Goal: Task Accomplishment & Management: Use online tool/utility

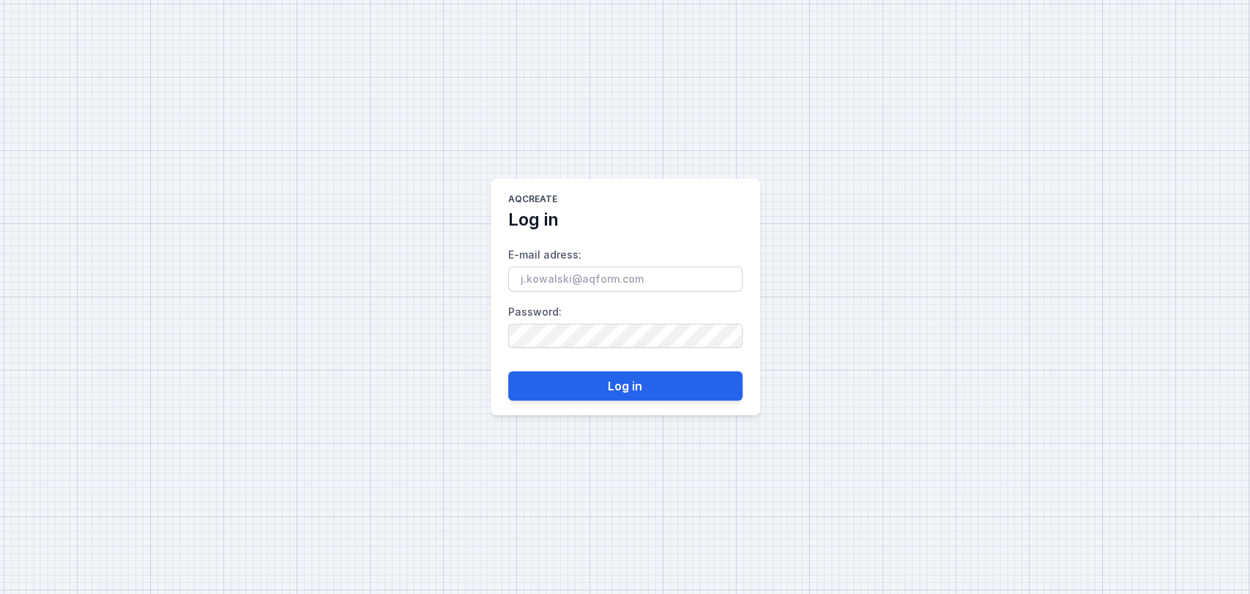
click at [651, 281] on input "E-mail adress :" at bounding box center [625, 278] width 234 height 25
type input "[EMAIL_ADDRESS][DOMAIN_NAME]"
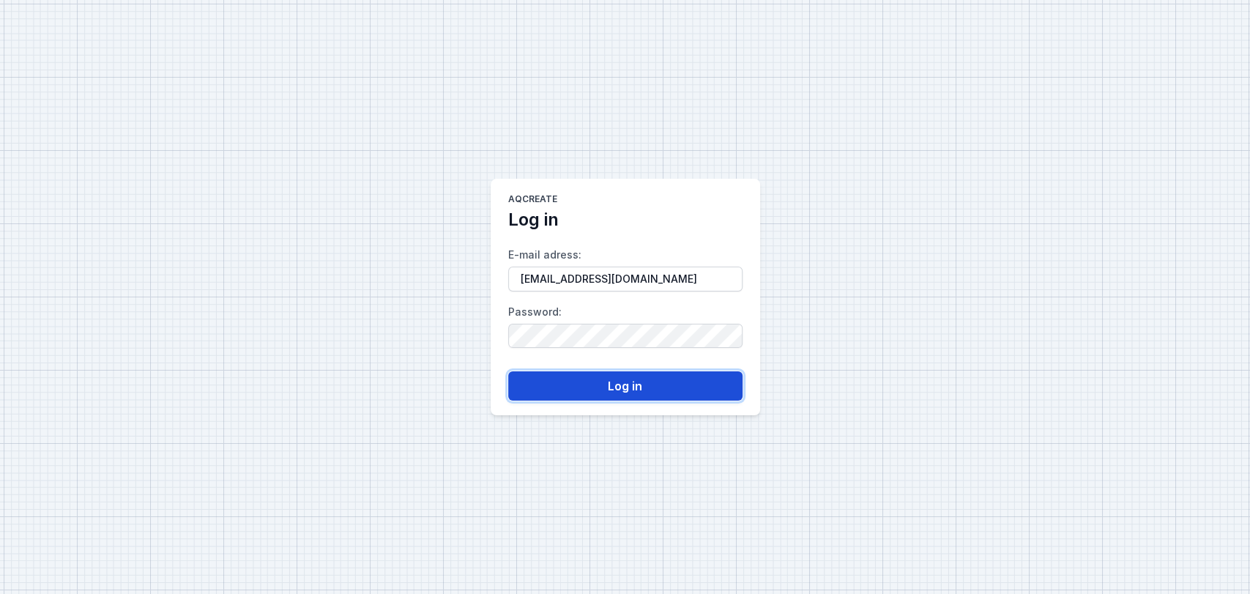
click at [627, 378] on button "Log in" at bounding box center [625, 385] width 234 height 29
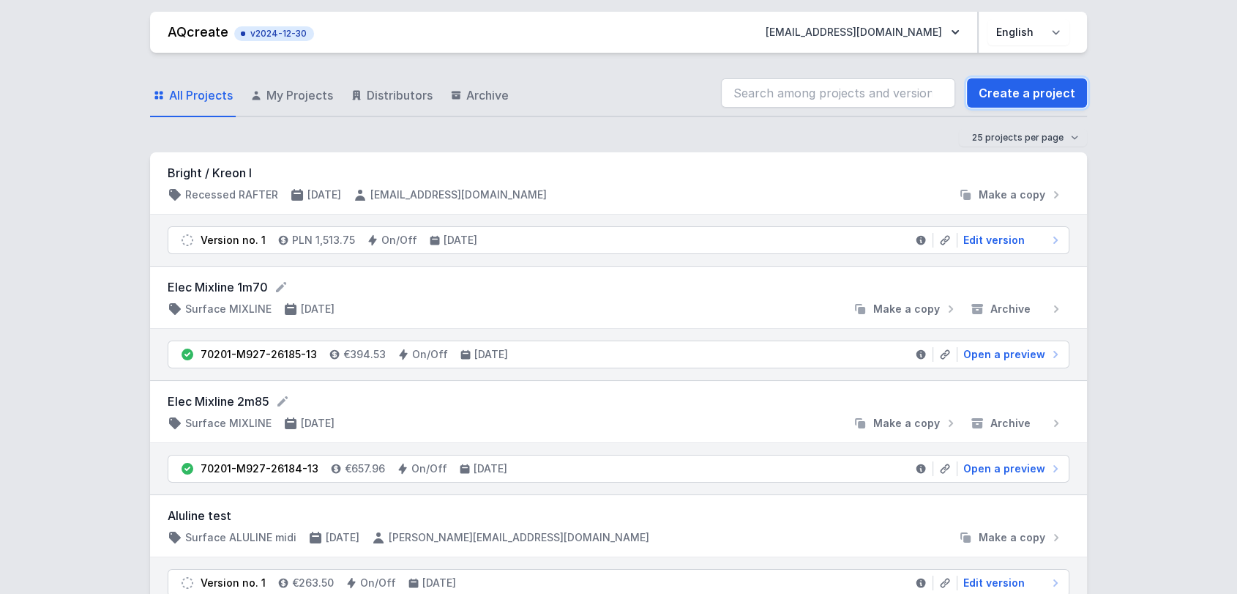
drag, startPoint x: 1019, startPoint y: 82, endPoint x: 608, endPoint y: 197, distance: 426.4
click at [1019, 82] on link "Create a project" at bounding box center [1027, 92] width 120 height 29
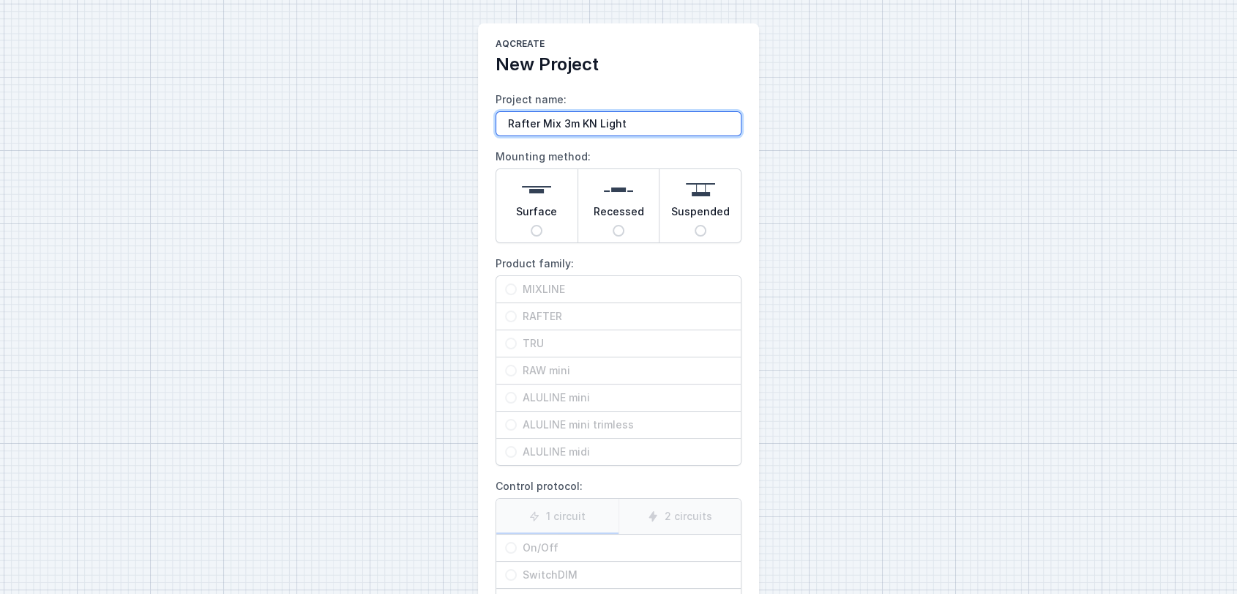
type input "Rafter Mix 3m KN Light"
click at [542, 206] on span "Surface" at bounding box center [536, 214] width 41 height 20
click at [542, 225] on input "Surface" at bounding box center [537, 231] width 12 height 12
radio input "true"
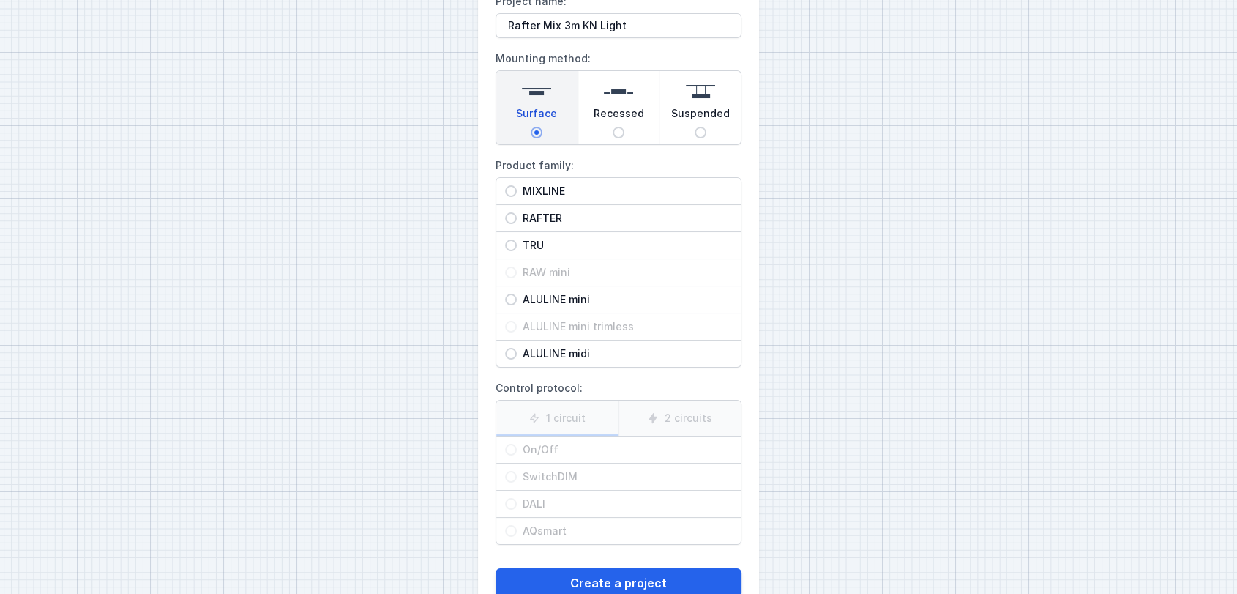
scroll to position [100, 0]
click at [534, 212] on span "RAFTER" at bounding box center [624, 216] width 215 height 15
click at [517, 212] on input "RAFTER" at bounding box center [511, 217] width 12 height 12
radio input "true"
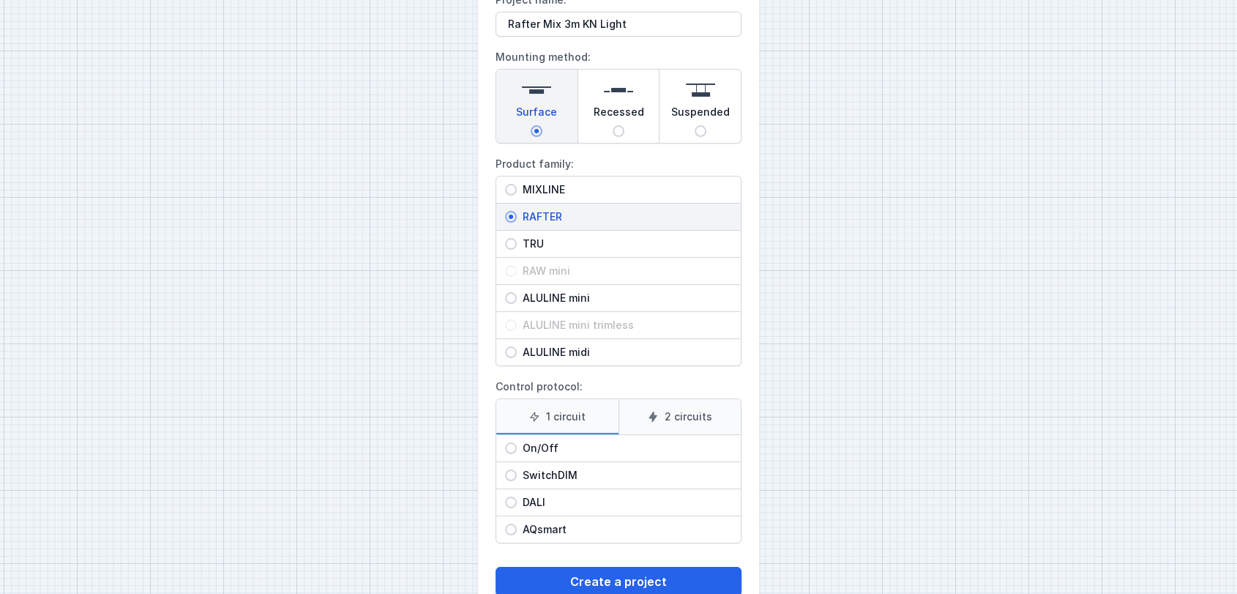
scroll to position [138, 0]
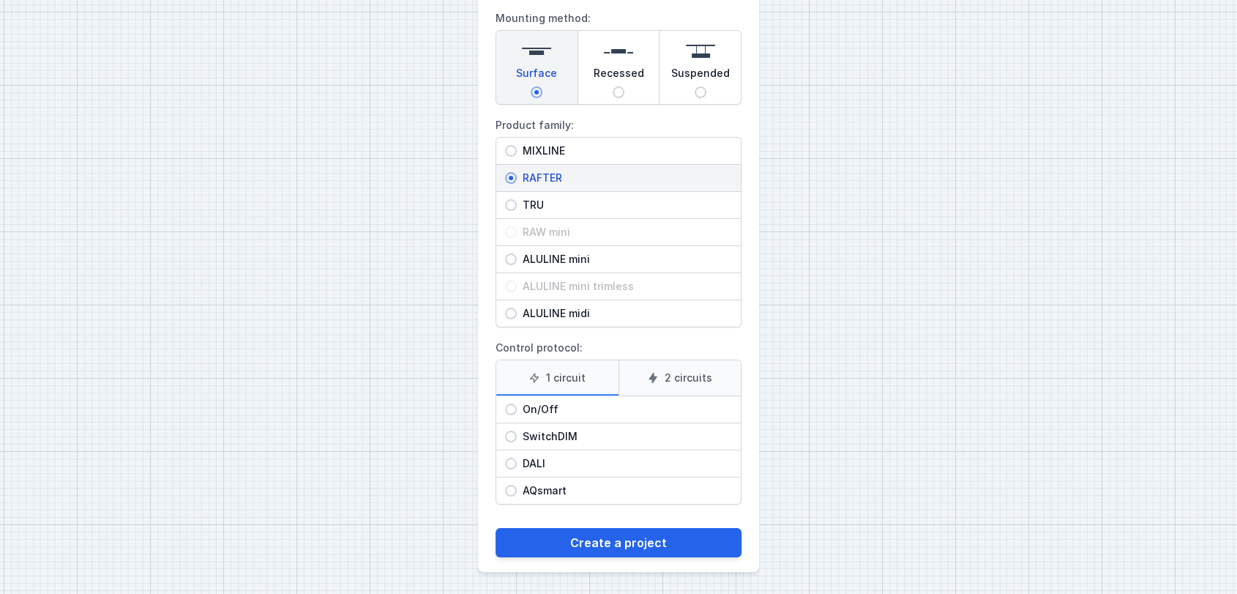
click at [541, 412] on span "On/Off" at bounding box center [624, 409] width 215 height 15
click at [517, 412] on input "On/Off" at bounding box center [511, 409] width 12 height 12
radio input "true"
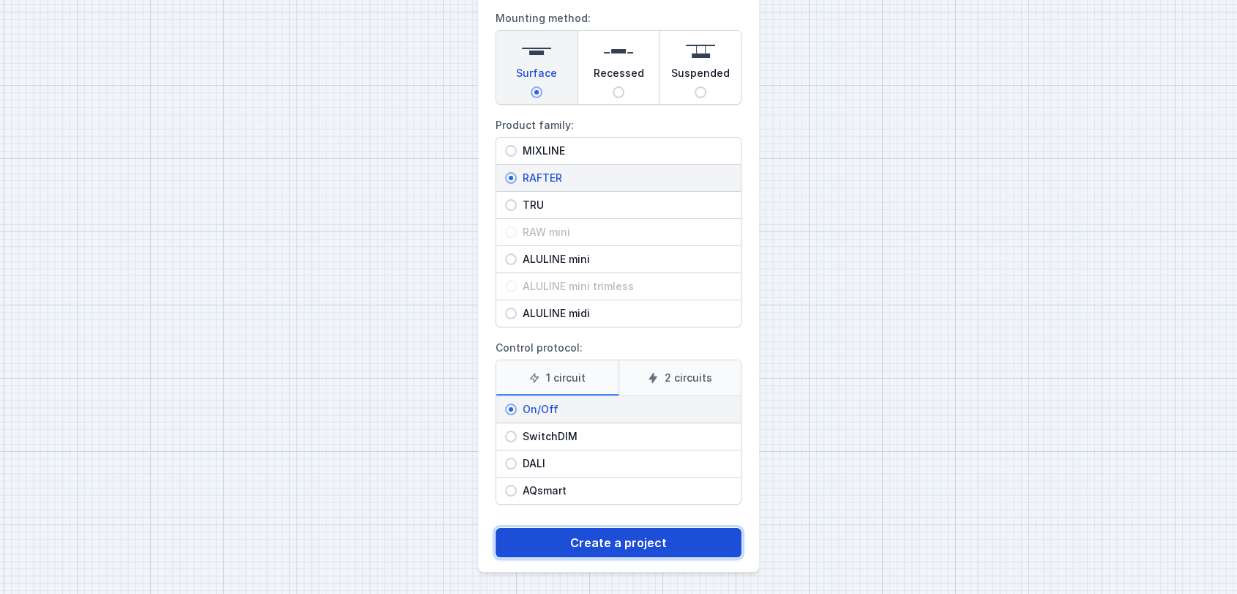
click at [575, 546] on button "Create a project" at bounding box center [619, 542] width 246 height 29
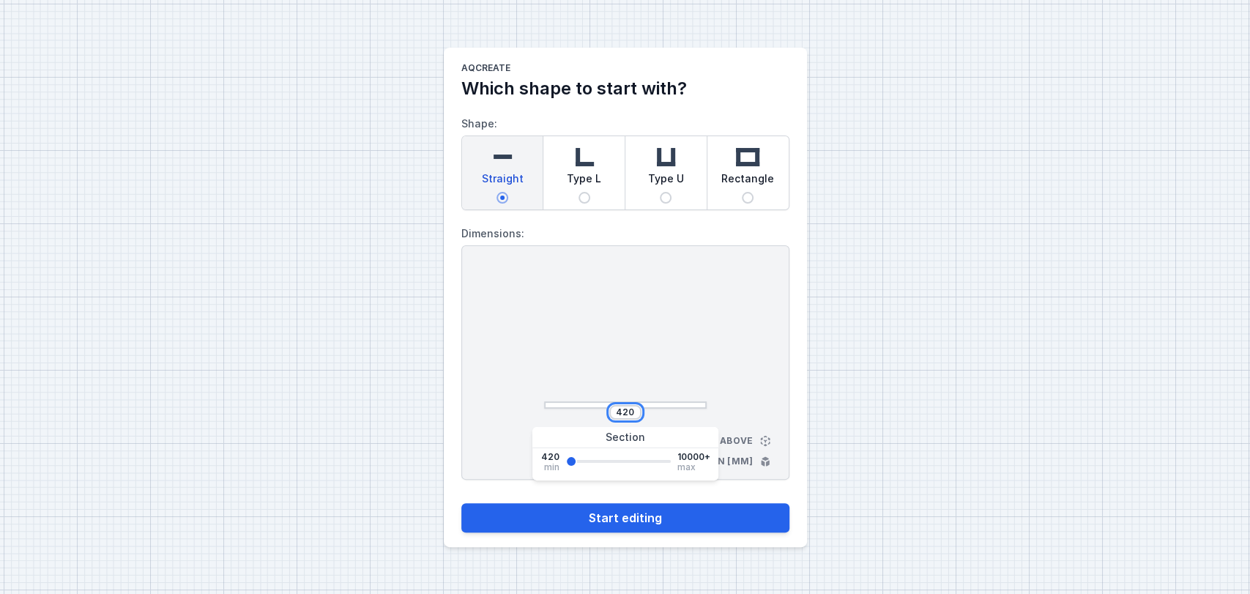
drag, startPoint x: 632, startPoint y: 414, endPoint x: 590, endPoint y: 416, distance: 42.5
click at [590, 416] on div "420" at bounding box center [625, 412] width 163 height 15
type input "3000"
click at [636, 414] on div "3000" at bounding box center [625, 412] width 32 height 15
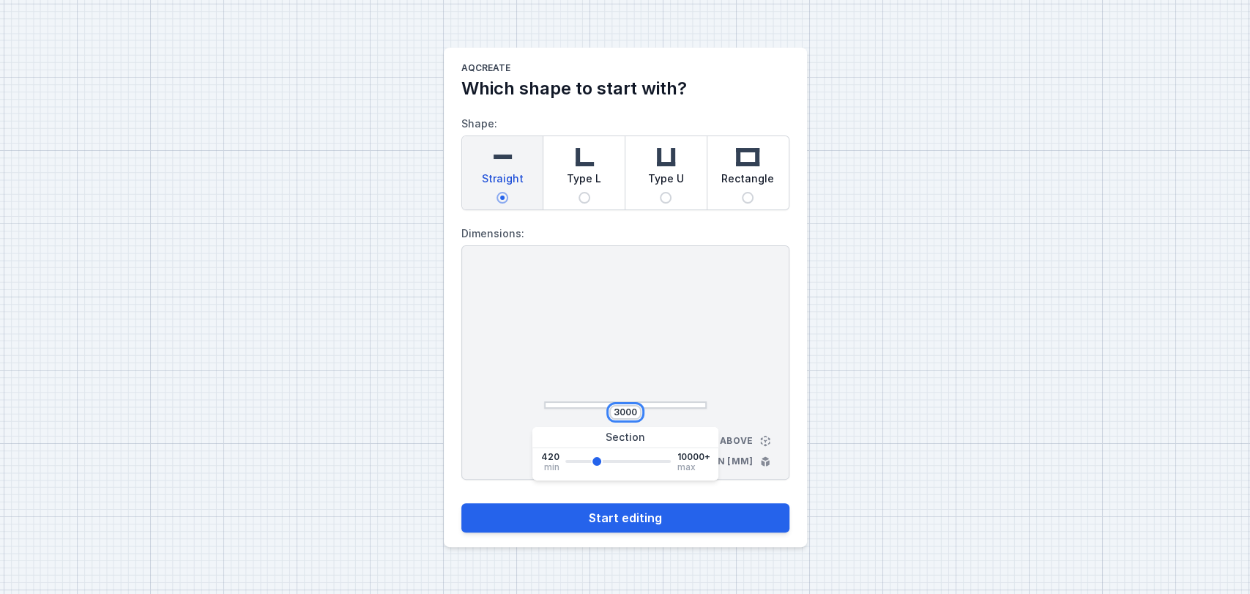
click at [628, 410] on input "3000" at bounding box center [624, 412] width 23 height 12
type input "2800"
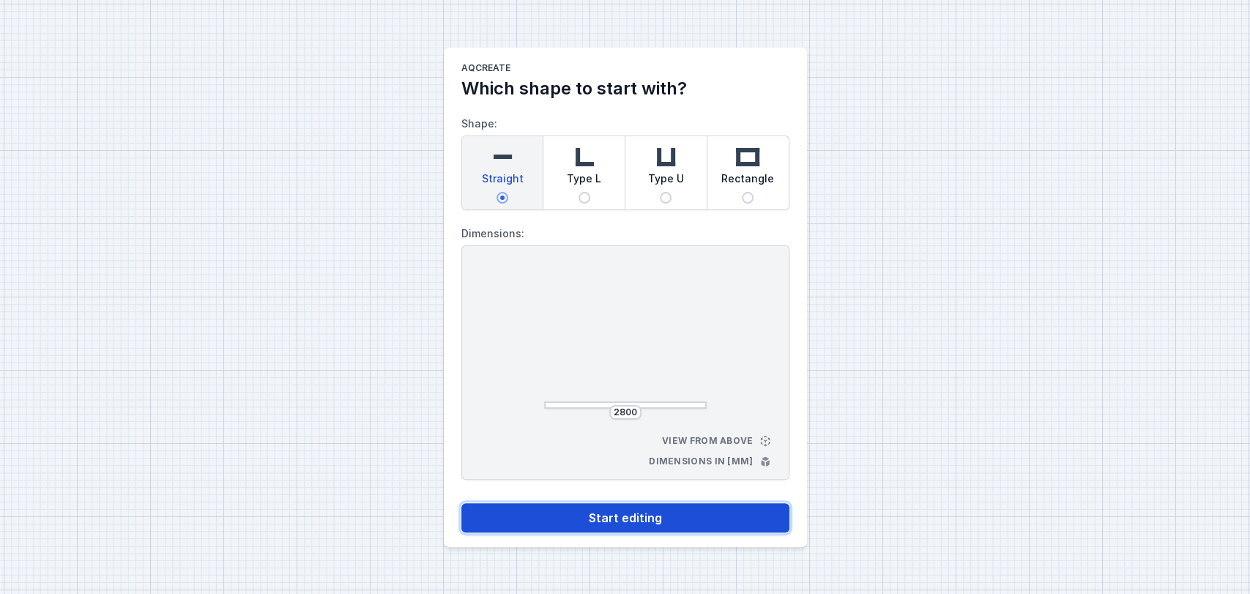
click at [654, 522] on button "Start editing" at bounding box center [625, 517] width 328 height 29
select select "M"
select select "3000"
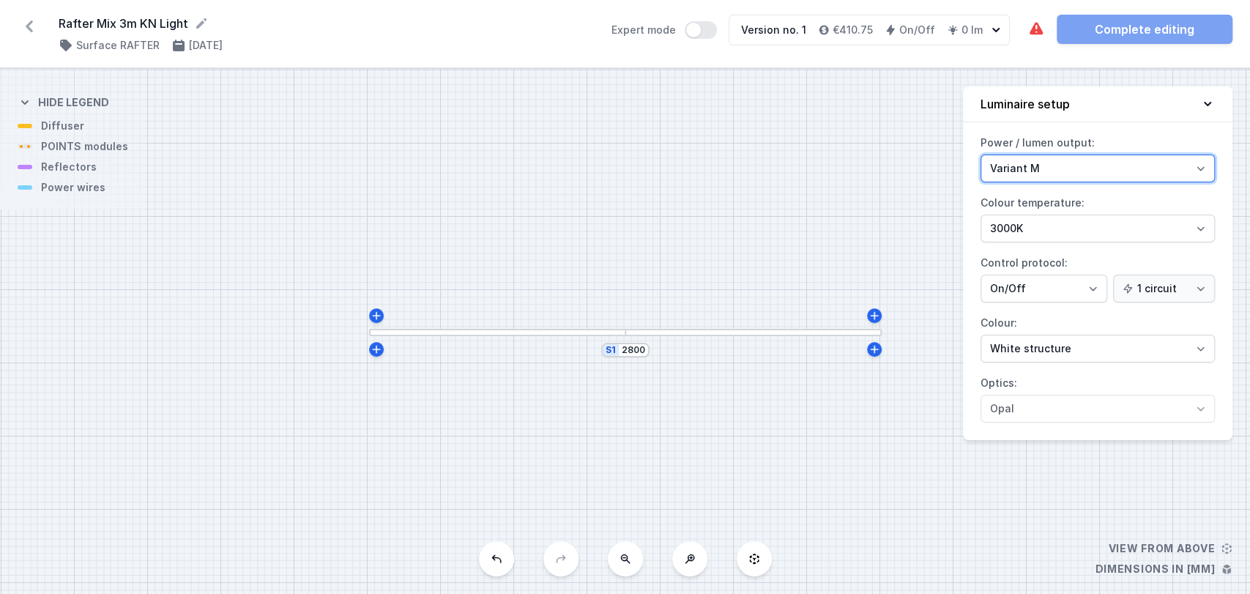
click at [1042, 165] on select "Variant L Variant M" at bounding box center [1097, 168] width 234 height 28
select select "L"
click at [980, 154] on select "Variant L Variant M" at bounding box center [1097, 168] width 234 height 28
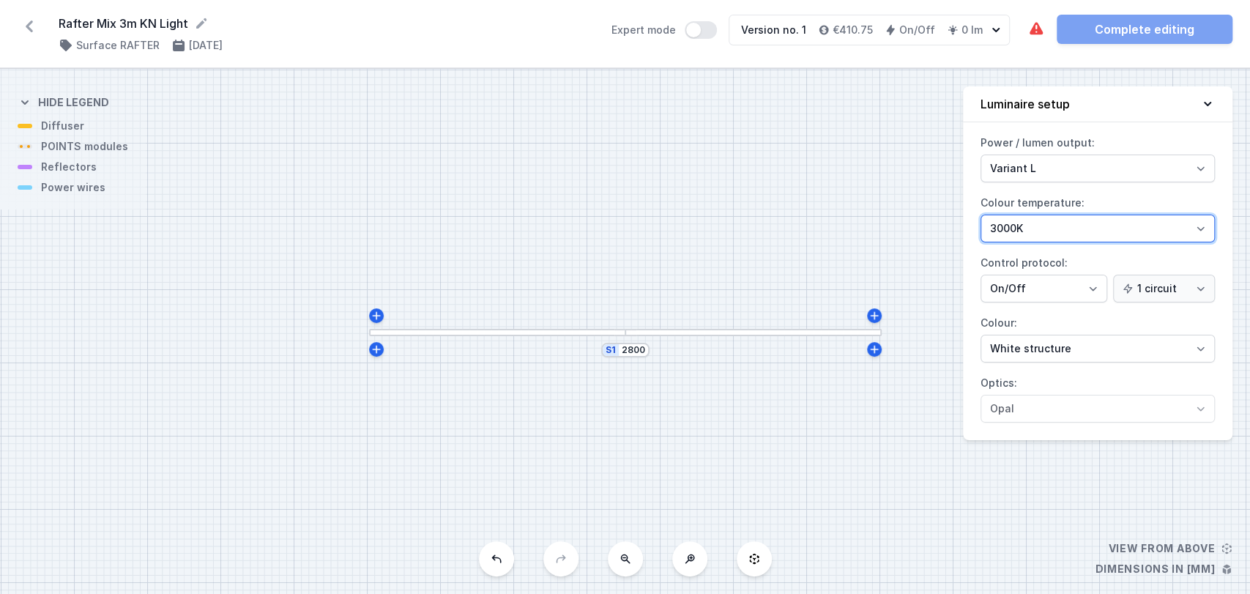
click at [1007, 222] on select "2700K 3000K 4000K" at bounding box center [1097, 228] width 234 height 28
click at [980, 214] on select "2700K 3000K 4000K" at bounding box center [1097, 228] width 234 height 28
click at [1019, 235] on select "2700K 3000K 4000K" at bounding box center [1097, 228] width 234 height 28
select select "2700"
click at [980, 214] on select "2700K 3000K 4000K" at bounding box center [1097, 228] width 234 height 28
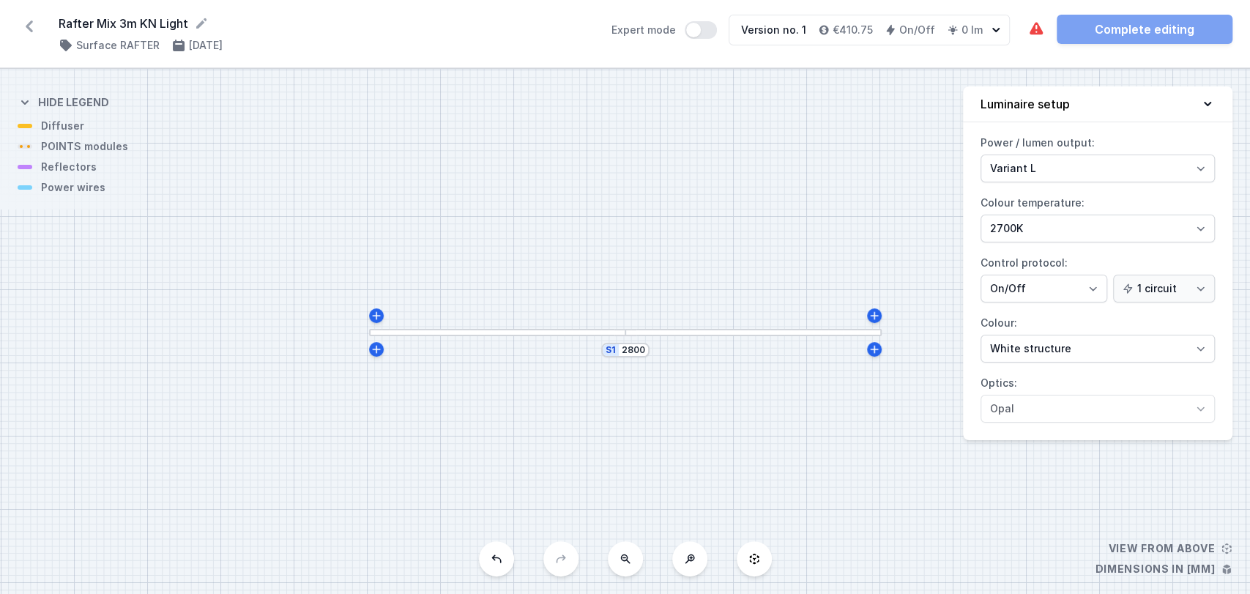
click at [594, 331] on div at bounding box center [497, 332] width 256 height 7
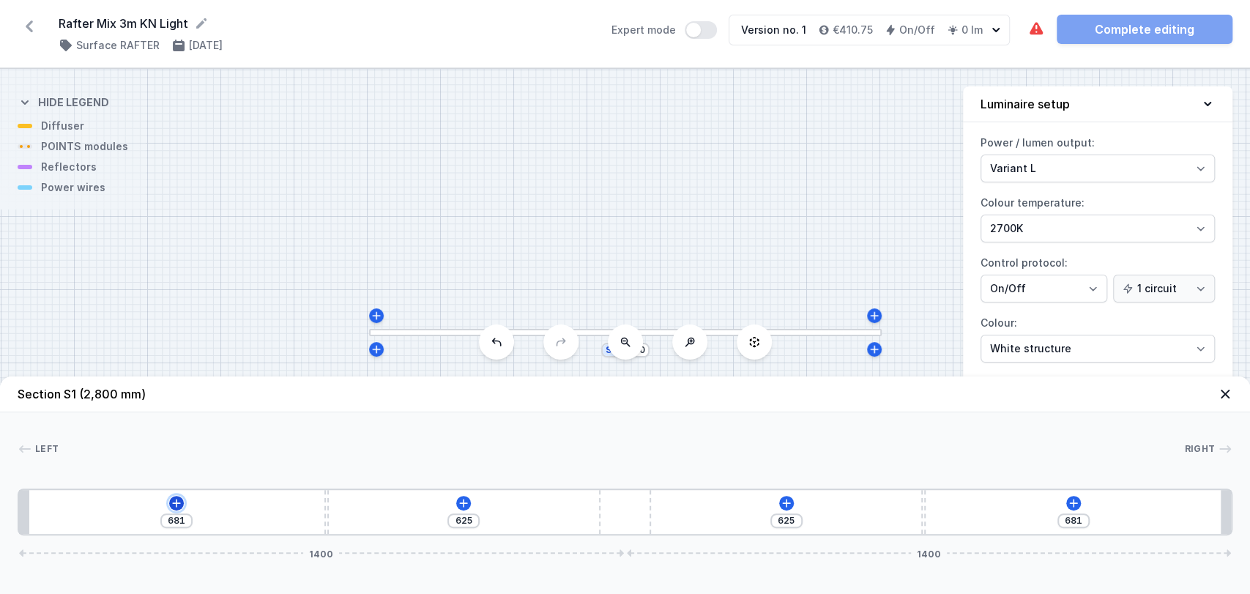
click at [176, 501] on icon at bounding box center [177, 503] width 12 height 12
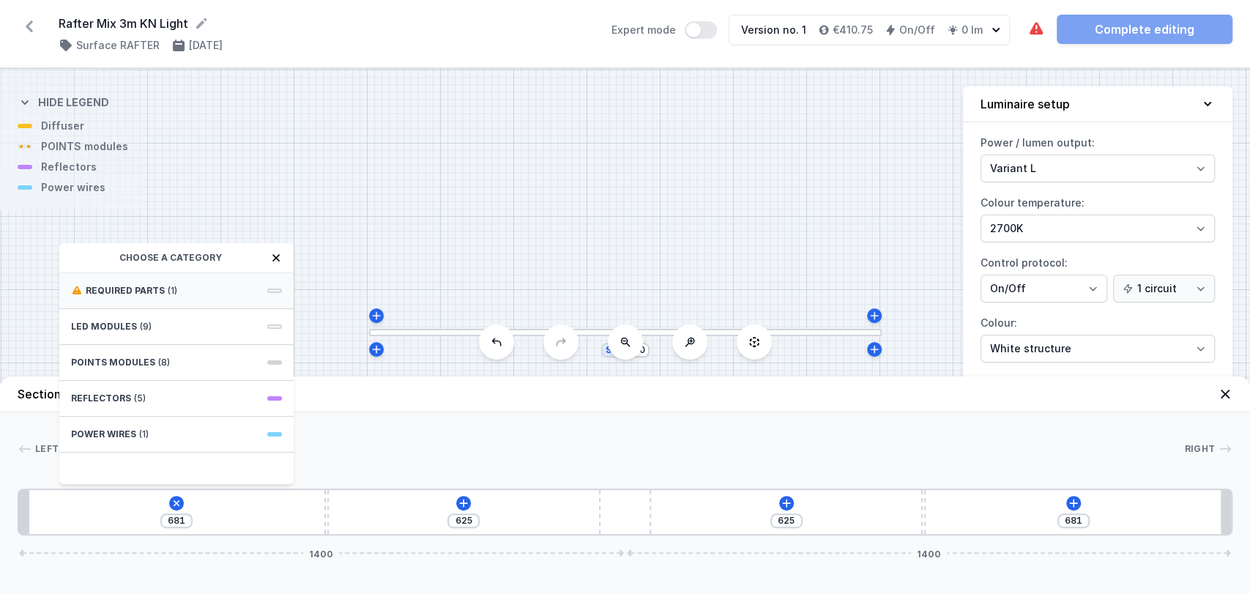
click at [171, 285] on span "(1)" at bounding box center [173, 291] width 10 height 12
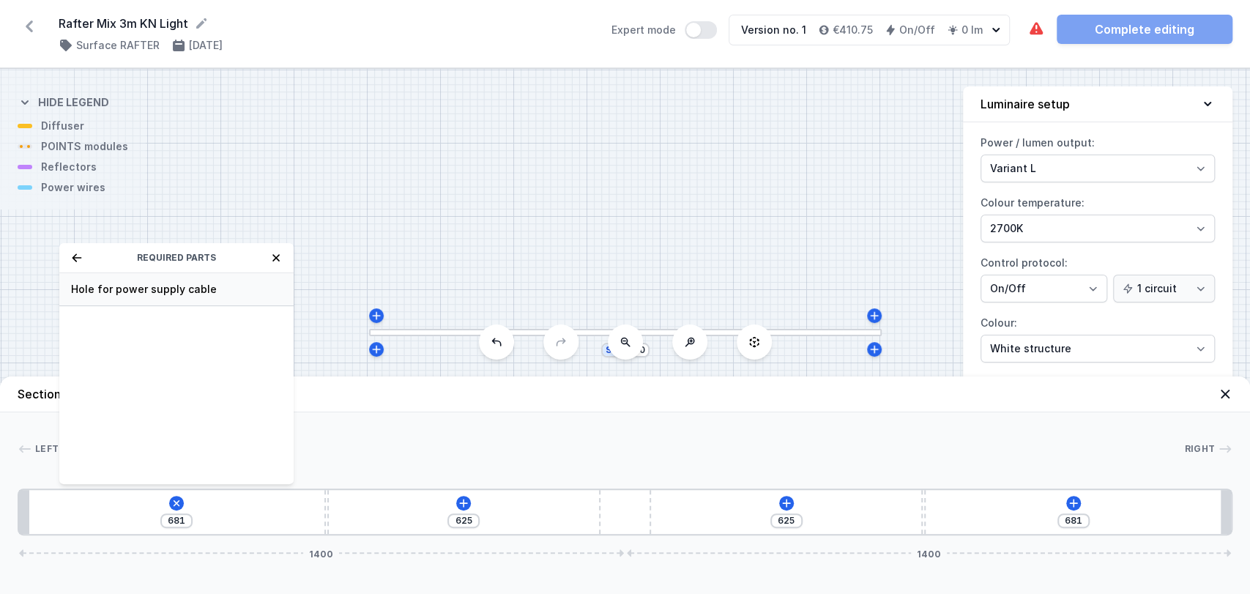
click at [168, 291] on span "Hole for power supply cable" at bounding box center [176, 289] width 211 height 15
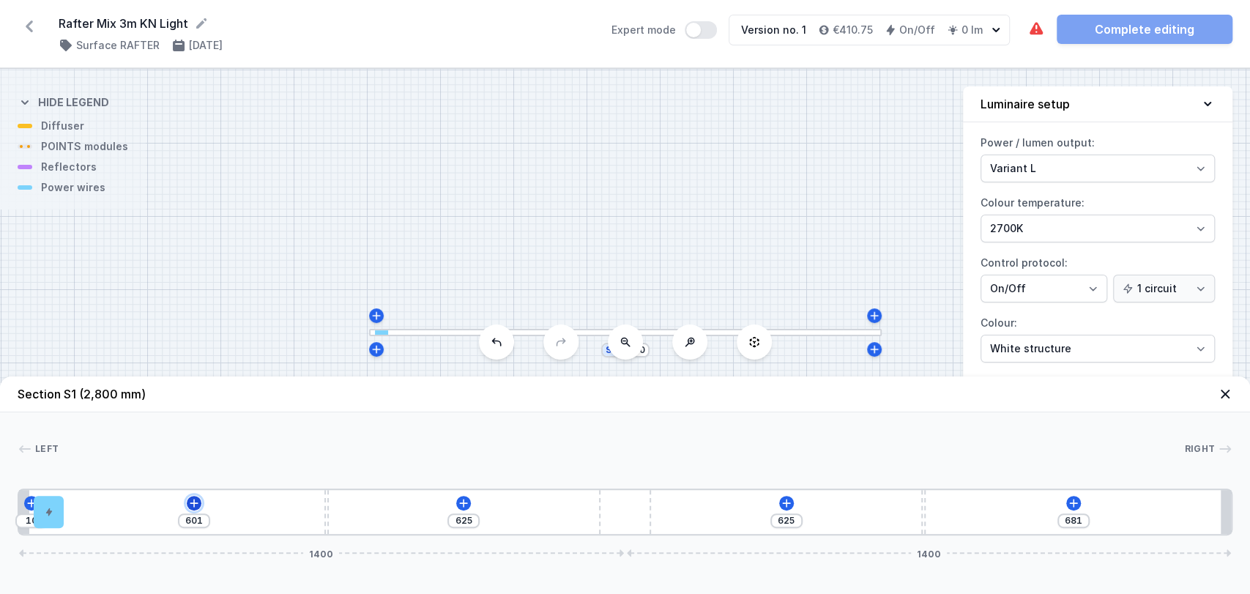
click at [198, 497] on icon at bounding box center [194, 503] width 12 height 12
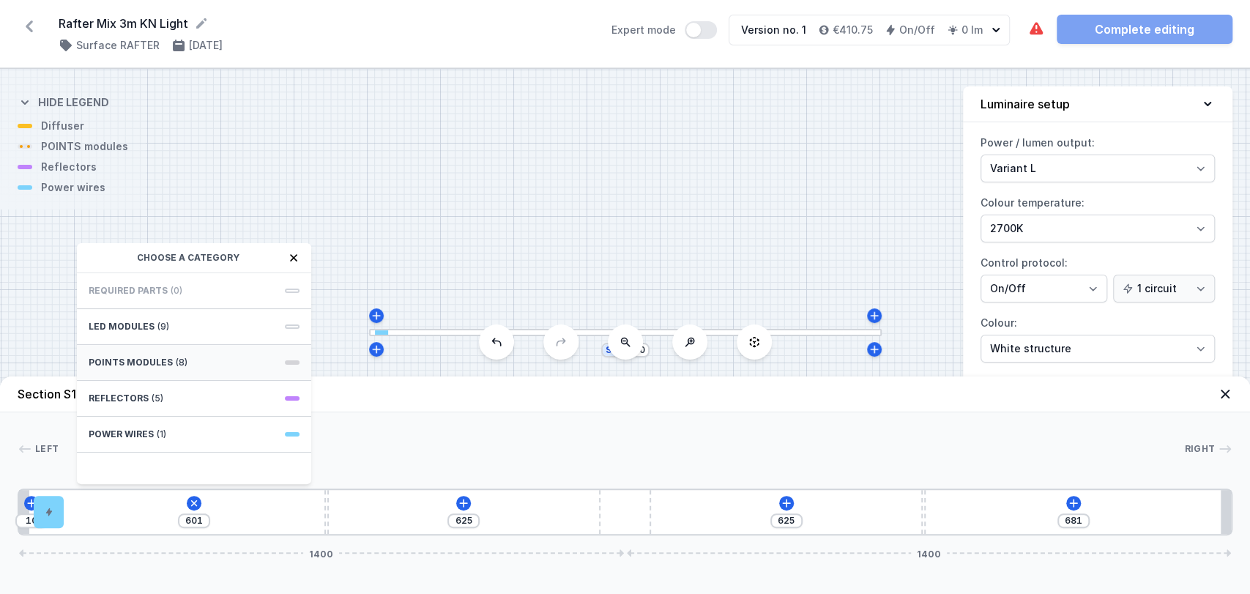
click at [209, 353] on div "POINTS modules (8)" at bounding box center [194, 363] width 234 height 36
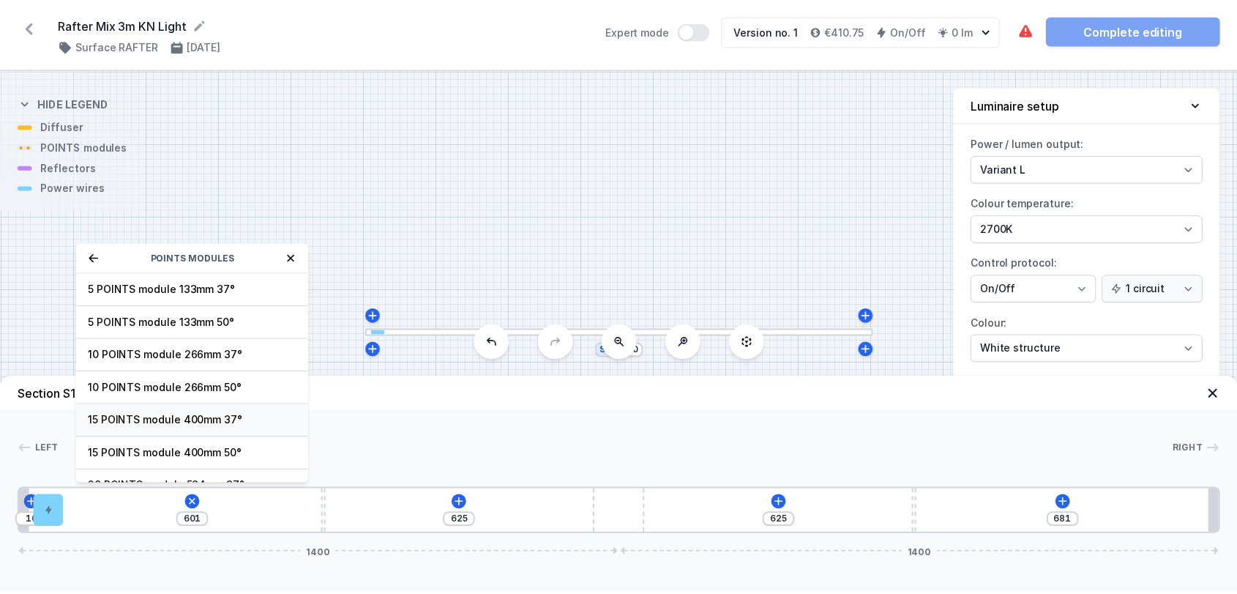
scroll to position [52, 0]
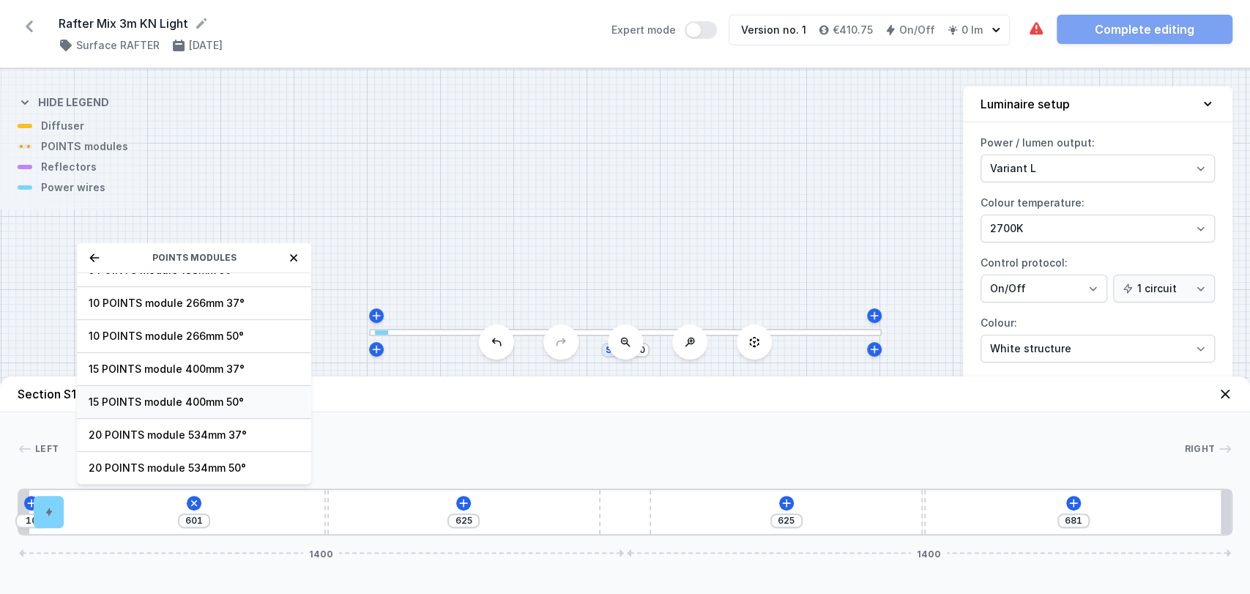
click at [180, 399] on span "15 POINTS module 400mm 50°" at bounding box center [194, 402] width 211 height 15
type input "201"
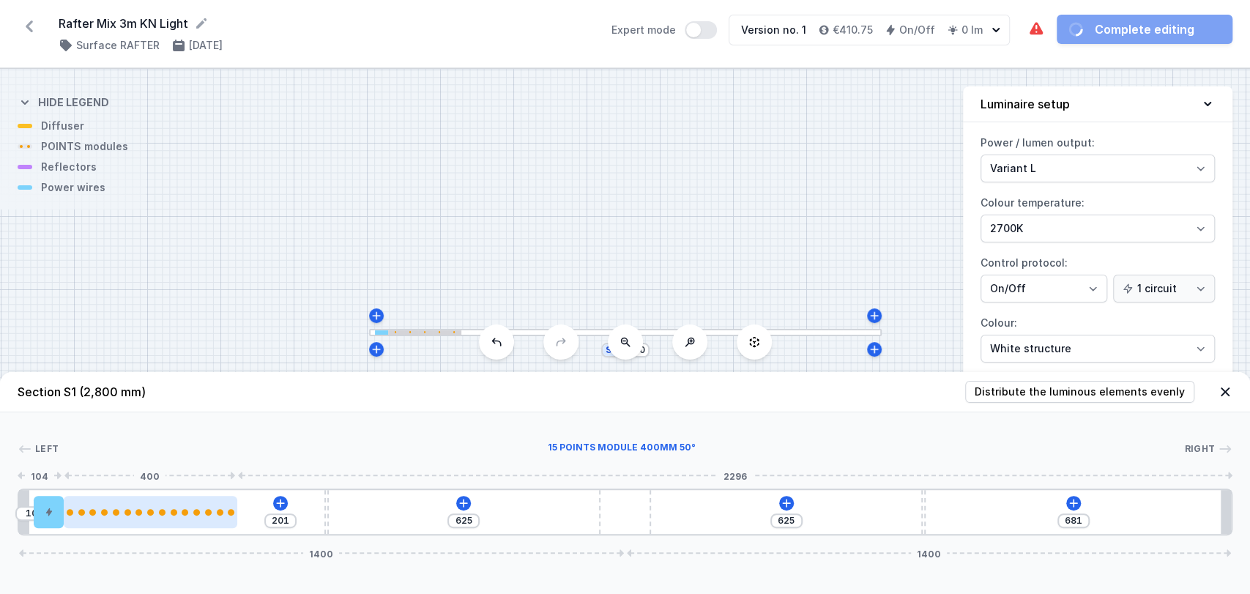
click at [170, 518] on div at bounding box center [150, 512] width 173 height 32
select select "2874"
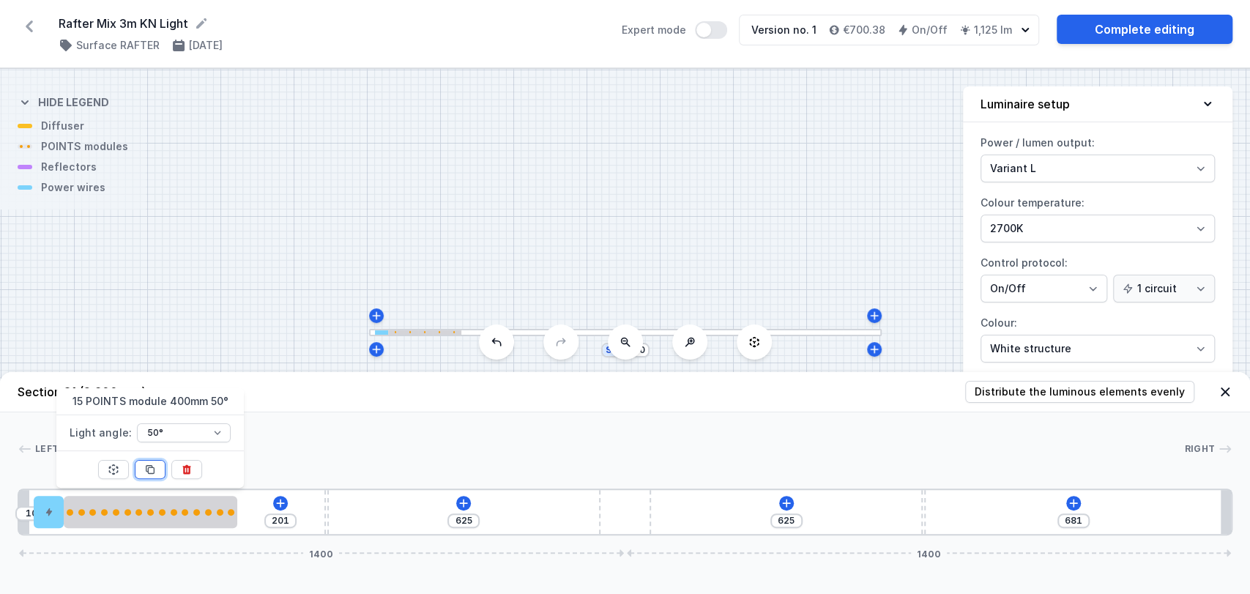
click at [150, 466] on icon at bounding box center [150, 469] width 12 height 12
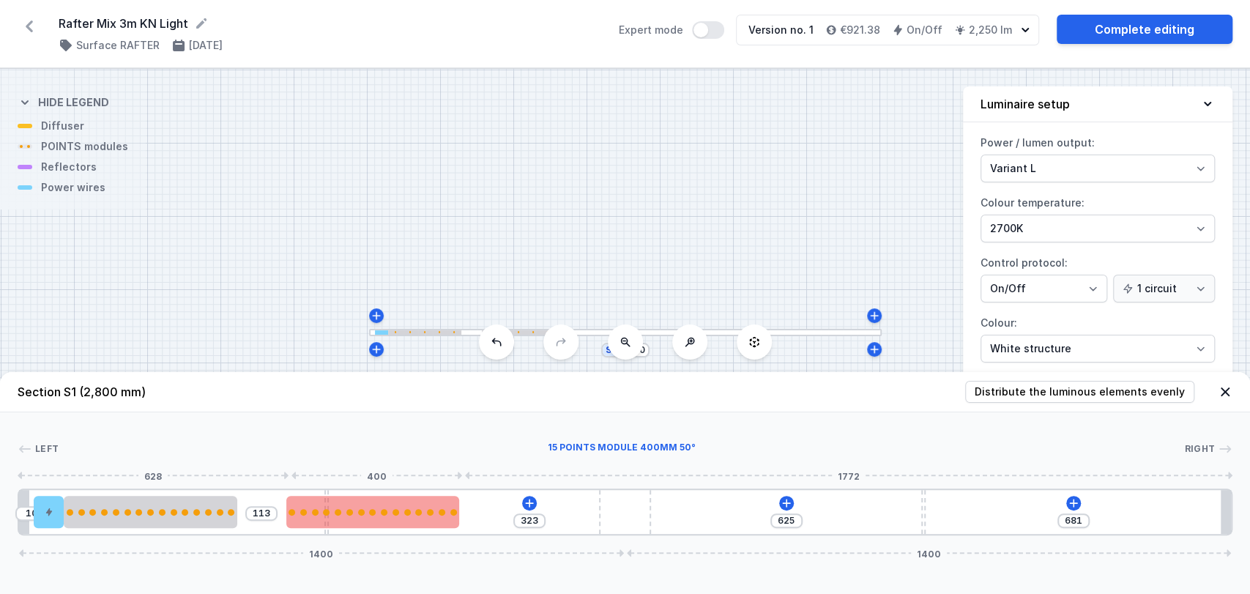
type input "325"
type input "111"
type input "333"
type input "103"
type input "337"
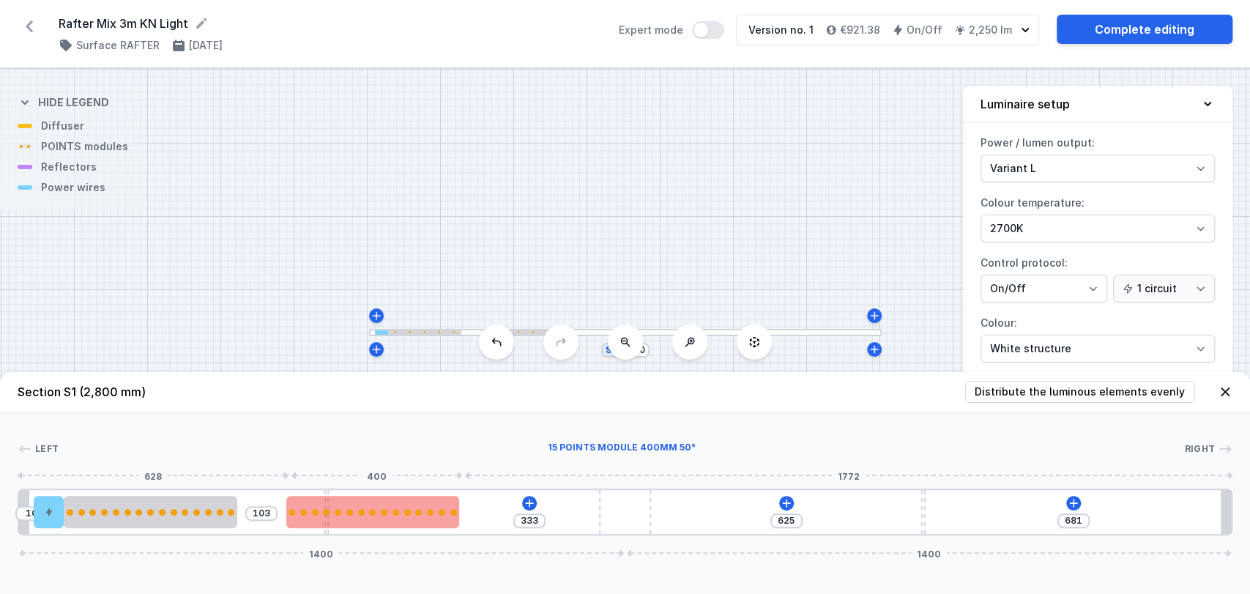
type input "99"
type input "338"
type input "98"
type input "342"
type input "94"
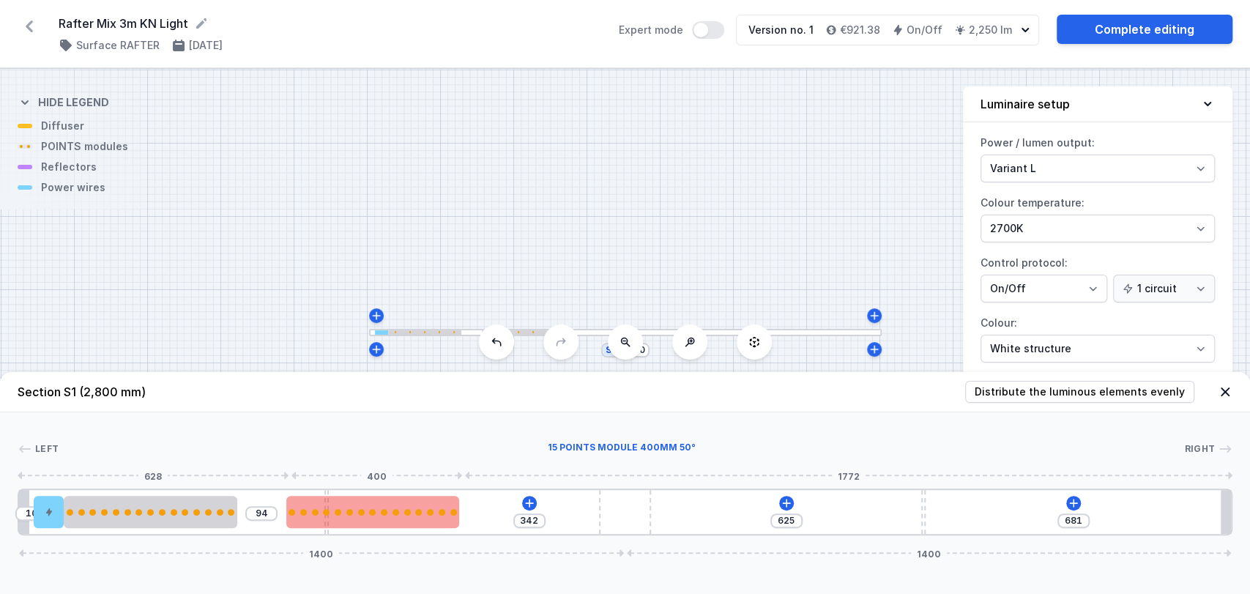
type input "348"
type input "88"
type input "353"
type input "83"
type input "360"
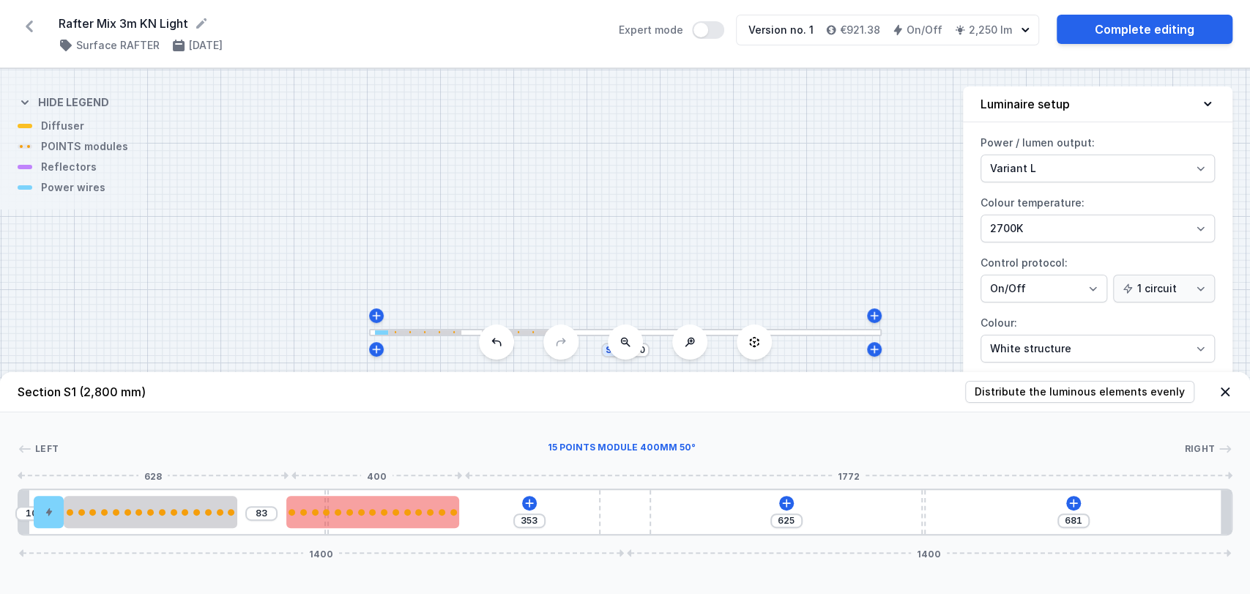
type input "76"
type input "363"
type input "73"
type input "365"
type input "71"
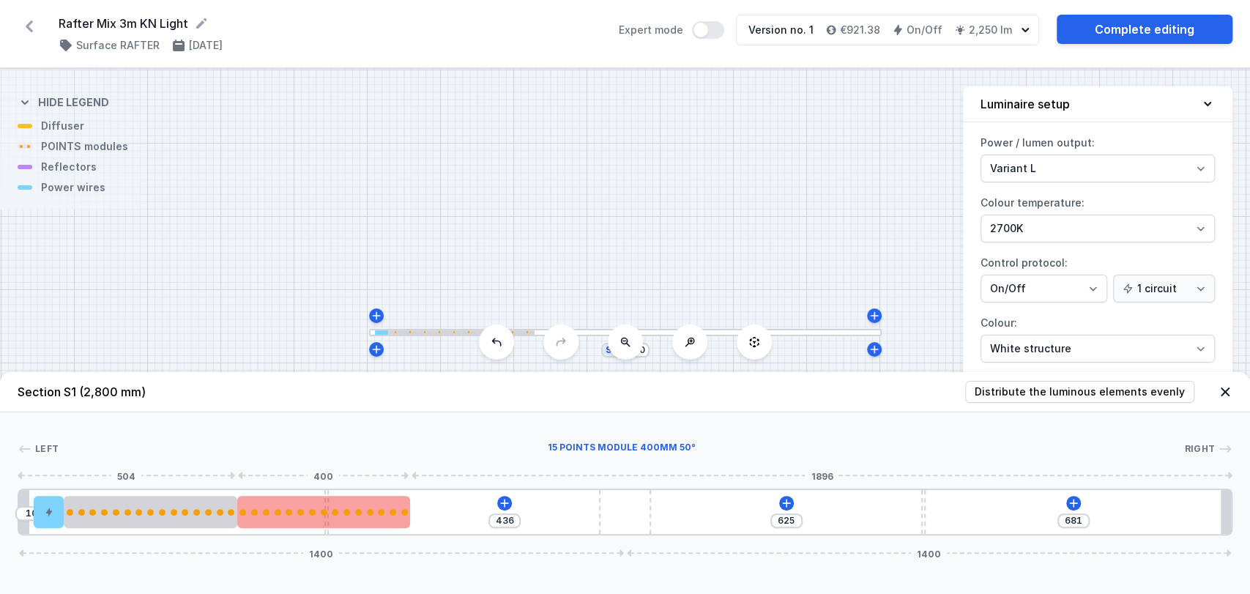
drag, startPoint x: 370, startPoint y: 519, endPoint x: 284, endPoint y: 518, distance: 85.7
click at [284, 518] on div at bounding box center [323, 512] width 173 height 32
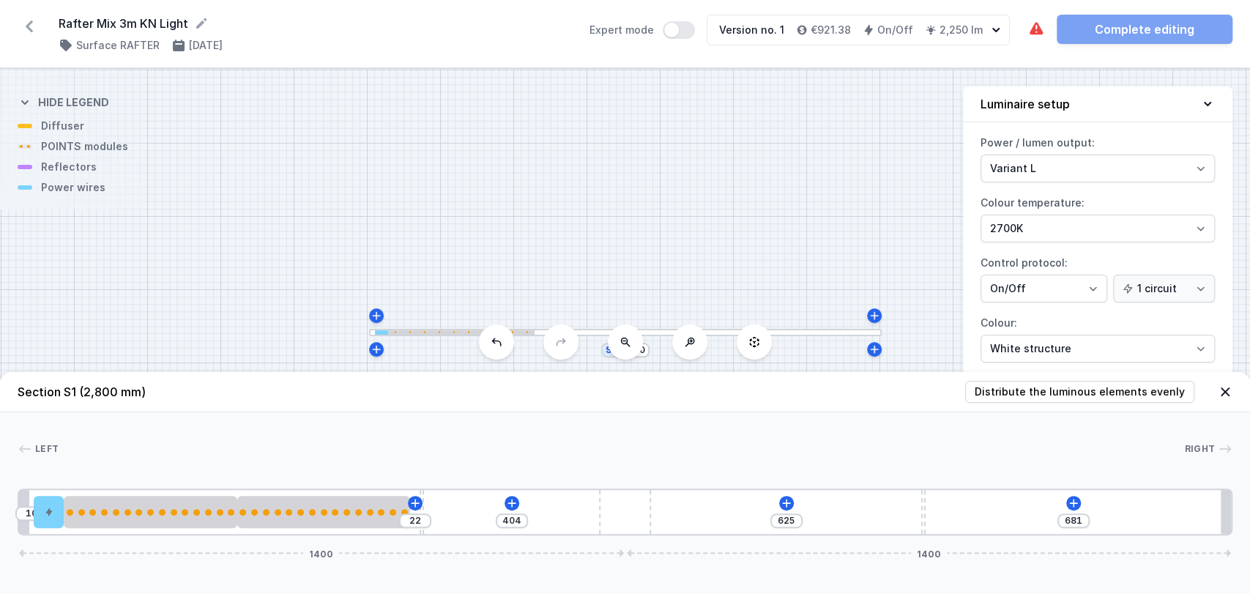
type input "399"
type input "27"
type input "389"
type input "37"
type input "382"
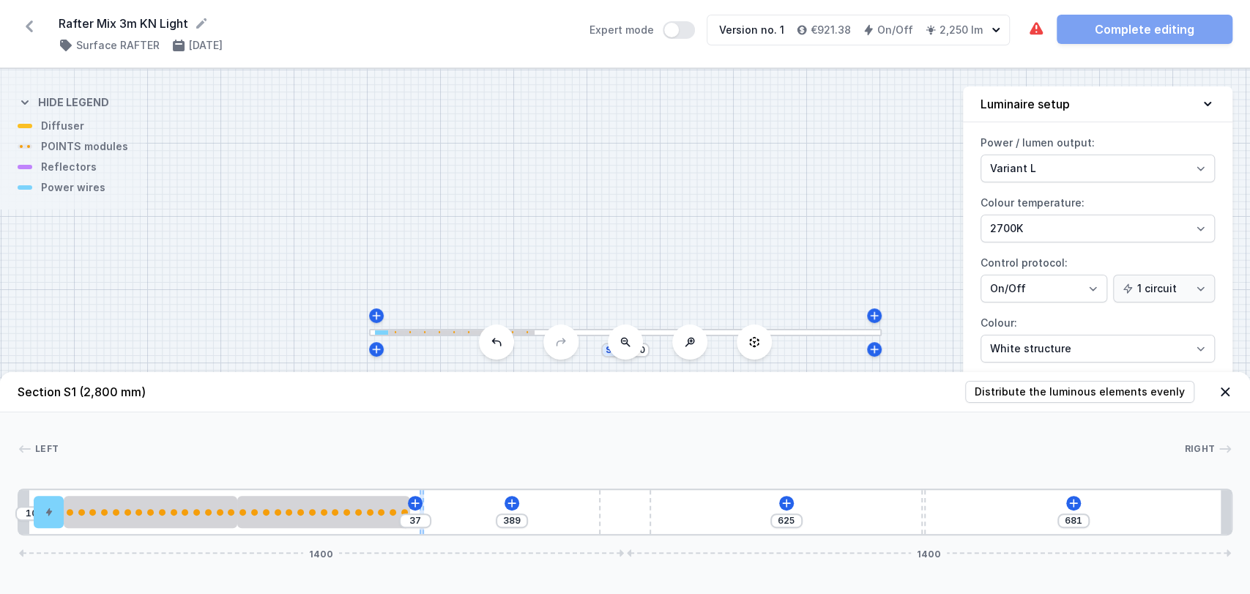
type input "44"
type input "377"
type input "49"
type input "372"
type input "54"
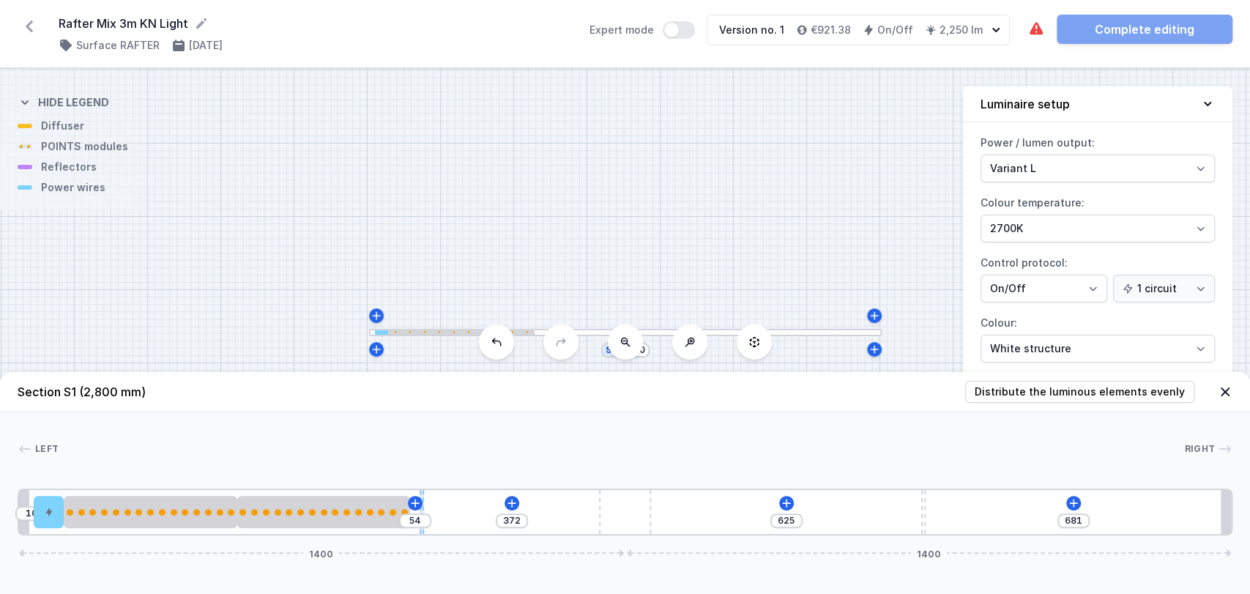
type input "370"
type input "56"
type input "369"
type input "57"
type input "367"
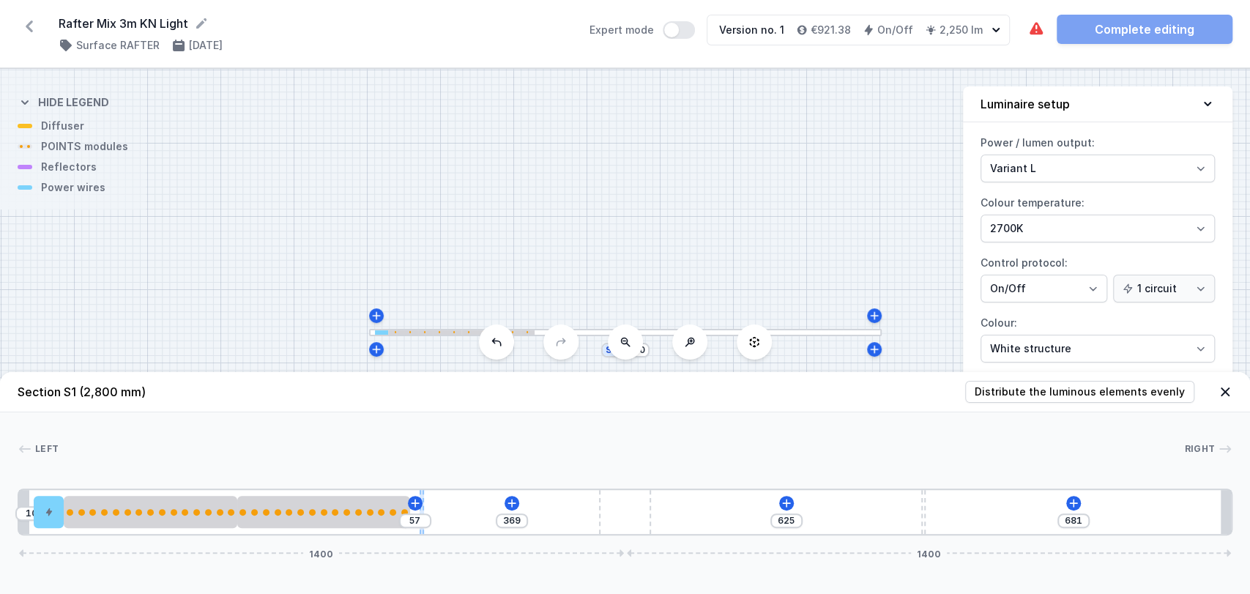
type input "59"
type input "365"
type input "61"
type input "362"
type input "64"
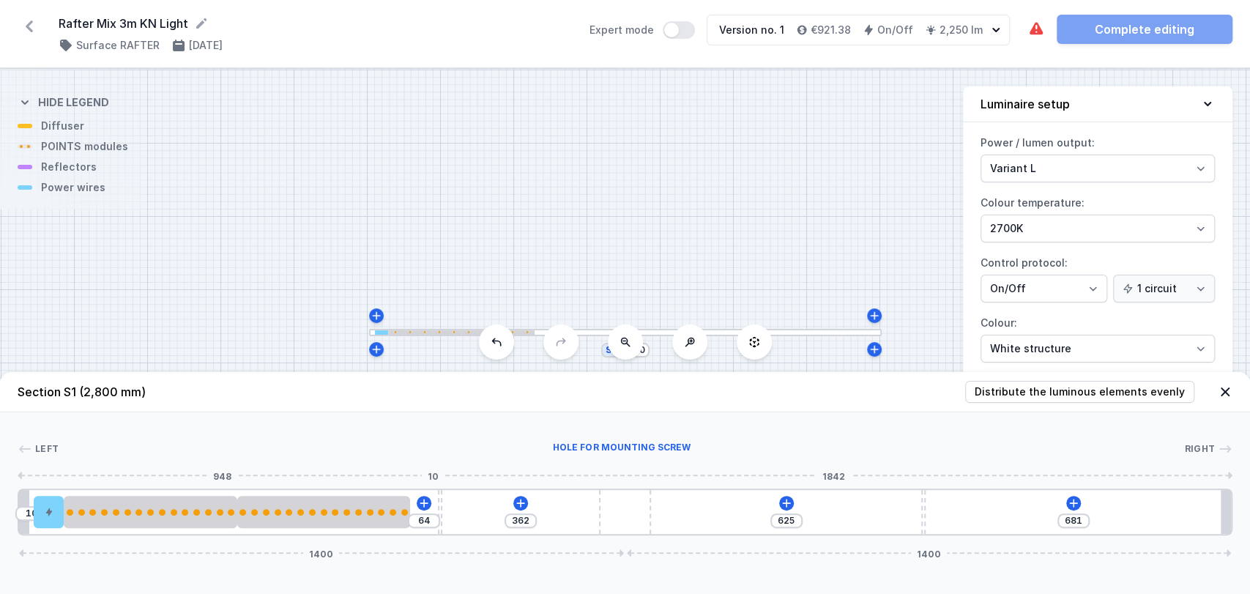
type input "364"
type input "62"
type input "365"
type input "61"
type input "367"
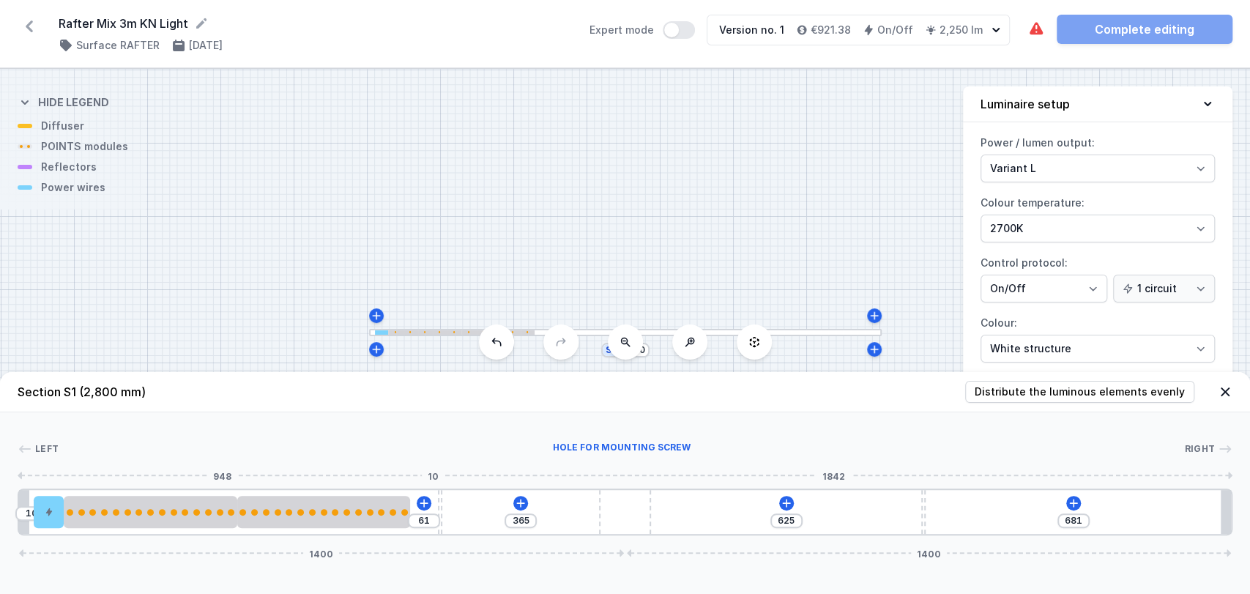
type input "59"
type input "369"
type input "57"
type input "372"
type input "54"
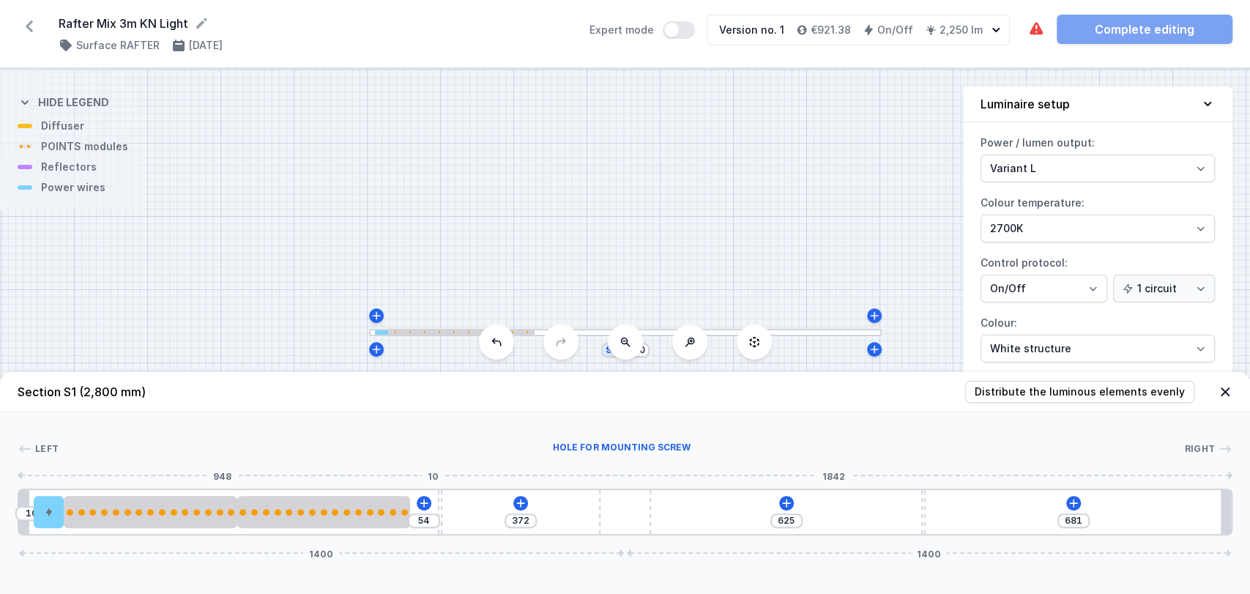
type input "375"
type input "51"
type input "379"
type input "47"
type input "380"
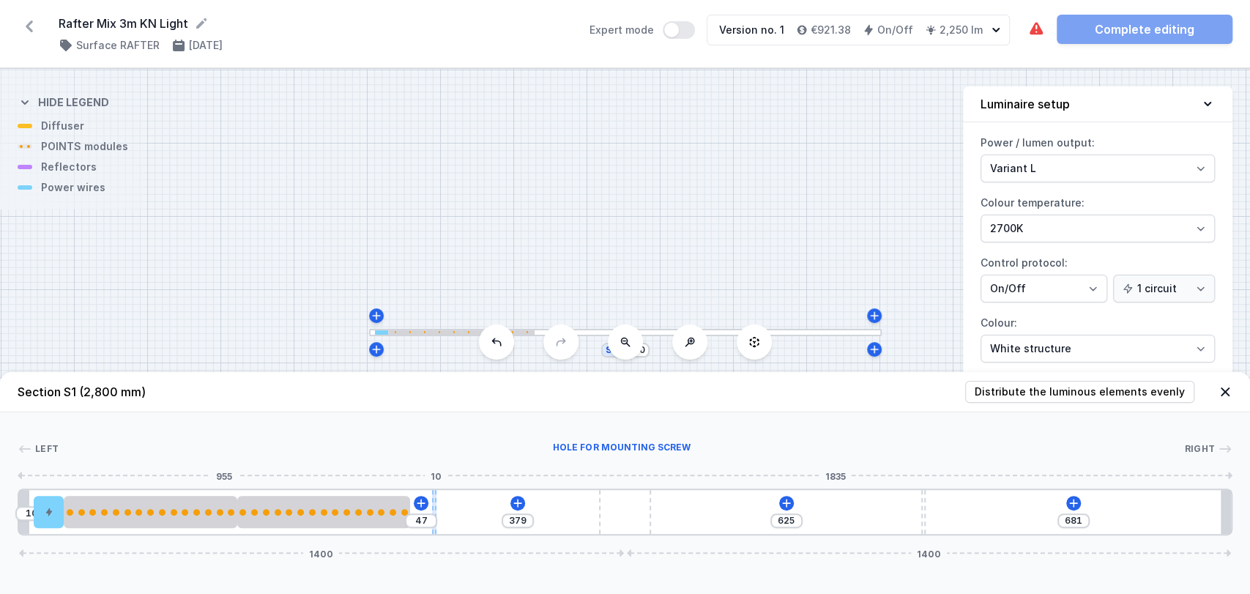
type input "46"
type input "382"
type input "44"
type input "385"
type input "41"
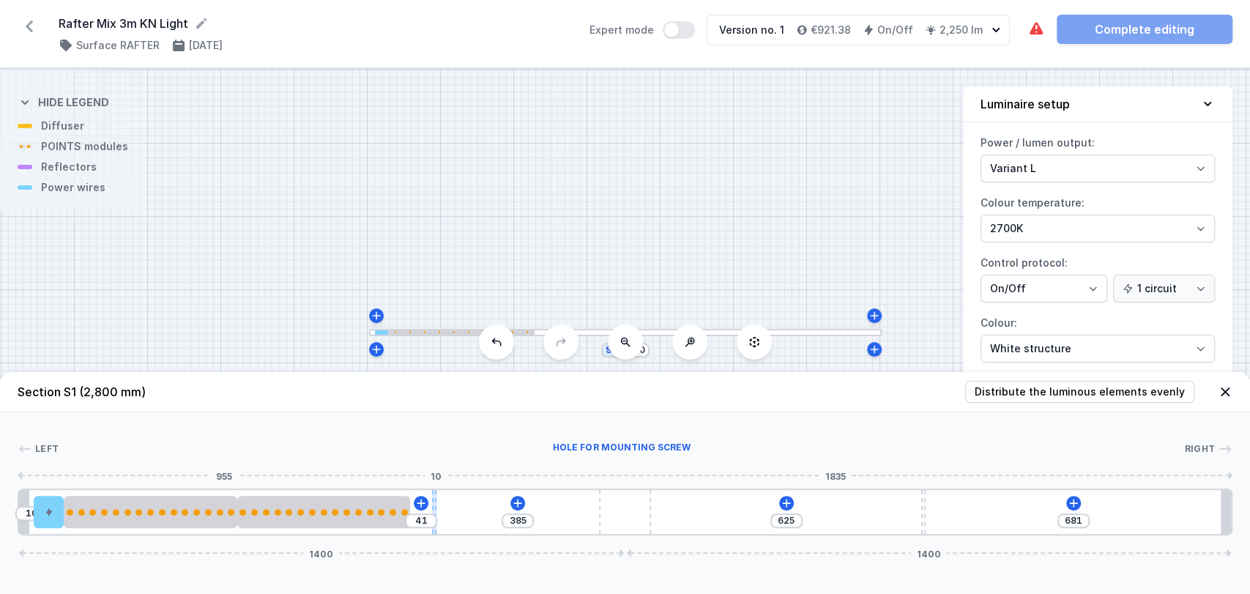
type input "389"
type input "37"
type input "390"
type input "36"
type input "392"
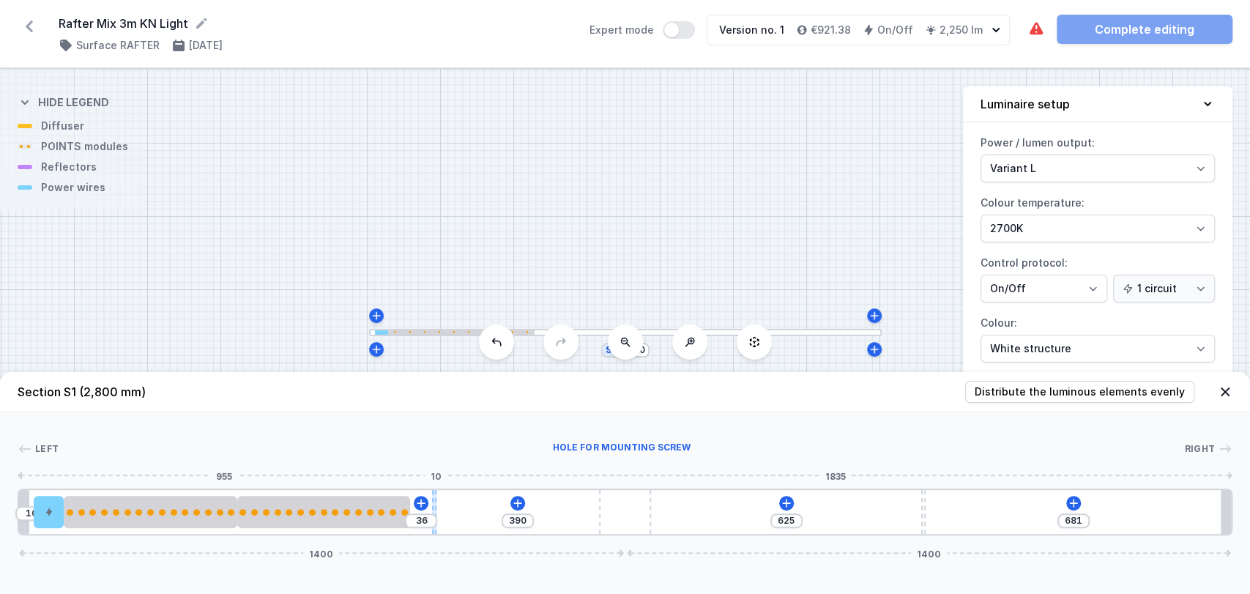
type input "34"
type input "394"
type input "32"
type input "397"
type input "29"
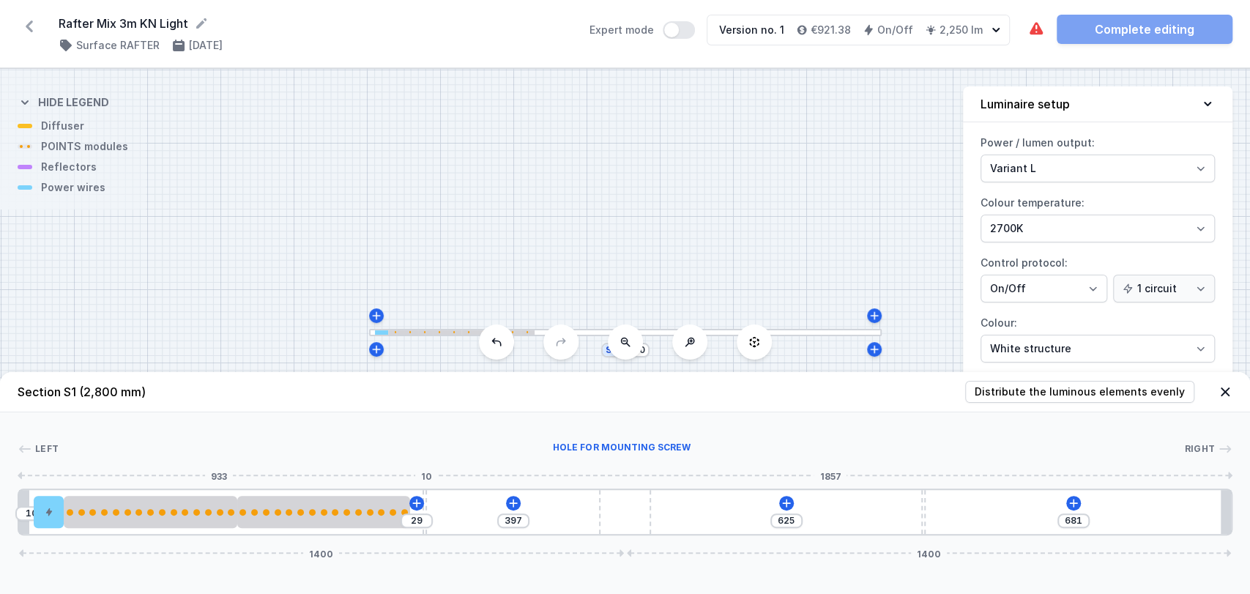
type input "399"
type input "27"
type input "400"
type input "26"
type input "402"
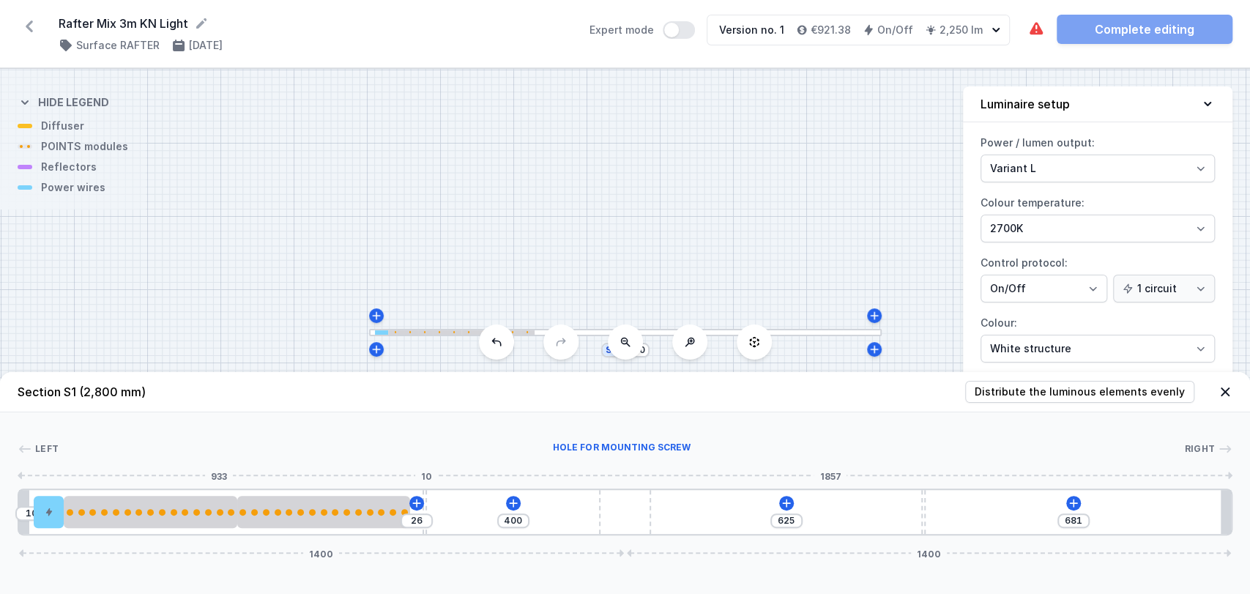
type input "24"
type input "404"
type input "22"
type input "407"
type input "19"
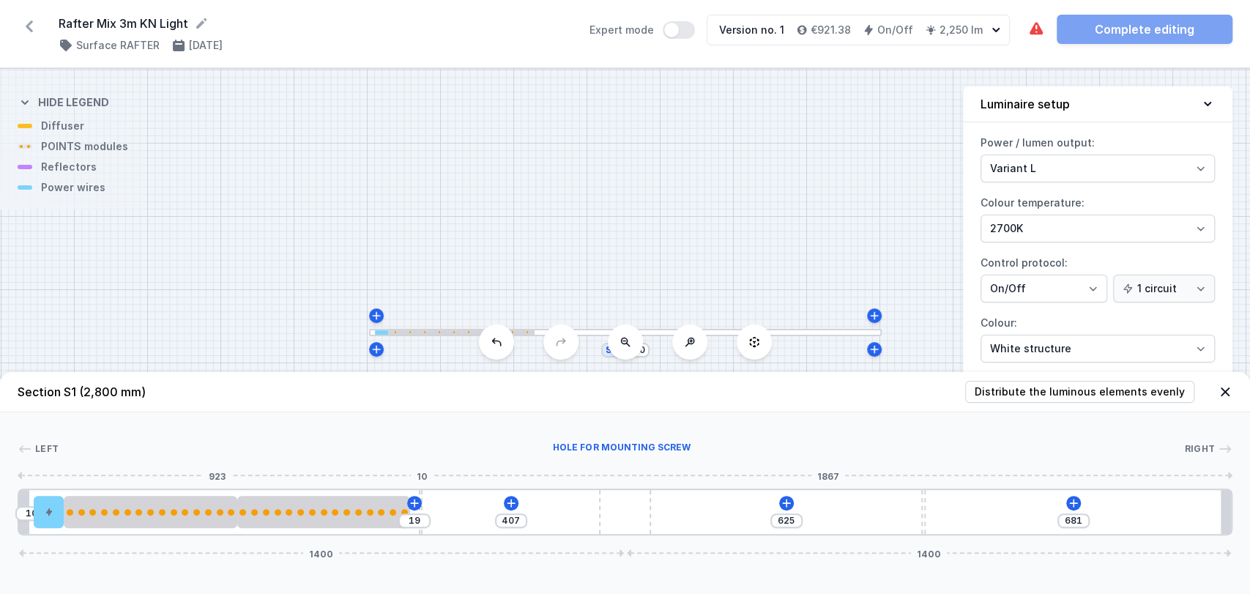
type input "409"
type input "17"
type input "410"
type input "16"
type input "412"
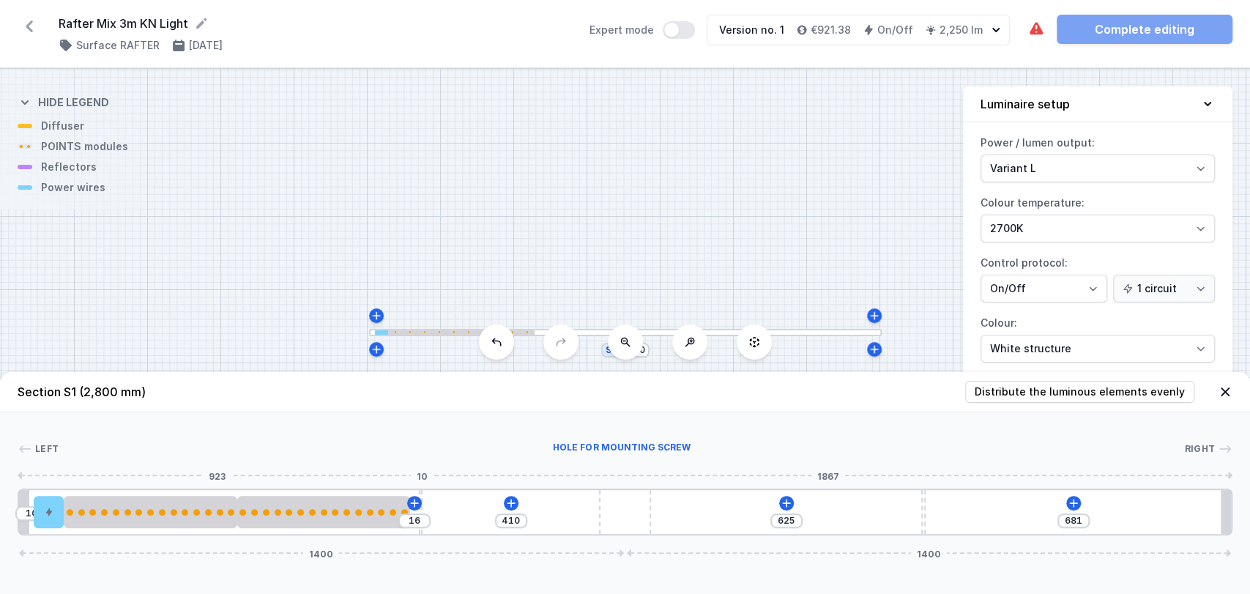
type input "14"
type input "414"
type input "12"
type input "415"
type input "11"
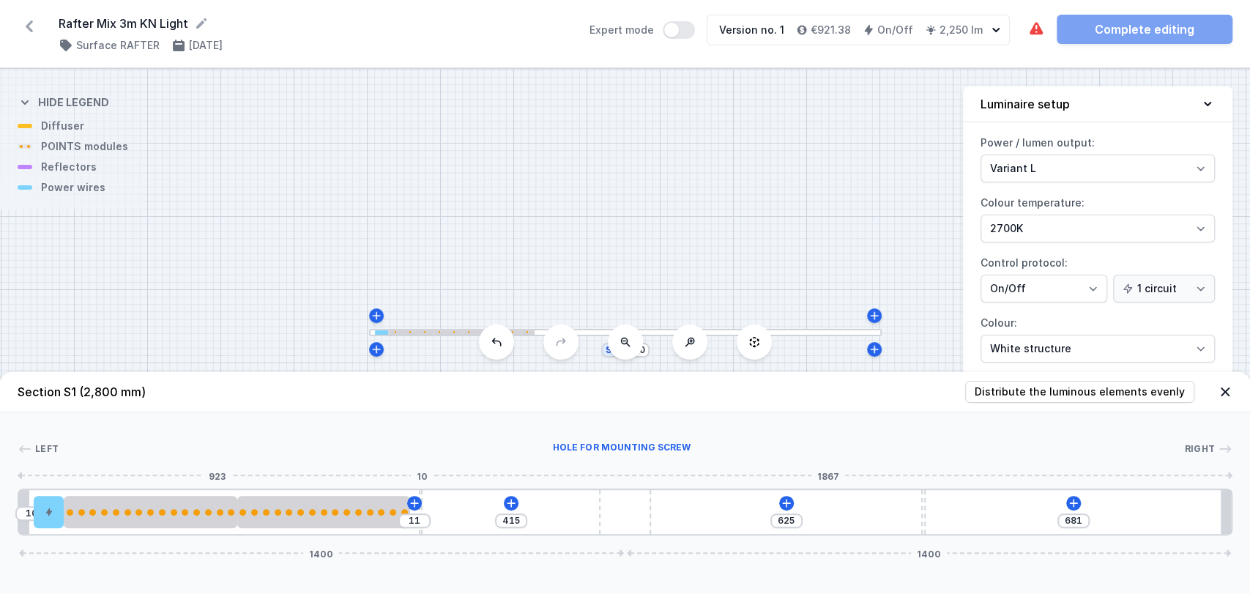
type input "417"
type input "9"
type input "419"
type input "7"
type input "420"
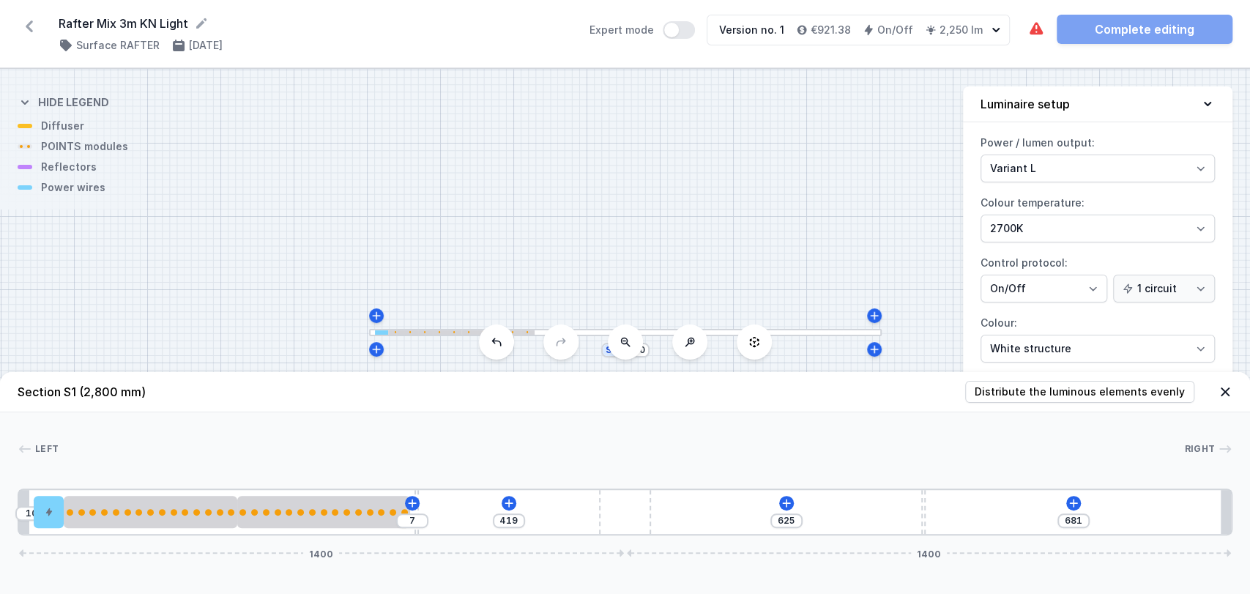
type input "6"
type input "422"
type input "4"
type input "424"
type input "2"
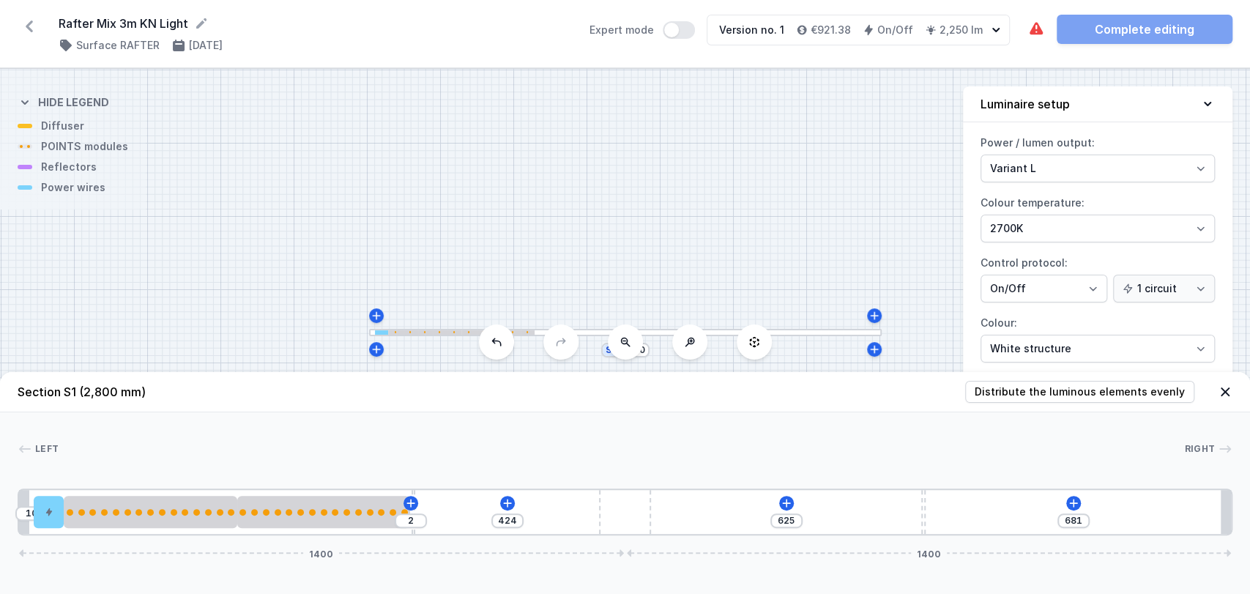
drag, startPoint x: 325, startPoint y: 530, endPoint x: 411, endPoint y: 534, distance: 85.8
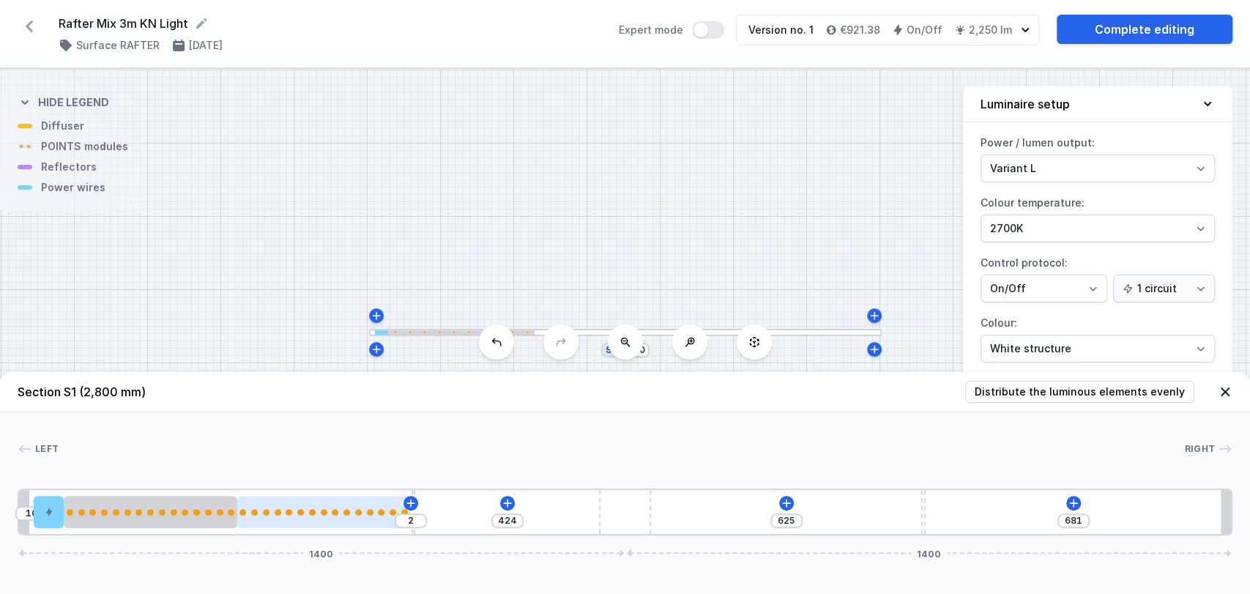
click at [371, 514] on div at bounding box center [323, 512] width 173 height 7
select select "2874"
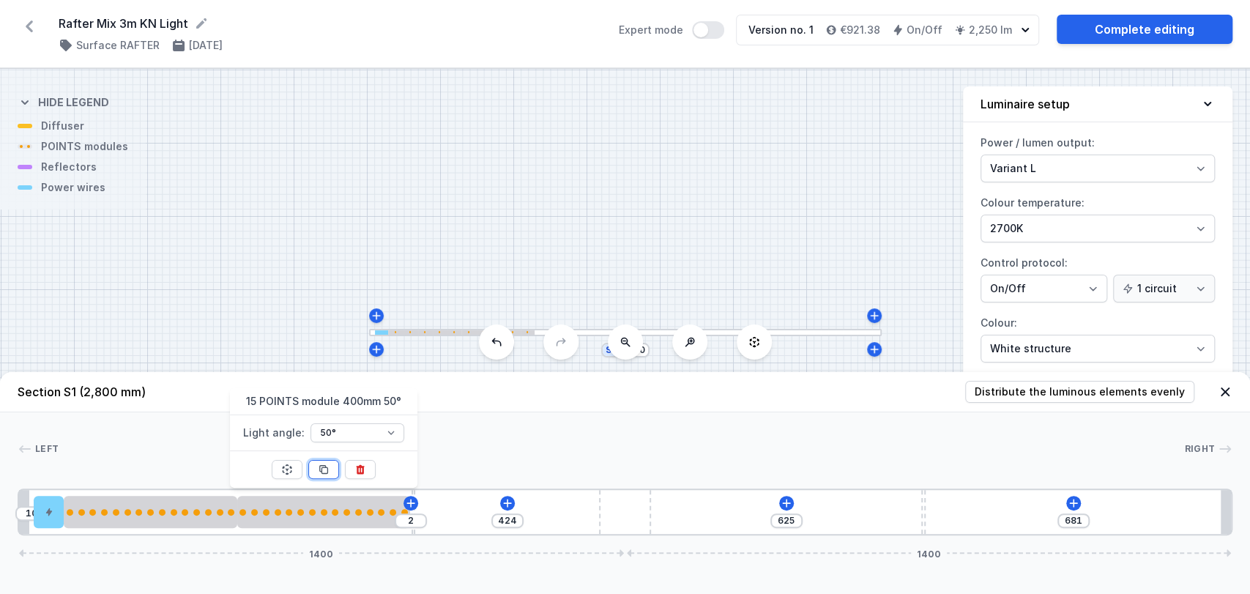
click at [310, 471] on button at bounding box center [323, 469] width 31 height 19
type input "24"
click at [310, 471] on button at bounding box center [323, 469] width 31 height 19
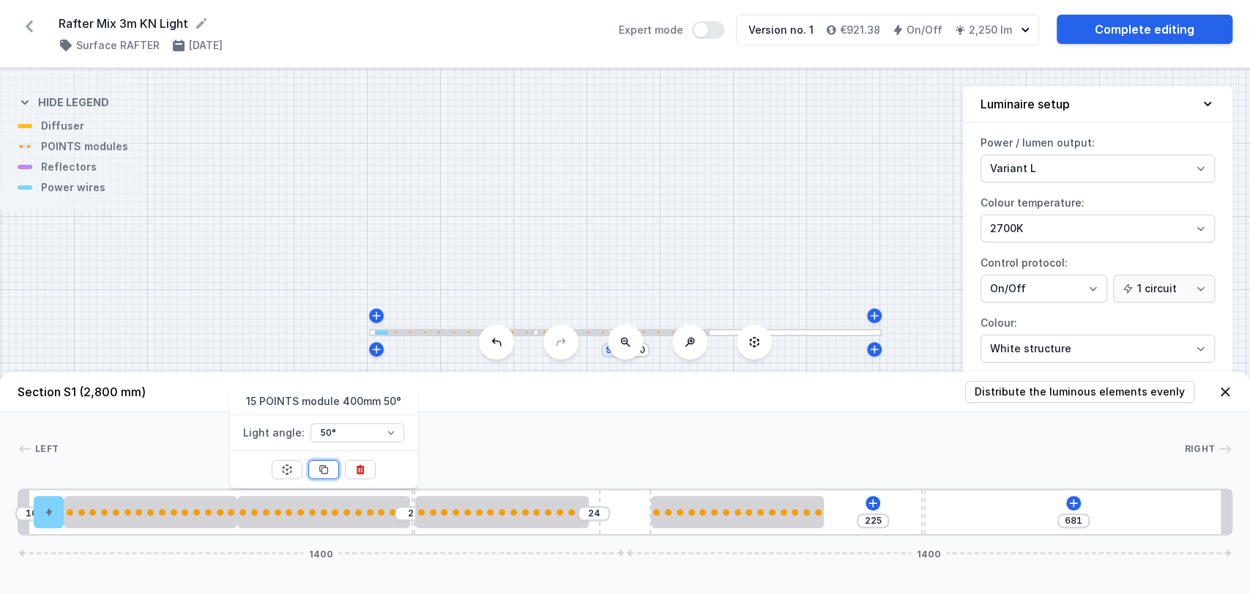
type input "225"
click at [310, 471] on button at bounding box center [323, 469] width 31 height 19
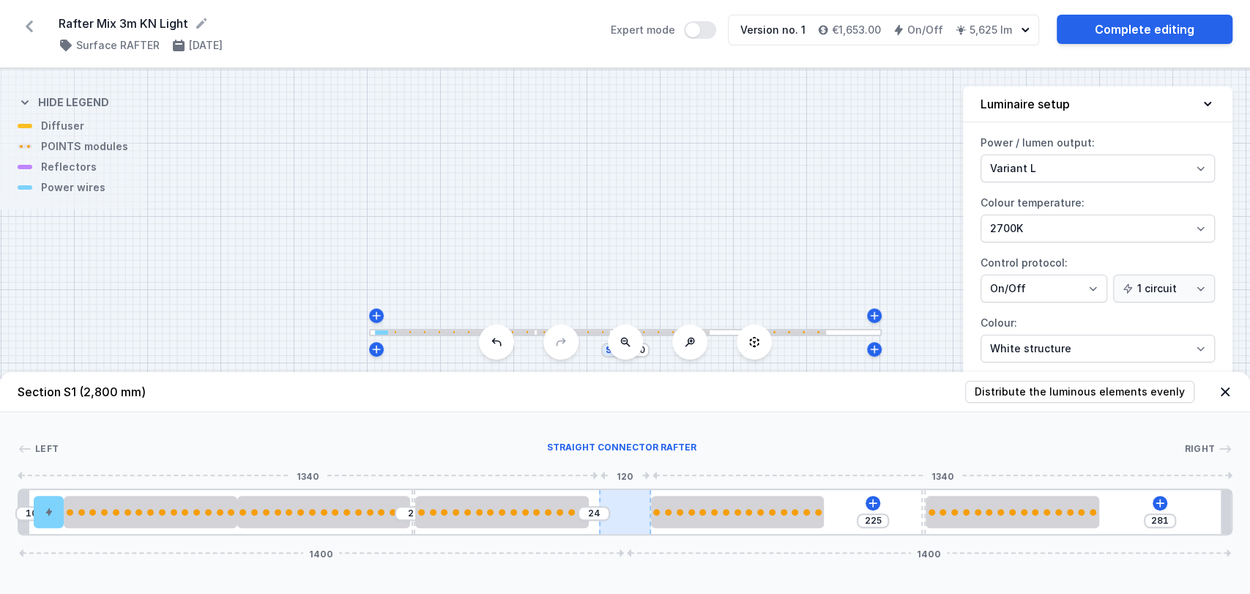
type input "365"
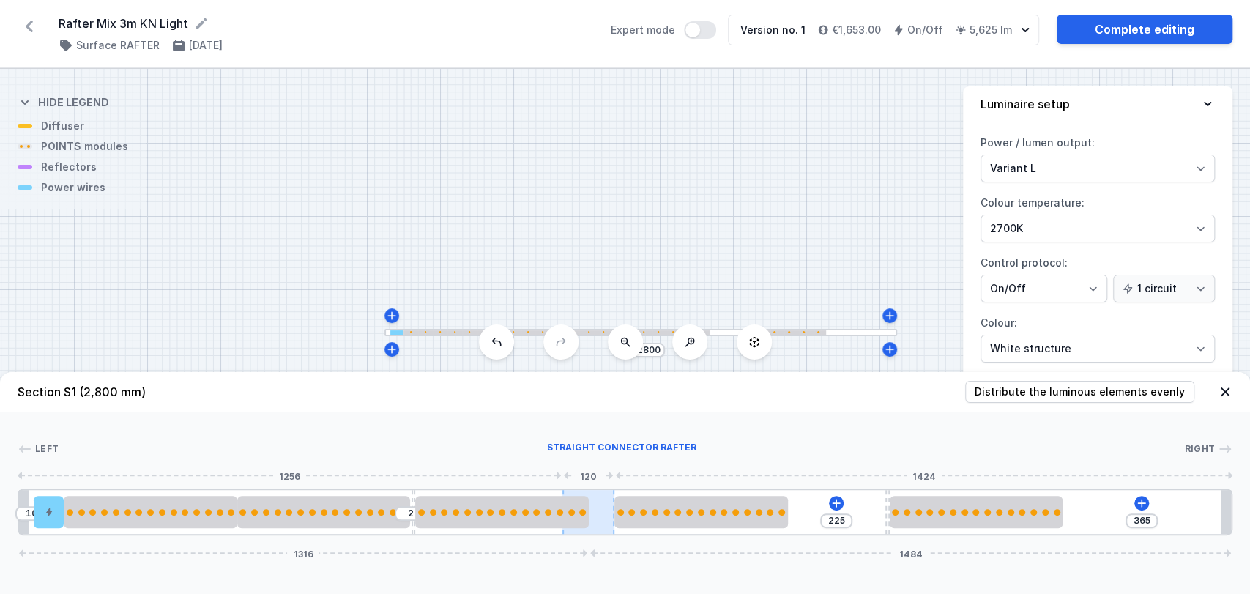
drag, startPoint x: 624, startPoint y: 507, endPoint x: 609, endPoint y: 511, distance: 15.3
click at [609, 511] on div at bounding box center [588, 512] width 52 height 44
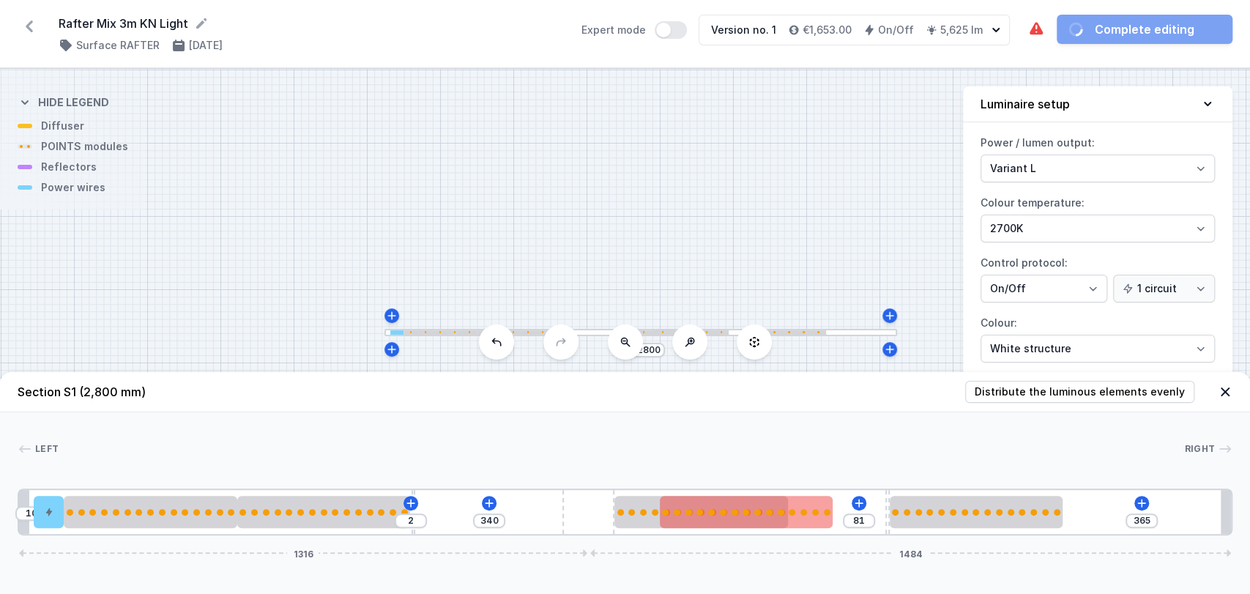
type input "74"
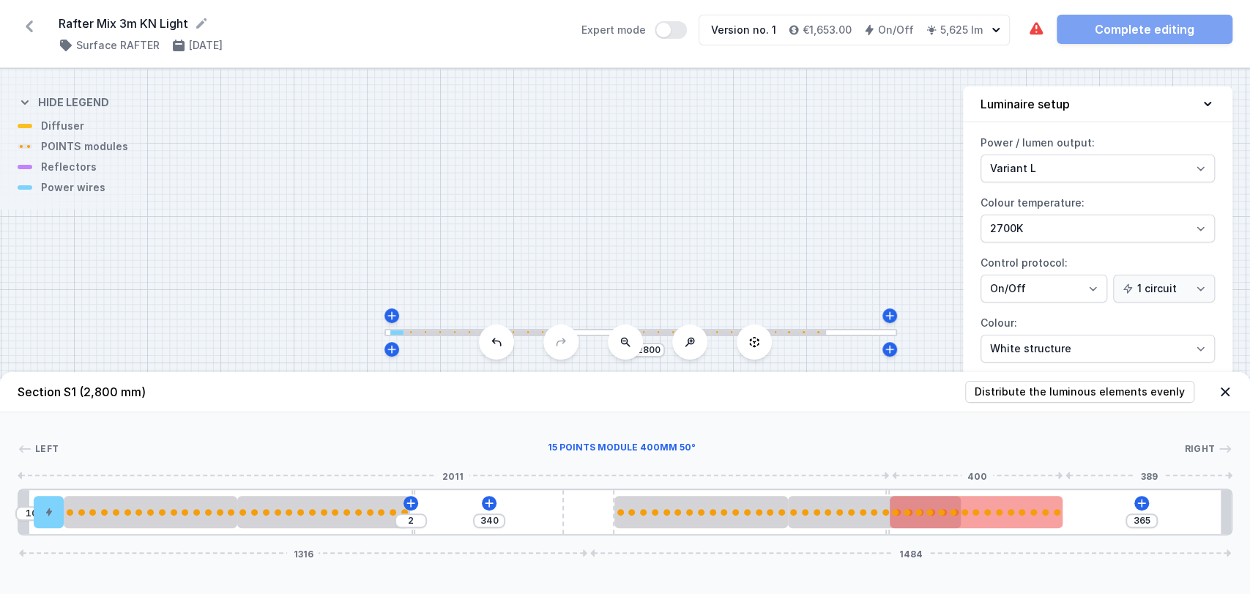
drag, startPoint x: 564, startPoint y: 510, endPoint x: 948, endPoint y: 522, distance: 383.7
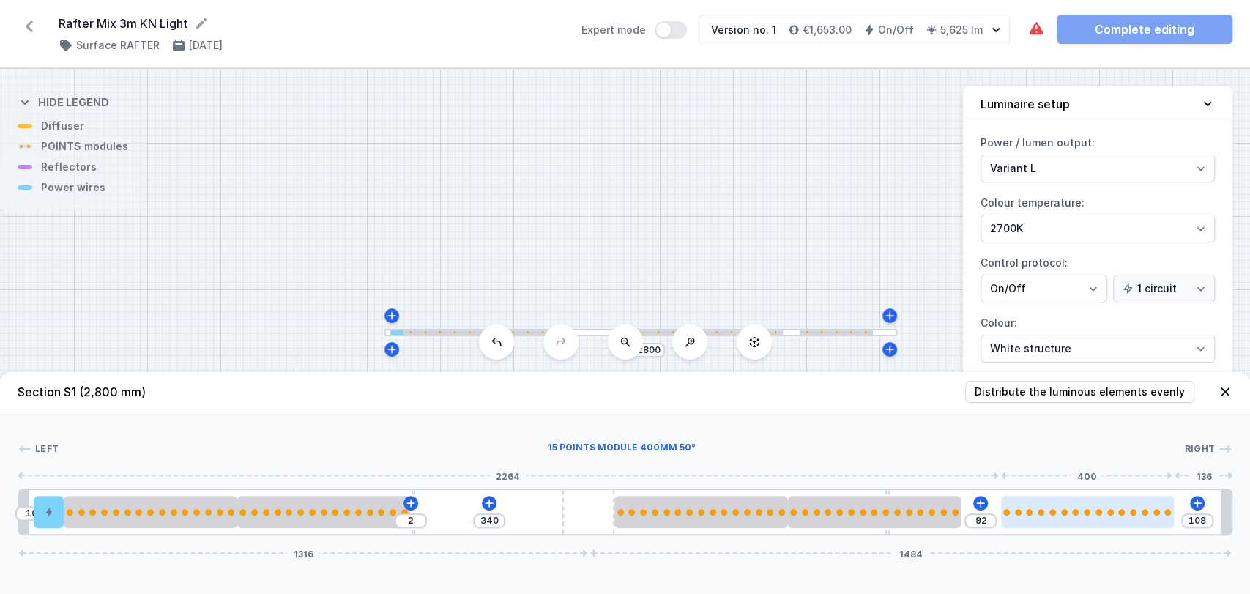
type input "105"
type input "95"
type input "103"
type input "97"
type input "102"
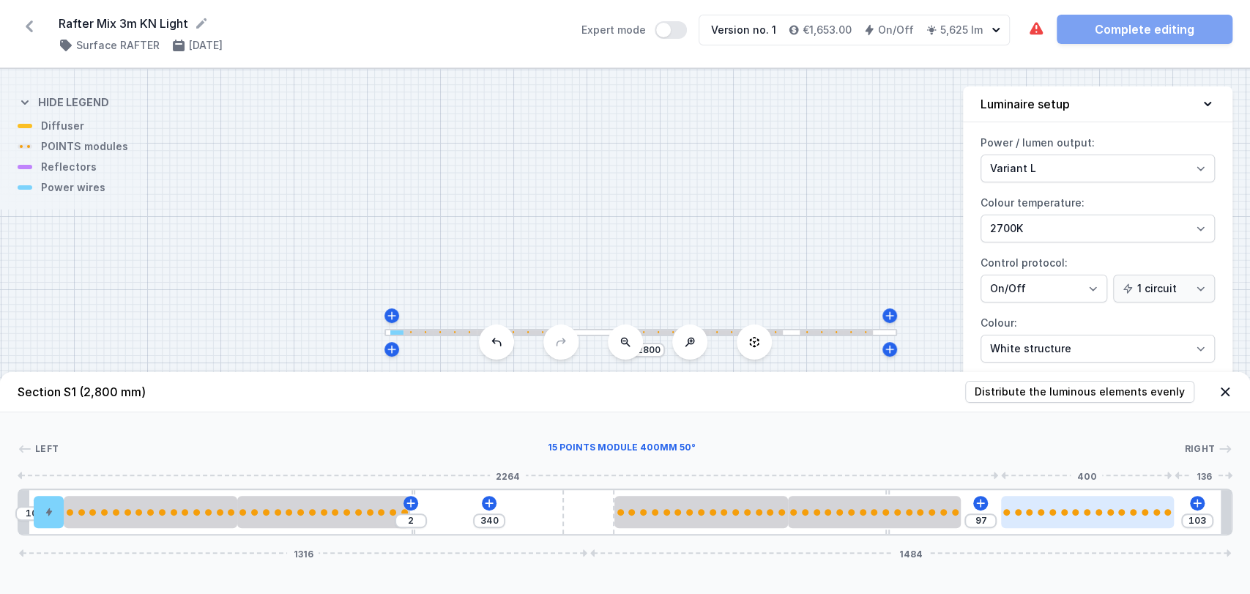
type input "98"
type input "97"
type input "103"
type input "93"
type input "107"
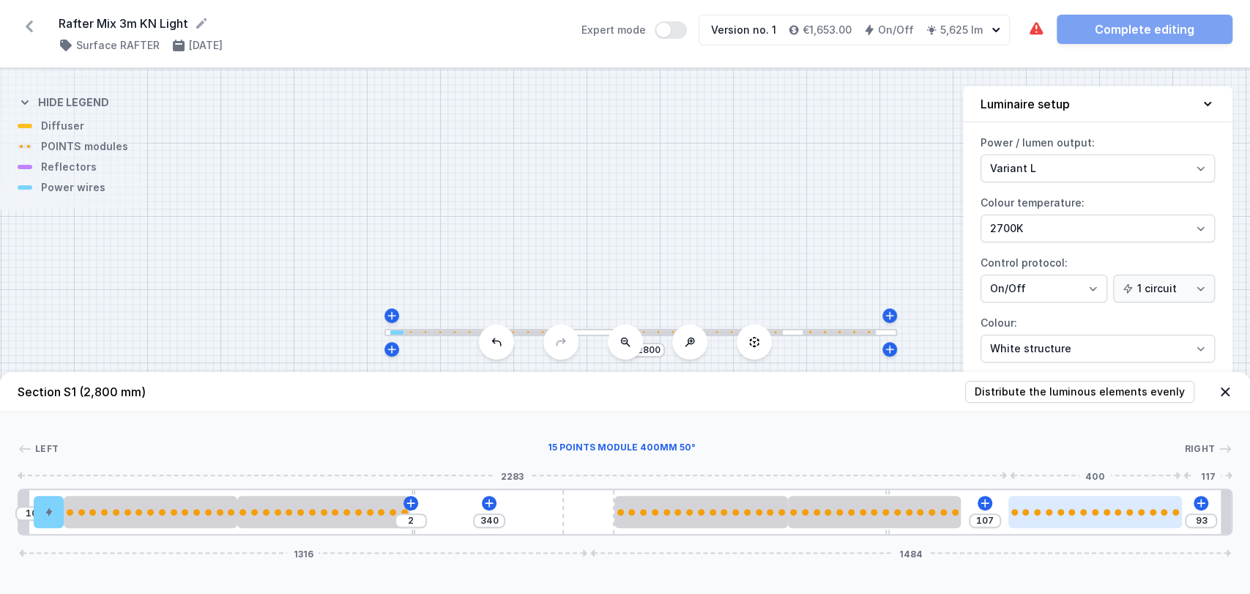
type input "90"
type input "110"
type input "85"
type input "115"
type input "78"
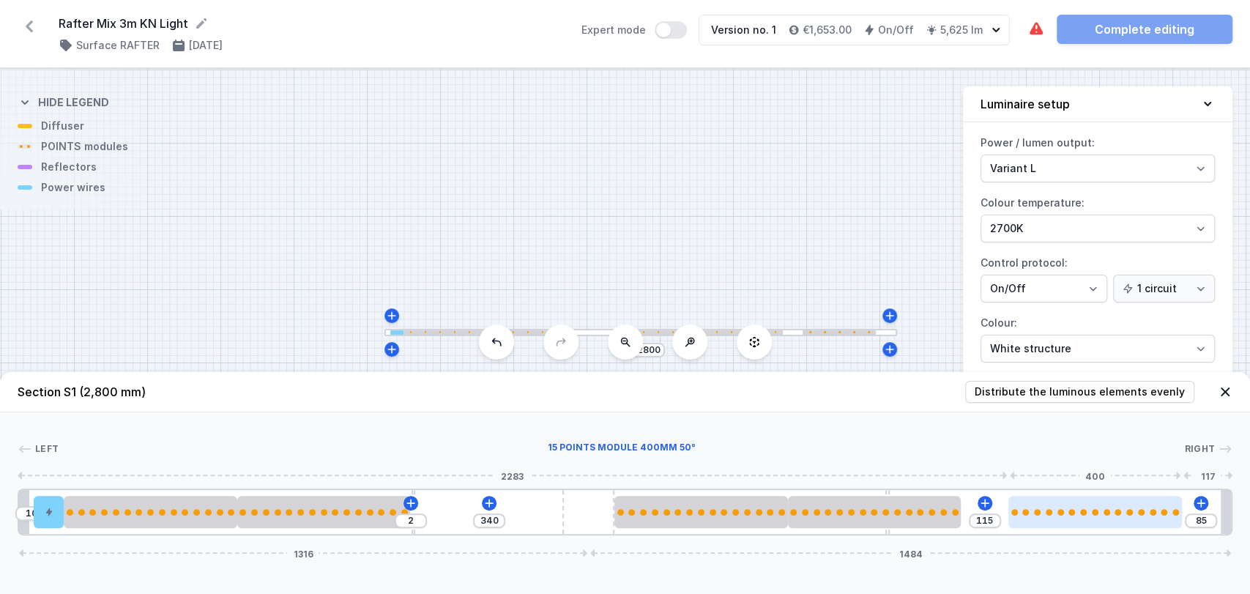
type input "122"
type input "75"
type input "125"
type input "67"
type input "133"
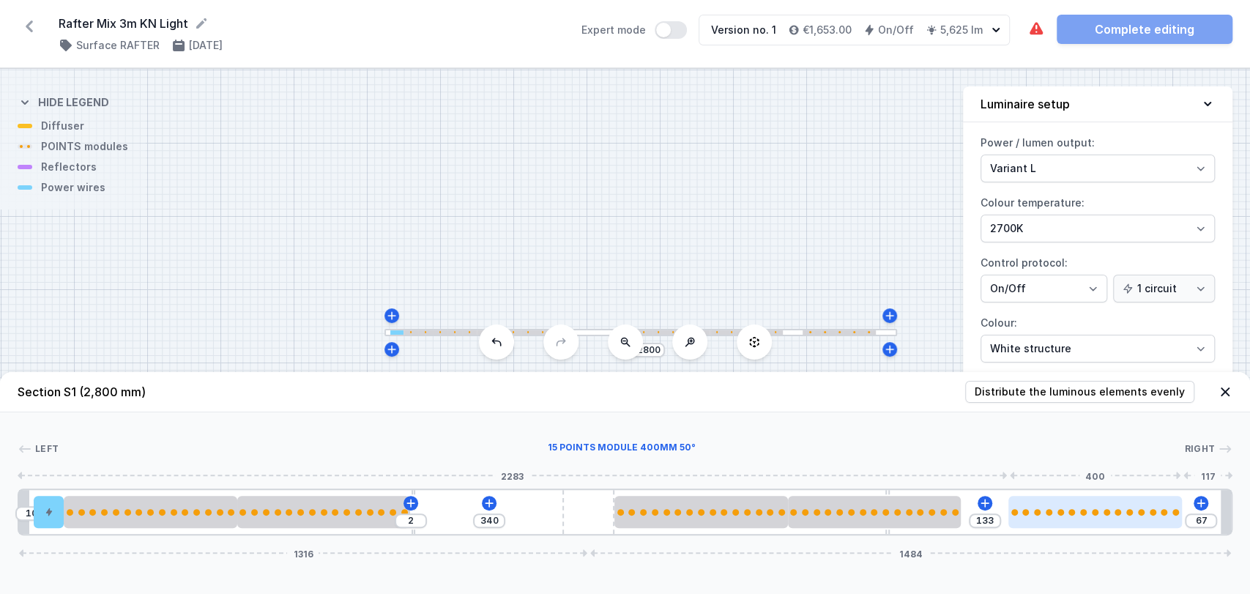
type input "62"
type input "138"
type input "52"
type input "148"
type input "50"
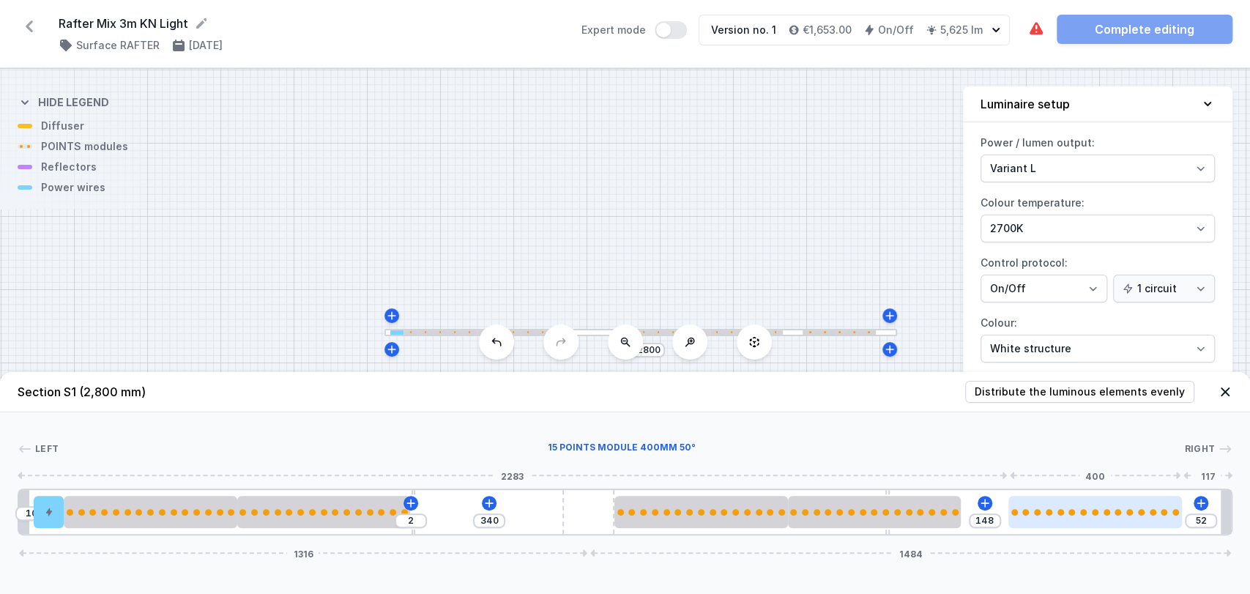
type input "150"
type input "47"
type input "153"
type input "45"
type input "155"
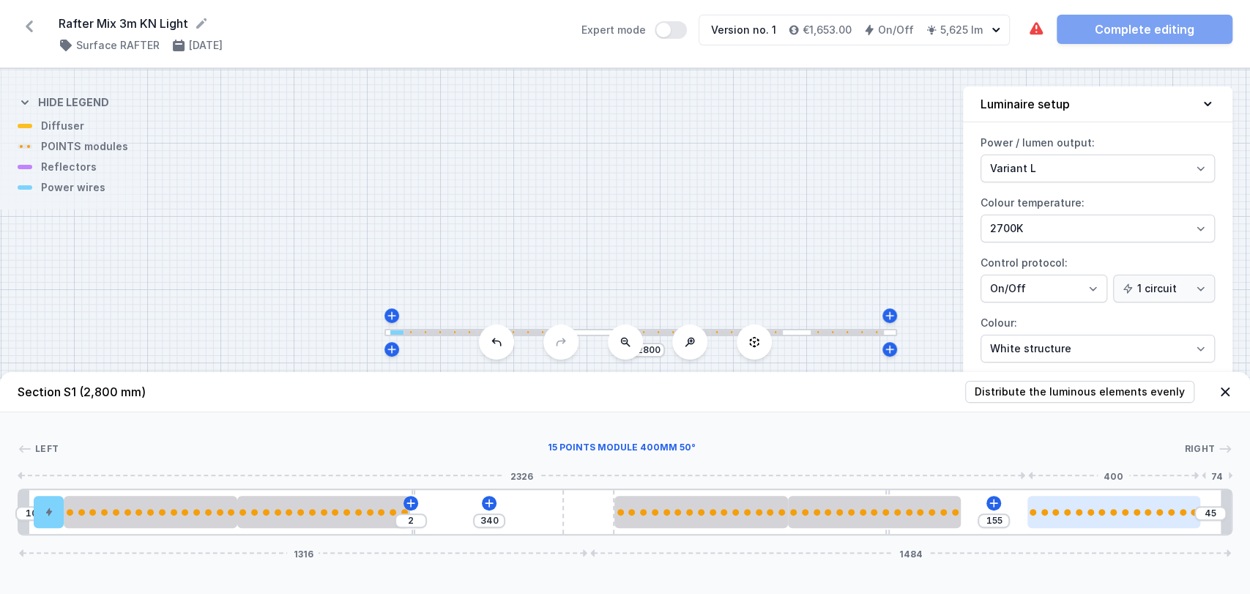
type input "44"
type input "156"
type input "40"
type input "160"
type input "39"
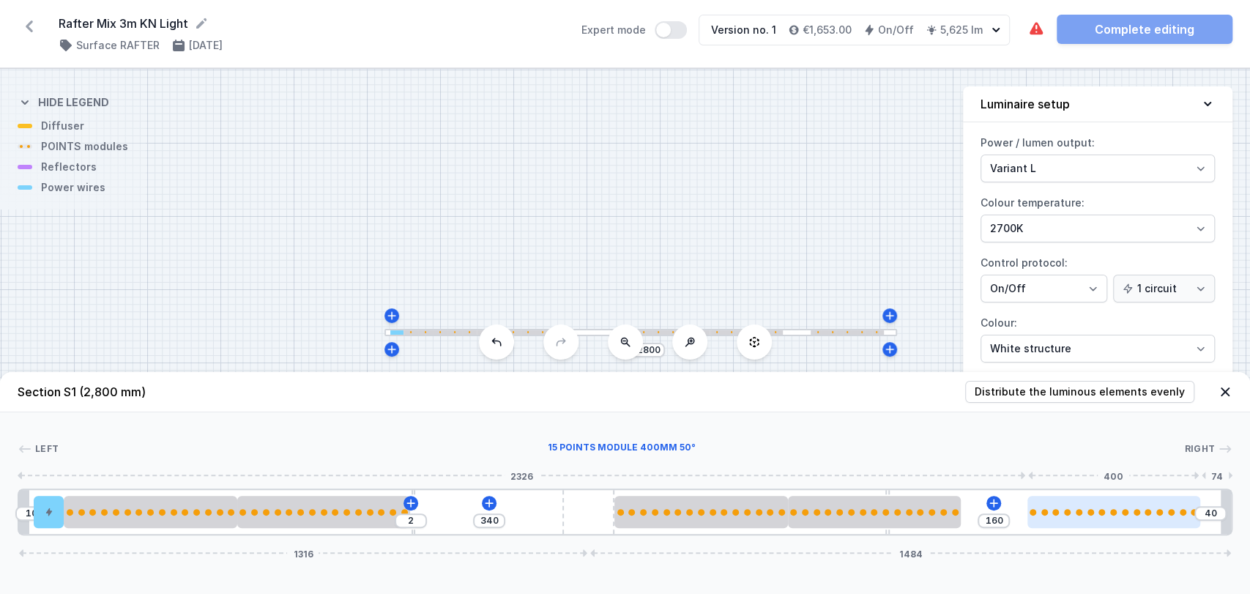
type input "161"
type input "37"
drag, startPoint x: 1019, startPoint y: 512, endPoint x: 1186, endPoint y: 515, distance: 166.9
click at [1186, 515] on div at bounding box center [1142, 512] width 173 height 32
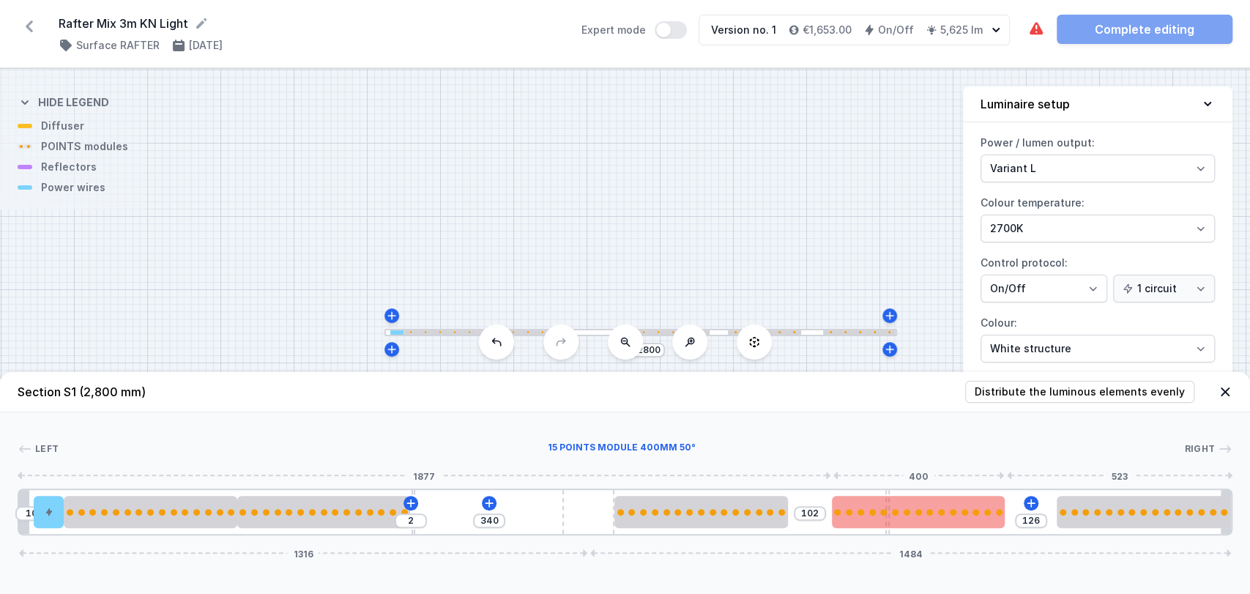
type input "106"
type input "116"
type input "100"
type input "122"
type input "95"
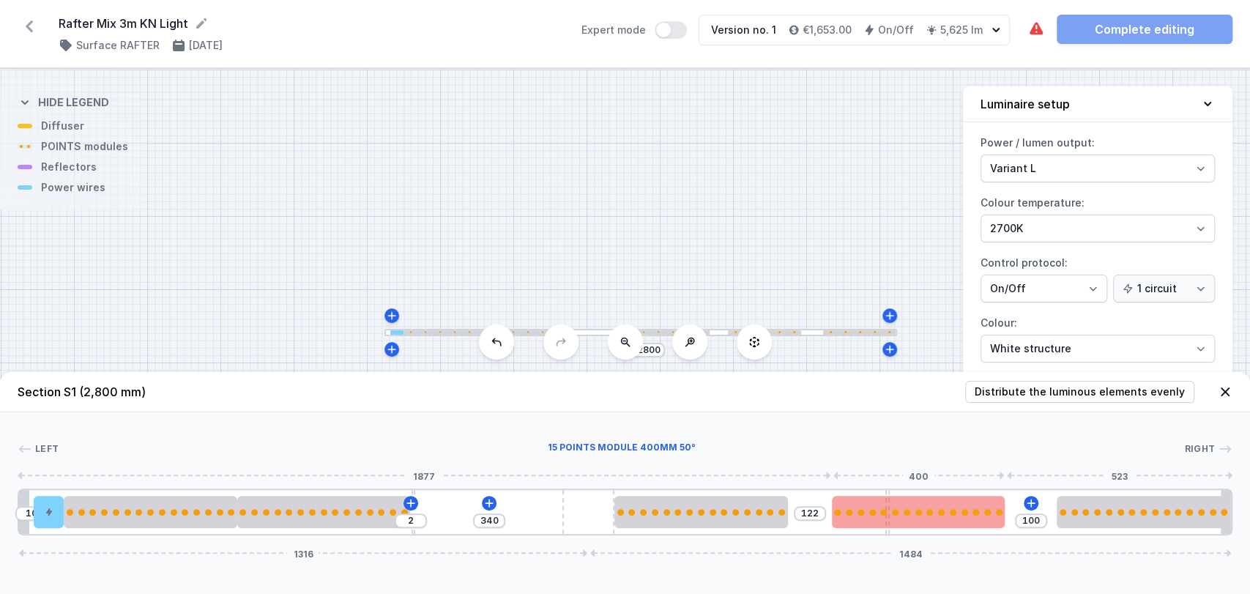
type input "127"
type input "83"
type input "139"
type input "73"
type input "149"
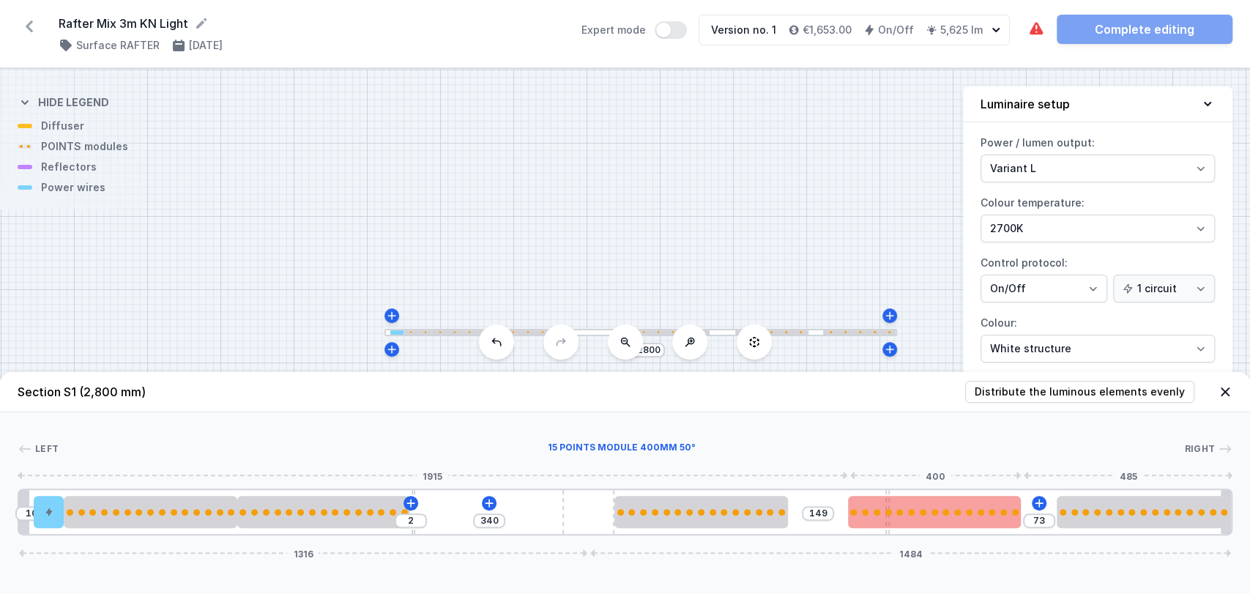
type input "68"
type input "154"
type input "61"
type input "161"
type input "60"
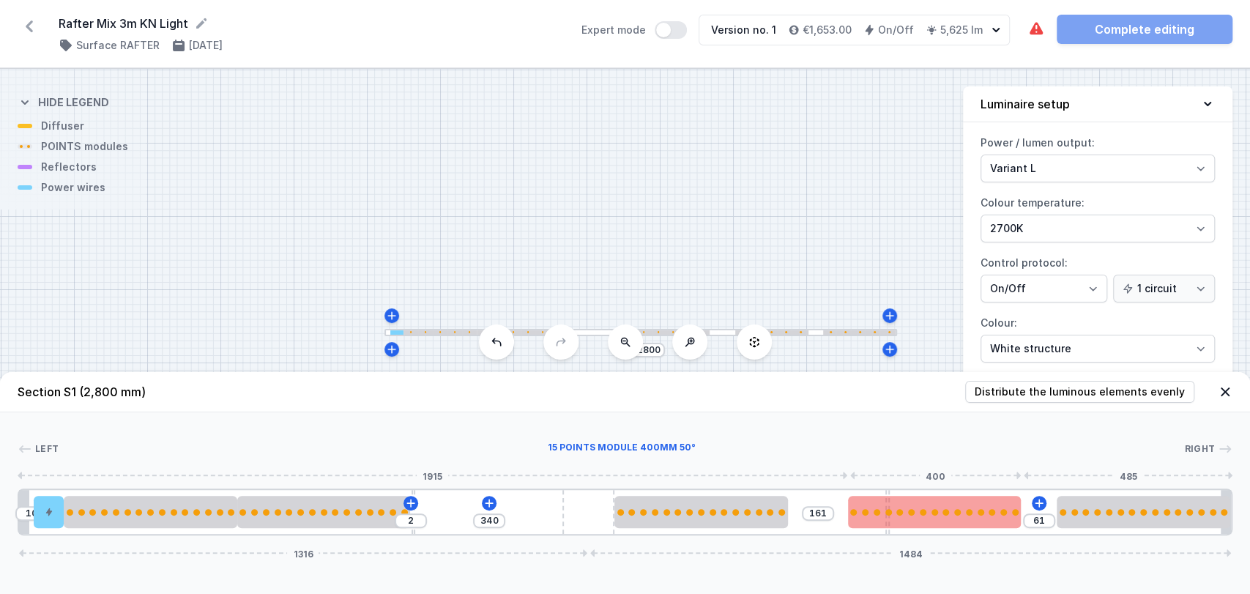
type input "162"
type input "169"
type input "53"
type input "171"
type input "51"
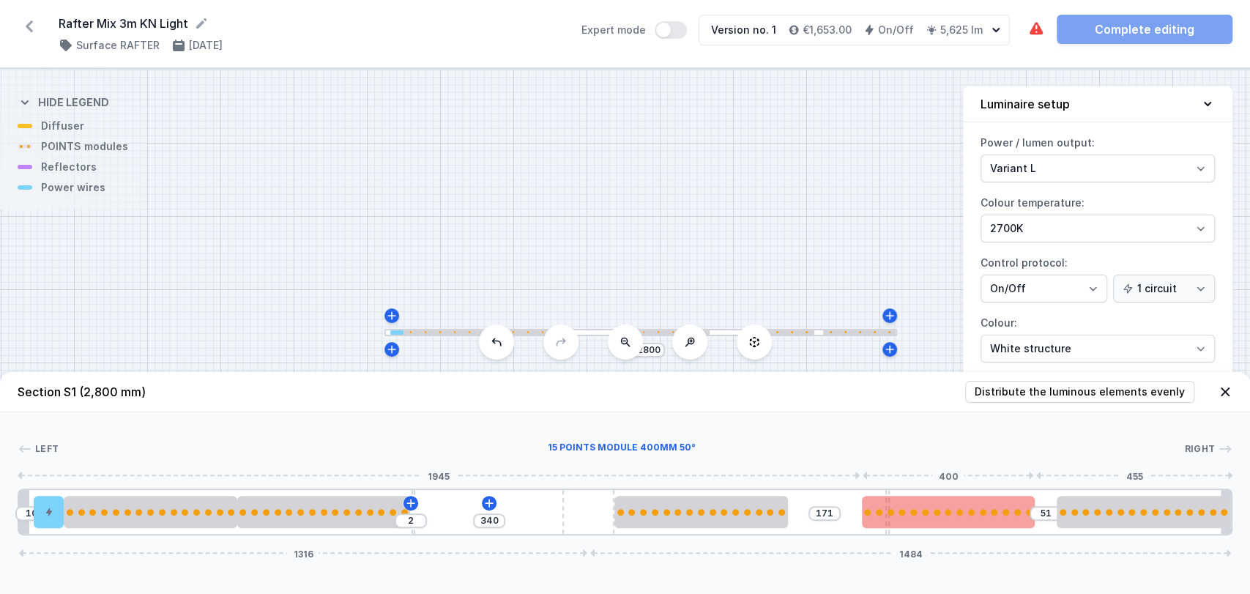
type input "222"
drag, startPoint x: 935, startPoint y: 520, endPoint x: 1025, endPoint y: 521, distance: 90.0
click at [1025, 521] on div at bounding box center [970, 512] width 173 height 32
type input "143"
type input "79"
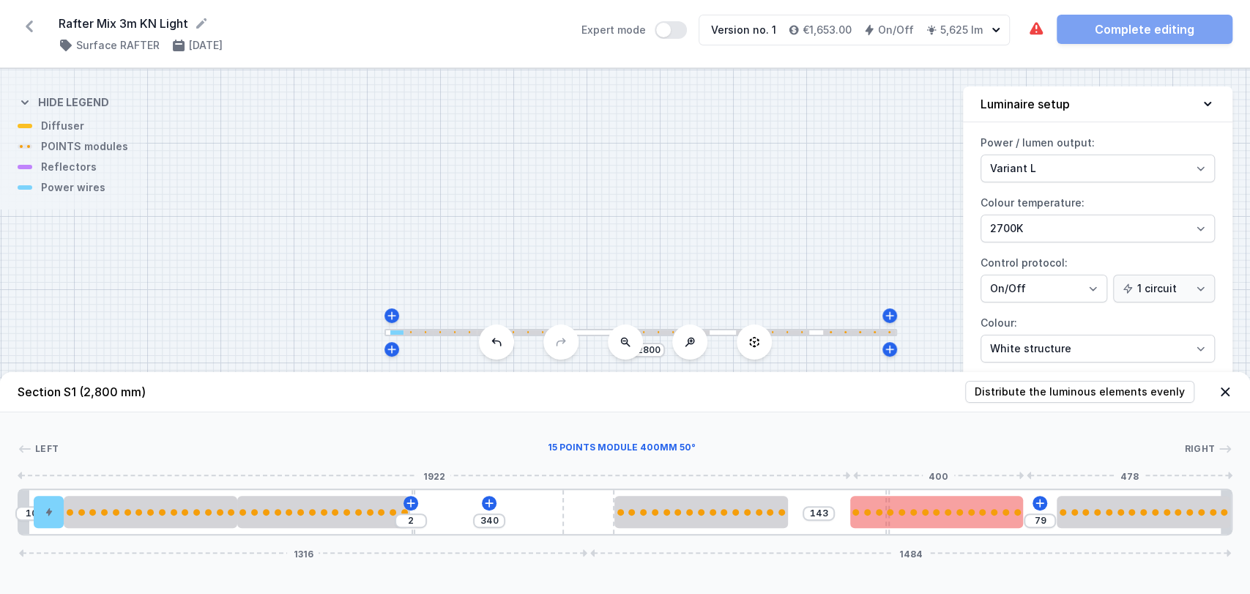
type input "141"
type input "81"
type input "143"
type input "79"
type input "144"
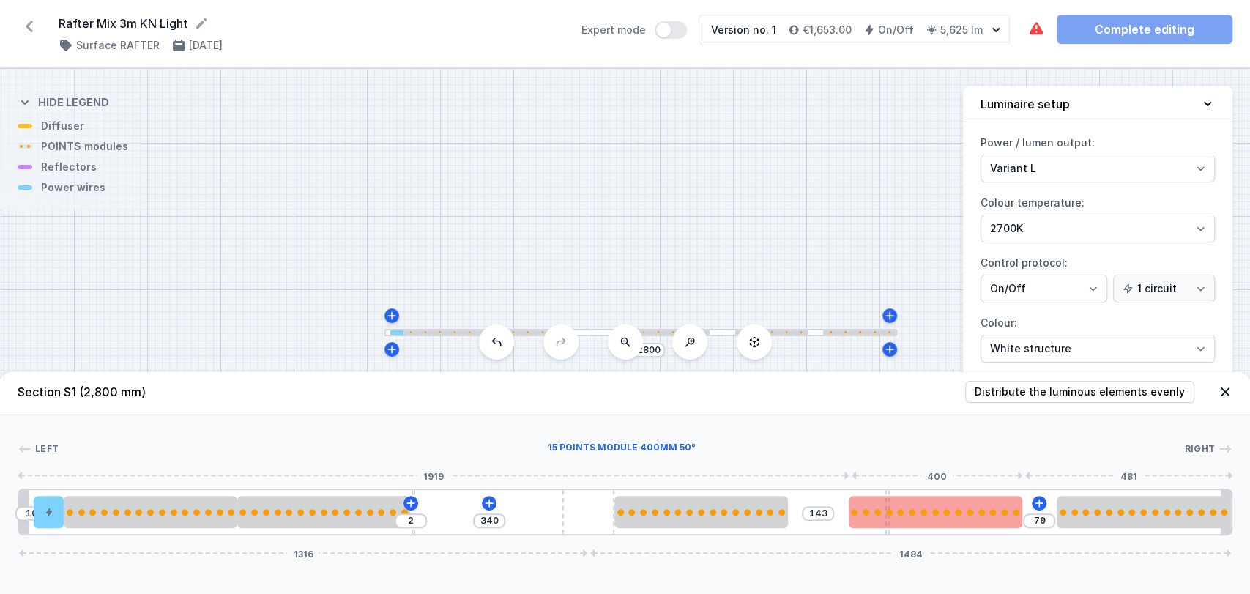
type input "78"
type input "146"
type input "76"
type input "151"
type input "71"
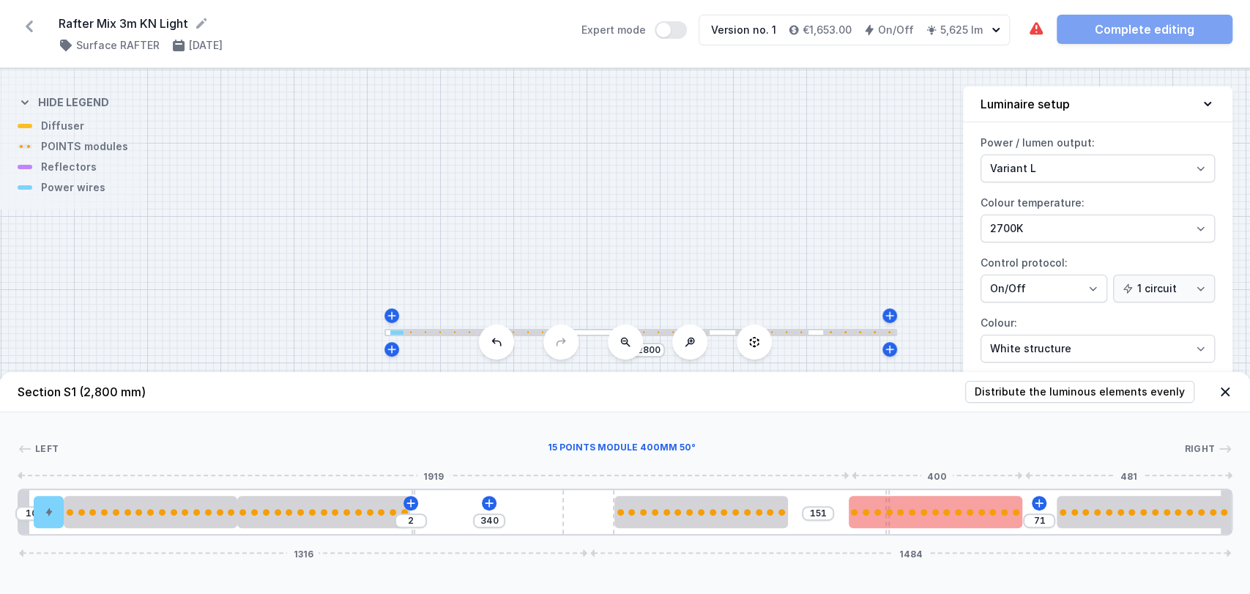
type input "153"
type input "69"
type input "159"
type input "63"
type input "222"
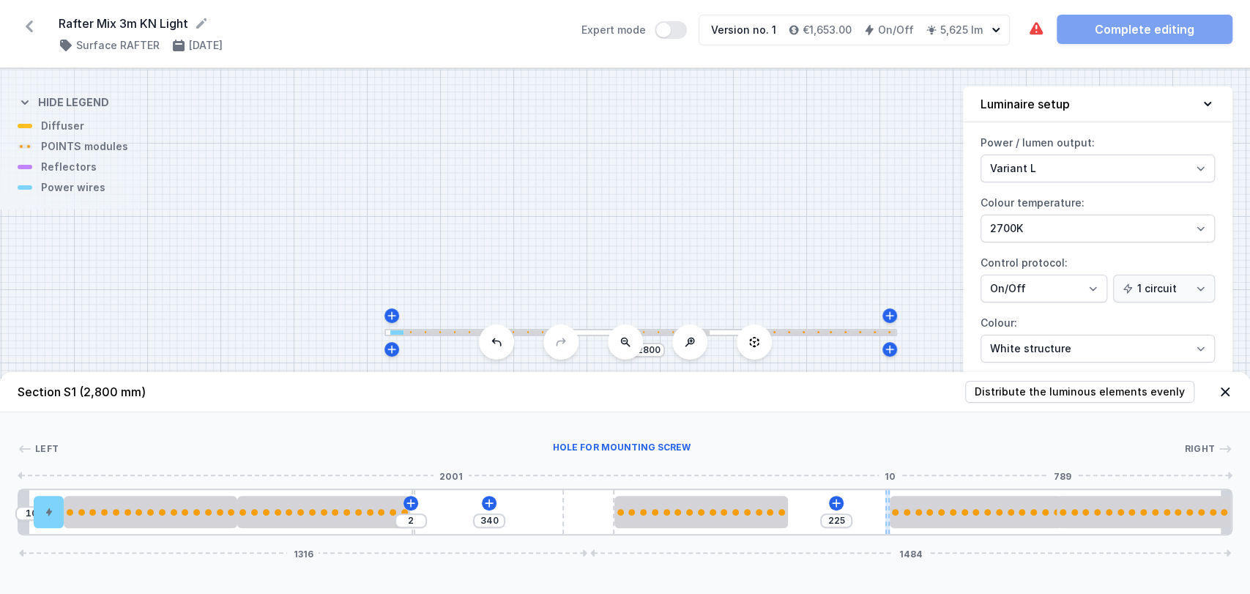
click at [884, 495] on div "10 2 340 225 1316 1484" at bounding box center [625, 511] width 1214 height 47
type input "169"
type input "56"
type input "166"
type input "59"
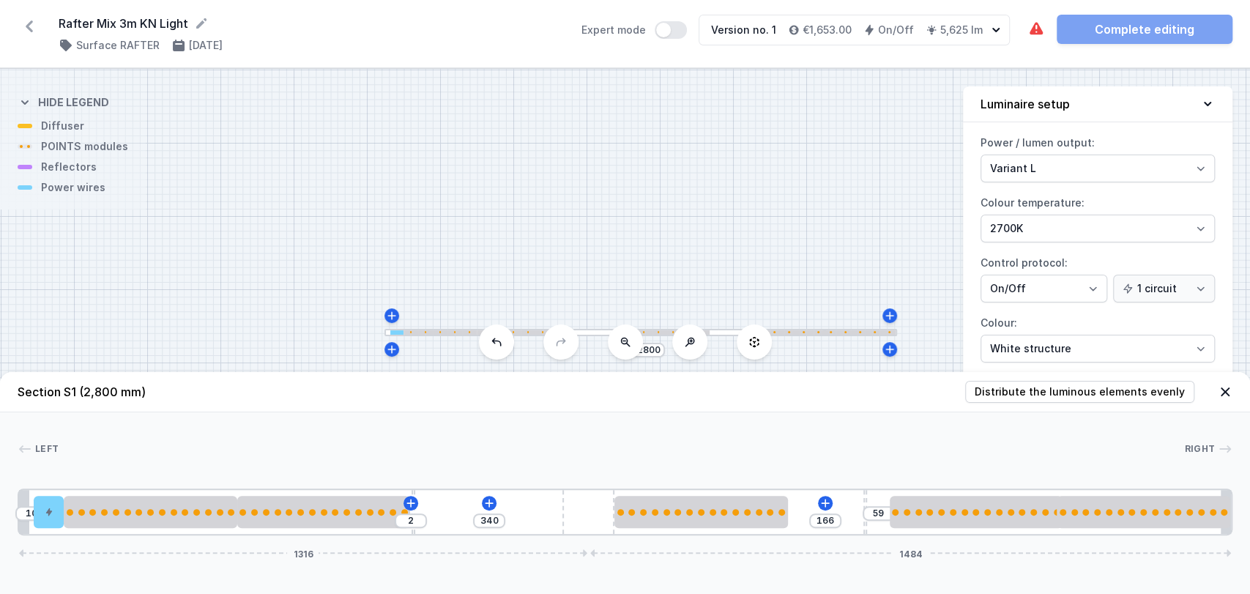
type input "162"
type input "63"
drag, startPoint x: 884, startPoint y: 495, endPoint x: 867, endPoint y: 498, distance: 17.1
click at [867, 498] on div "10 2 340 154 71 1316 1484" at bounding box center [625, 511] width 1214 height 47
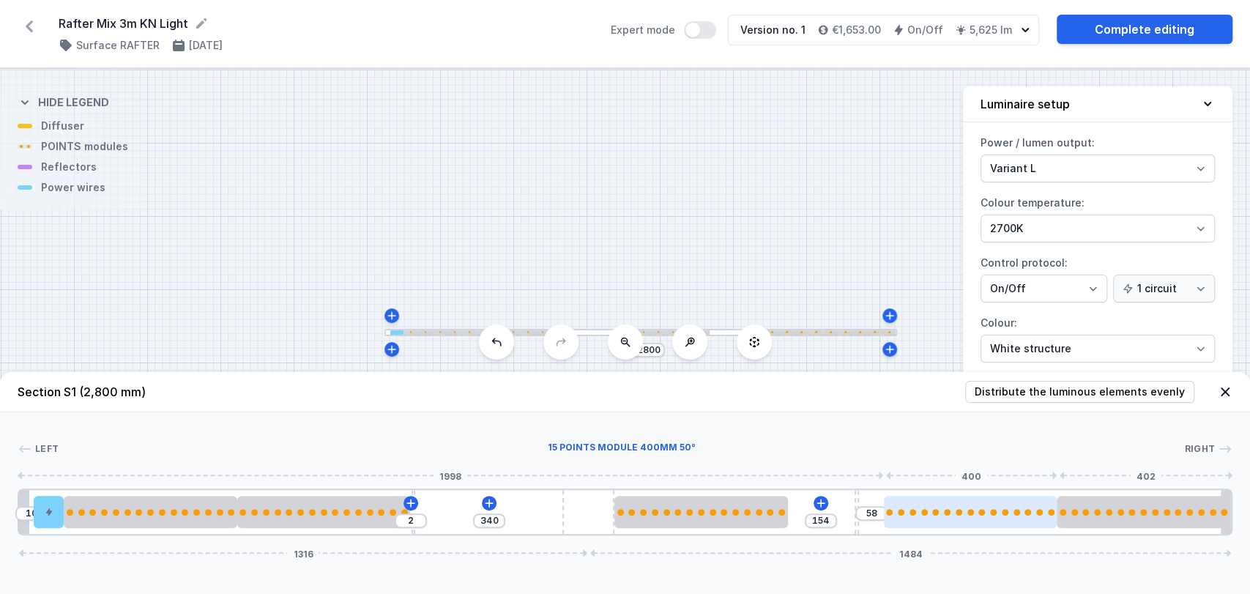
drag, startPoint x: 949, startPoint y: 517, endPoint x: 960, endPoint y: 513, distance: 12.3
click at [960, 513] on div at bounding box center [970, 512] width 173 height 32
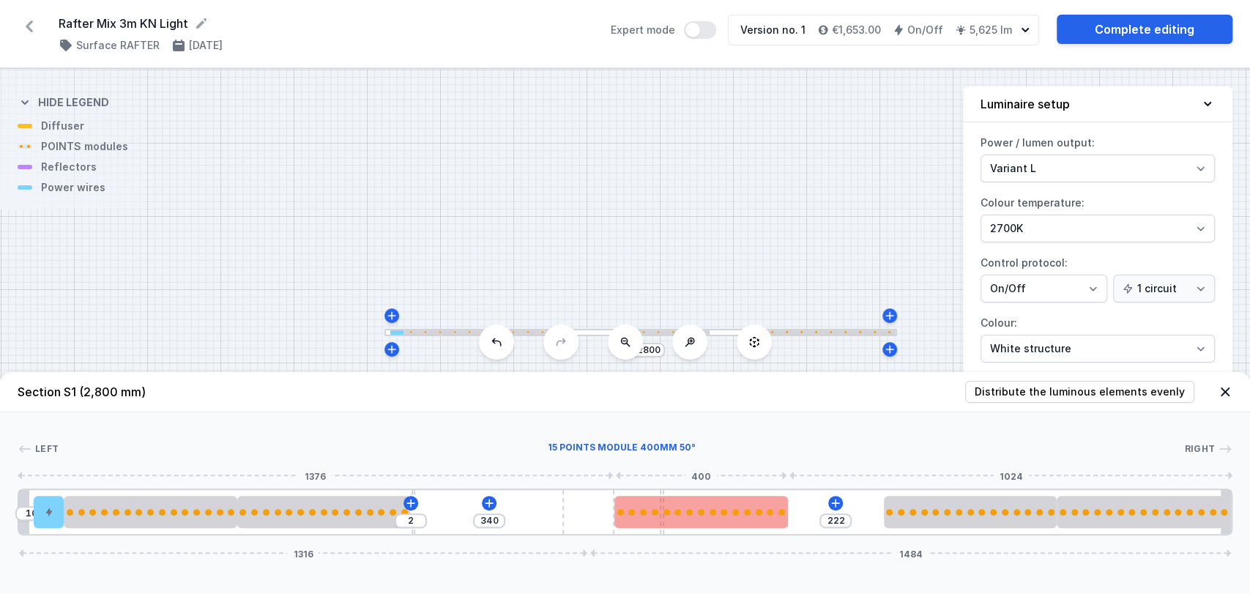
drag, startPoint x: 855, startPoint y: 499, endPoint x: 631, endPoint y: 497, distance: 224.0
click at [631, 497] on div "10 2 340 222 1316 1484" at bounding box center [625, 511] width 1214 height 47
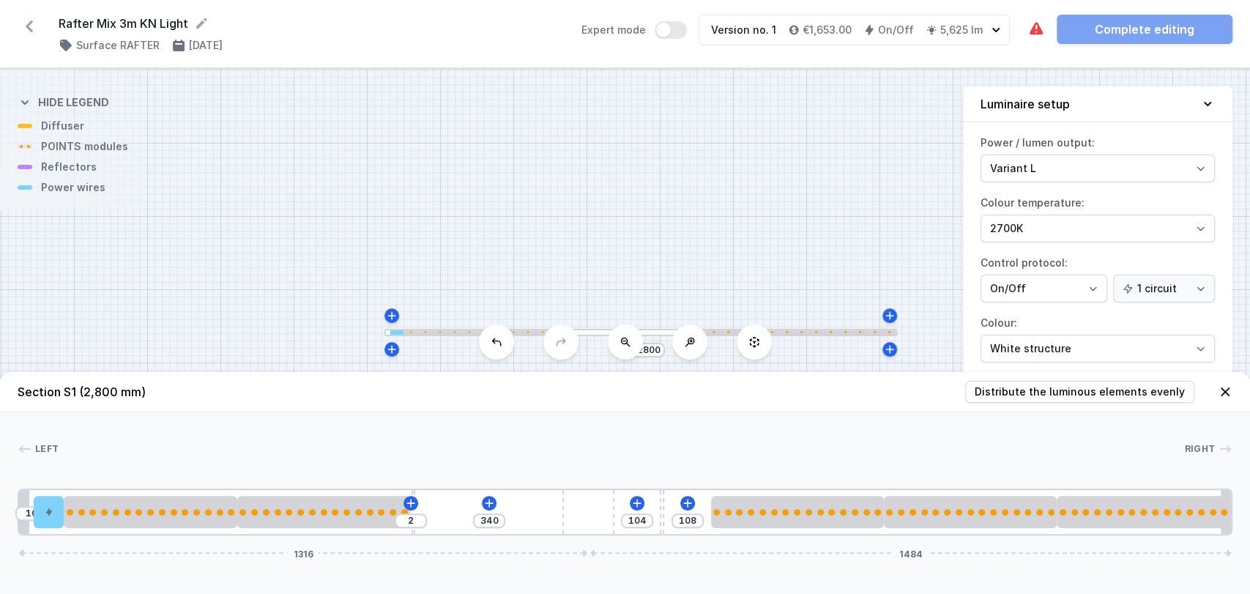
drag, startPoint x: 687, startPoint y: 509, endPoint x: 797, endPoint y: 489, distance: 111.7
click at [797, 489] on div "10 2 340 104 108 1316 1484" at bounding box center [625, 511] width 1214 height 47
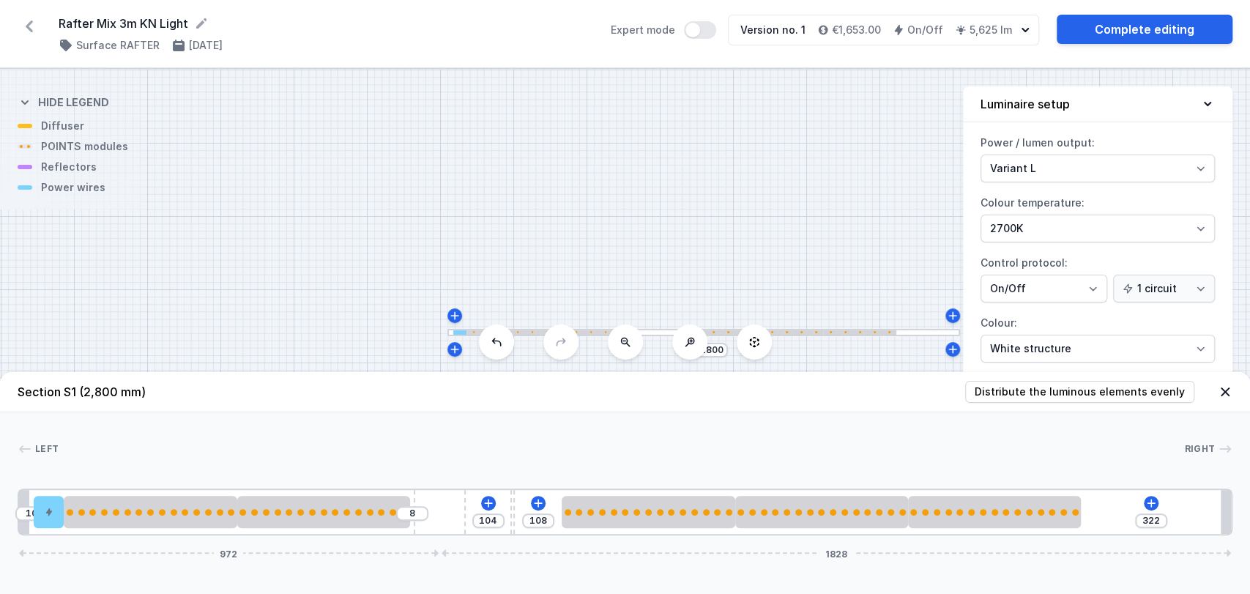
drag, startPoint x: 595, startPoint y: 514, endPoint x: 480, endPoint y: 494, distance: 116.6
click at [480, 494] on div "10 8 104 108 322 972 1828" at bounding box center [625, 511] width 1214 height 47
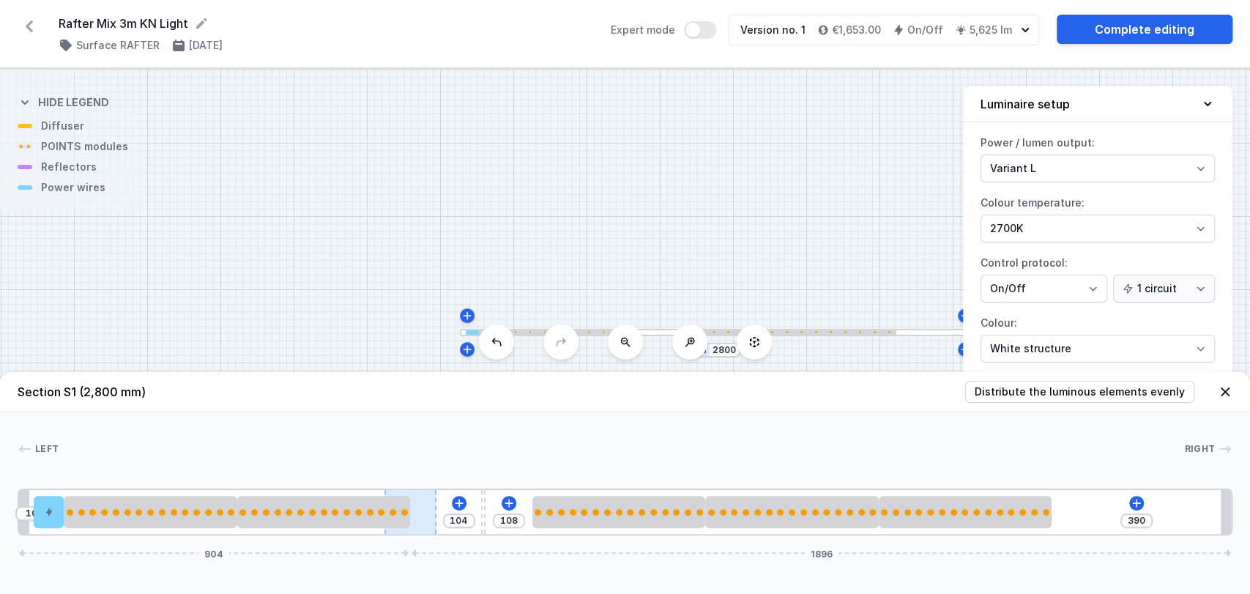
click at [436, 493] on div at bounding box center [410, 512] width 52 height 44
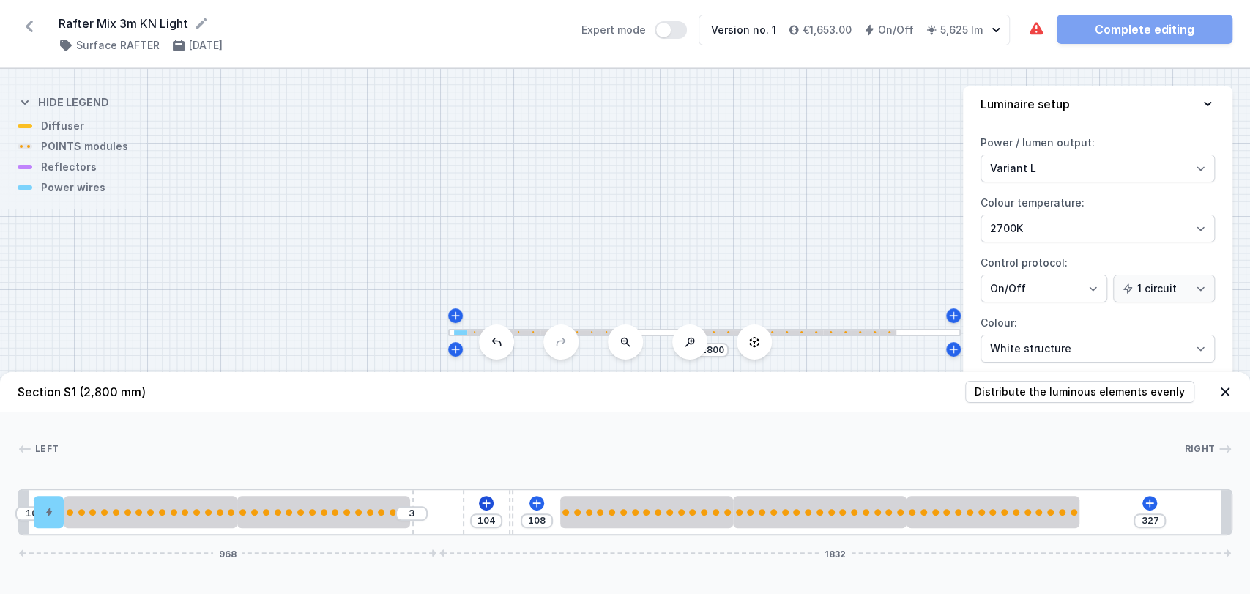
drag, startPoint x: 429, startPoint y: 509, endPoint x: 489, endPoint y: 501, distance: 60.7
click at [489, 501] on div "10 3 104 108 327 968 1832" at bounding box center [625, 511] width 1214 height 47
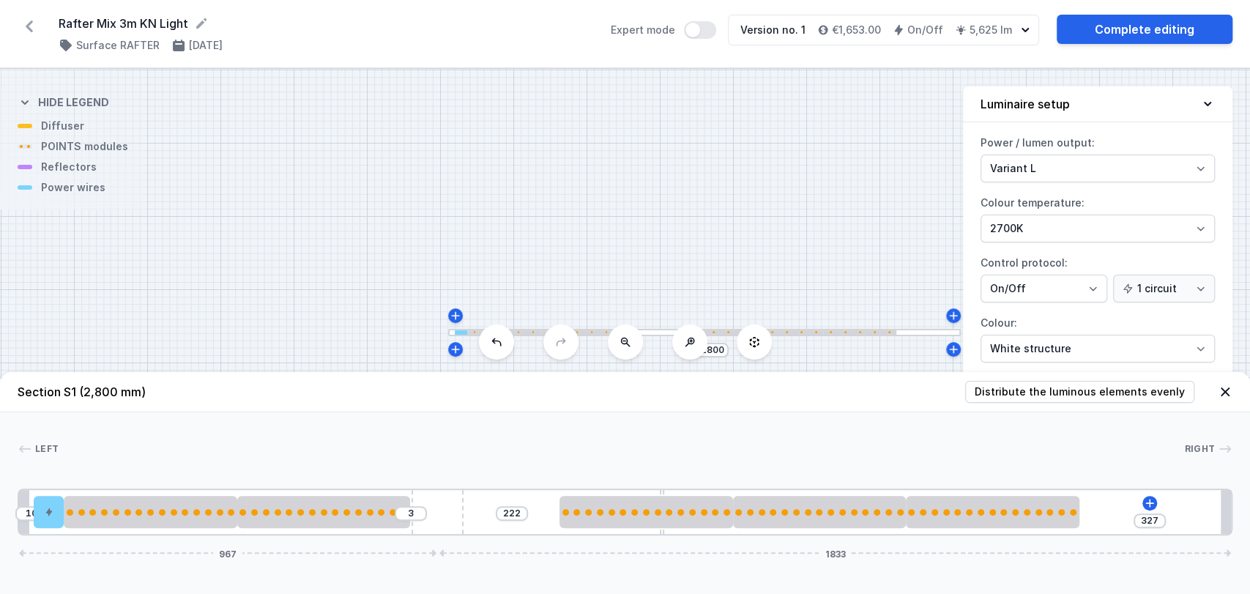
drag, startPoint x: 509, startPoint y: 509, endPoint x: 486, endPoint y: 509, distance: 23.4
click at [486, 509] on div "10 3 222 327 967 1833" at bounding box center [625, 511] width 1214 height 47
drag, startPoint x: 659, startPoint y: 488, endPoint x: 498, endPoint y: 413, distance: 177.2
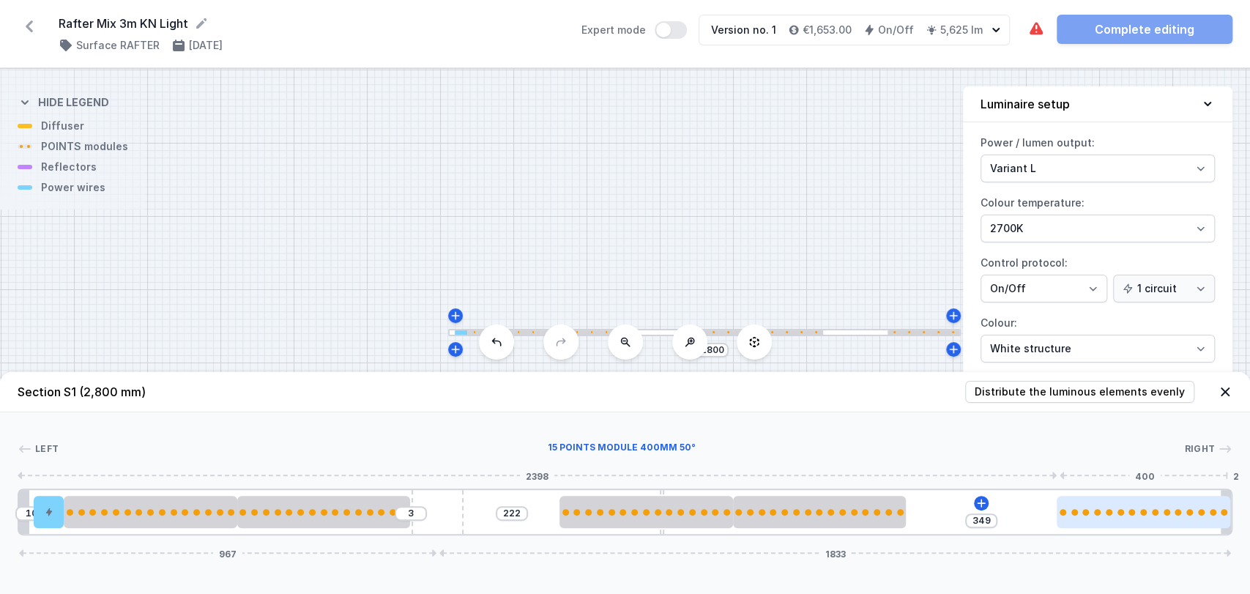
drag, startPoint x: 1003, startPoint y: 520, endPoint x: 1159, endPoint y: 512, distance: 156.2
click at [1159, 512] on div at bounding box center [1142, 512] width 173 height 32
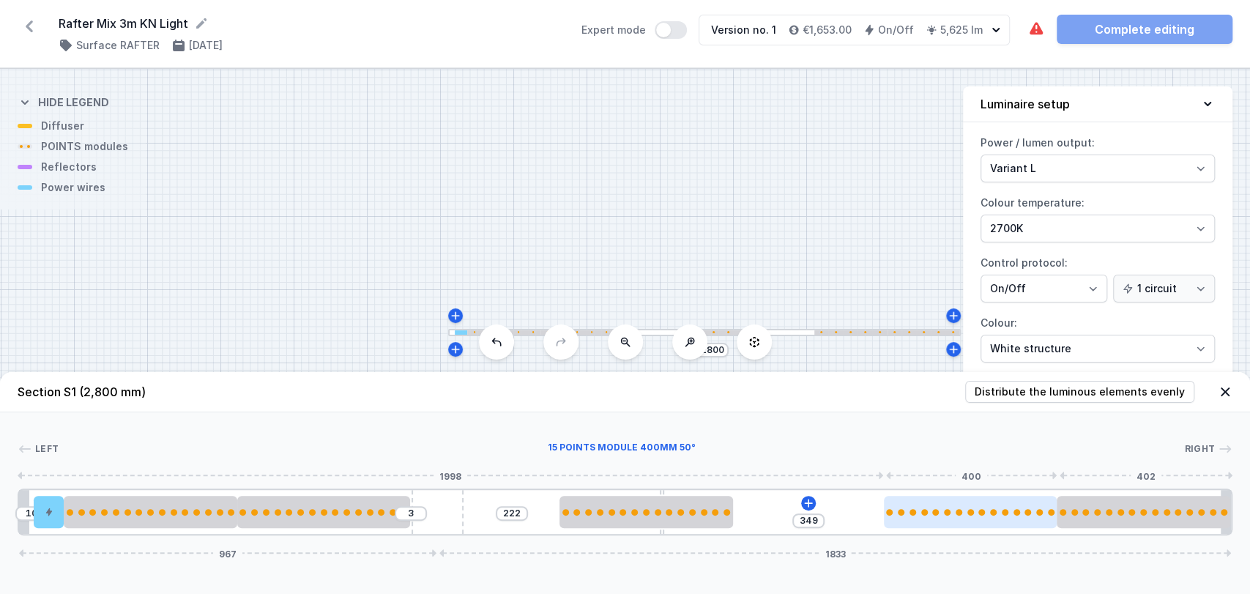
drag, startPoint x: 877, startPoint y: 517, endPoint x: 1026, endPoint y: 512, distance: 149.4
click at [1026, 512] on div at bounding box center [970, 512] width 173 height 32
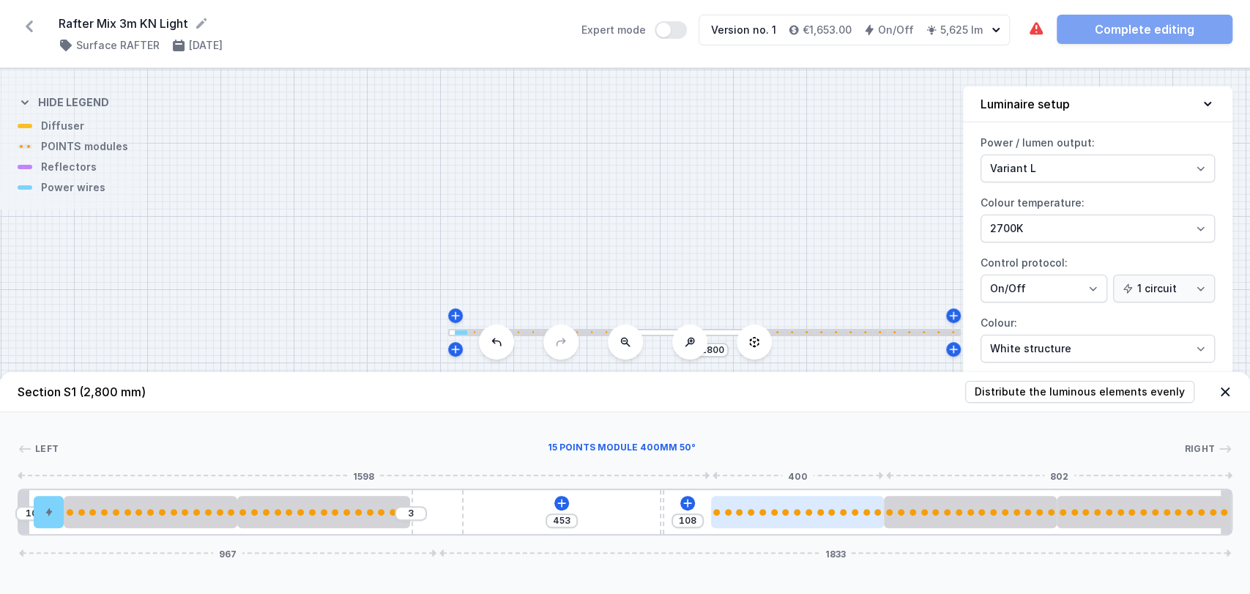
drag, startPoint x: 650, startPoint y: 506, endPoint x: 804, endPoint y: 497, distance: 154.0
click at [804, 497] on div at bounding box center [797, 512] width 173 height 32
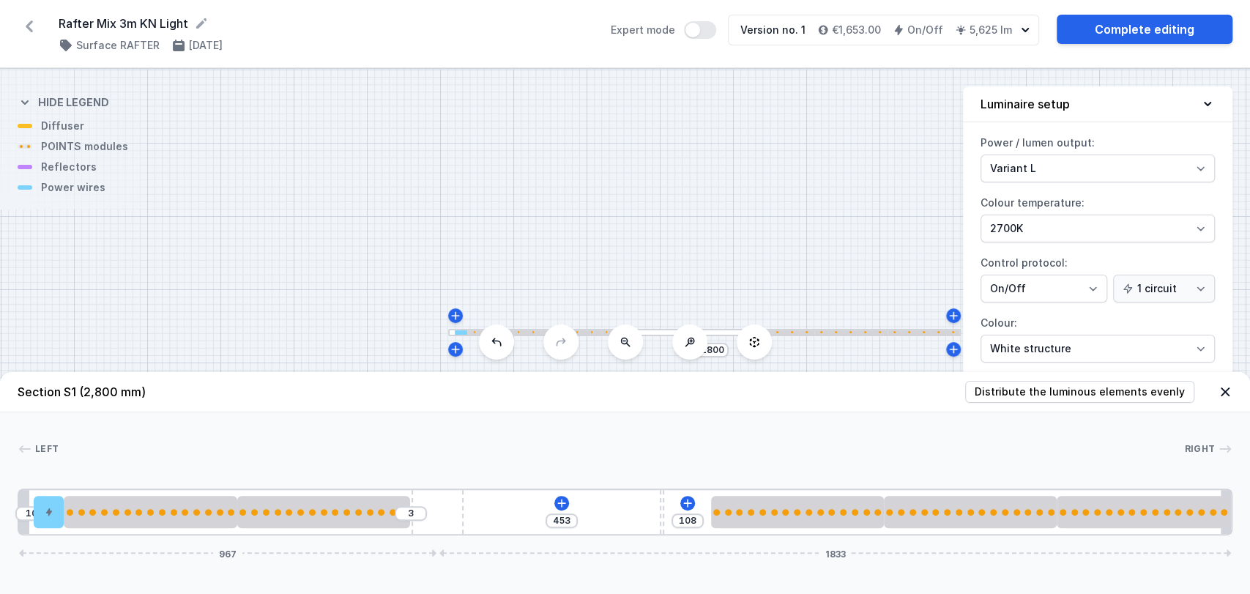
click at [657, 510] on div "10 3 453 108 967 1833" at bounding box center [625, 511] width 1214 height 47
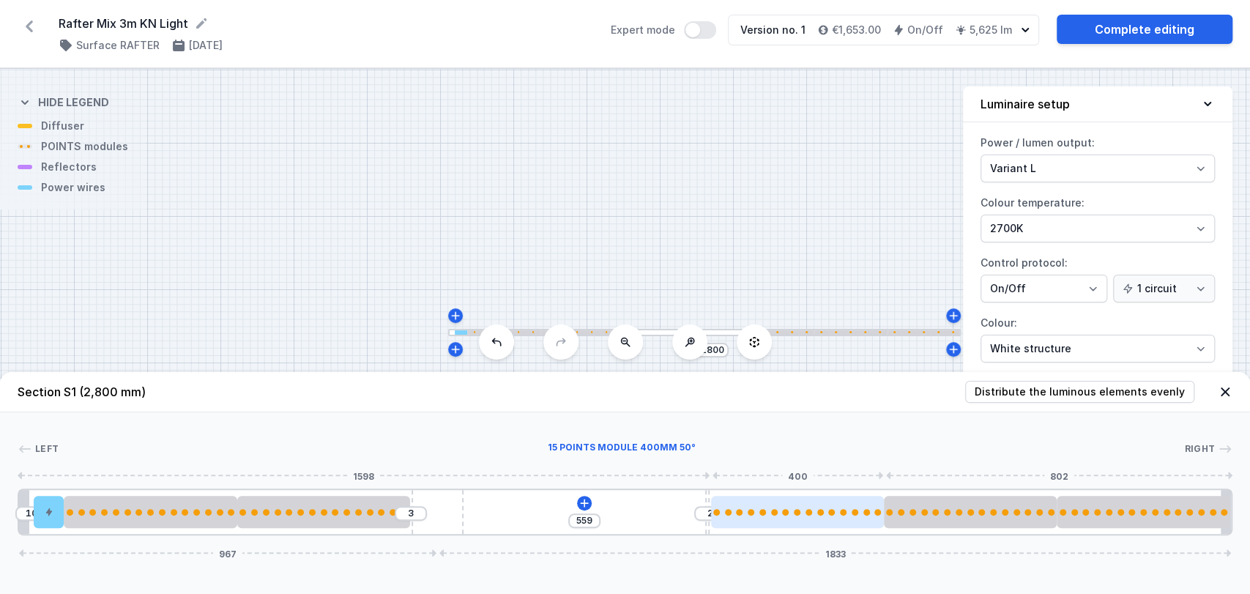
drag, startPoint x: 659, startPoint y: 509, endPoint x: 716, endPoint y: 496, distance: 58.6
click at [716, 496] on div "10 3 559 2 967 1833" at bounding box center [625, 511] width 1214 height 47
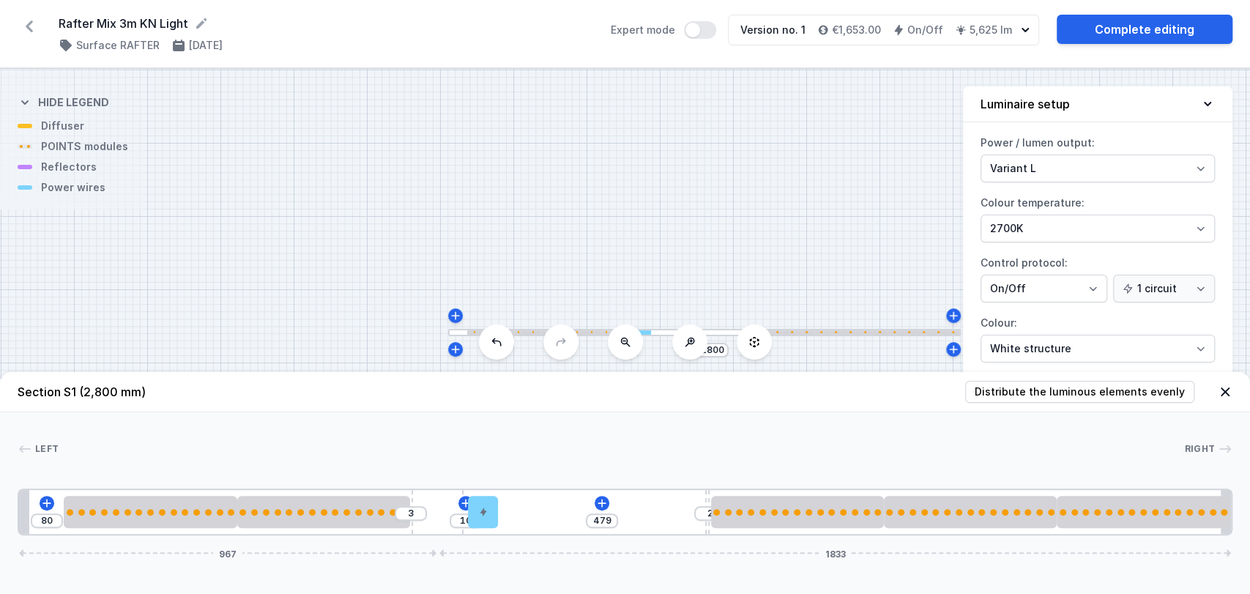
drag, startPoint x: 60, startPoint y: 518, endPoint x: 483, endPoint y: 488, distance: 424.2
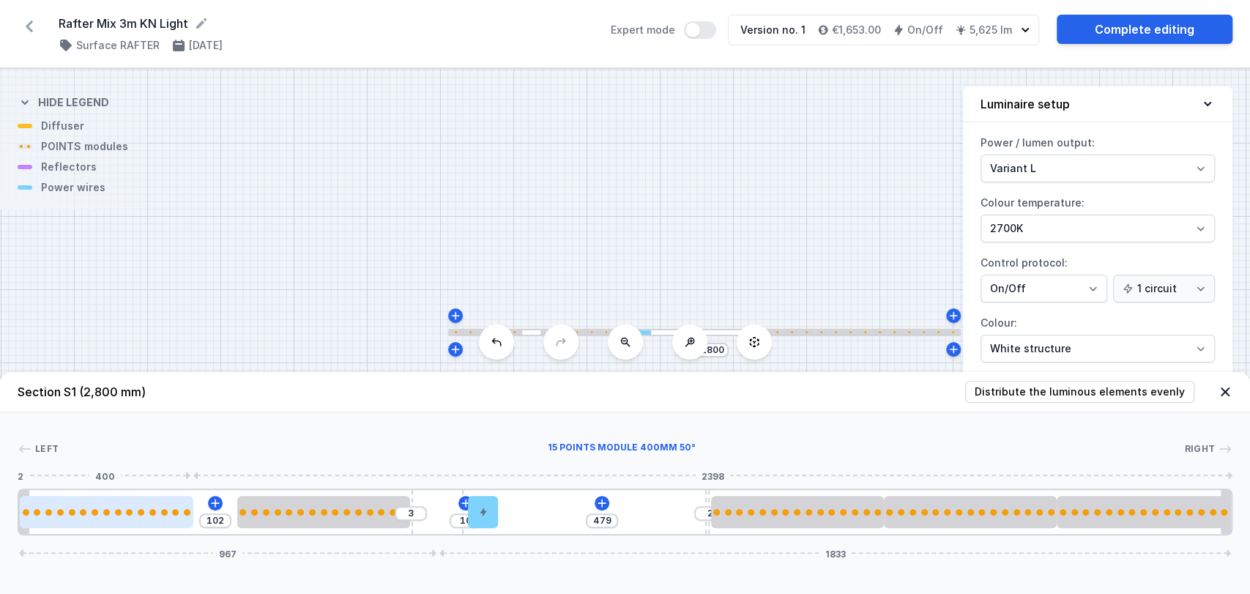
drag, startPoint x: 148, startPoint y: 505, endPoint x: 106, endPoint y: 506, distance: 41.7
click at [106, 506] on div at bounding box center [106, 512] width 173 height 32
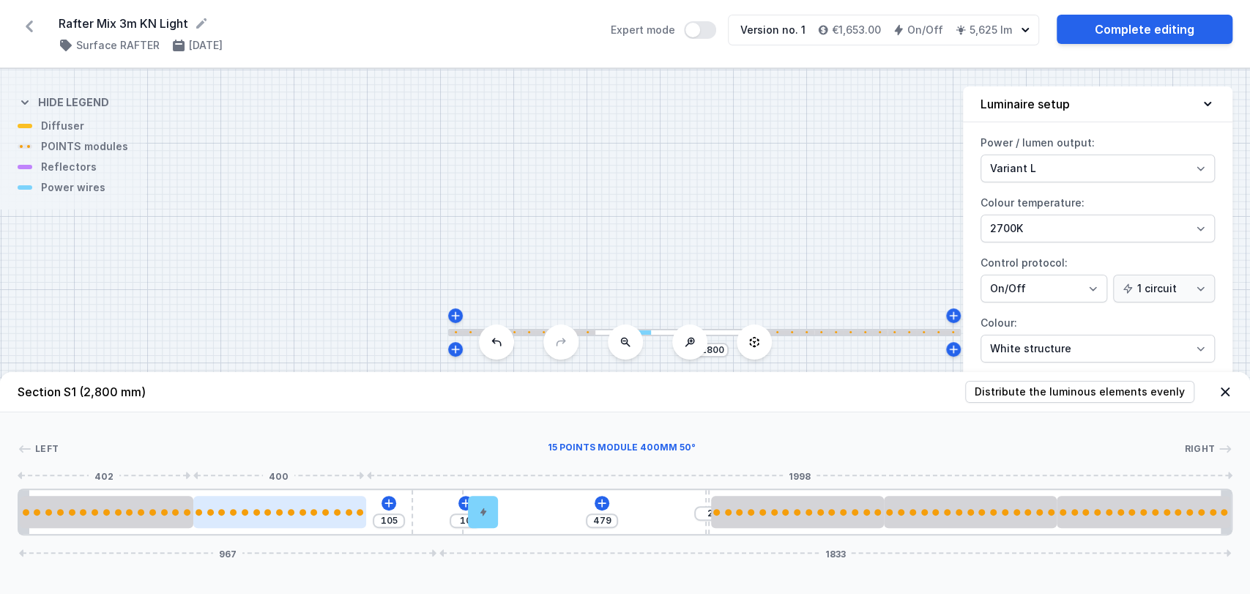
drag, startPoint x: 272, startPoint y: 512, endPoint x: 236, endPoint y: 515, distance: 36.7
click at [236, 515] on div at bounding box center [279, 512] width 173 height 32
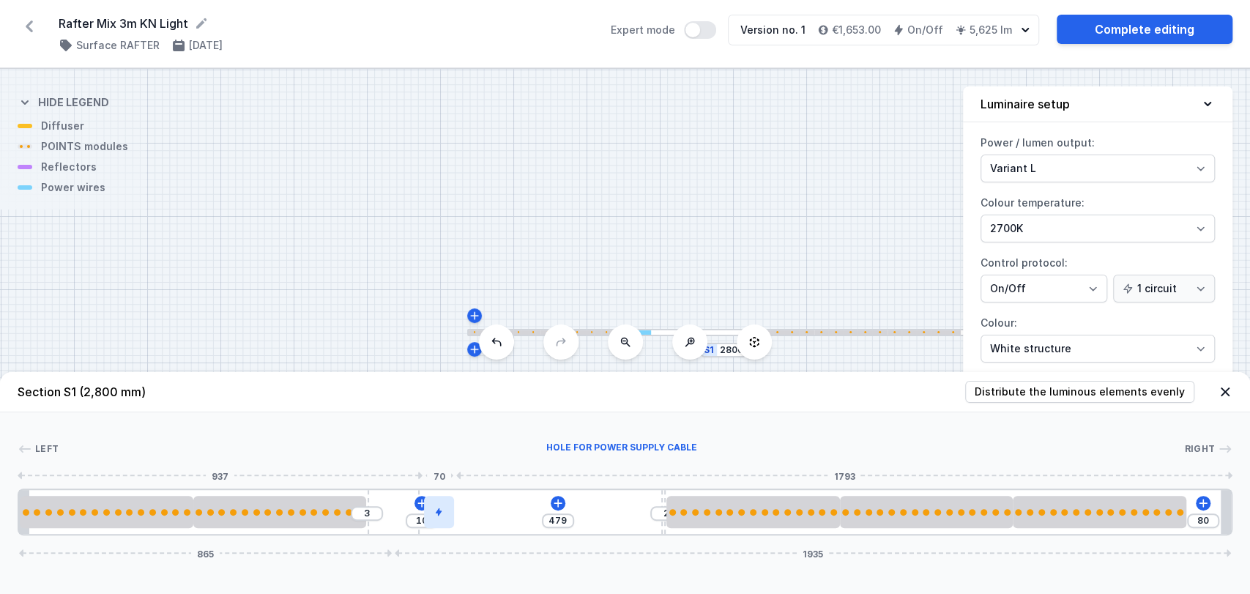
drag, startPoint x: 437, startPoint y: 507, endPoint x: 425, endPoint y: 507, distance: 11.7
click at [425, 507] on div "3 10 479 2 80 865 1935" at bounding box center [625, 511] width 1214 height 47
drag, startPoint x: 441, startPoint y: 511, endPoint x: 559, endPoint y: 516, distance: 117.2
click at [559, 516] on div at bounding box center [549, 512] width 30 height 32
drag, startPoint x: 662, startPoint y: 493, endPoint x: 619, endPoint y: 498, distance: 43.5
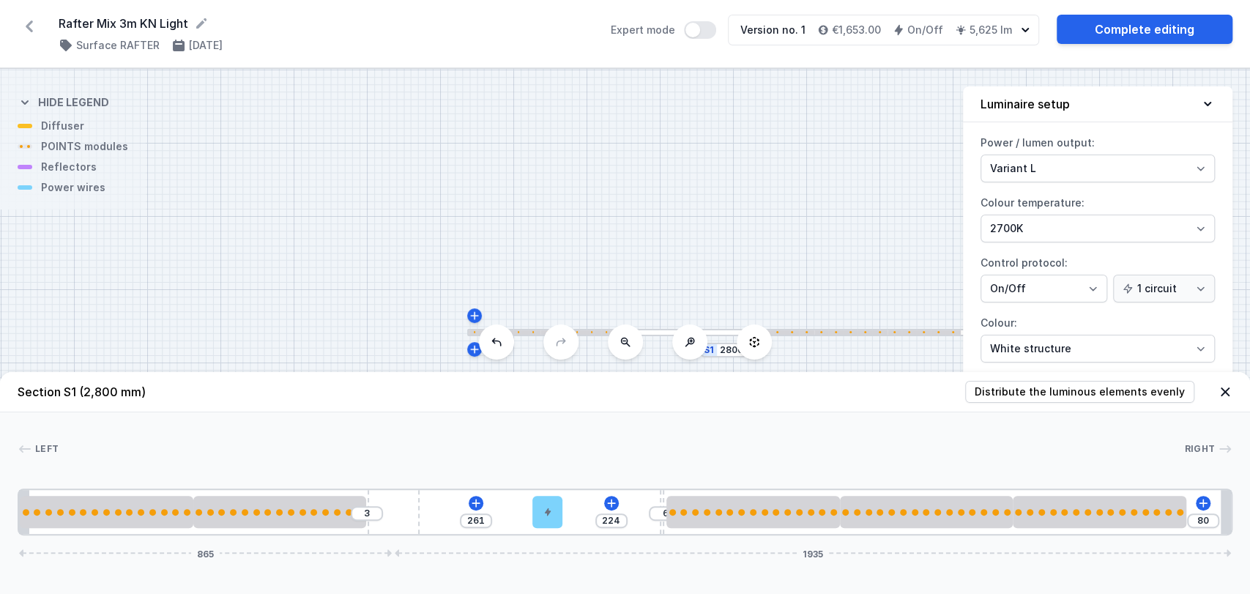
click at [619, 498] on div "3 261 224 6 80 865 1935" at bounding box center [625, 511] width 1214 height 47
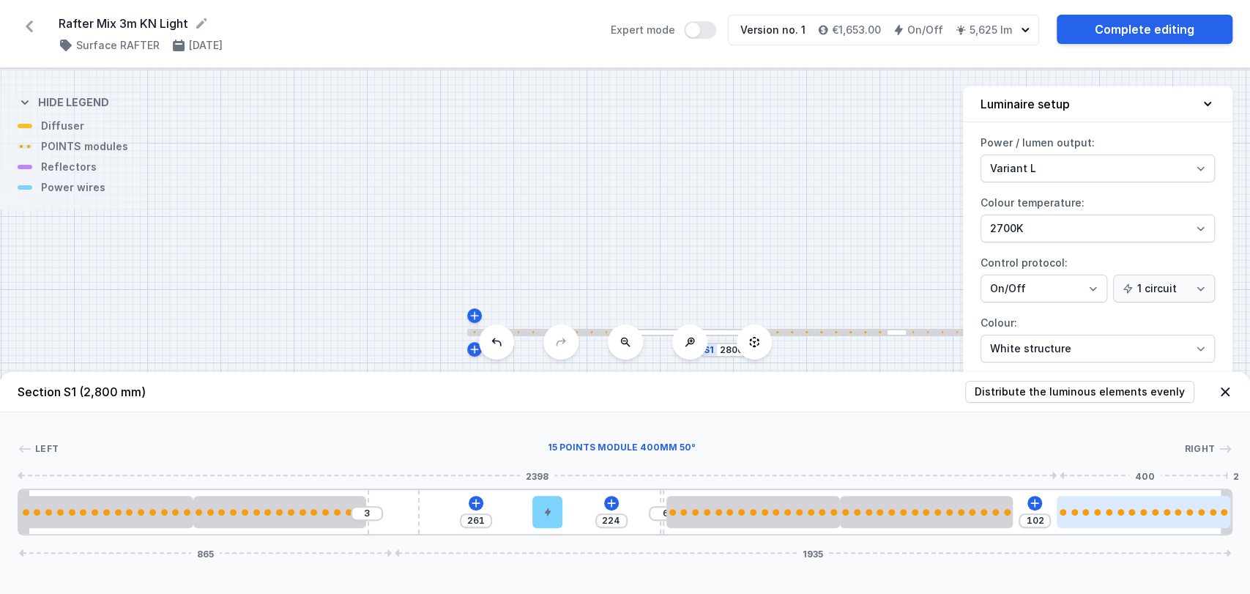
drag, startPoint x: 1149, startPoint y: 514, endPoint x: 1203, endPoint y: 512, distance: 54.2
click at [1203, 512] on div at bounding box center [1142, 512] width 173 height 7
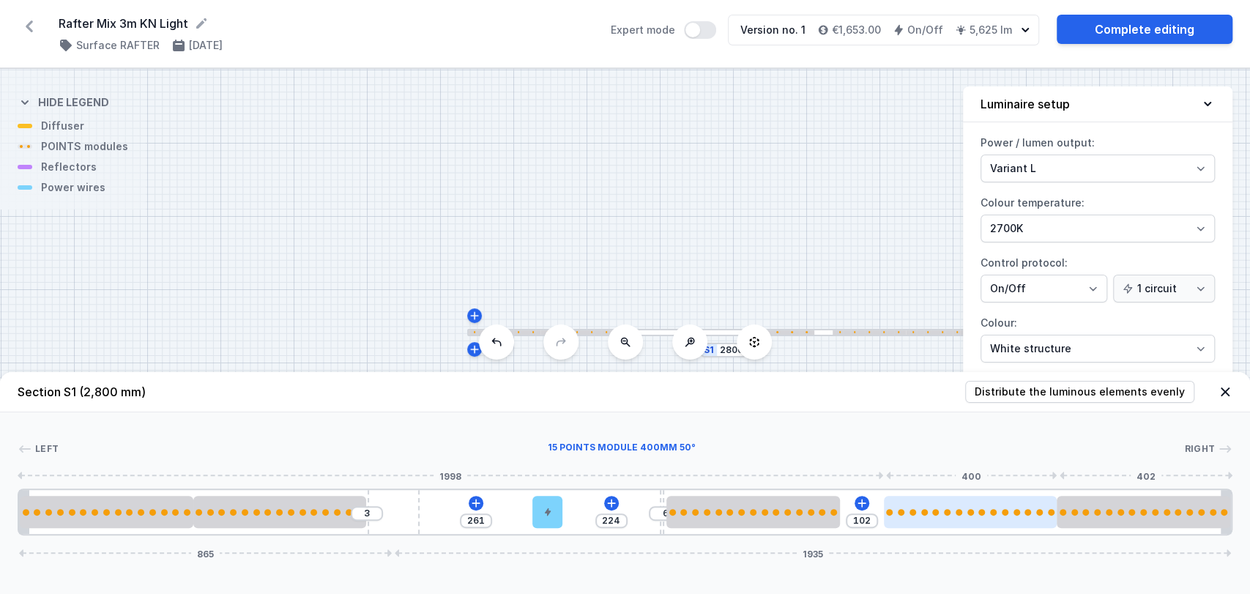
drag, startPoint x: 984, startPoint y: 512, endPoint x: 1027, endPoint y: 505, distance: 43.7
click at [1027, 505] on div at bounding box center [970, 512] width 173 height 32
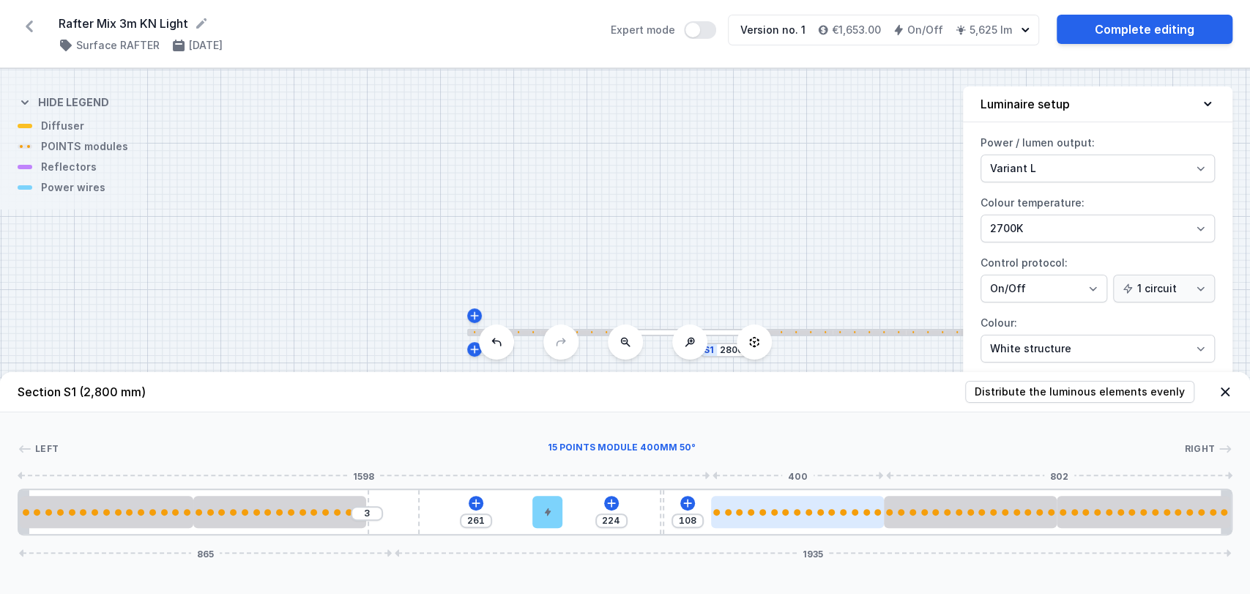
drag, startPoint x: 794, startPoint y: 505, endPoint x: 837, endPoint y: 501, distance: 43.3
click at [837, 501] on div at bounding box center [797, 512] width 173 height 32
drag, startPoint x: 662, startPoint y: 504, endPoint x: 621, endPoint y: 501, distance: 41.1
click at [621, 501] on div "3 261 224 108 865 1935" at bounding box center [625, 511] width 1214 height 47
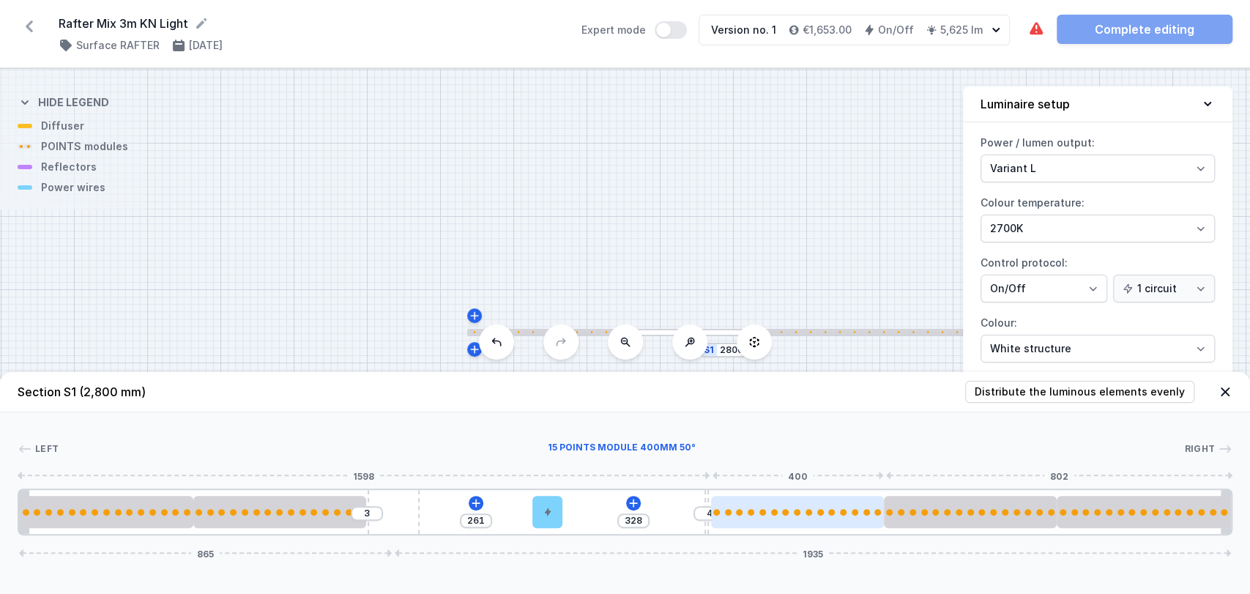
drag, startPoint x: 661, startPoint y: 507, endPoint x: 717, endPoint y: 497, distance: 57.2
click at [717, 497] on div "3 261 328 4 865 1935" at bounding box center [625, 511] width 1214 height 47
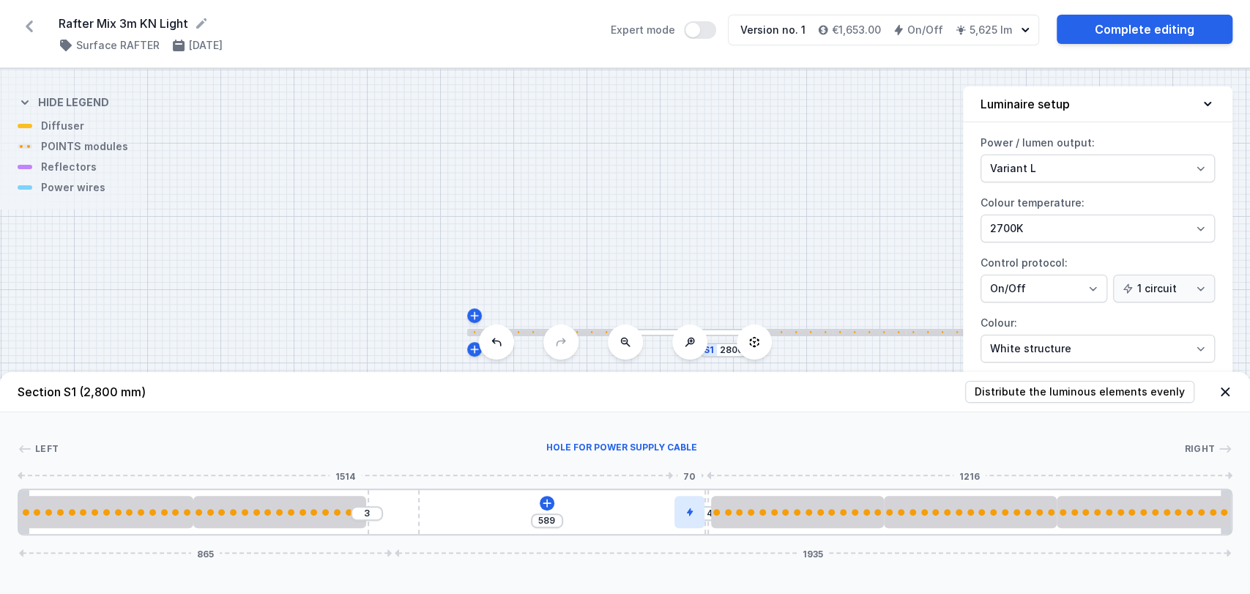
drag, startPoint x: 557, startPoint y: 512, endPoint x: 702, endPoint y: 508, distance: 145.0
click at [702, 508] on div at bounding box center [689, 512] width 30 height 32
click at [546, 499] on icon at bounding box center [546, 502] width 8 height 8
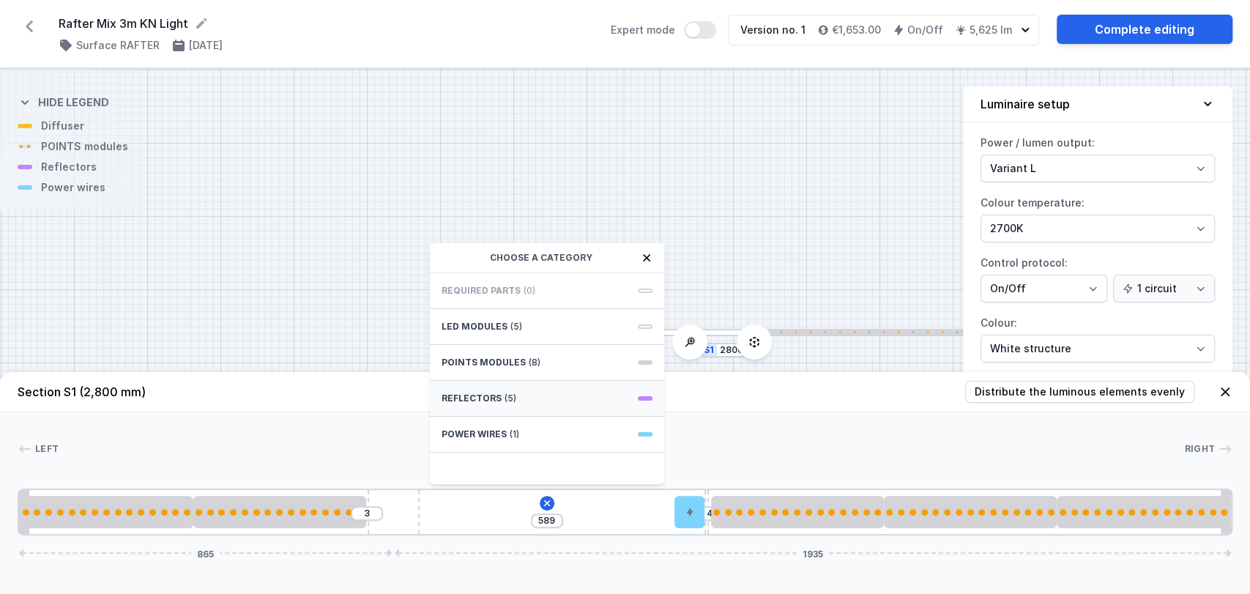
click at [525, 395] on div "Reflectors (5)" at bounding box center [547, 399] width 234 height 36
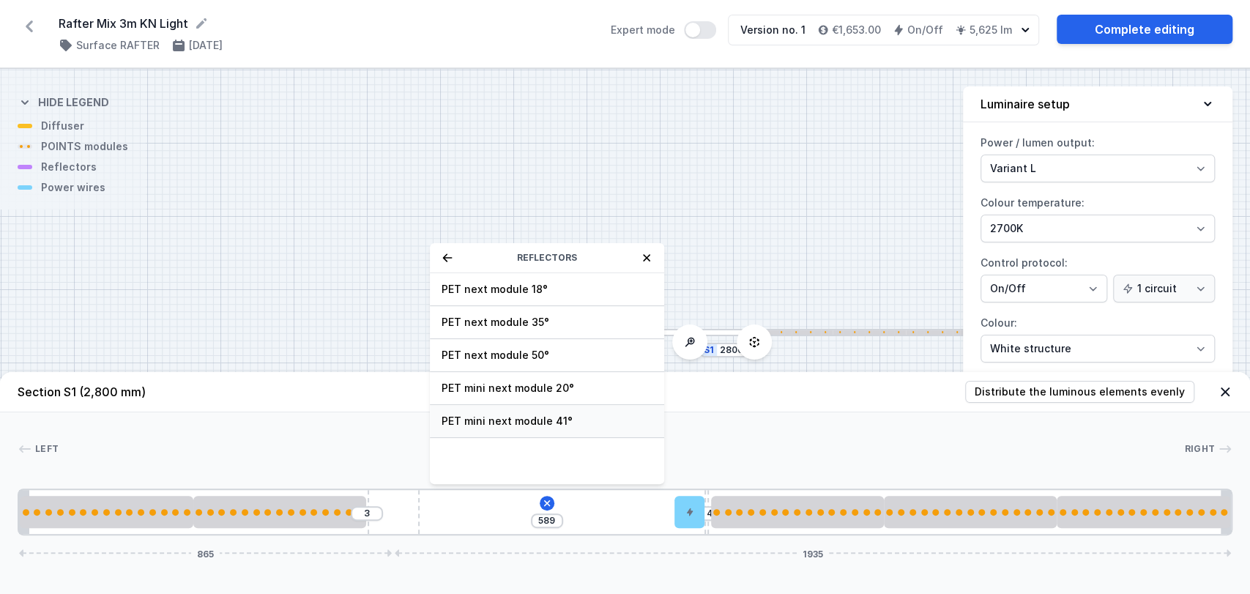
click at [519, 417] on span "PET mini next module 41°" at bounding box center [546, 421] width 211 height 15
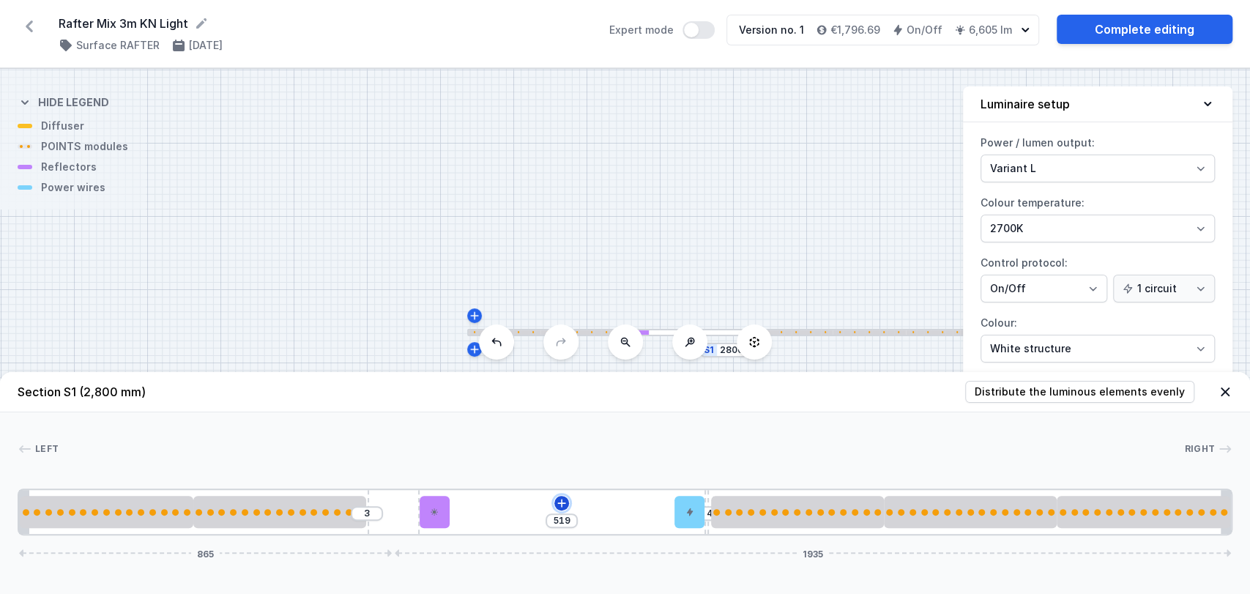
click at [560, 501] on icon at bounding box center [562, 503] width 12 height 12
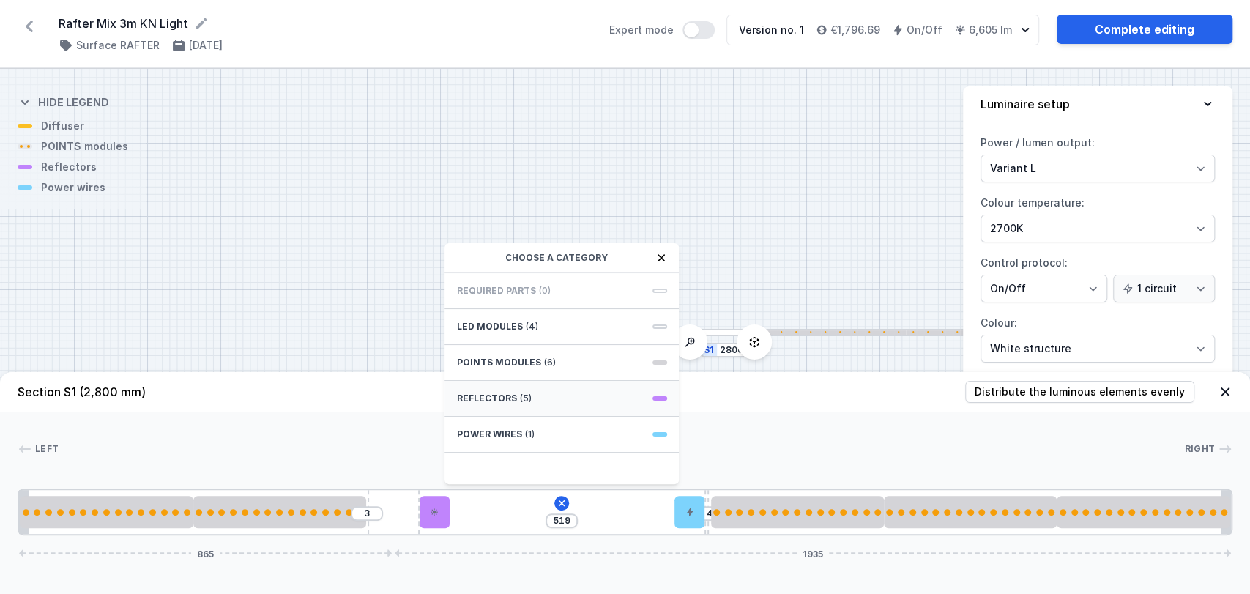
click at [553, 398] on div "Reflectors (5)" at bounding box center [561, 399] width 234 height 36
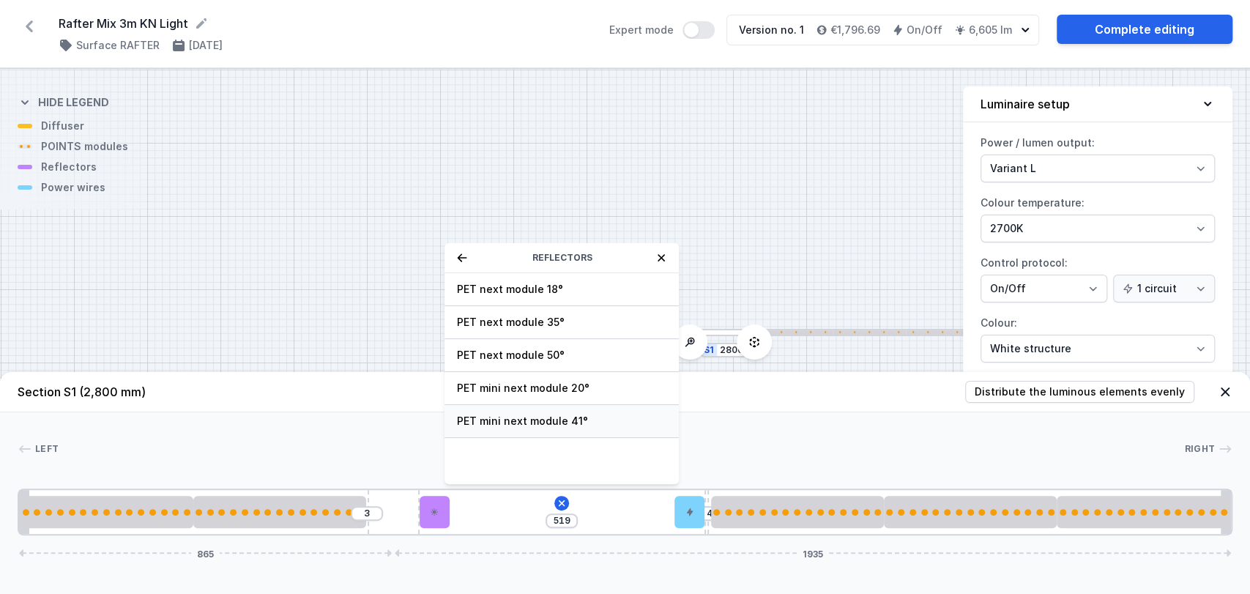
click at [534, 420] on span "PET mini next module 41°" at bounding box center [561, 421] width 211 height 15
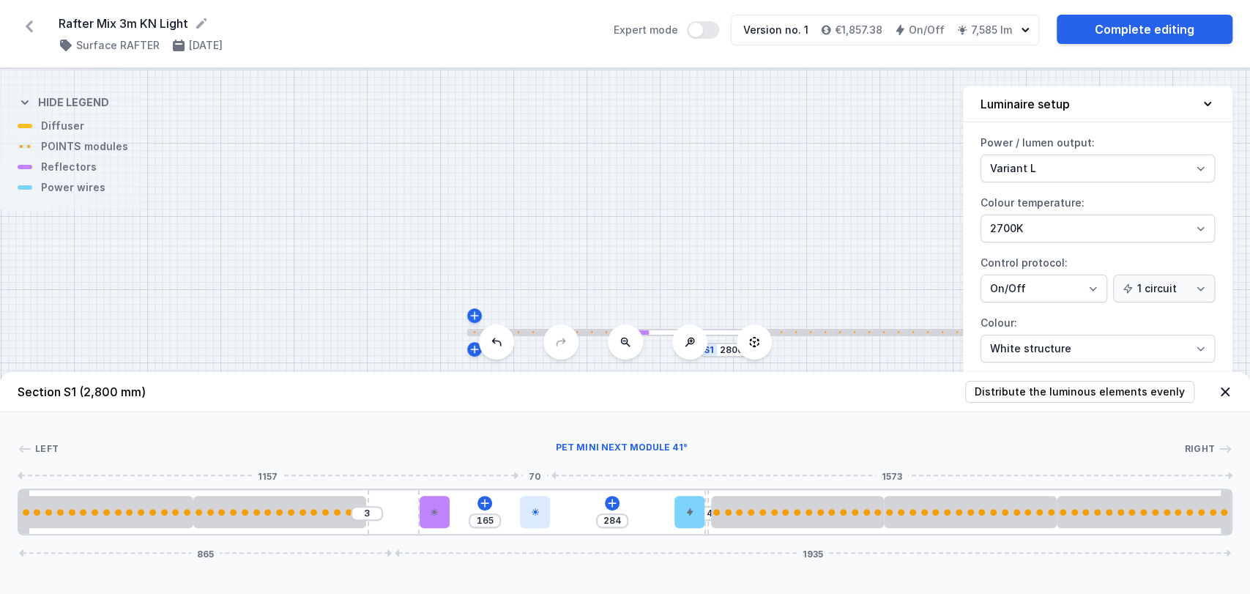
drag, startPoint x: 468, startPoint y: 510, endPoint x: 548, endPoint y: 505, distance: 80.0
click at [548, 505] on div at bounding box center [535, 512] width 30 height 32
drag, startPoint x: 438, startPoint y: 508, endPoint x: 514, endPoint y: 508, distance: 75.4
click at [514, 508] on div at bounding box center [505, 512] width 30 height 32
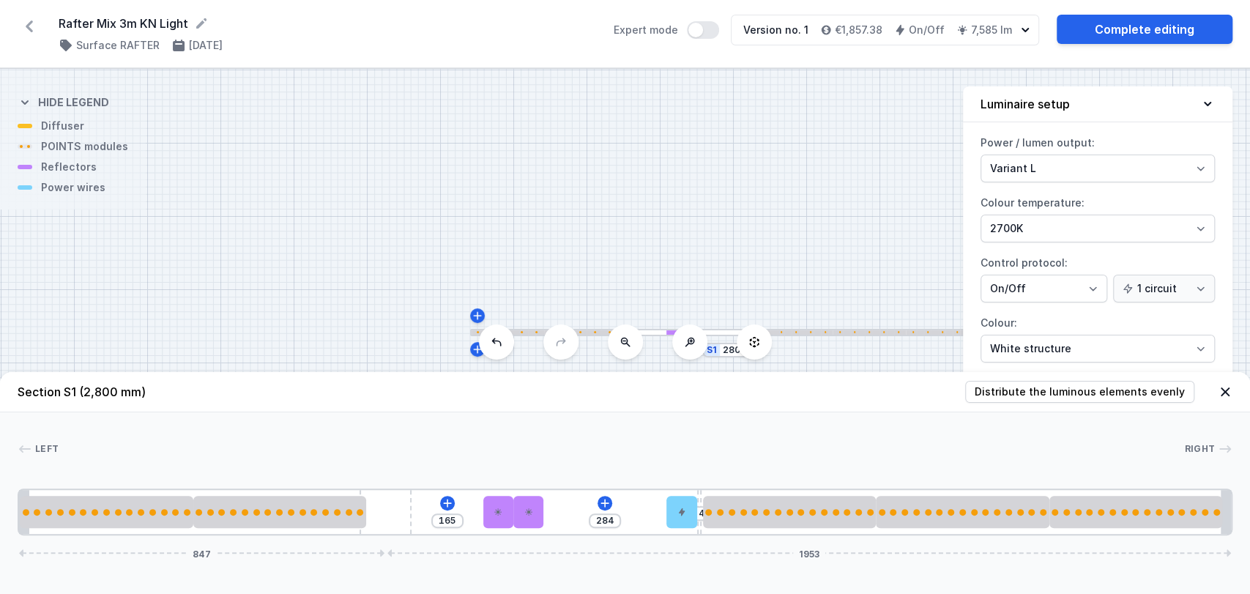
drag, startPoint x: 407, startPoint y: 513, endPoint x: 469, endPoint y: 507, distance: 62.5
click at [469, 507] on div "165 284 4 847 1953" at bounding box center [625, 511] width 1214 height 47
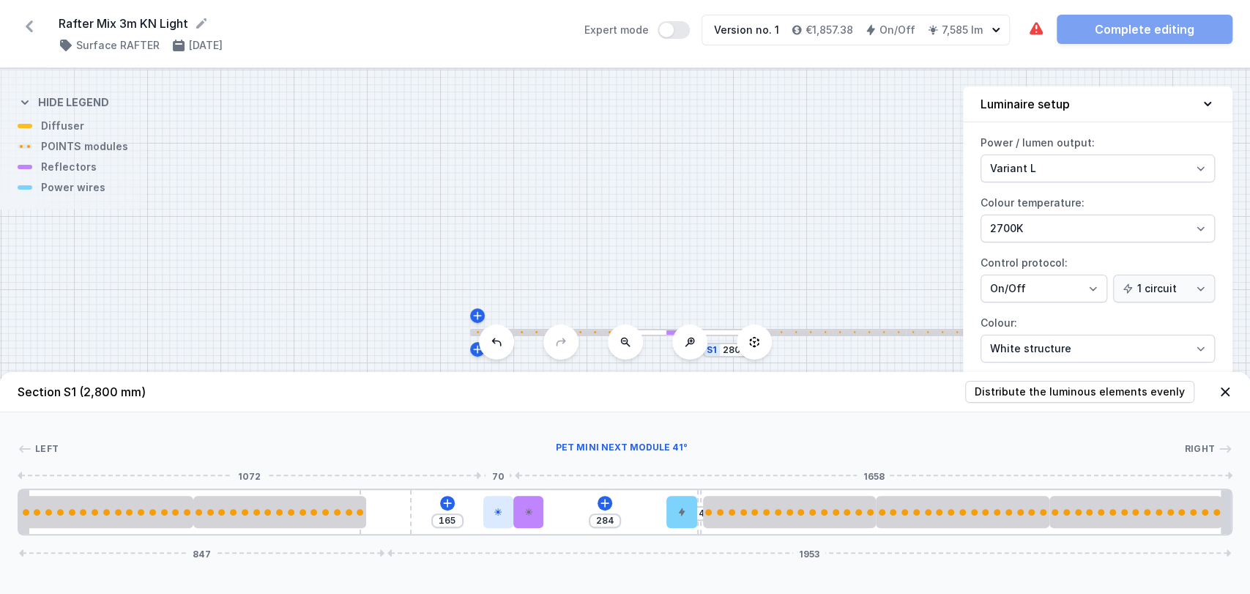
drag, startPoint x: 386, startPoint y: 507, endPoint x: 495, endPoint y: 518, distance: 109.0
click at [495, 518] on div "165 284 4 847 1953" at bounding box center [625, 511] width 1214 height 47
drag, startPoint x: 381, startPoint y: 501, endPoint x: 447, endPoint y: 495, distance: 65.5
click at [447, 495] on div "165 284 4 847 1953" at bounding box center [625, 511] width 1214 height 47
drag, startPoint x: 526, startPoint y: 511, endPoint x: 553, endPoint y: 511, distance: 27.1
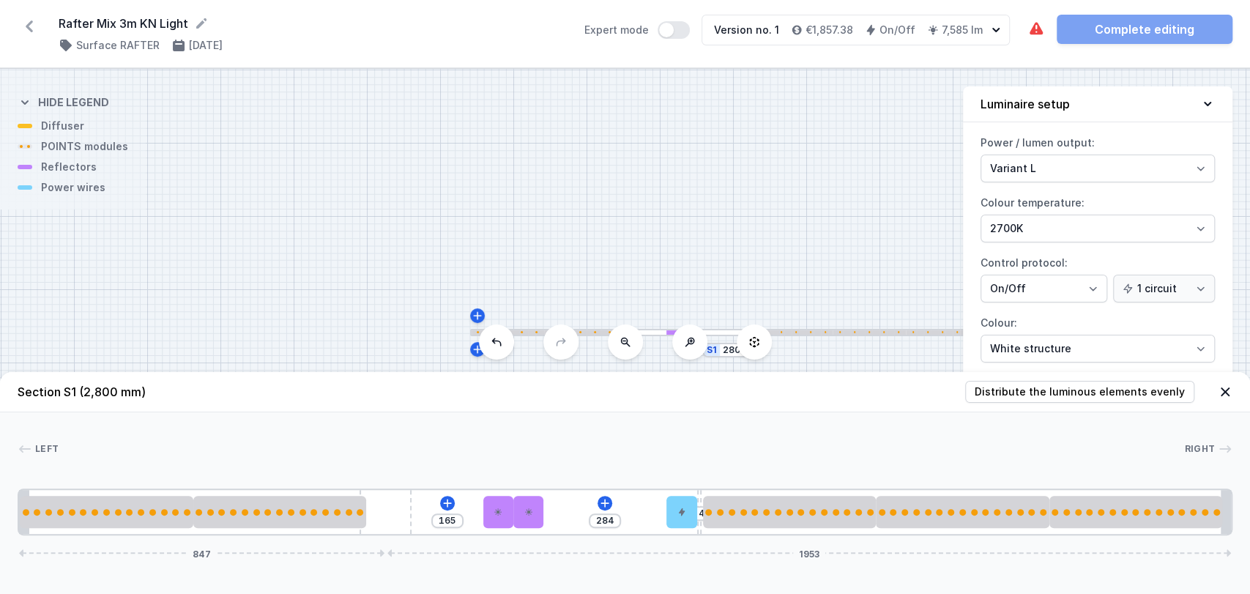
click at [553, 511] on div "165 284 4 847 1953" at bounding box center [625, 511] width 1214 height 47
drag, startPoint x: 529, startPoint y: 512, endPoint x: 585, endPoint y: 513, distance: 55.7
click at [585, 513] on div at bounding box center [575, 512] width 30 height 32
drag, startPoint x: 392, startPoint y: 523, endPoint x: 467, endPoint y: 511, distance: 75.6
click at [467, 511] on div "165 108 176 4 847 1953" at bounding box center [625, 511] width 1214 height 47
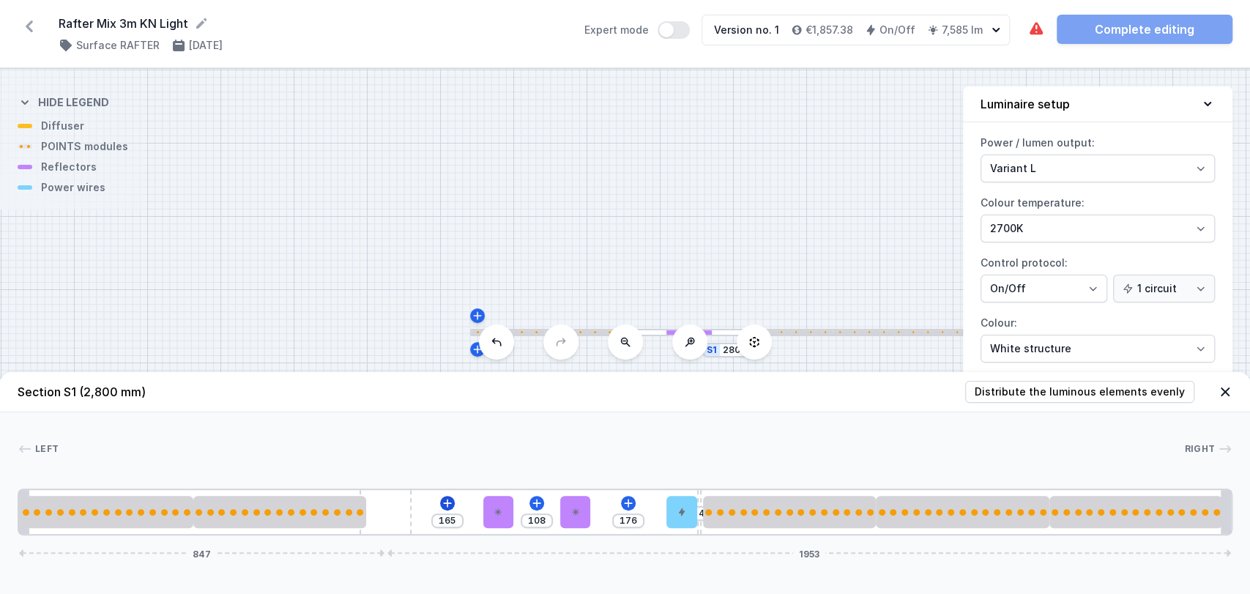
drag, startPoint x: 387, startPoint y: 502, endPoint x: 448, endPoint y: 495, distance: 61.2
click at [448, 495] on div "165 108 176 4 847 1953" at bounding box center [625, 511] width 1214 height 47
drag, startPoint x: 559, startPoint y: 507, endPoint x: 533, endPoint y: 512, distance: 26.7
click at [533, 512] on div at bounding box center [528, 512] width 30 height 32
drag, startPoint x: 407, startPoint y: 507, endPoint x: 460, endPoint y: 502, distance: 52.9
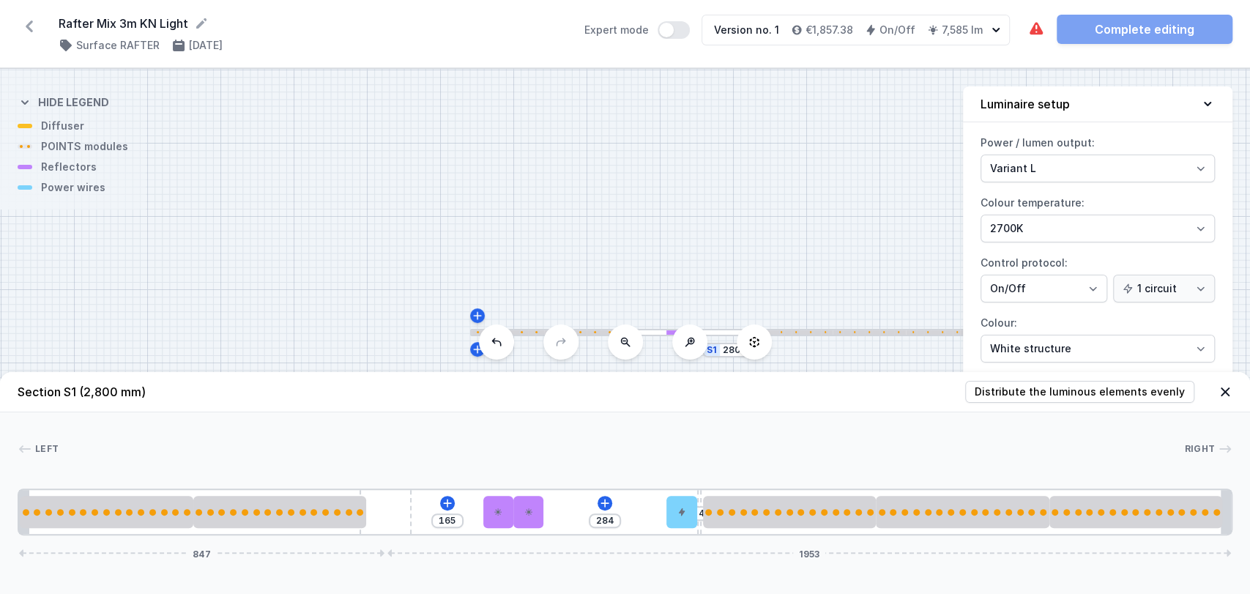
click at [460, 502] on div "165 284 4 847 1953" at bounding box center [625, 511] width 1214 height 47
drag, startPoint x: 701, startPoint y: 503, endPoint x: 647, endPoint y: 503, distance: 53.4
click at [647, 503] on div "165 268 6 14 847 1953" at bounding box center [625, 511] width 1214 height 47
drag, startPoint x: 403, startPoint y: 505, endPoint x: 485, endPoint y: 505, distance: 82.0
click at [485, 505] on div "165 268 6 14 847 1953" at bounding box center [625, 511] width 1214 height 47
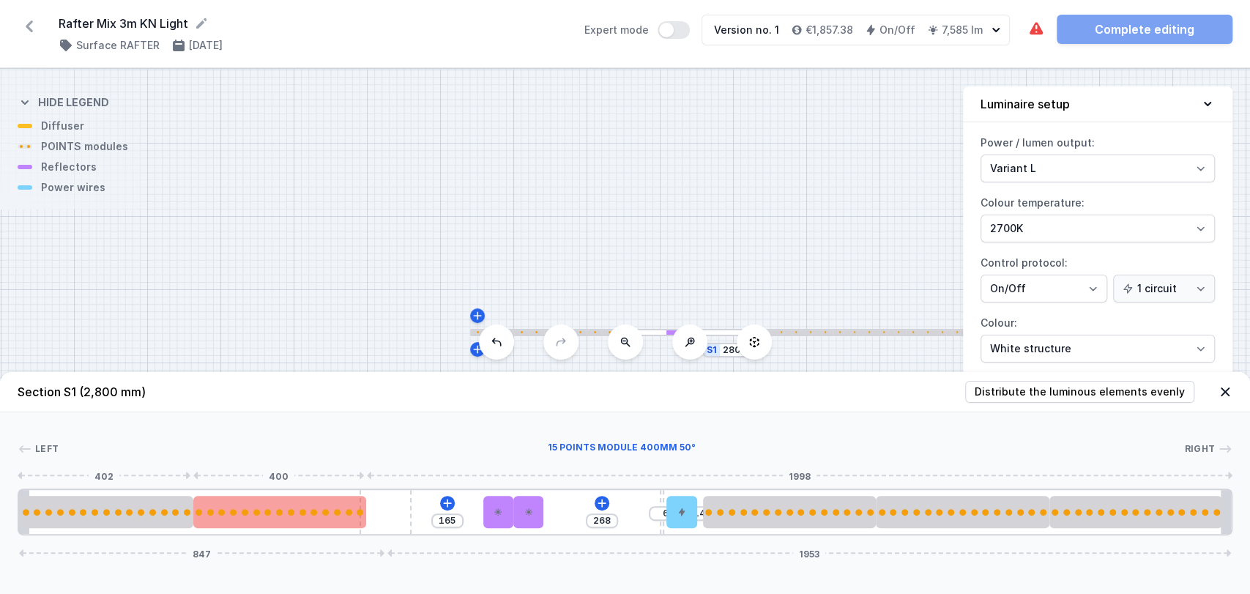
click at [344, 509] on div at bounding box center [279, 512] width 173 height 7
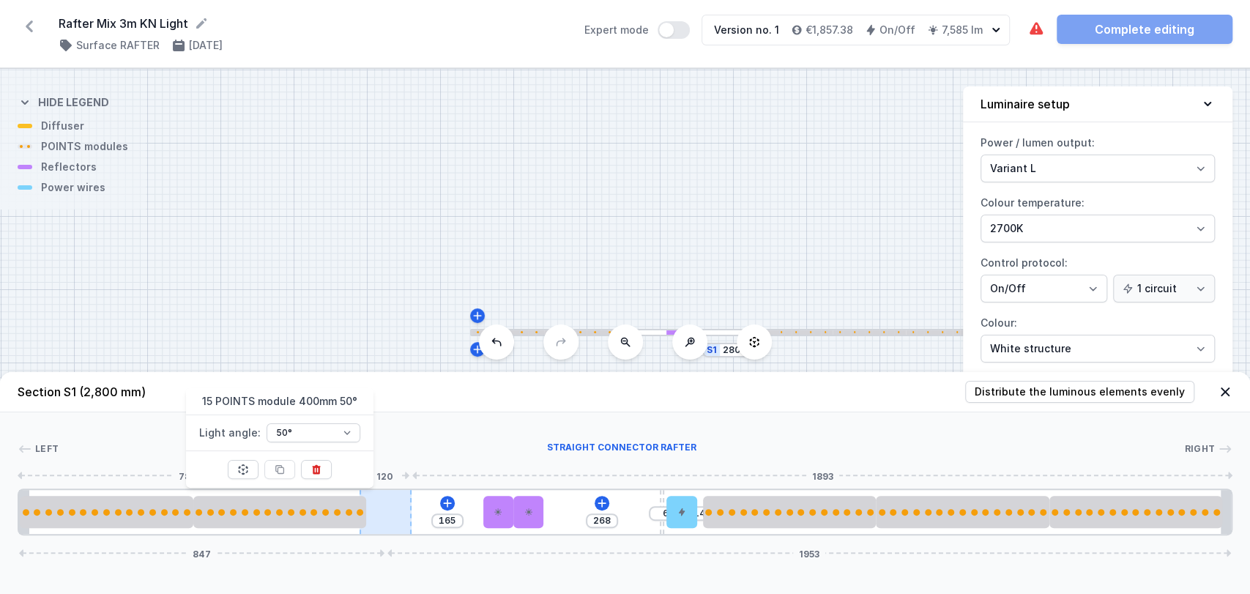
click at [394, 507] on div at bounding box center [385, 512] width 52 height 44
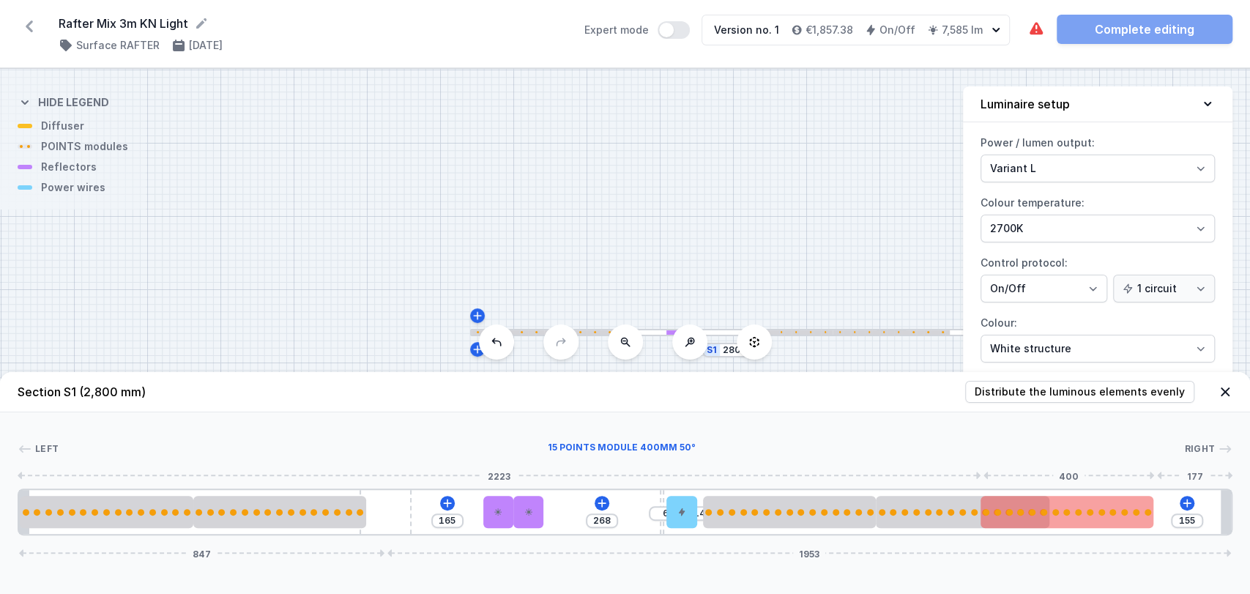
drag, startPoint x: 1072, startPoint y: 517, endPoint x: 1019, endPoint y: 517, distance: 52.7
click at [1019, 517] on div at bounding box center [1066, 512] width 173 height 32
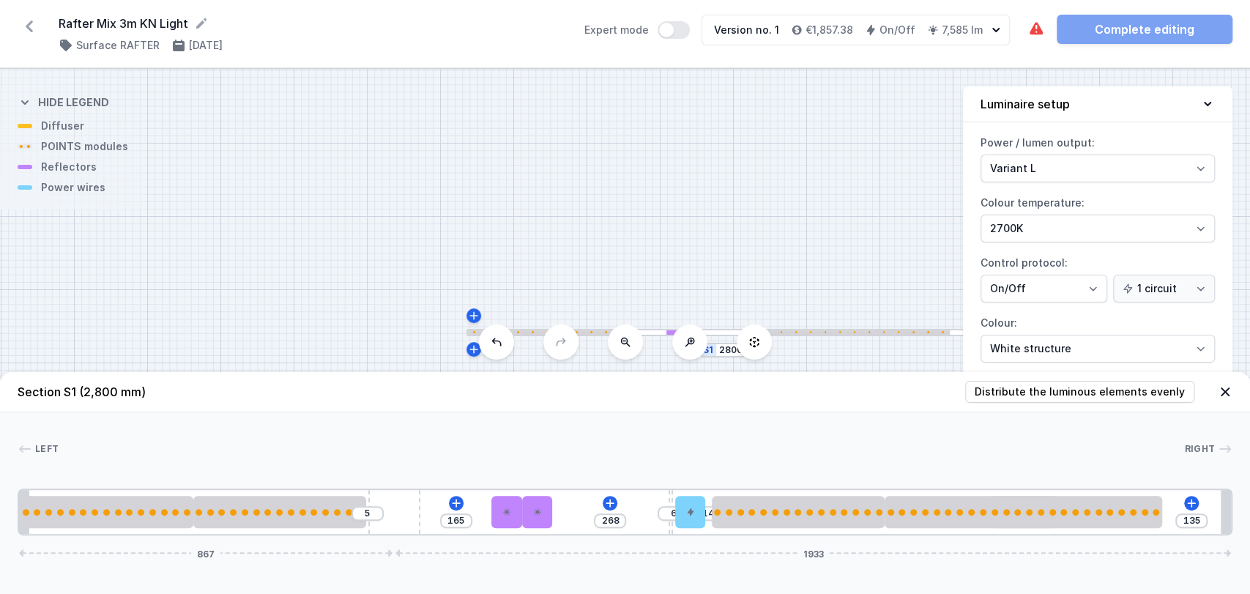
drag, startPoint x: 410, startPoint y: 511, endPoint x: 451, endPoint y: 512, distance: 41.0
click at [451, 512] on div "5 165 268 6 14 135 867 1933" at bounding box center [625, 511] width 1214 height 47
drag, startPoint x: 1076, startPoint y: 500, endPoint x: 1149, endPoint y: 505, distance: 72.6
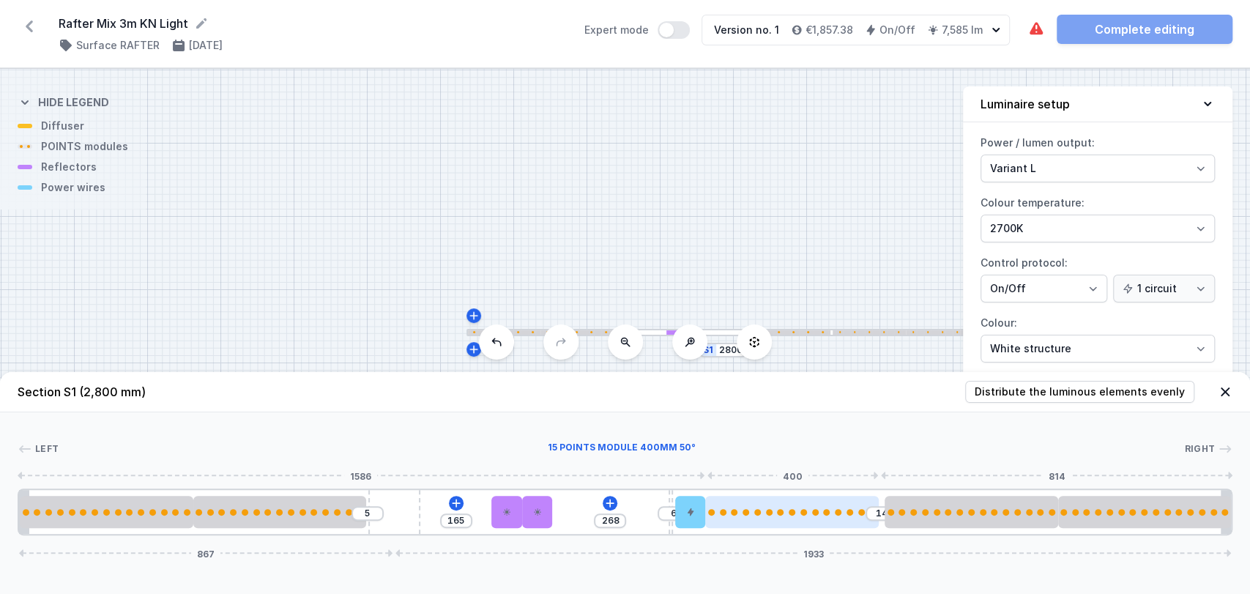
click at [750, 517] on div at bounding box center [791, 512] width 173 height 32
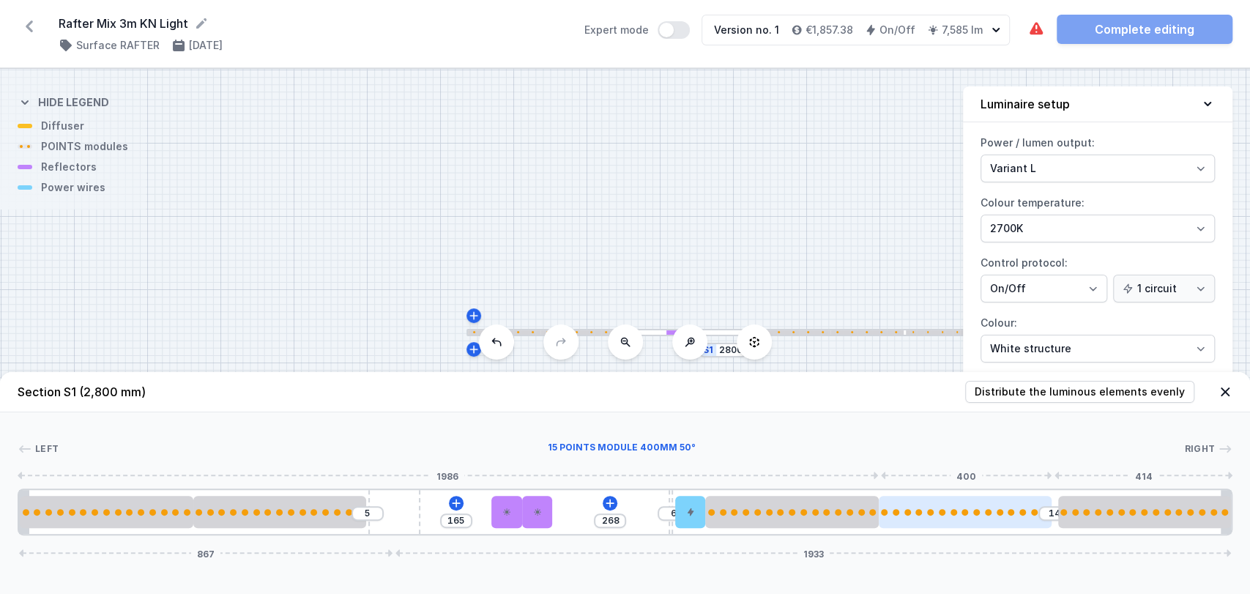
click at [905, 518] on div at bounding box center [964, 512] width 173 height 32
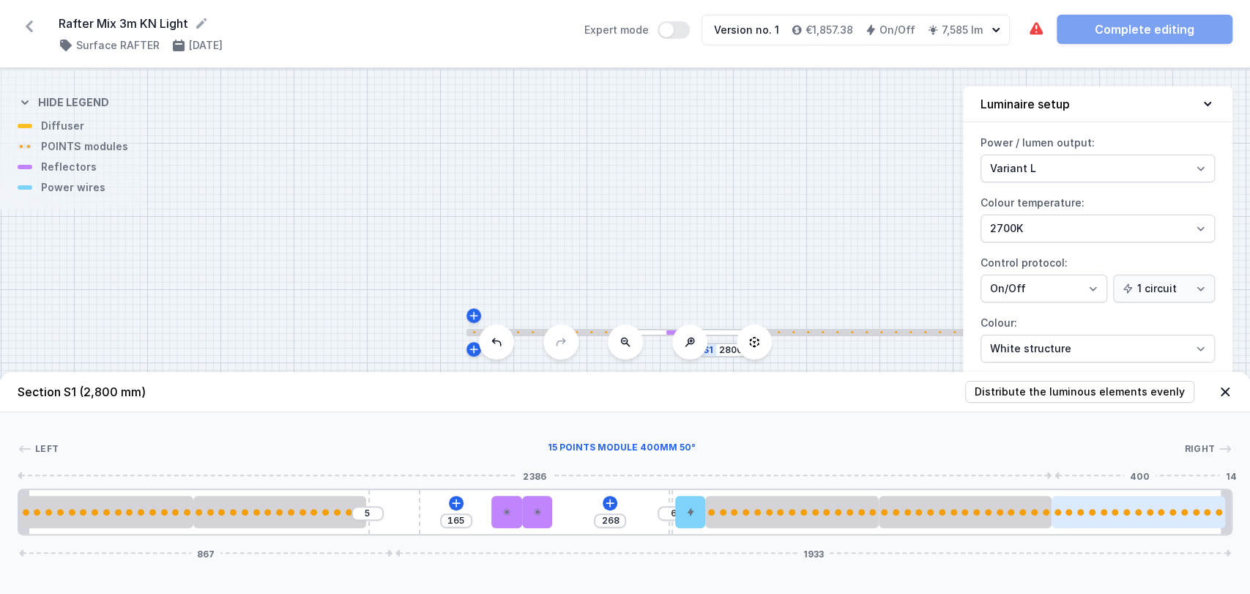
click at [1068, 524] on div at bounding box center [1137, 512] width 173 height 32
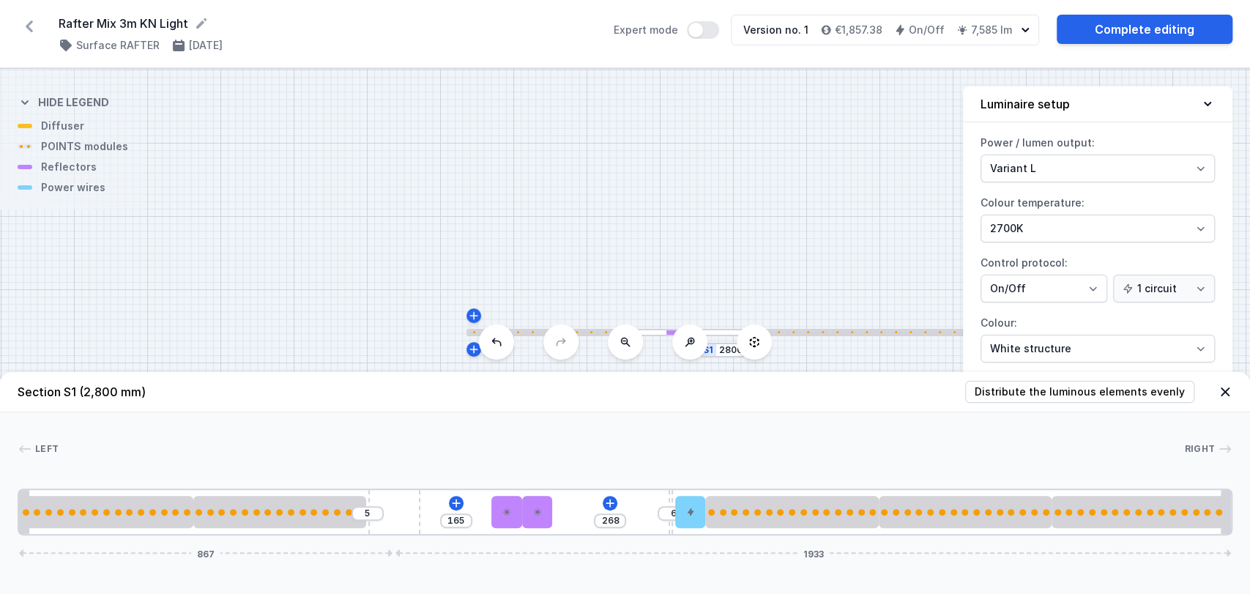
drag, startPoint x: 501, startPoint y: 515, endPoint x: 489, endPoint y: 517, distance: 12.5
click at [489, 517] on div "5 165 268 6 867 1933" at bounding box center [625, 511] width 1214 height 47
click at [540, 512] on icon at bounding box center [537, 511] width 9 height 9
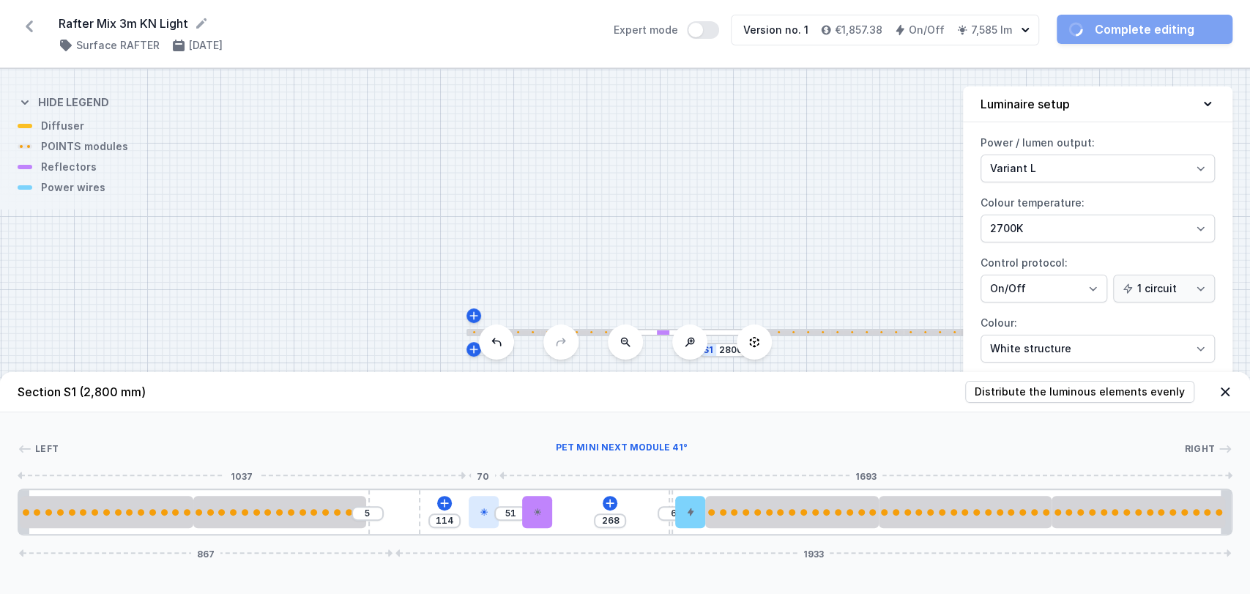
drag, startPoint x: 495, startPoint y: 515, endPoint x: 480, endPoint y: 516, distance: 14.7
click at [480, 516] on div at bounding box center [483, 512] width 30 height 32
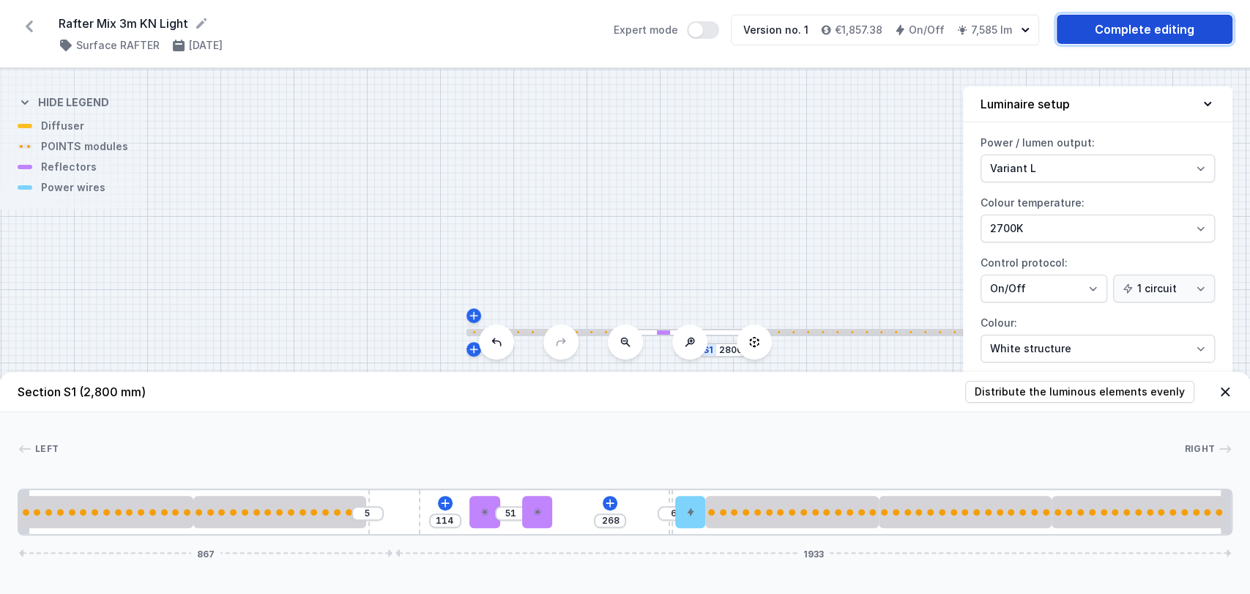
click at [1115, 37] on link "Complete editing" at bounding box center [1144, 29] width 176 height 29
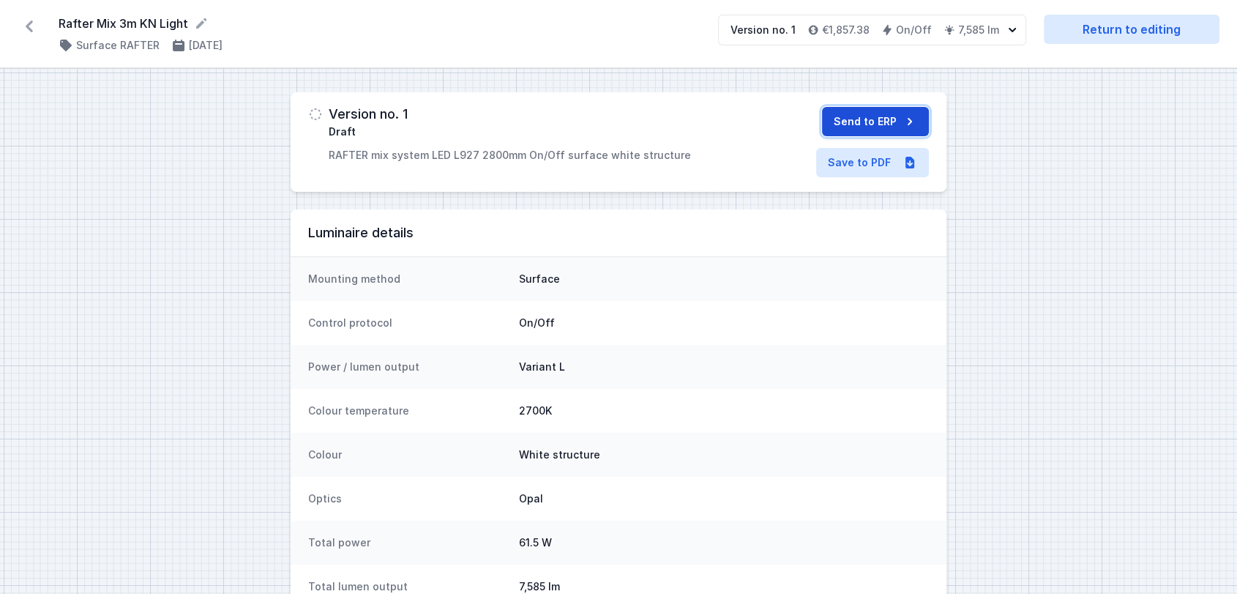
click at [878, 124] on button "Send to ERP" at bounding box center [875, 121] width 107 height 29
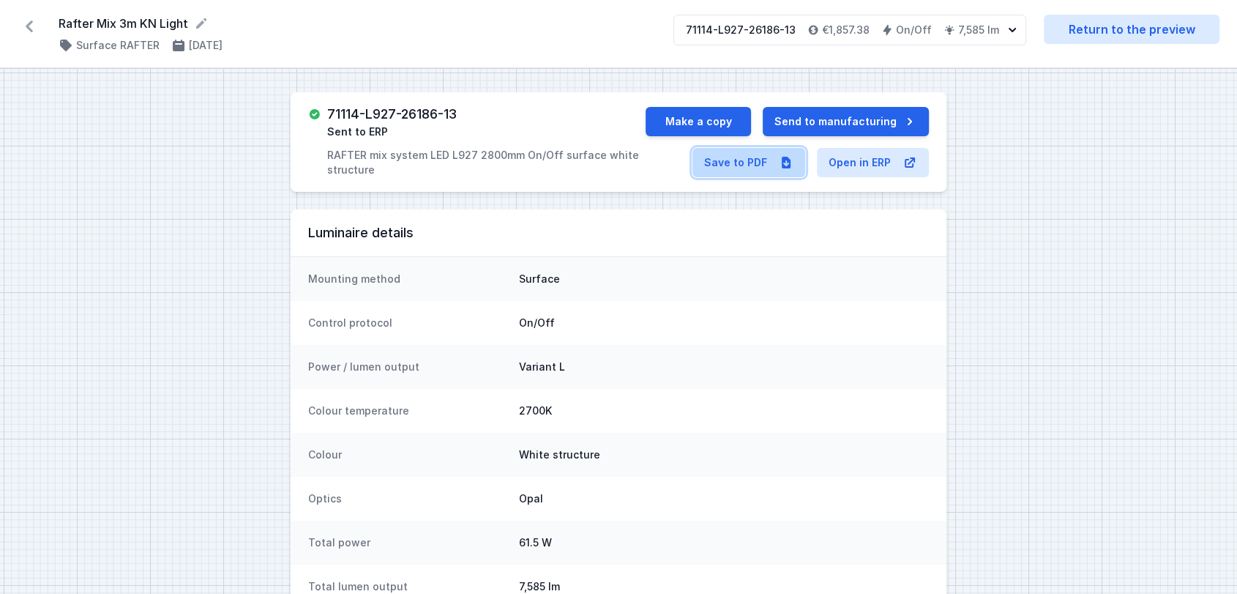
click at [733, 163] on link "Save to PDF" at bounding box center [748, 162] width 113 height 29
click at [31, 31] on icon at bounding box center [29, 26] width 7 height 12
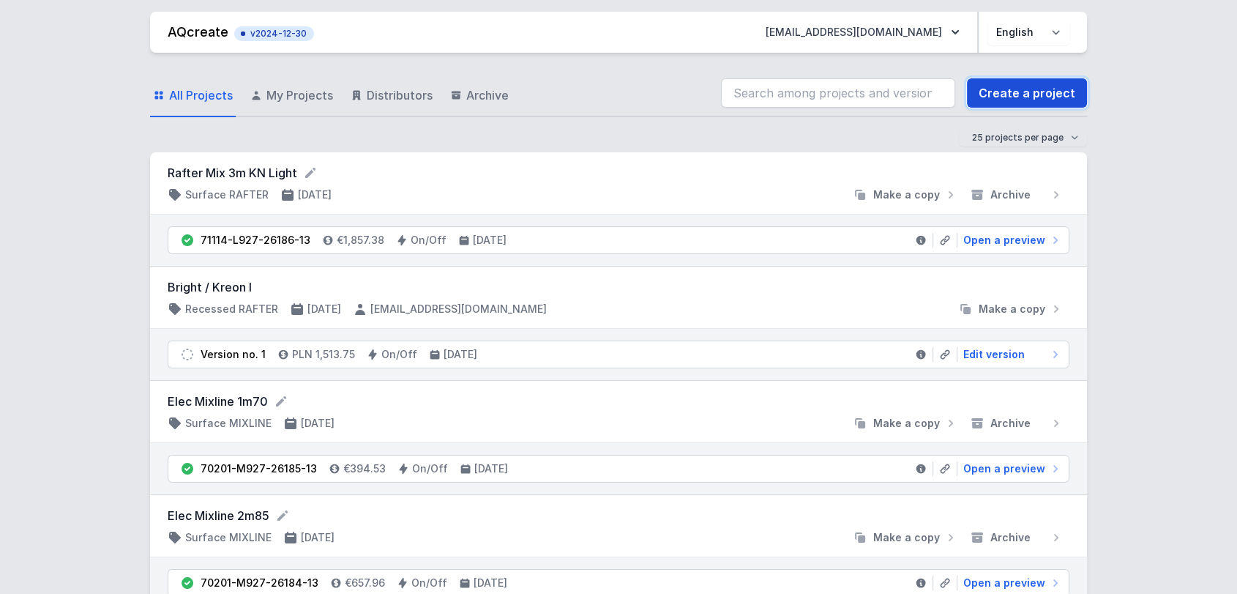
click at [1009, 85] on link "Create a project" at bounding box center [1027, 92] width 120 height 29
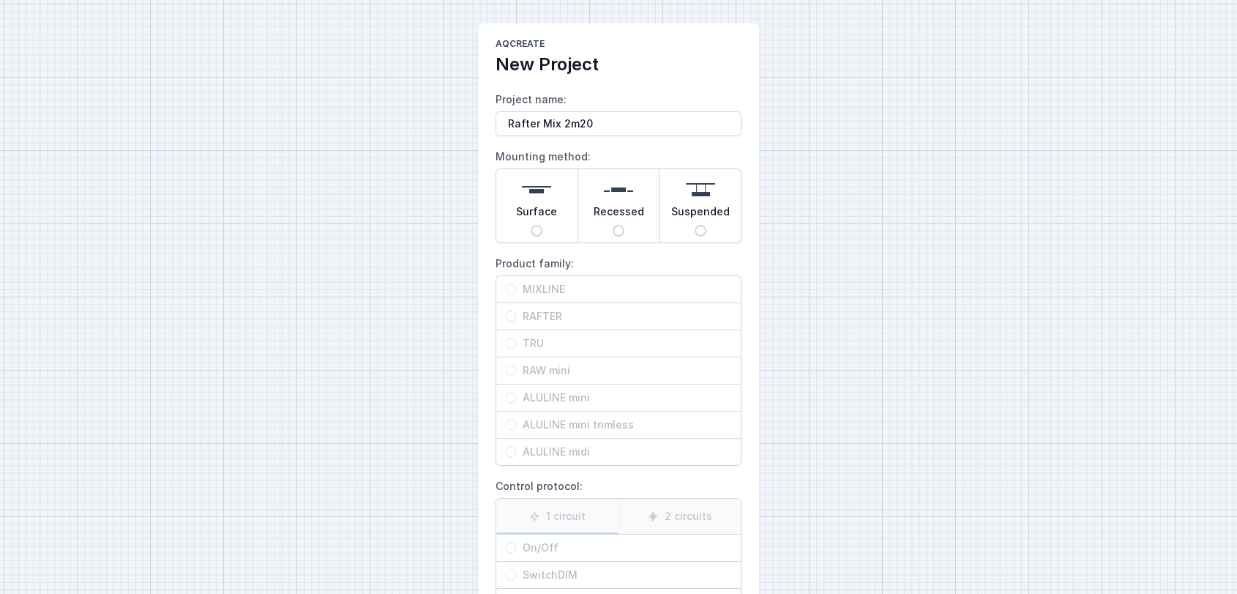
click at [545, 204] on span "Surface" at bounding box center [536, 214] width 41 height 20
click at [542, 225] on input "Surface" at bounding box center [537, 231] width 12 height 12
click at [546, 315] on span "RAFTER" at bounding box center [624, 316] width 215 height 15
click at [517, 315] on input "RAFTER" at bounding box center [511, 316] width 12 height 12
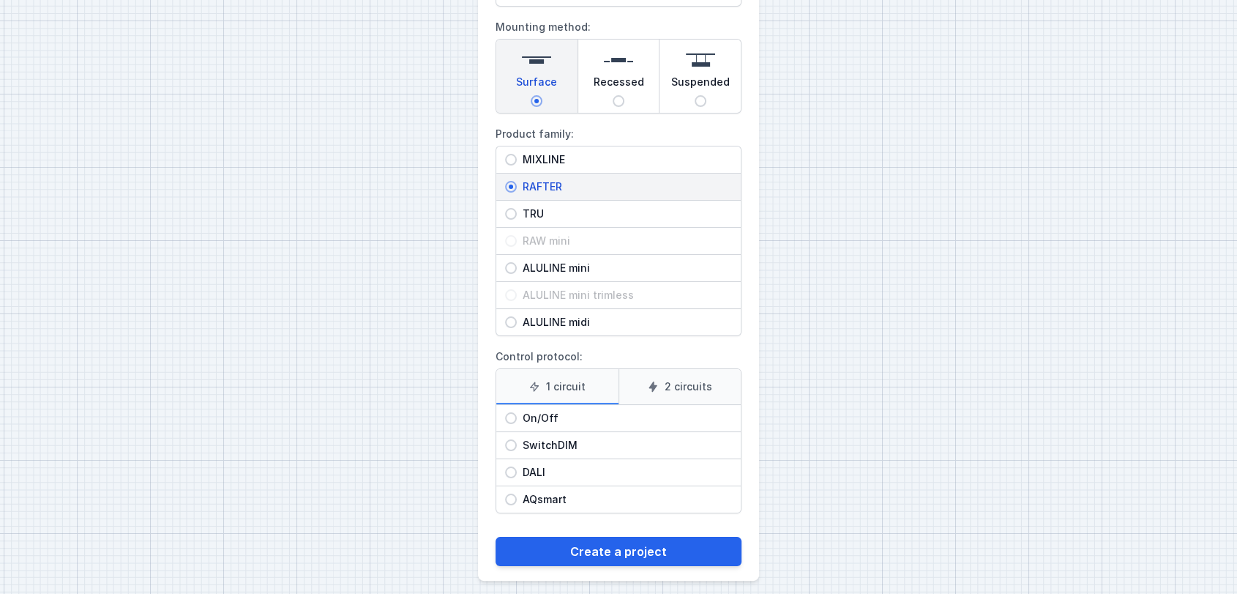
scroll to position [138, 0]
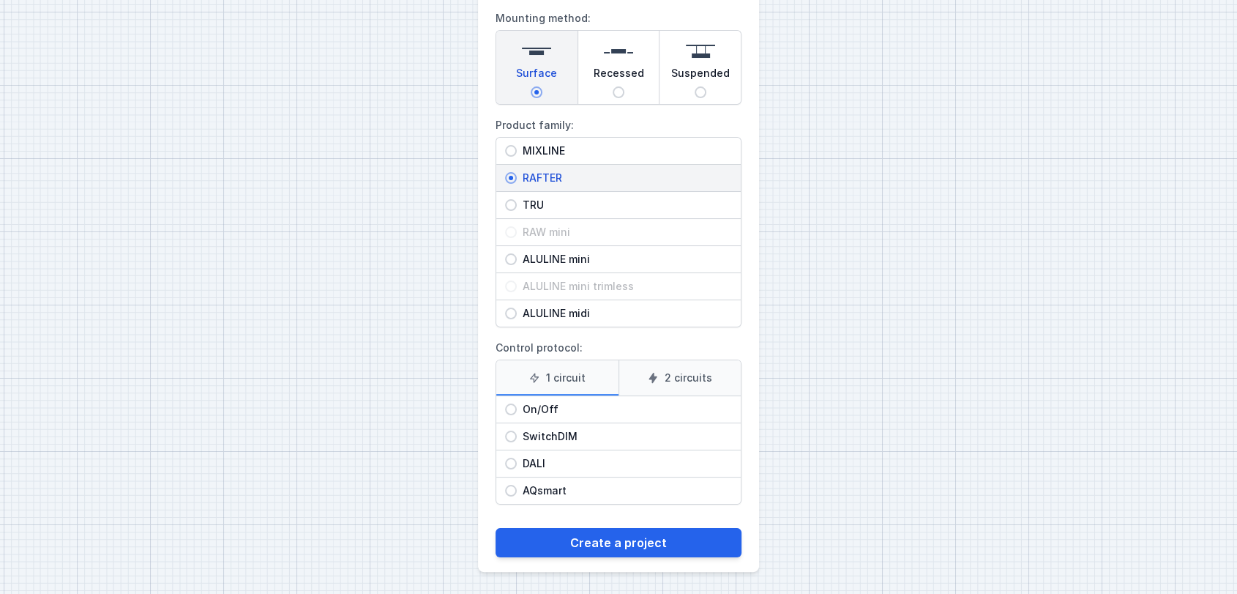
click at [551, 403] on span "On/Off" at bounding box center [624, 409] width 215 height 15
click at [517, 403] on input "On/Off" at bounding box center [511, 409] width 12 height 12
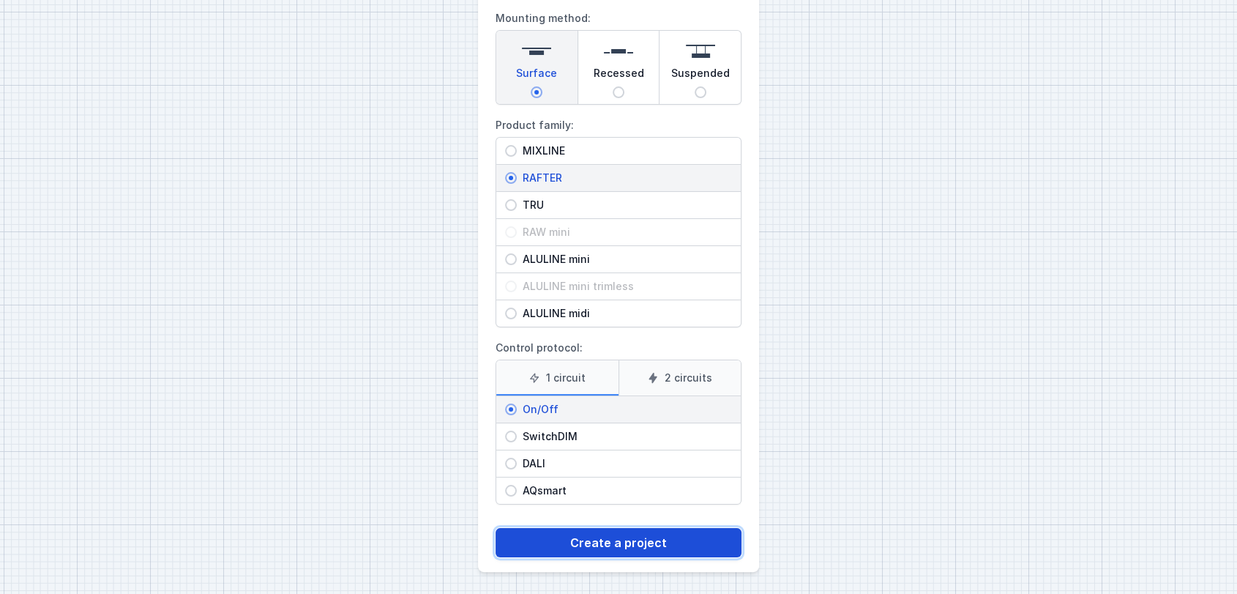
click at [605, 542] on button "Create a project" at bounding box center [619, 542] width 246 height 29
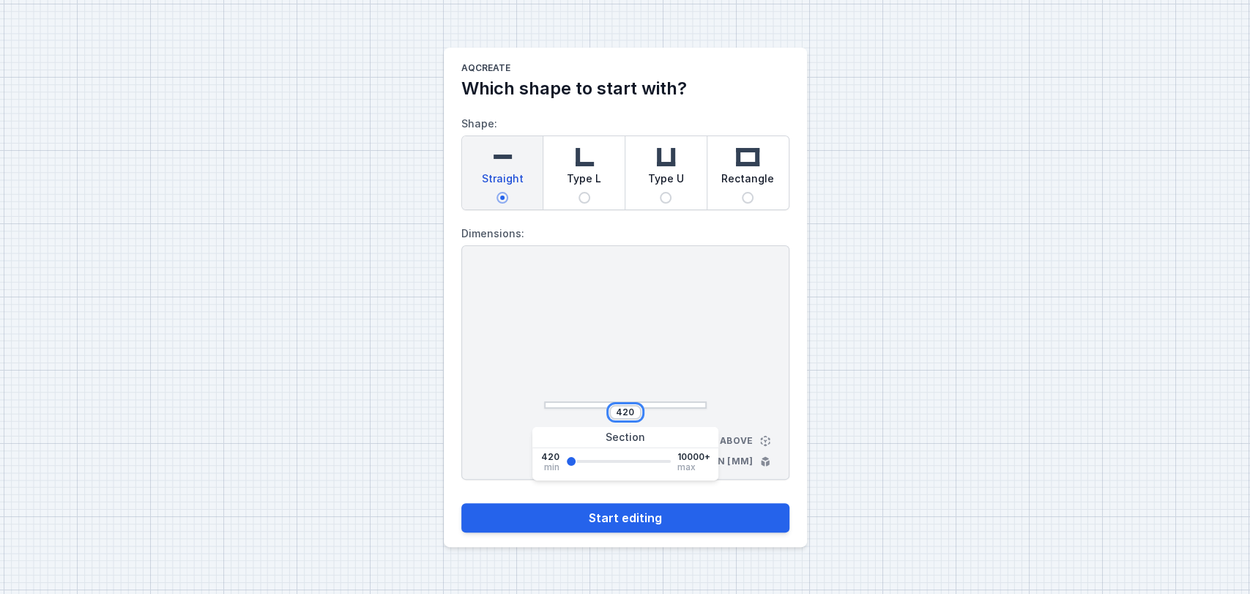
drag, startPoint x: 632, startPoint y: 411, endPoint x: 557, endPoint y: 414, distance: 75.4
click at [557, 414] on div "420" at bounding box center [625, 412] width 163 height 15
click at [569, 498] on form "Shape: Straight Type L Type U Rectangle Dimensions: 2200 View from above Dimens…" at bounding box center [625, 316] width 328 height 432
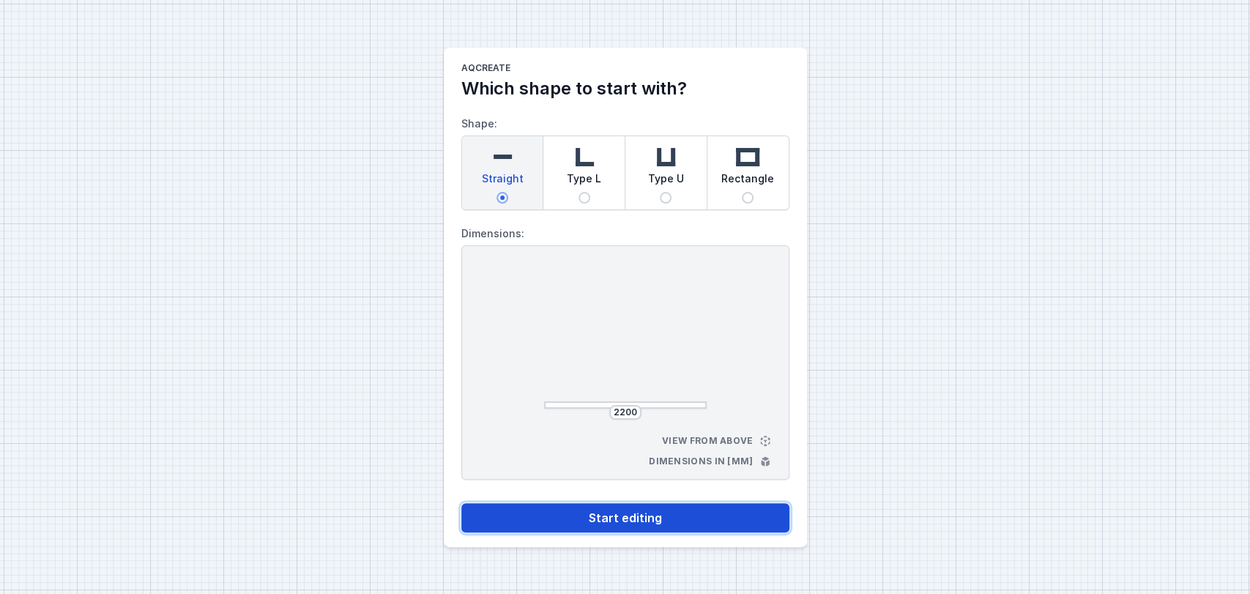
click at [562, 519] on button "Start editing" at bounding box center [625, 517] width 328 height 29
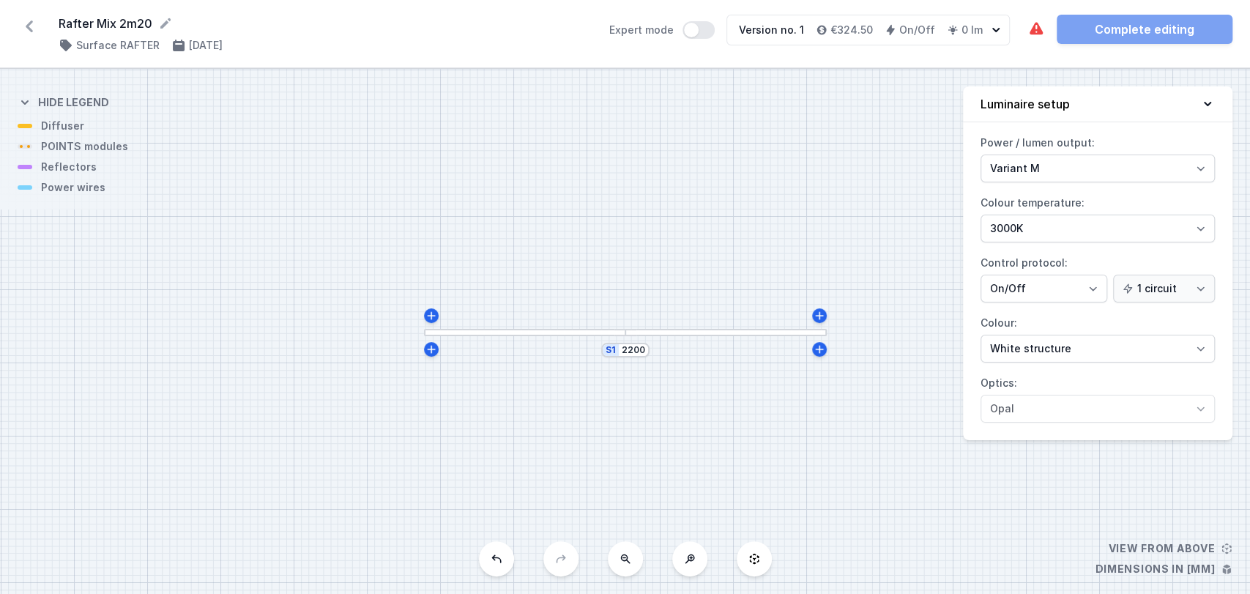
click at [537, 331] on div at bounding box center [524, 332] width 201 height 7
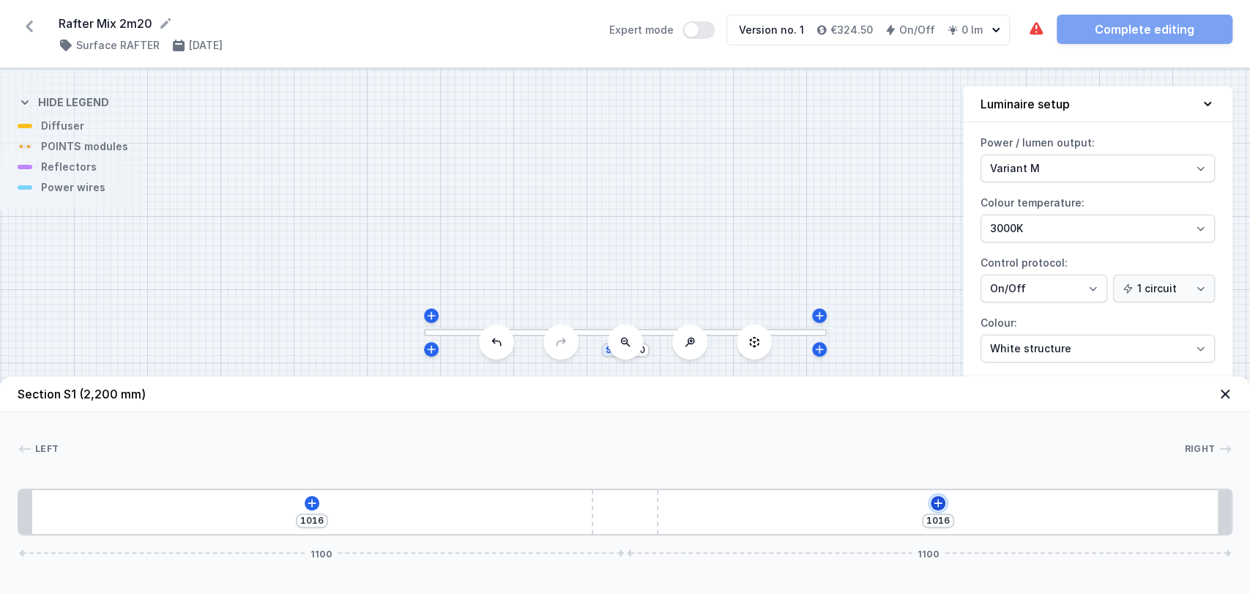
click at [936, 500] on icon at bounding box center [938, 503] width 12 height 12
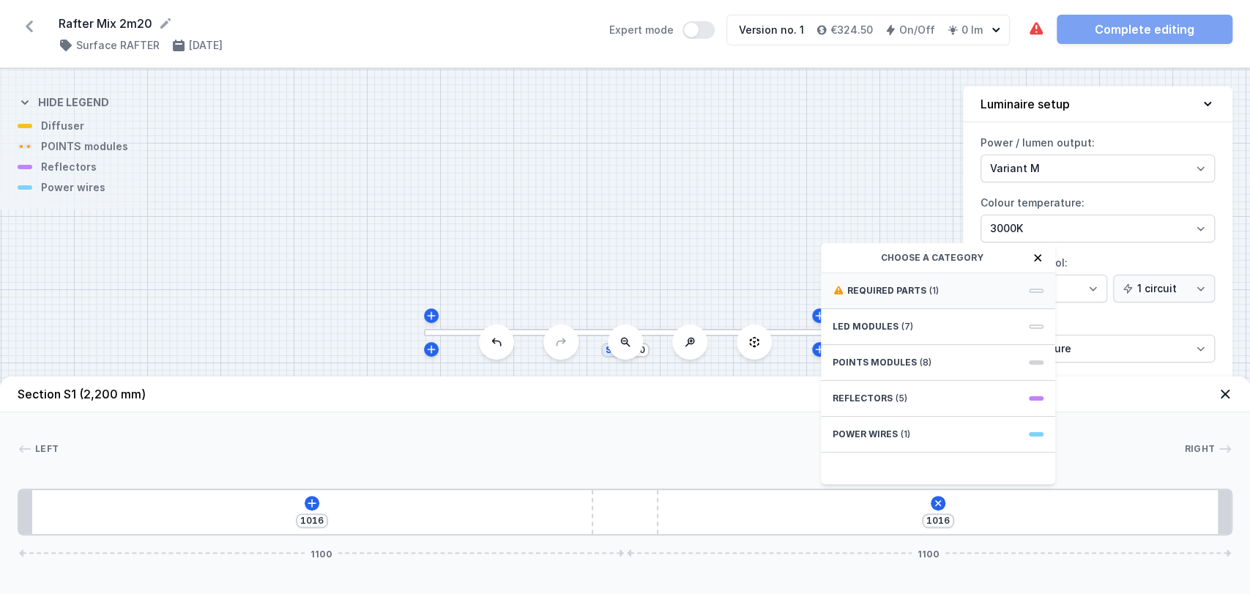
click at [870, 296] on div "Required parts (1)" at bounding box center [938, 291] width 234 height 36
click at [850, 295] on span "Hole for power supply cable" at bounding box center [937, 289] width 211 height 15
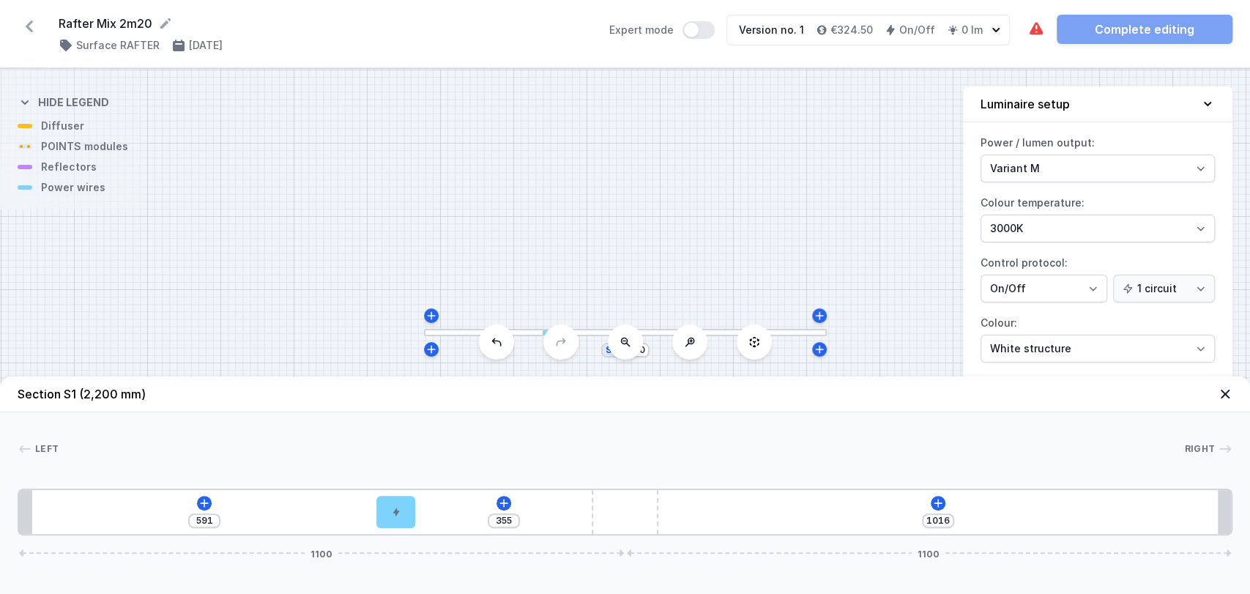
drag, startPoint x: 694, startPoint y: 509, endPoint x: 384, endPoint y: 487, distance: 310.4
click at [384, 487] on div "Left Right 1 2 3 1 591 355 1016 1100 1100 649 70 1481 24 1016 120 1016 24 2200" at bounding box center [625, 473] width 1250 height 123
click at [939, 504] on icon at bounding box center [938, 503] width 12 height 12
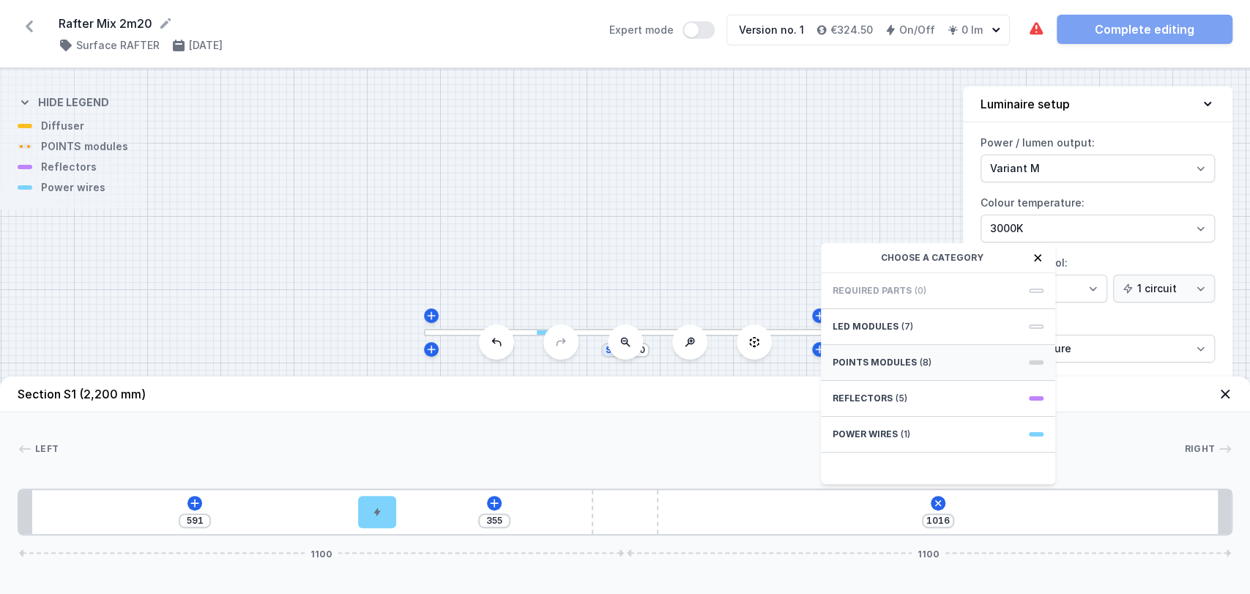
click at [873, 346] on div "POINTS modules (8)" at bounding box center [938, 363] width 234 height 36
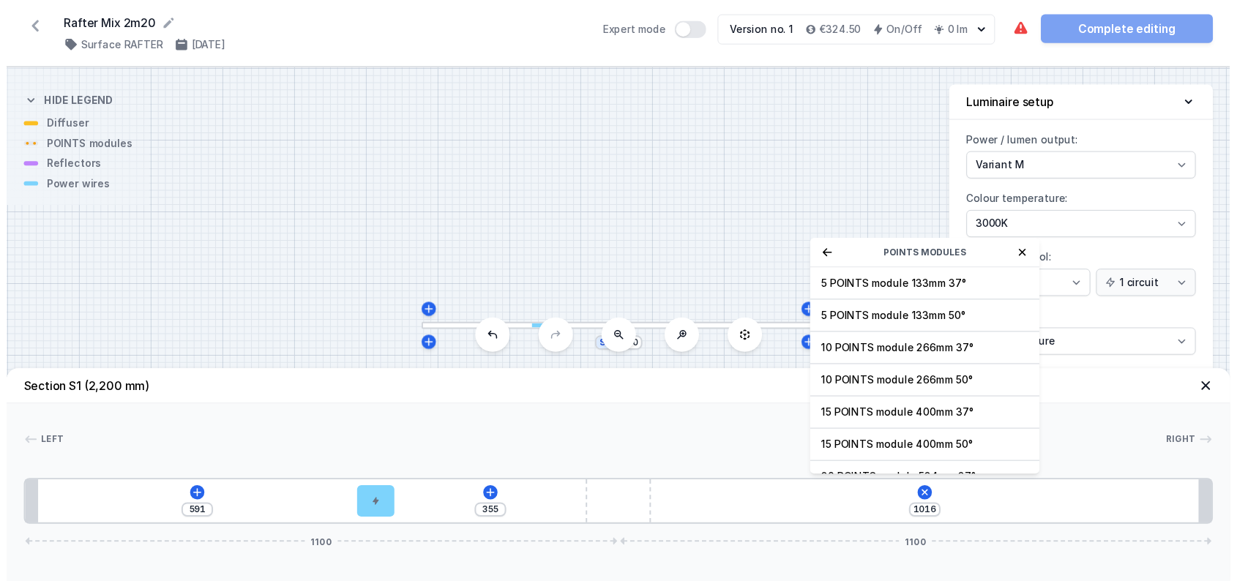
scroll to position [52, 0]
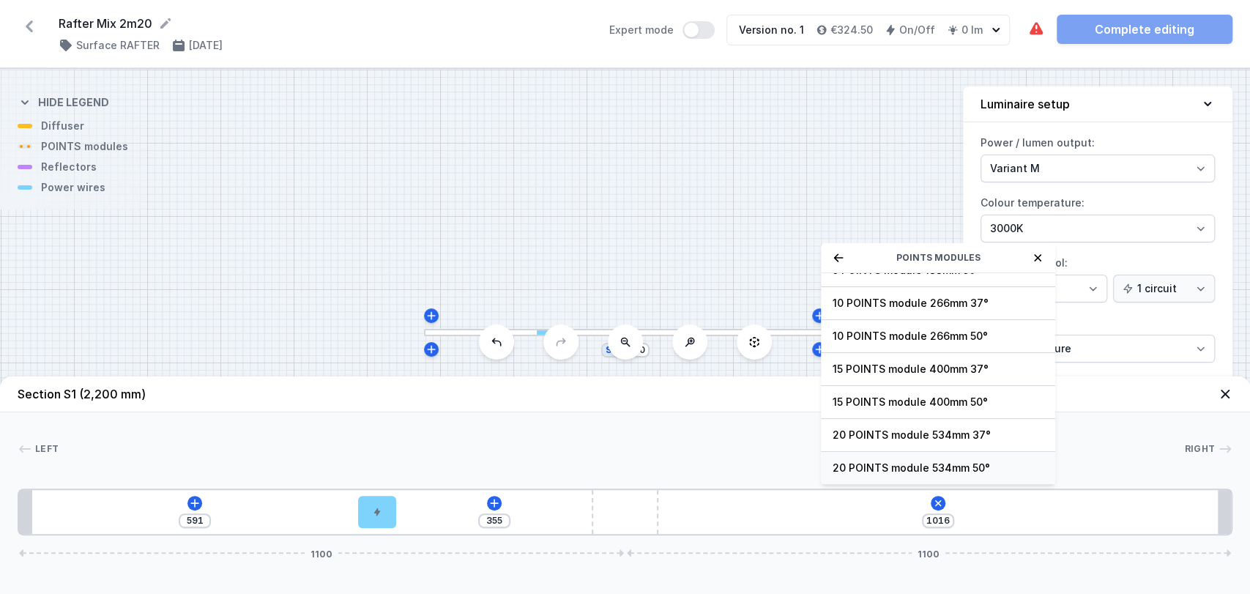
click at [909, 469] on span "20 POINTS module 534mm 50°" at bounding box center [937, 467] width 211 height 15
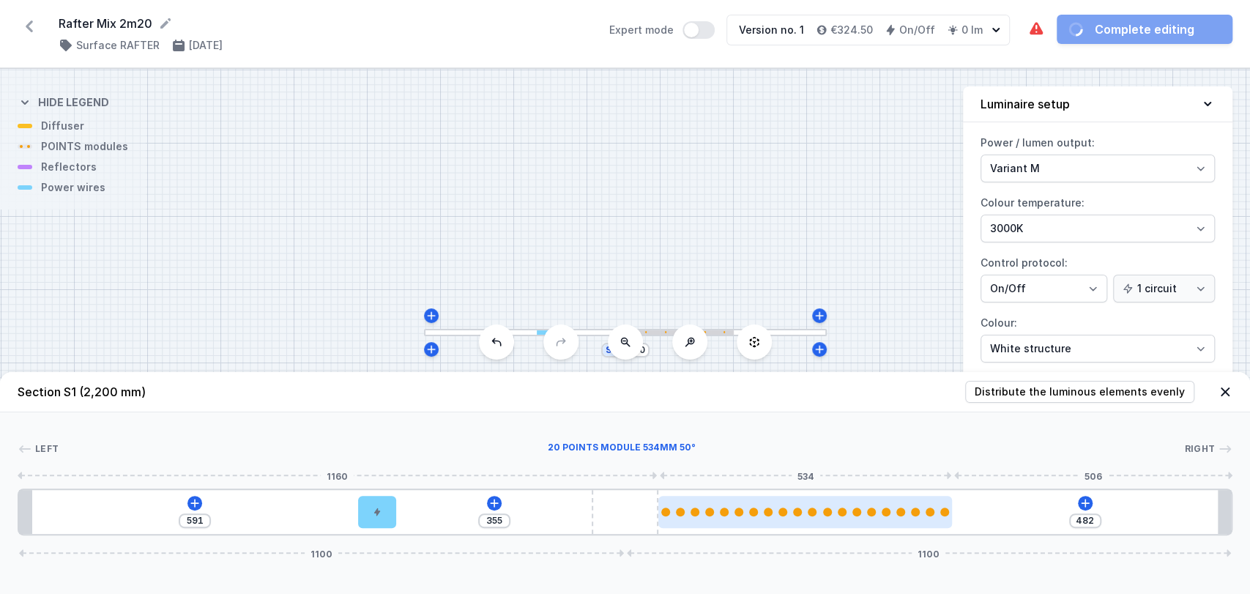
click at [826, 521] on div at bounding box center [805, 512] width 294 height 32
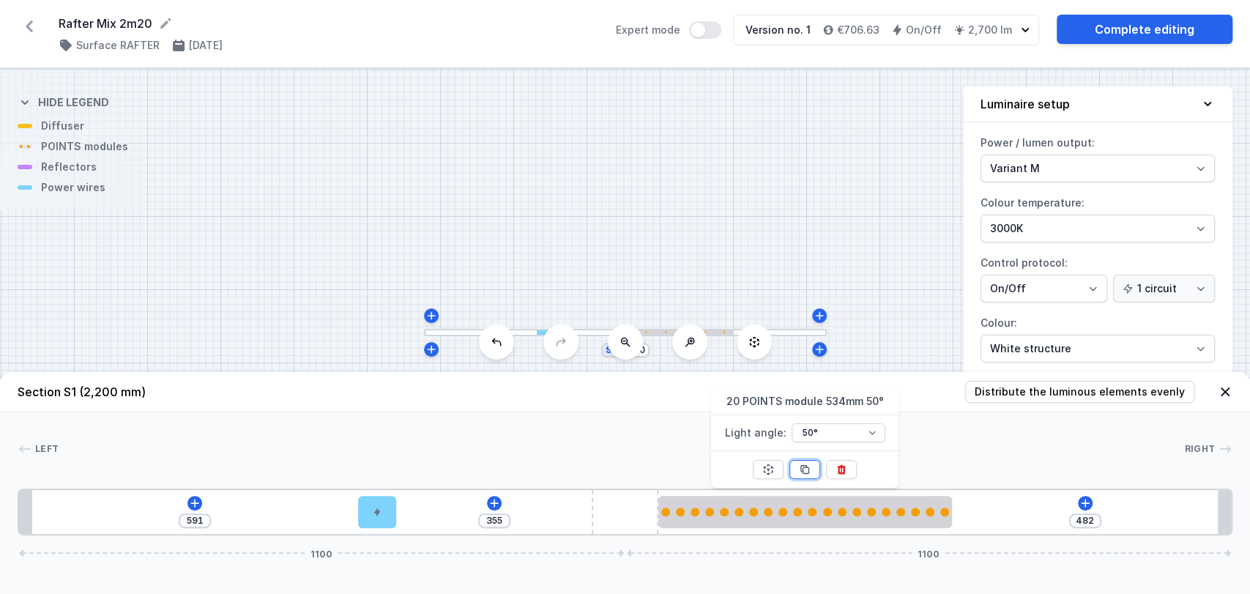
click at [804, 473] on icon at bounding box center [805, 470] width 8 height 8
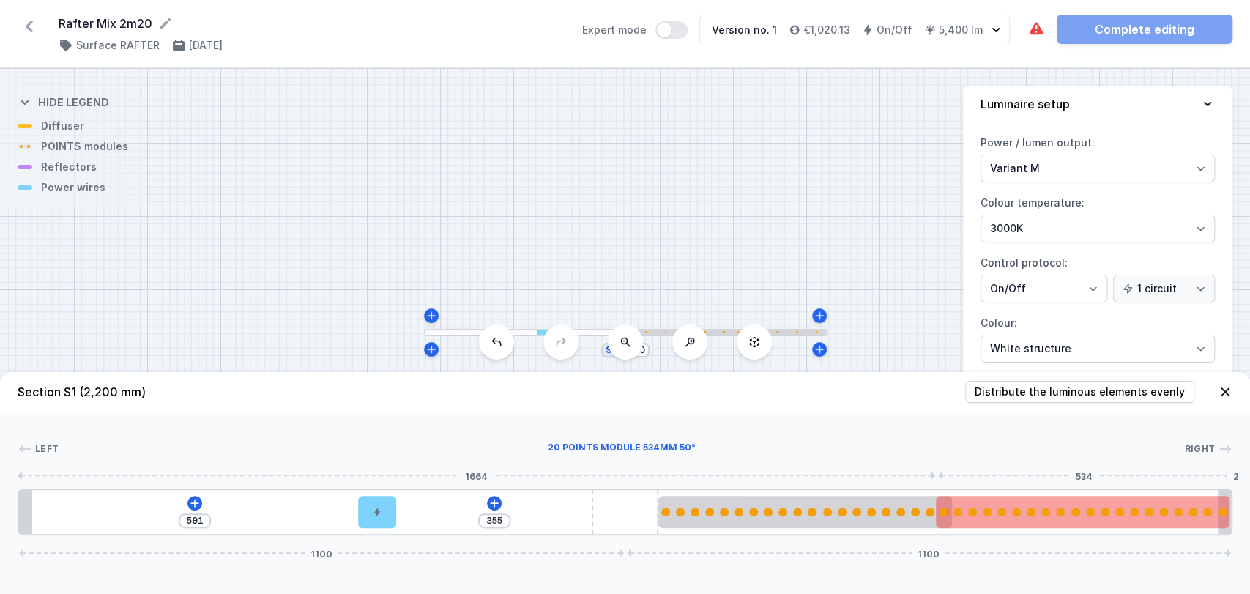
drag, startPoint x: 299, startPoint y: 518, endPoint x: 1163, endPoint y: 504, distance: 863.9
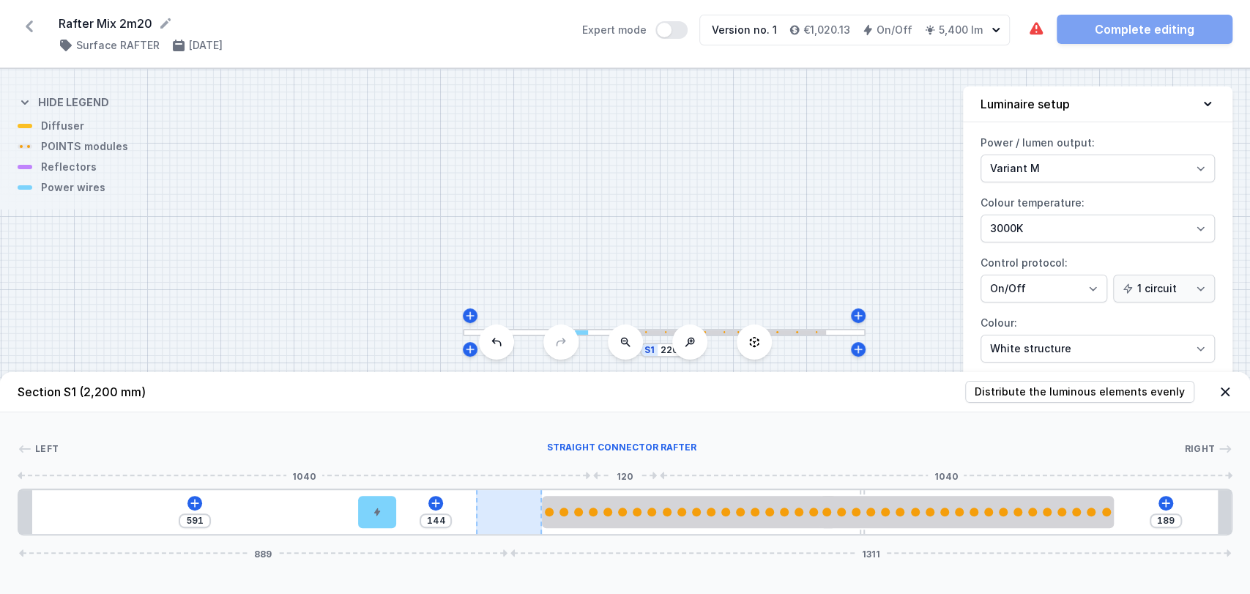
drag, startPoint x: 603, startPoint y: 515, endPoint x: 531, endPoint y: 520, distance: 72.7
click at [531, 520] on div at bounding box center [509, 512] width 66 height 44
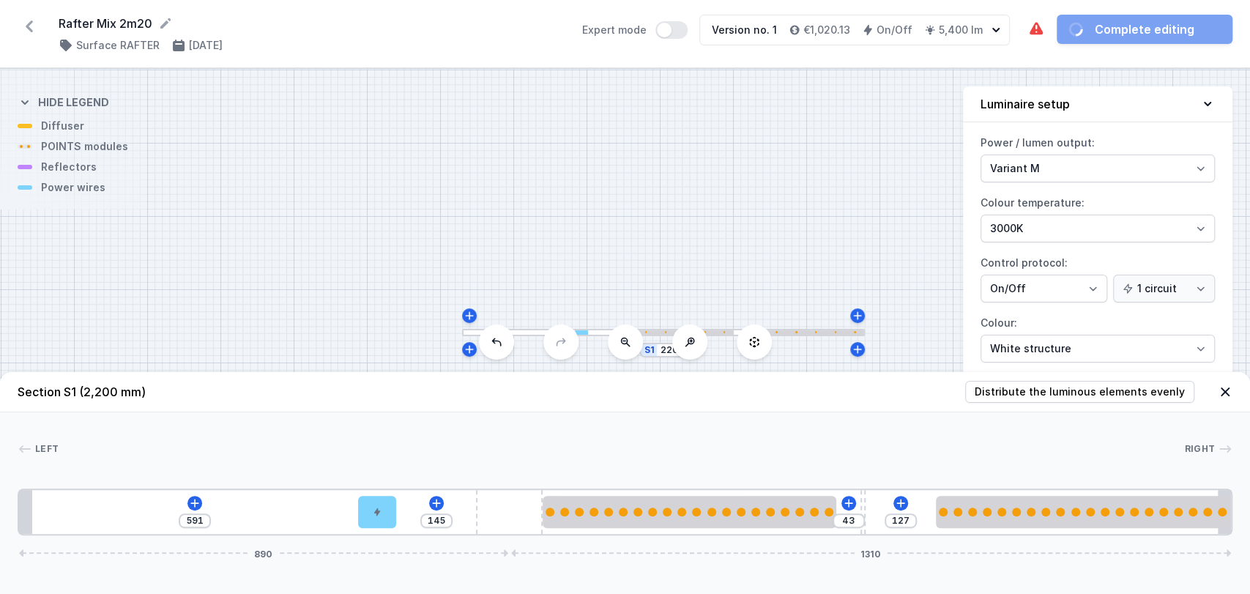
drag, startPoint x: 993, startPoint y: 501, endPoint x: 1121, endPoint y: 477, distance: 130.5
click at [1121, 477] on div "Left Right 1 2 3 4 5 4 1 591 145 43 127 890 1310 615 70 265 534 43 10 127 534 2…" at bounding box center [625, 473] width 1250 height 123
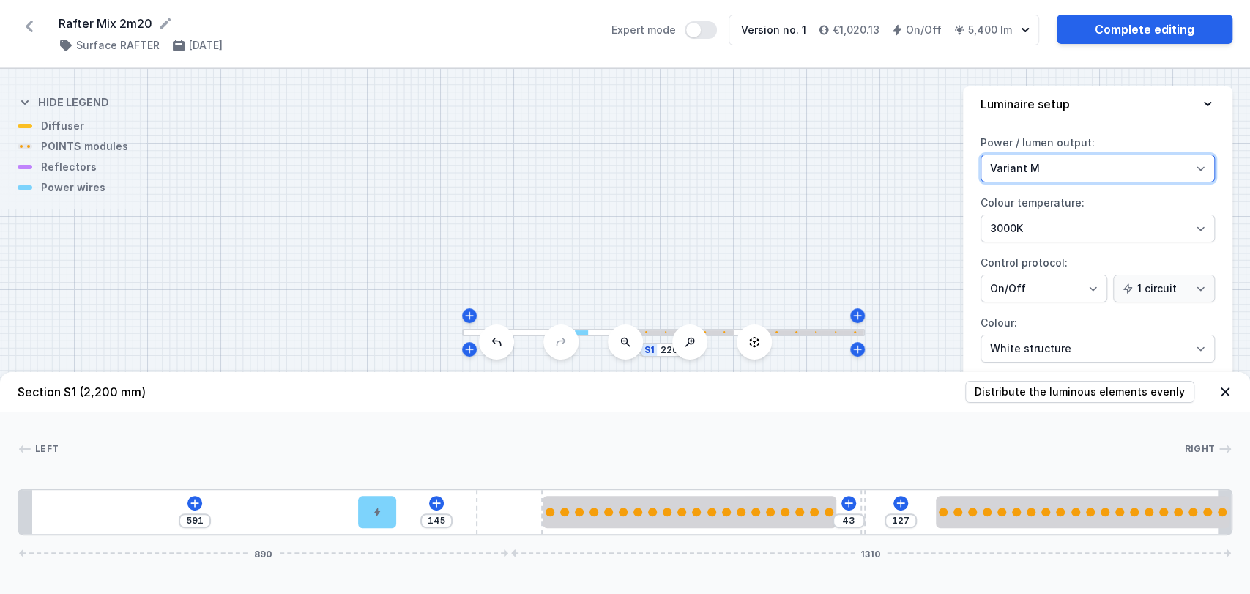
click at [1005, 166] on select "Variant L Variant M" at bounding box center [1097, 168] width 234 height 28
click at [980, 154] on select "Variant L Variant M" at bounding box center [1097, 168] width 234 height 28
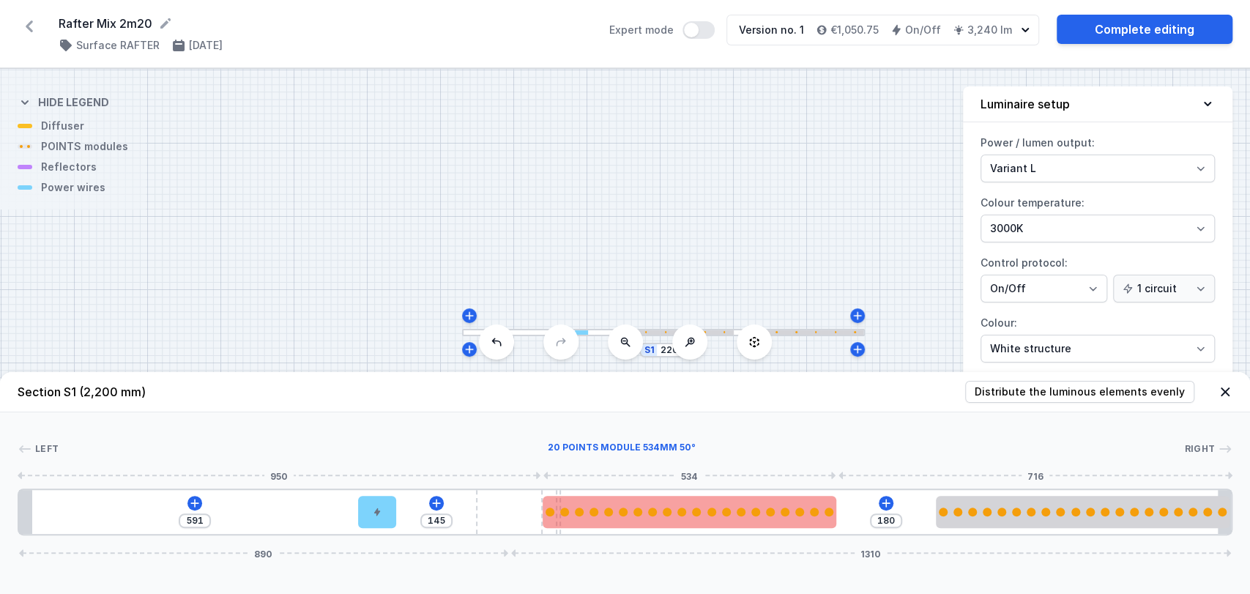
drag, startPoint x: 864, startPoint y: 498, endPoint x: 571, endPoint y: 506, distance: 293.6
click at [571, 506] on div "591 145 180 890 1310" at bounding box center [625, 511] width 1214 height 47
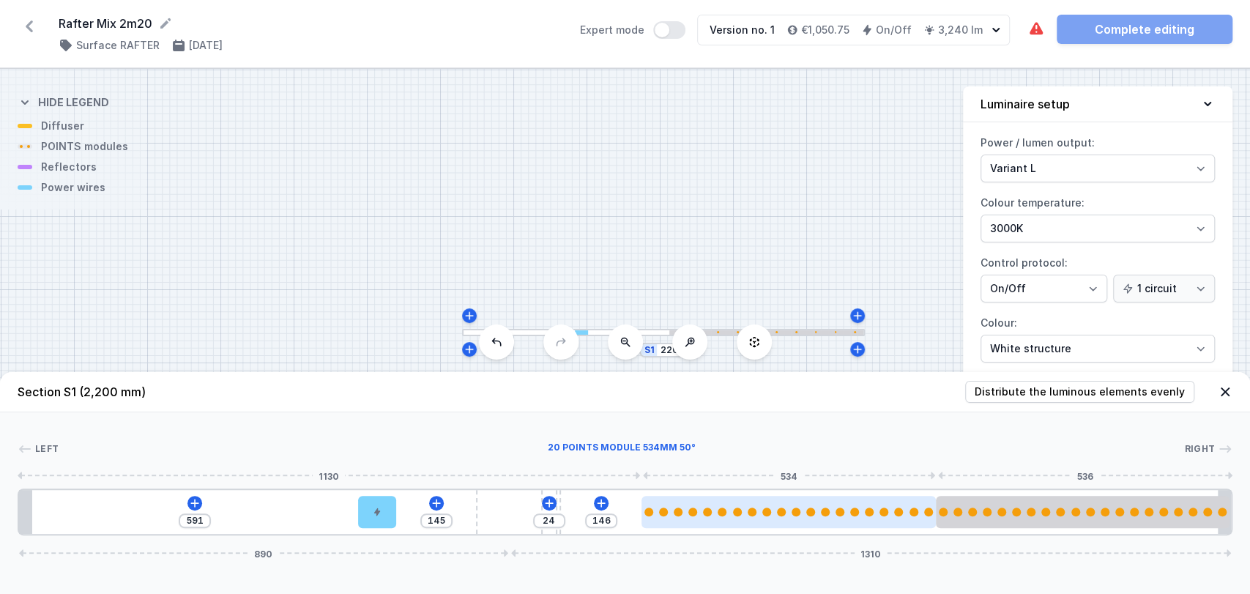
drag, startPoint x: 639, startPoint y: 507, endPoint x: 755, endPoint y: 507, distance: 116.4
click at [755, 507] on div at bounding box center [788, 511] width 294 height 9
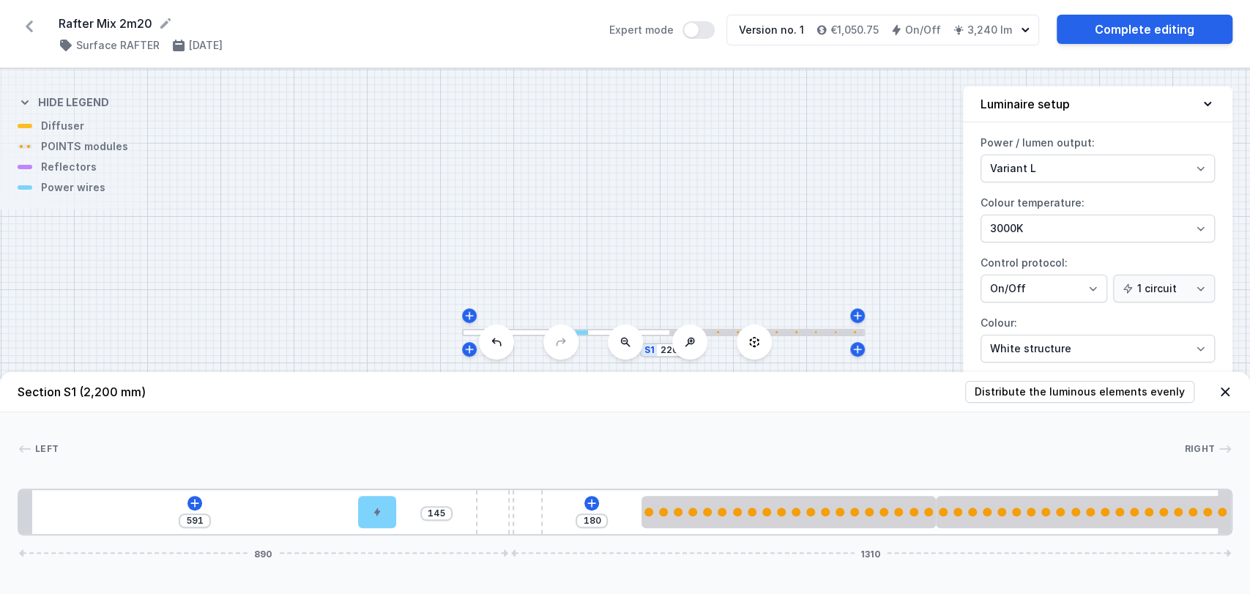
drag, startPoint x: 559, startPoint y: 507, endPoint x: 455, endPoint y: 509, distance: 104.0
click at [455, 509] on div "591 145 180 890 1310" at bounding box center [625, 511] width 1214 height 47
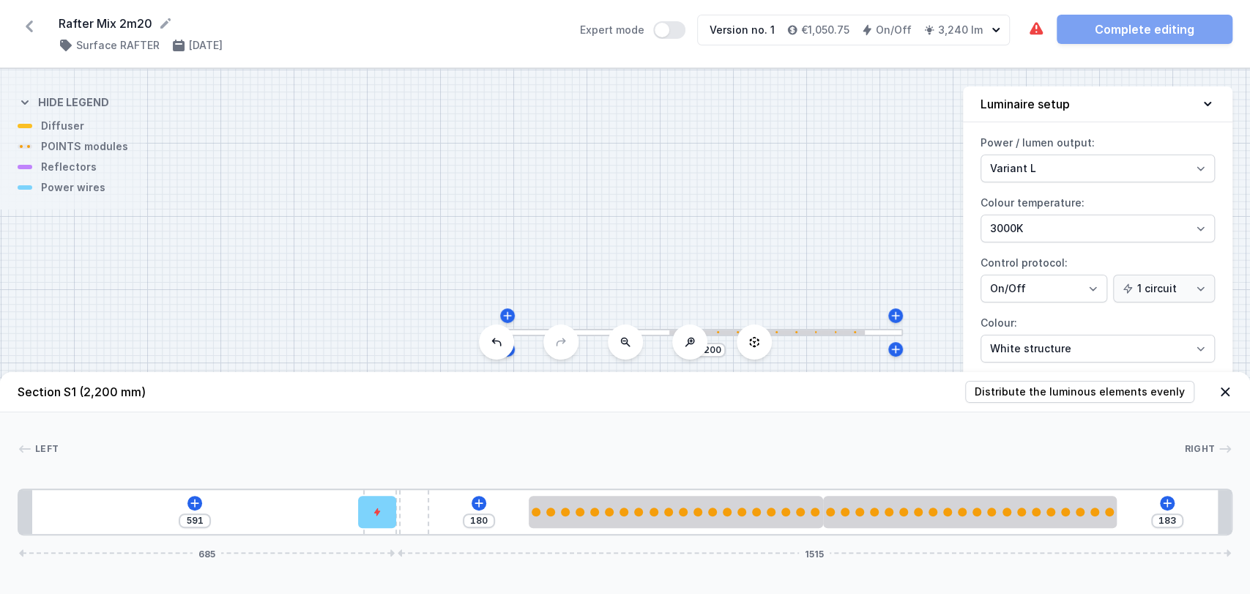
drag, startPoint x: 488, startPoint y: 514, endPoint x: 322, endPoint y: 515, distance: 165.4
click at [322, 515] on div "591 180 183 685 1515" at bounding box center [625, 511] width 1214 height 47
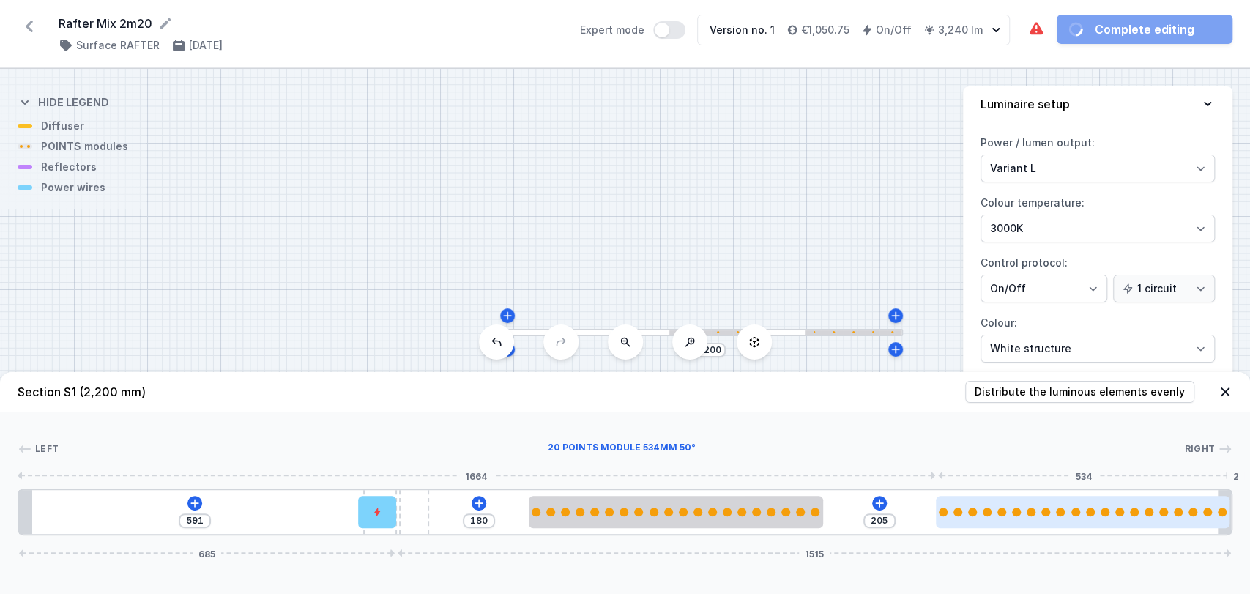
drag, startPoint x: 948, startPoint y: 518, endPoint x: 1060, endPoint y: 522, distance: 112.1
click at [1060, 522] on div at bounding box center [1083, 512] width 294 height 32
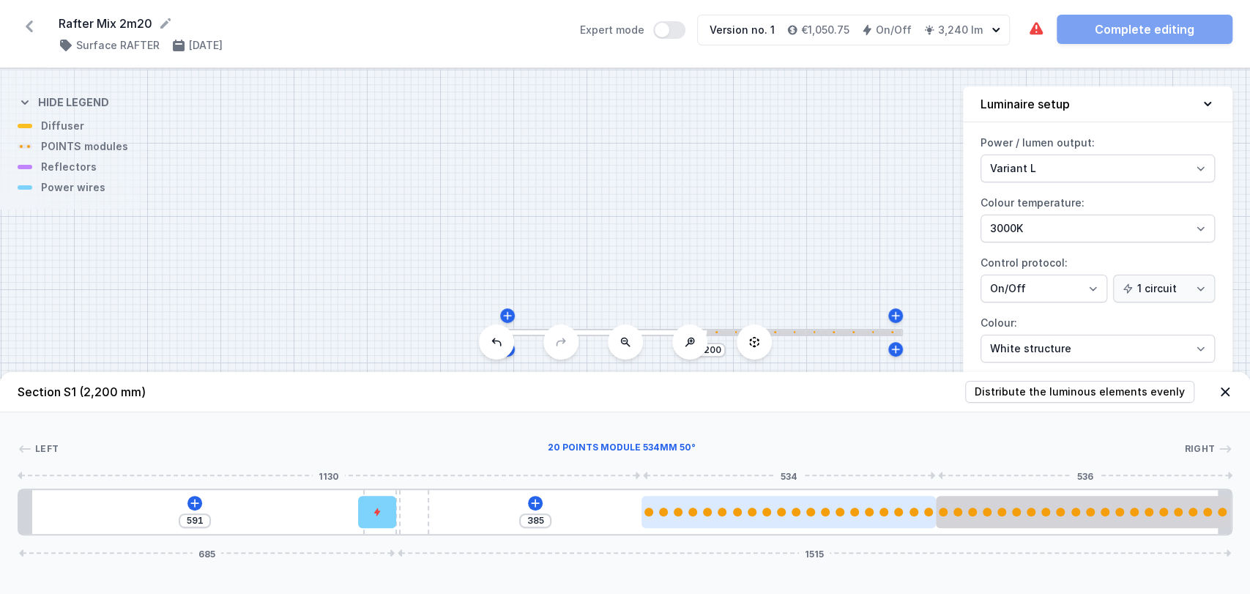
drag, startPoint x: 802, startPoint y: 519, endPoint x: 920, endPoint y: 523, distance: 118.6
click at [920, 523] on div at bounding box center [788, 512] width 294 height 32
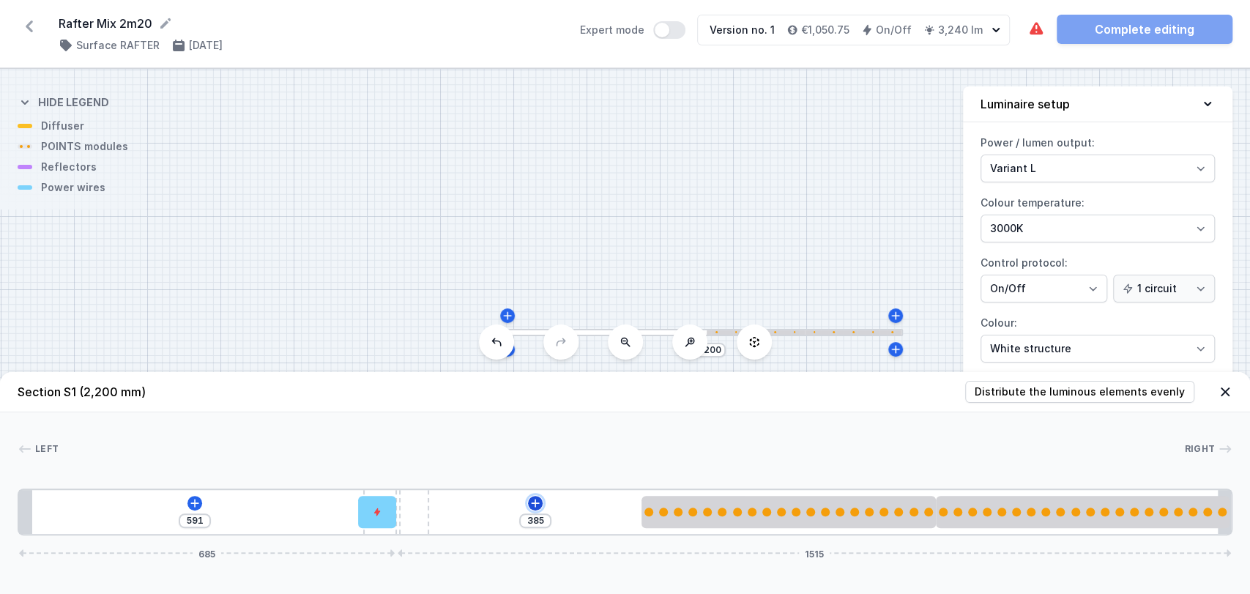
click at [534, 501] on icon at bounding box center [535, 502] width 8 height 8
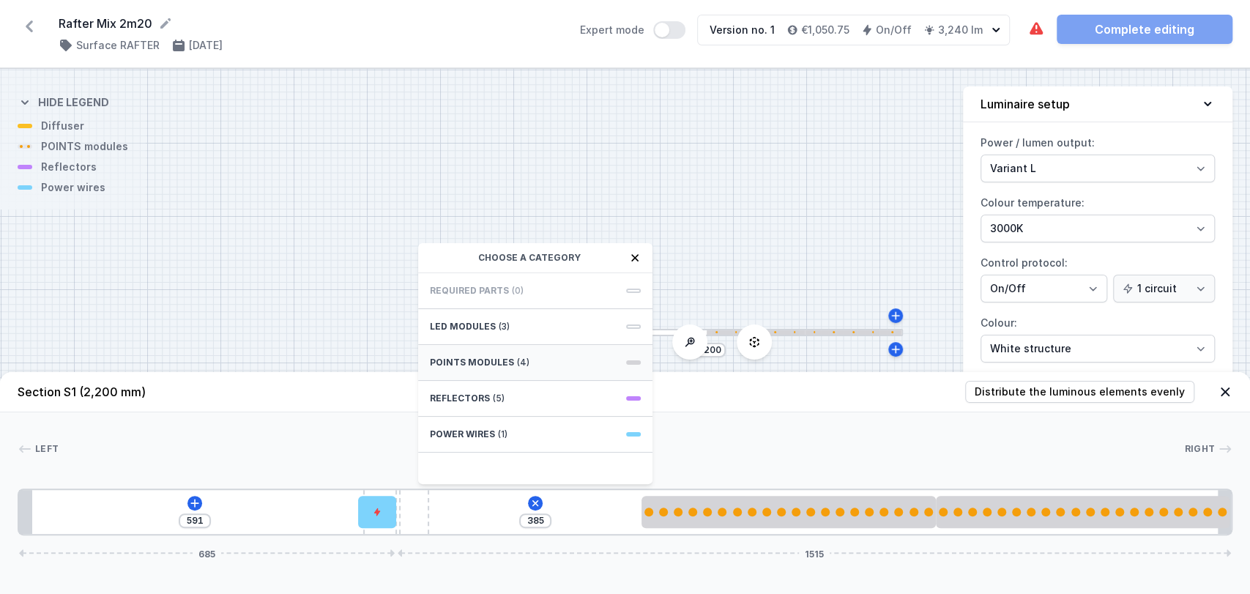
click at [500, 373] on div "POINTS modules (4)" at bounding box center [535, 363] width 234 height 36
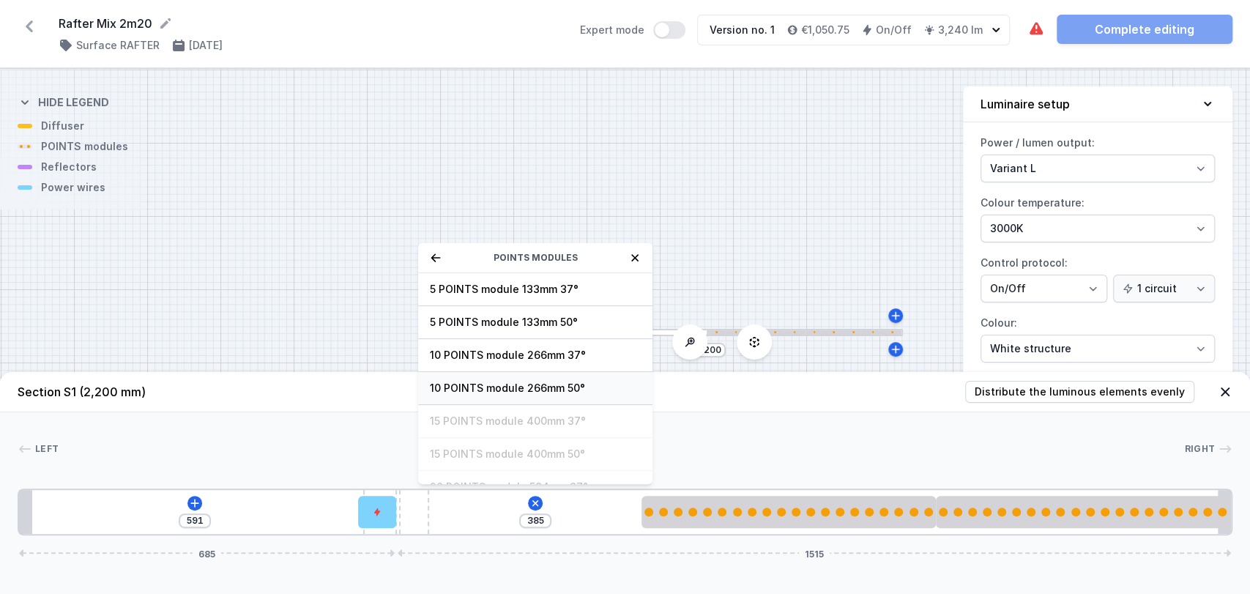
click at [585, 388] on span "10 POINTS module 266mm 50°" at bounding box center [535, 388] width 211 height 15
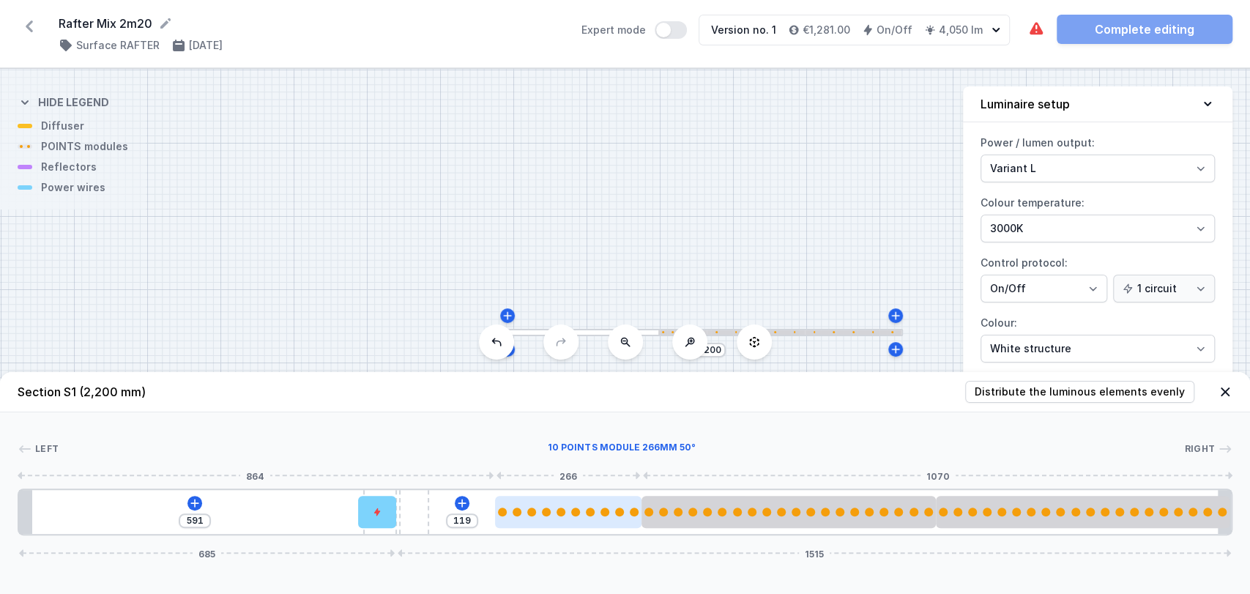
drag, startPoint x: 527, startPoint y: 521, endPoint x: 613, endPoint y: 505, distance: 87.1
click at [613, 505] on div at bounding box center [568, 512] width 146 height 32
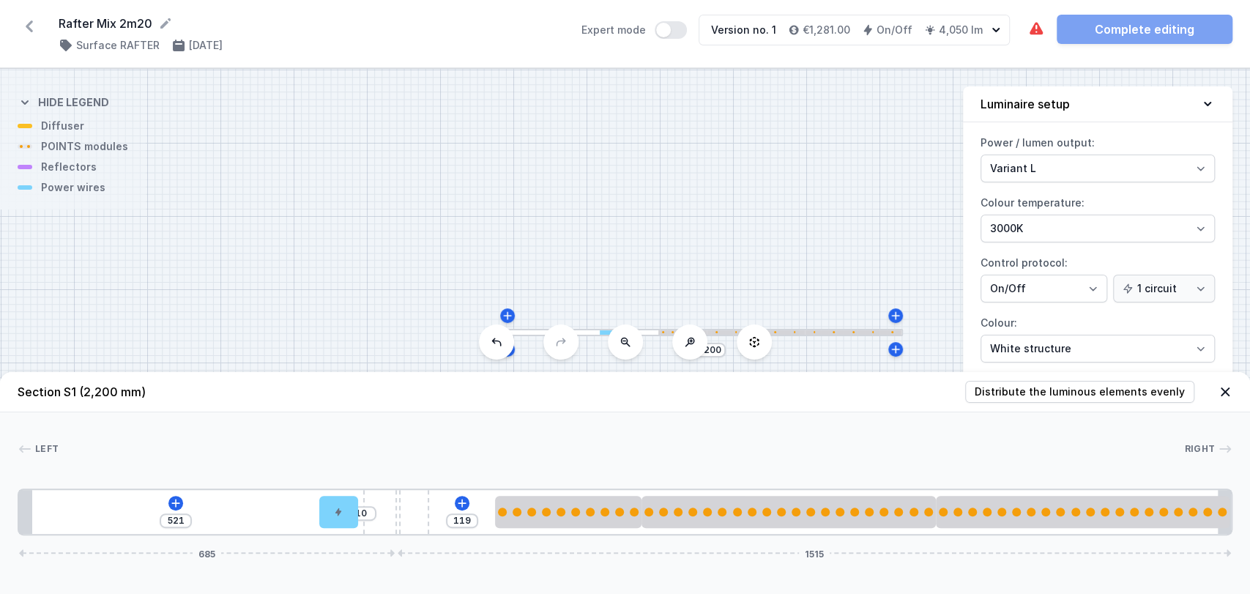
drag, startPoint x: 375, startPoint y: 519, endPoint x: 317, endPoint y: 507, distance: 59.0
click at [317, 507] on div "521 10 119 685 1515" at bounding box center [625, 511] width 1214 height 47
click at [167, 497] on div "521 10 119 685 1515" at bounding box center [625, 511] width 1214 height 47
click at [174, 499] on icon at bounding box center [176, 503] width 12 height 12
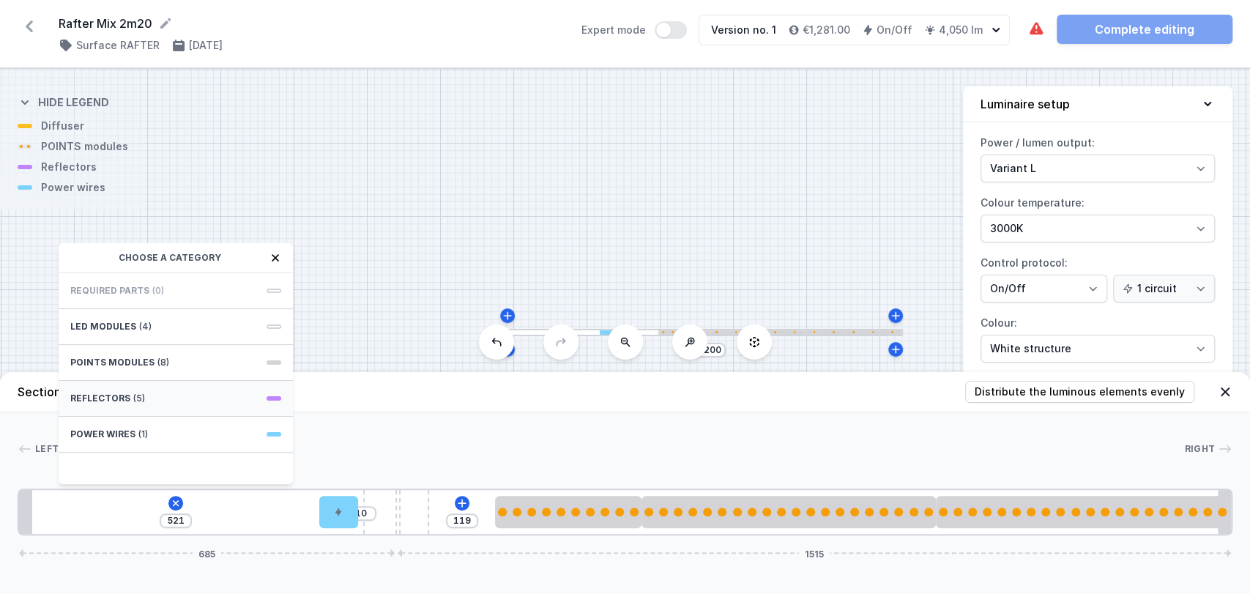
click at [182, 400] on div "Reflectors (5)" at bounding box center [176, 399] width 234 height 36
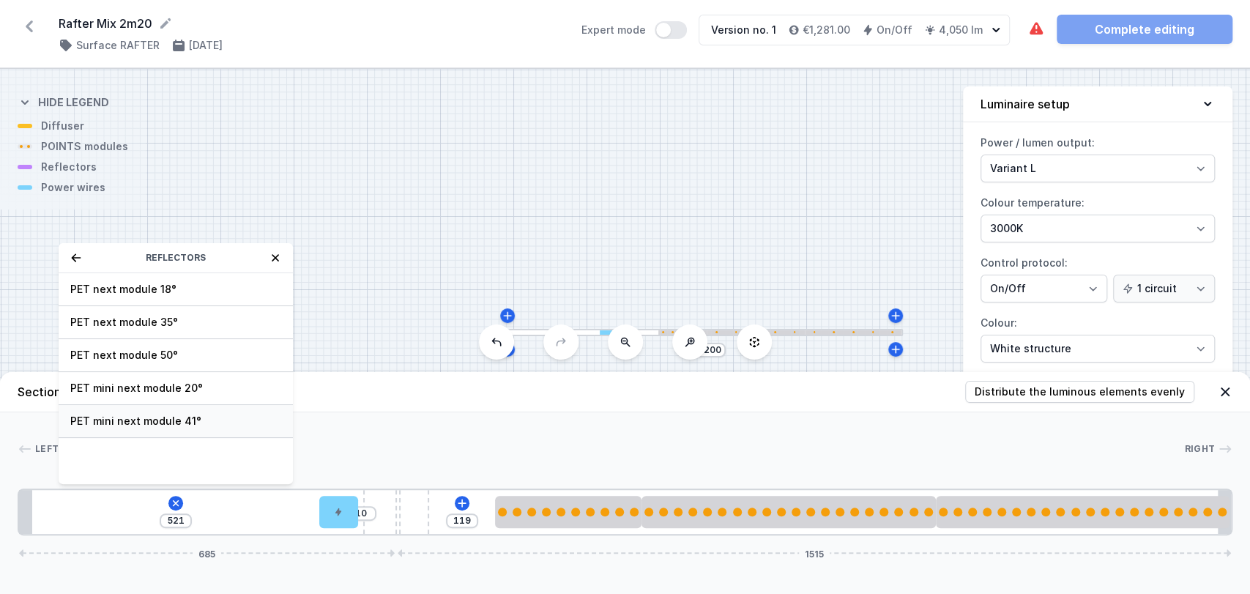
click at [186, 417] on span "PET mini next module 41°" at bounding box center [175, 421] width 211 height 15
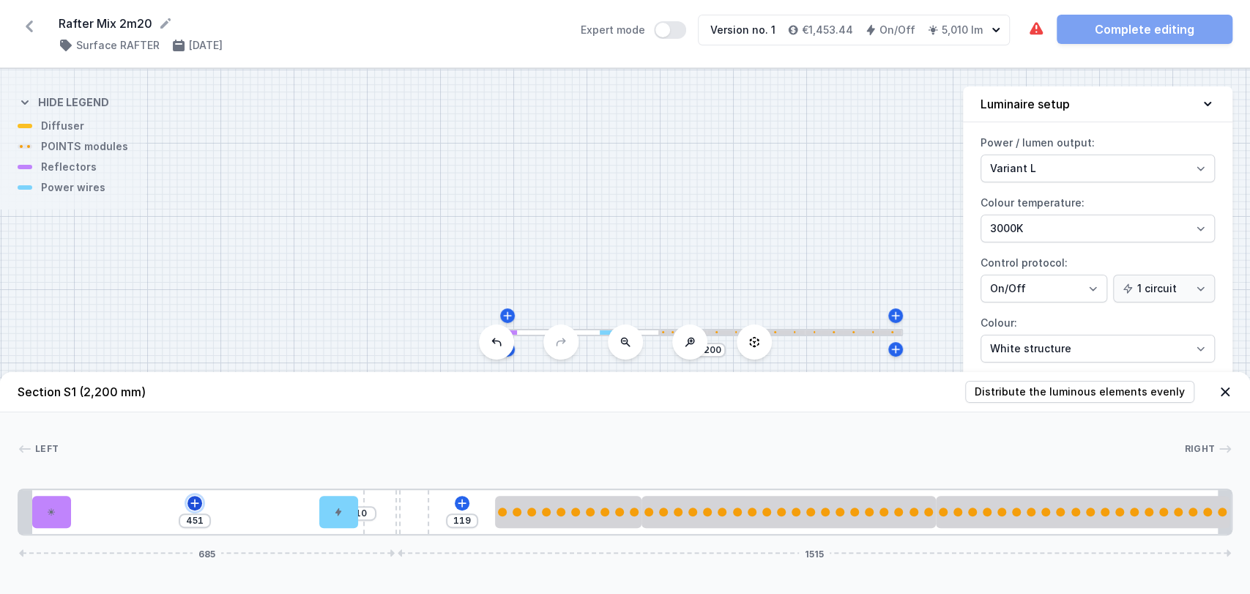
click at [193, 506] on icon at bounding box center [195, 503] width 12 height 12
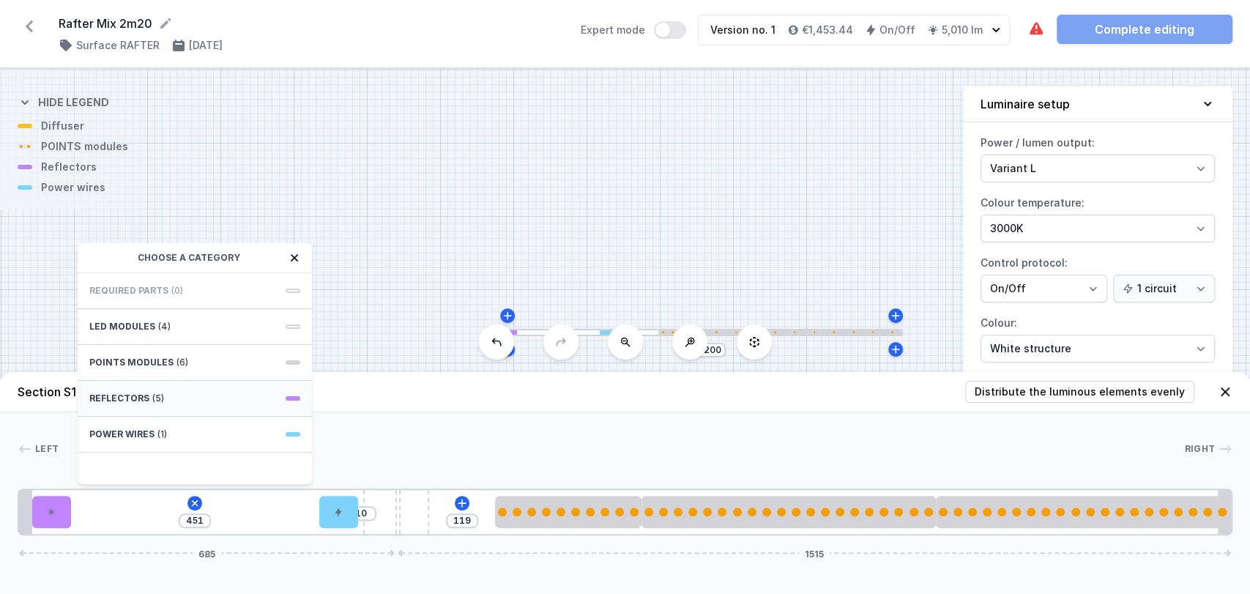
click at [213, 387] on div "Reflectors (5)" at bounding box center [195, 399] width 234 height 36
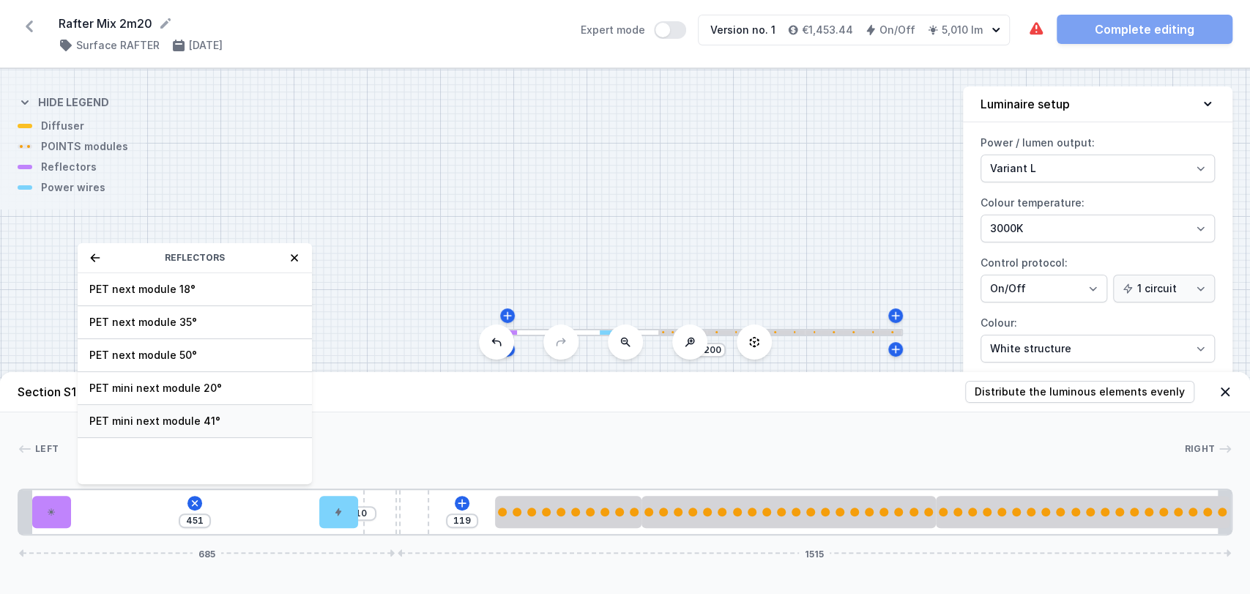
click at [231, 417] on span "PET mini next module 41°" at bounding box center [194, 421] width 211 height 15
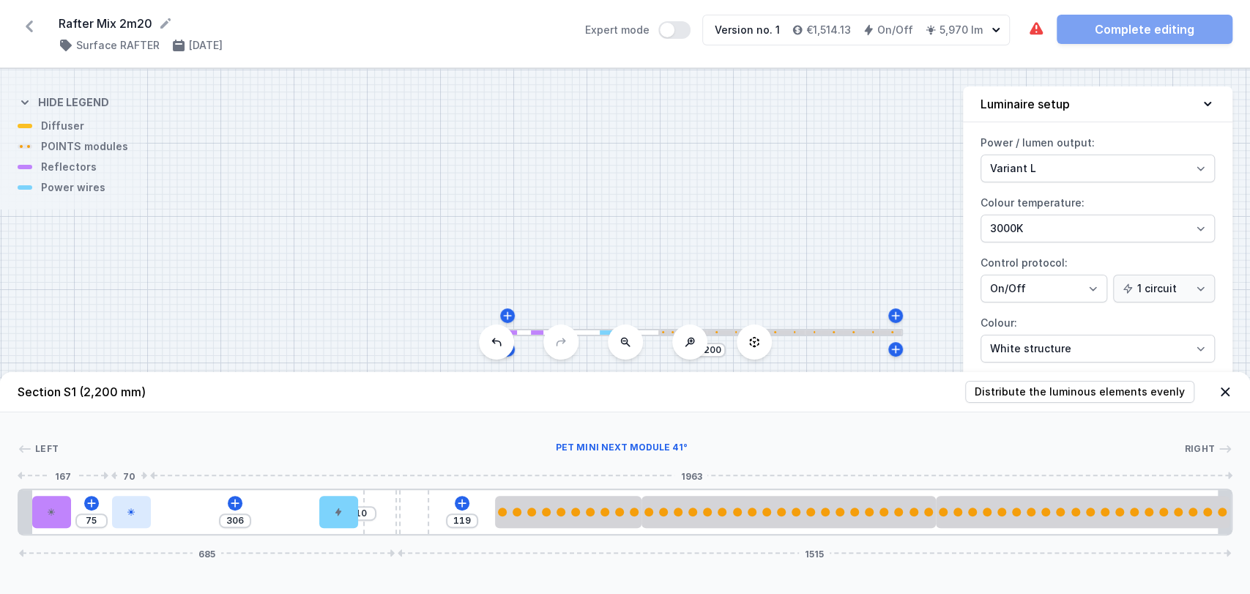
drag, startPoint x: 88, startPoint y: 511, endPoint x: 120, endPoint y: 514, distance: 32.3
click at [120, 514] on div at bounding box center [131, 512] width 39 height 32
drag, startPoint x: 405, startPoint y: 517, endPoint x: 450, endPoint y: 510, distance: 45.9
click at [450, 510] on div "75 306 119 667 1533" at bounding box center [625, 511] width 1214 height 47
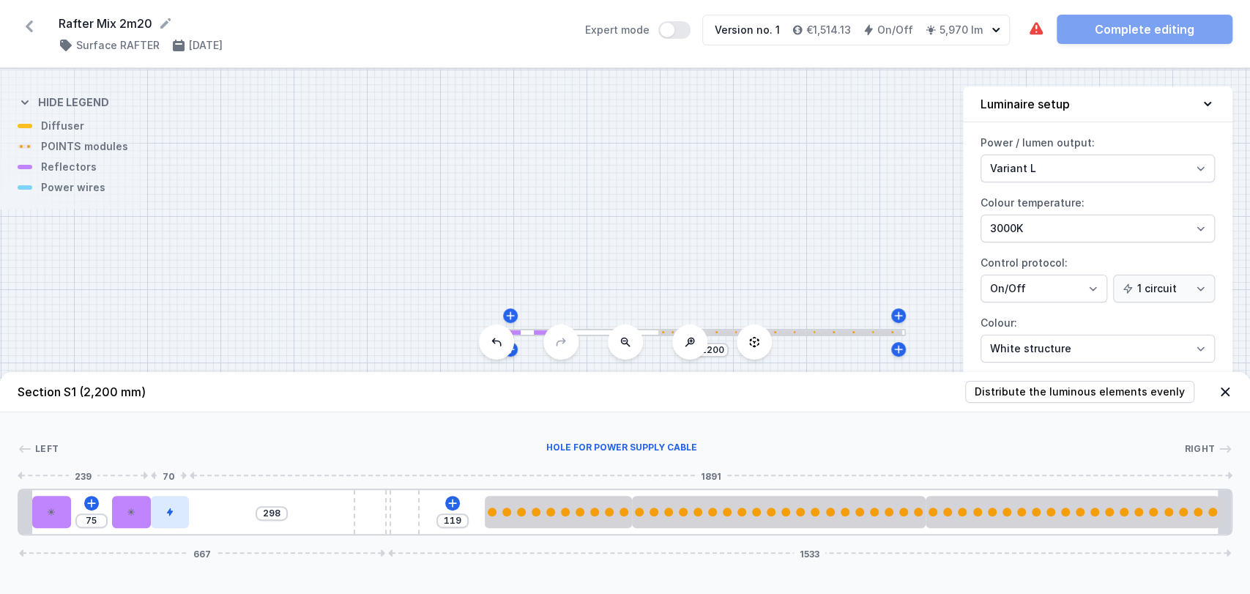
drag, startPoint x: 335, startPoint y: 517, endPoint x: 172, endPoint y: 523, distance: 163.3
click at [172, 523] on div at bounding box center [170, 512] width 39 height 32
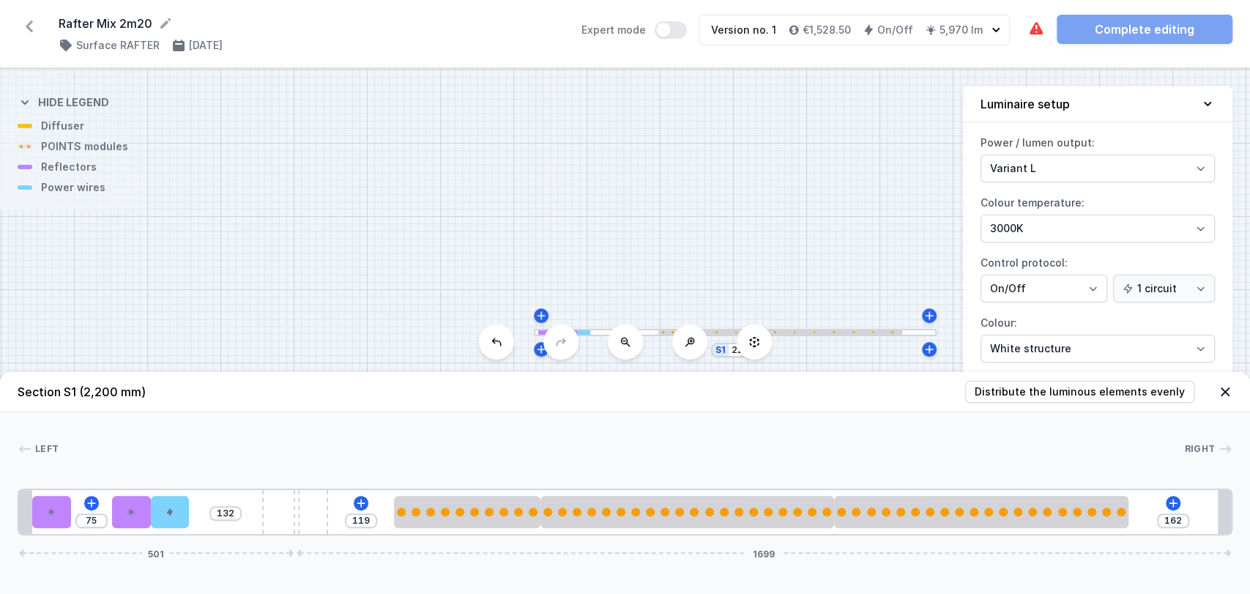
drag, startPoint x: 392, startPoint y: 516, endPoint x: 340, endPoint y: 512, distance: 52.9
click at [340, 512] on div "75 132 119 162 501 1699" at bounding box center [625, 511] width 1214 height 47
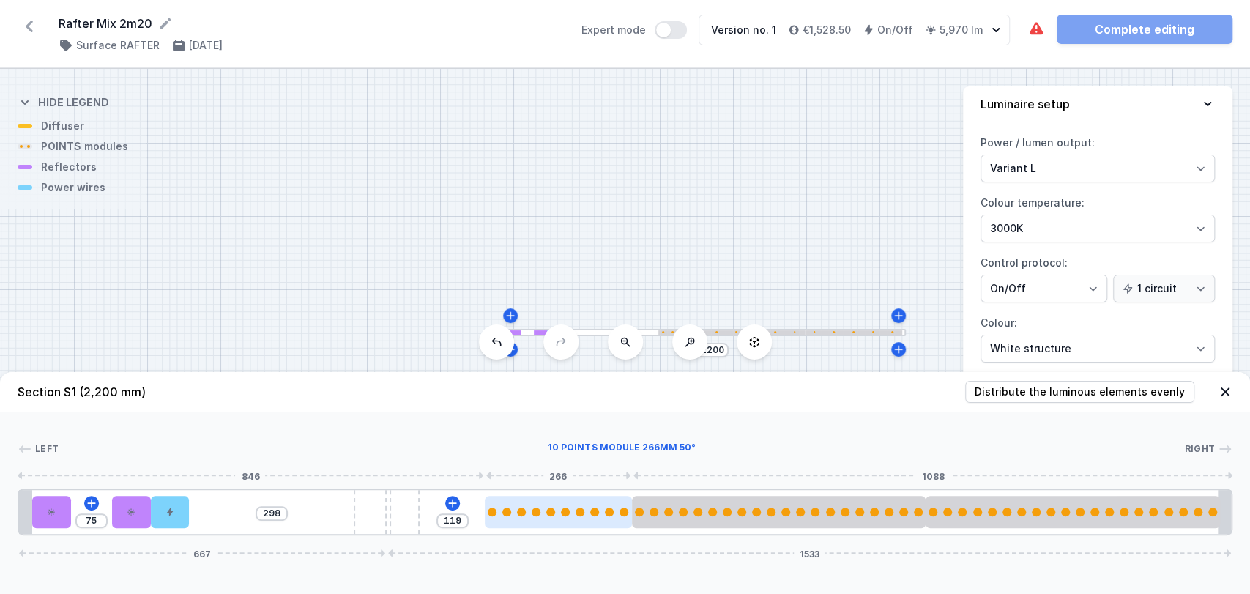
drag, startPoint x: 299, startPoint y: 508, endPoint x: 509, endPoint y: 499, distance: 210.3
click at [509, 499] on div "75 298 119 667 1533" at bounding box center [625, 511] width 1214 height 47
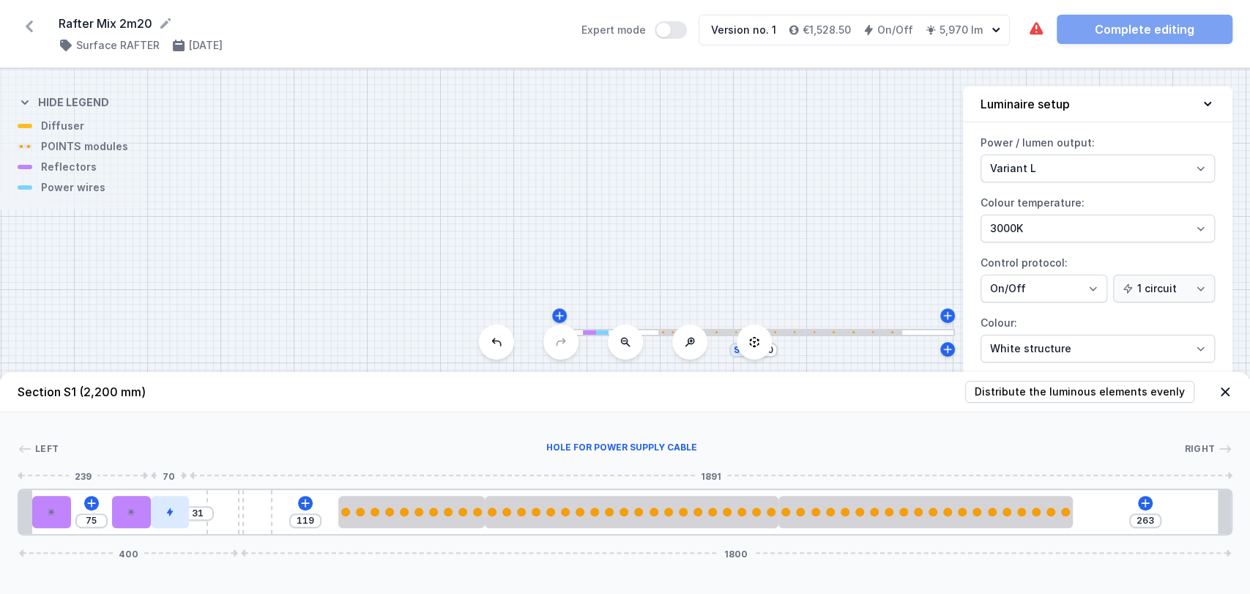
drag, startPoint x: 384, startPoint y: 530, endPoint x: 171, endPoint y: 506, distance: 214.4
click at [171, 506] on div "75 31 119 263 400 1800" at bounding box center [625, 511] width 1214 height 47
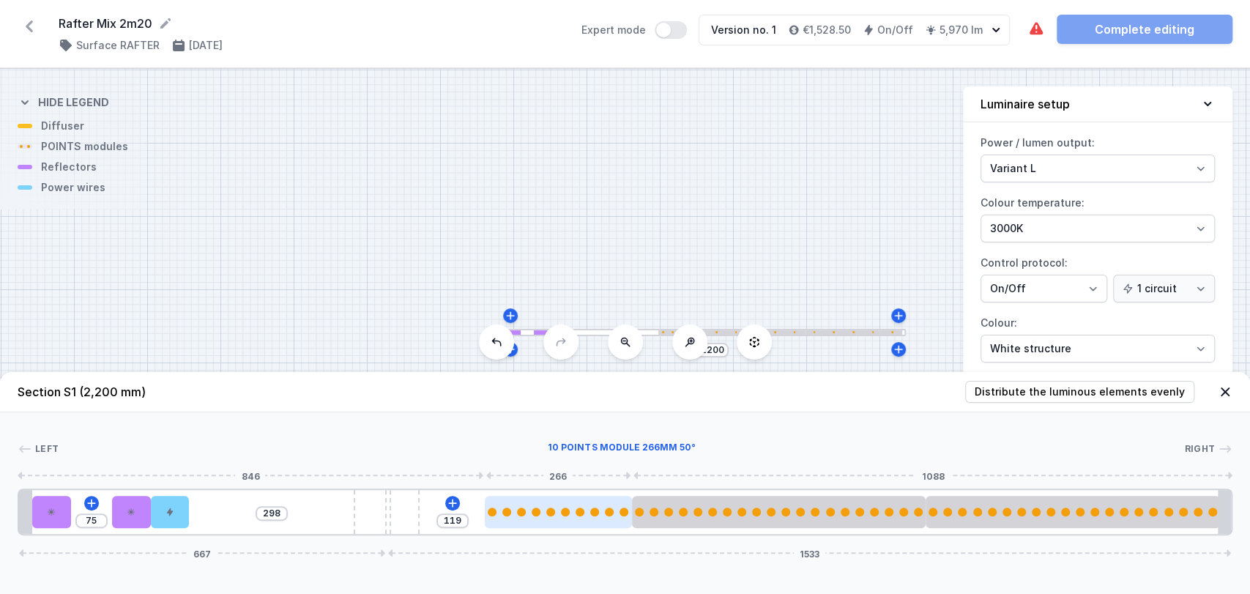
drag, startPoint x: 268, startPoint y: 514, endPoint x: 619, endPoint y: 497, distance: 351.0
click at [619, 497] on div "75 298 119 667 1533" at bounding box center [625, 511] width 1214 height 47
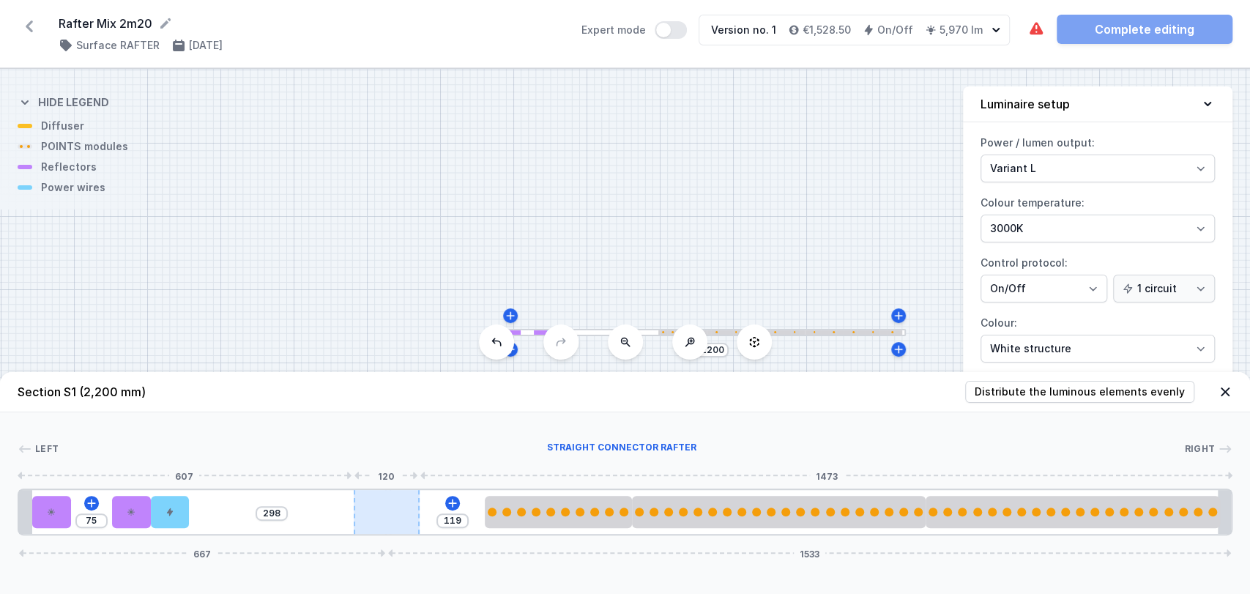
click at [387, 501] on div at bounding box center [387, 512] width 66 height 44
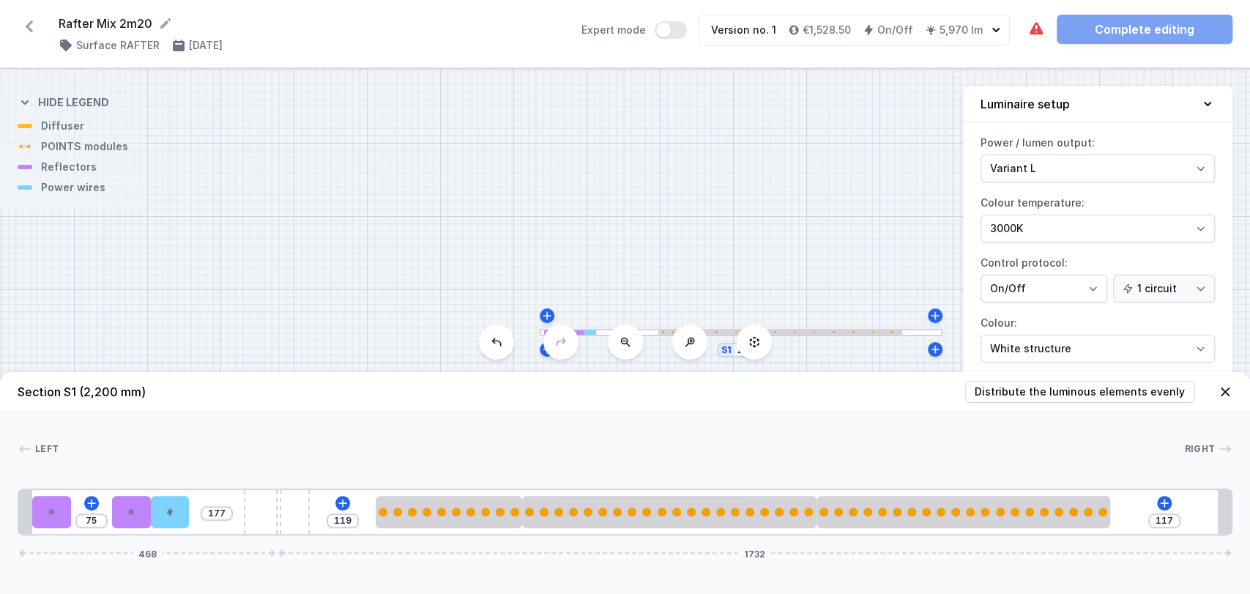
drag, startPoint x: 386, startPoint y: 501, endPoint x: 368, endPoint y: 463, distance: 42.2
click at [368, 463] on div "Left Right 1 2 2 3 4 5 6 7 7 1 75 177 119 117 468 1732 24 70 75 70 70 157 10 17…" at bounding box center [625, 473] width 1250 height 123
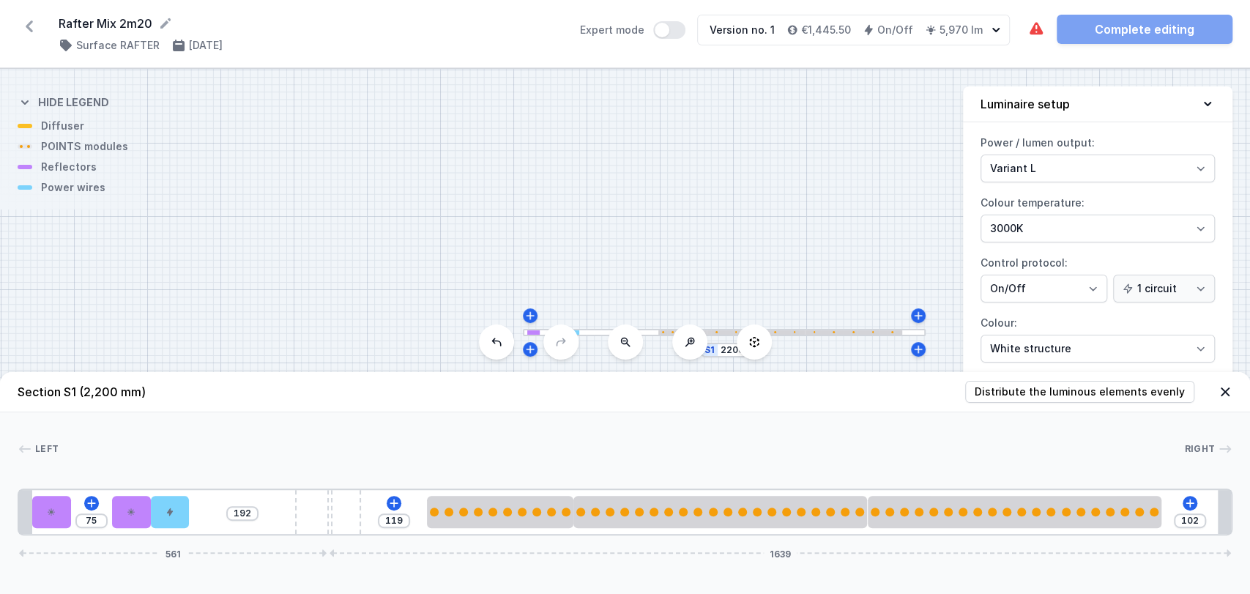
click at [1234, 388] on header "Section S1 (2,200 mm) Distribute the luminous elements evenly" at bounding box center [625, 392] width 1250 height 40
click at [1226, 390] on icon at bounding box center [1224, 391] width 15 height 15
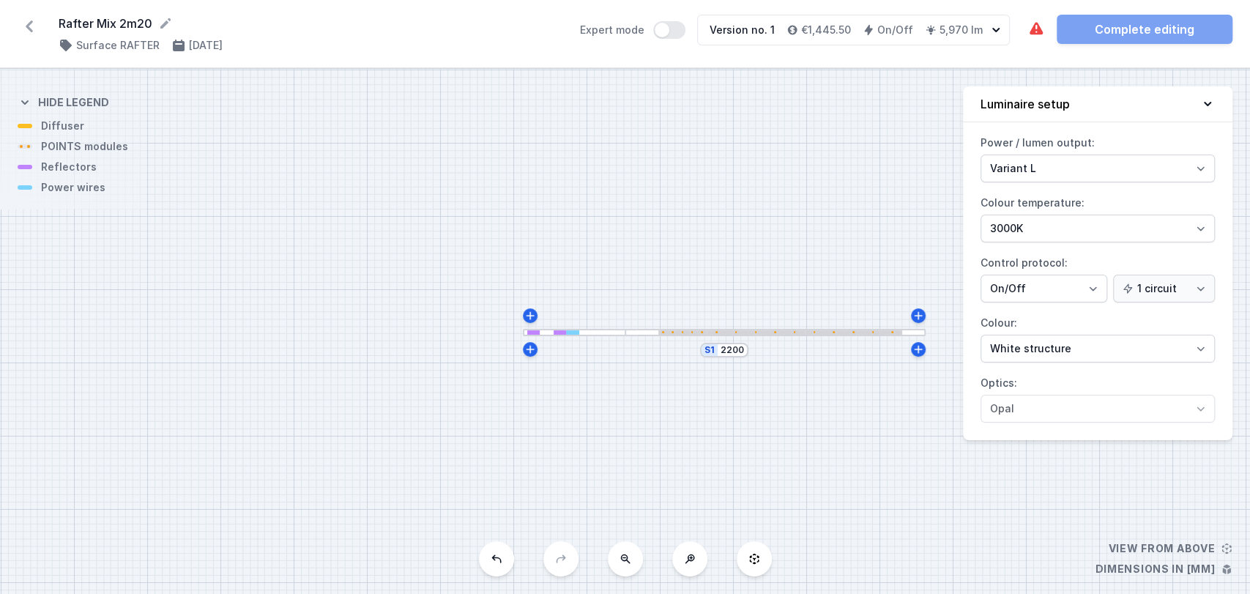
drag, startPoint x: 617, startPoint y: 333, endPoint x: 589, endPoint y: 329, distance: 28.8
click at [589, 329] on div at bounding box center [574, 332] width 102 height 7
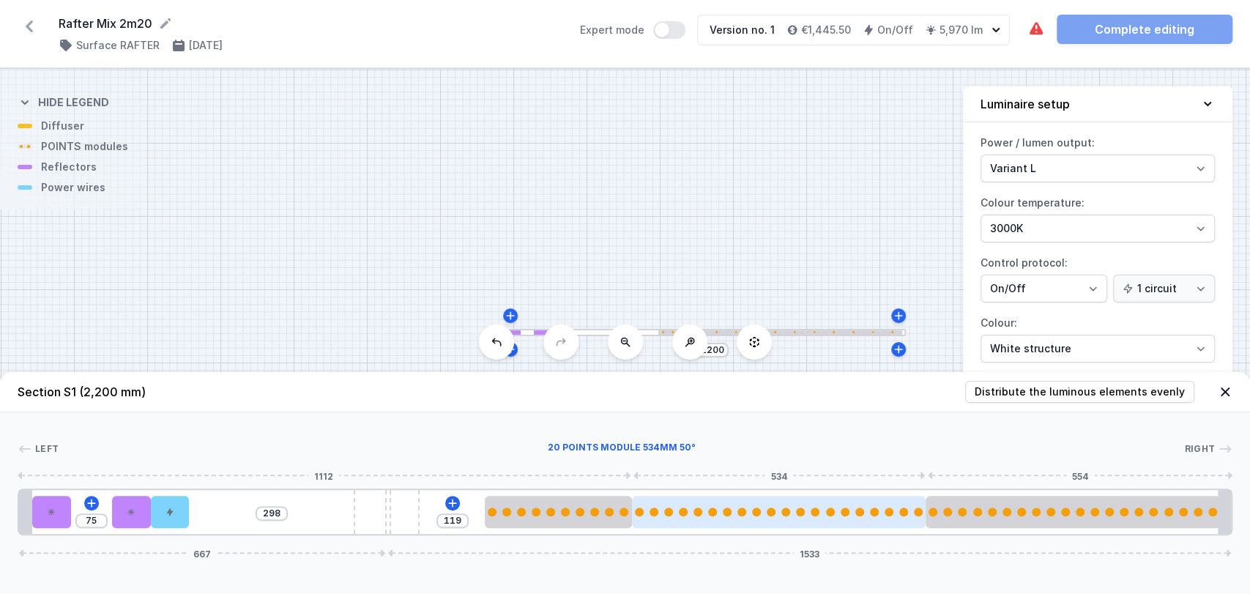
drag, startPoint x: 323, startPoint y: 511, endPoint x: 704, endPoint y: 521, distance: 381.5
click at [704, 521] on div "75 298 119 667 1533" at bounding box center [625, 511] width 1214 height 47
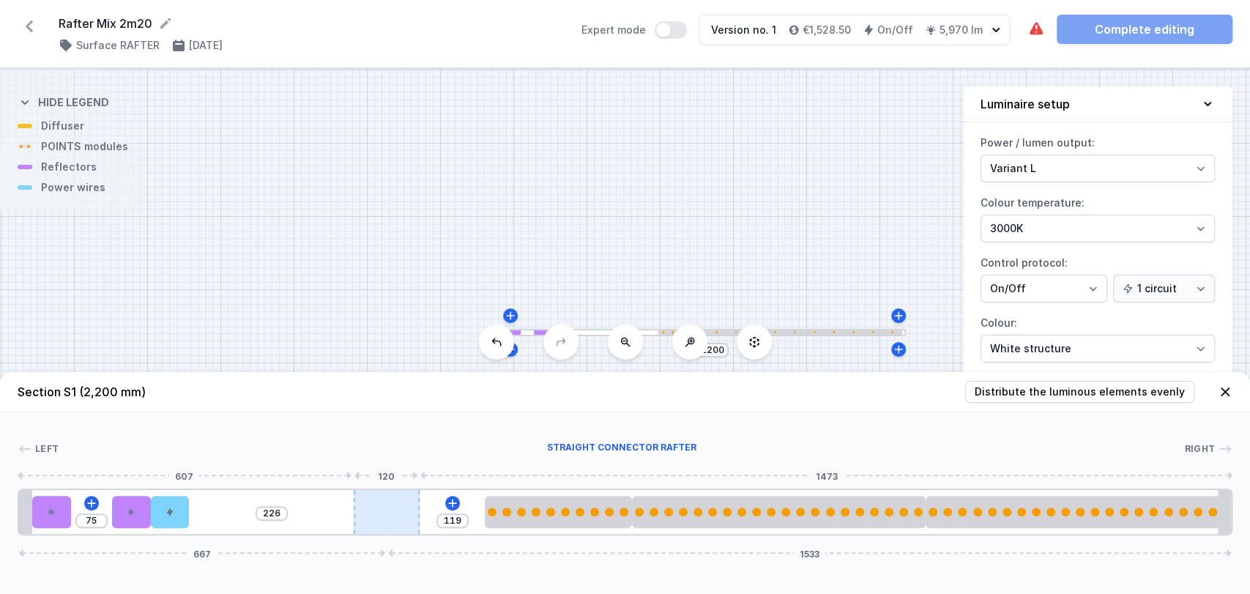
click at [386, 509] on div "75 226 119 667 1533" at bounding box center [625, 511] width 1214 height 47
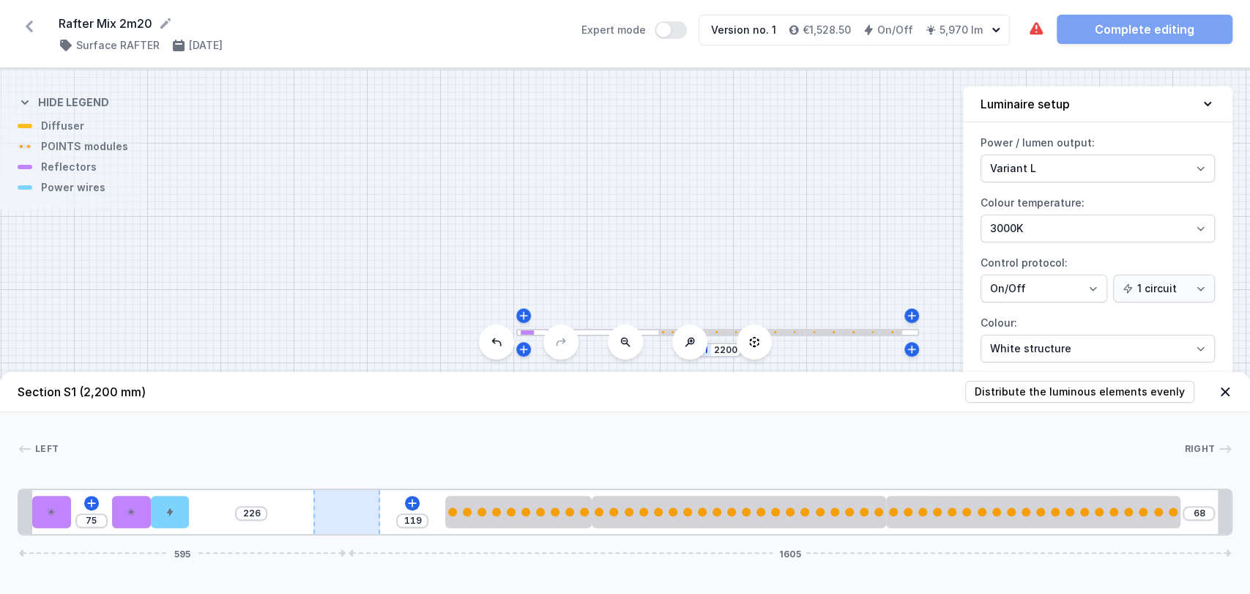
click at [386, 509] on div "75 226 119 68 595 1605" at bounding box center [625, 511] width 1214 height 47
click at [354, 506] on div at bounding box center [346, 512] width 66 height 44
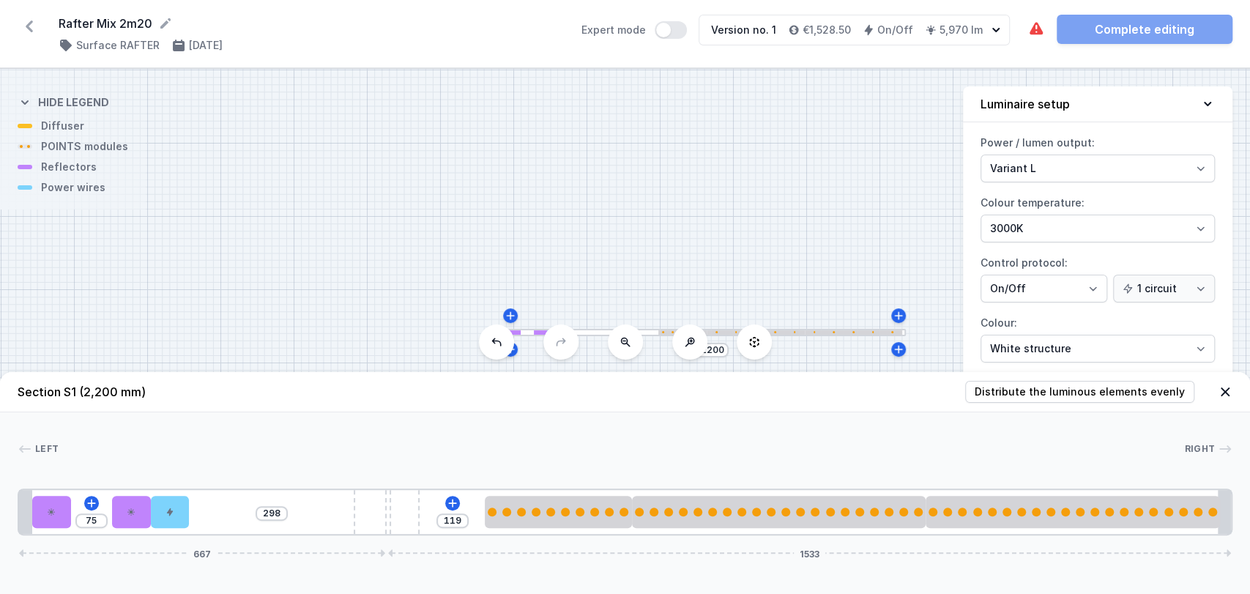
drag, startPoint x: 354, startPoint y: 506, endPoint x: 583, endPoint y: 491, distance: 229.6
click at [583, 491] on div "75 298 119 667 1533" at bounding box center [625, 511] width 1214 height 47
click at [386, 507] on div at bounding box center [387, 512] width 66 height 44
click at [1091, 23] on div "The luminaire contains colliding elements. Complete editing" at bounding box center [1129, 29] width 205 height 29
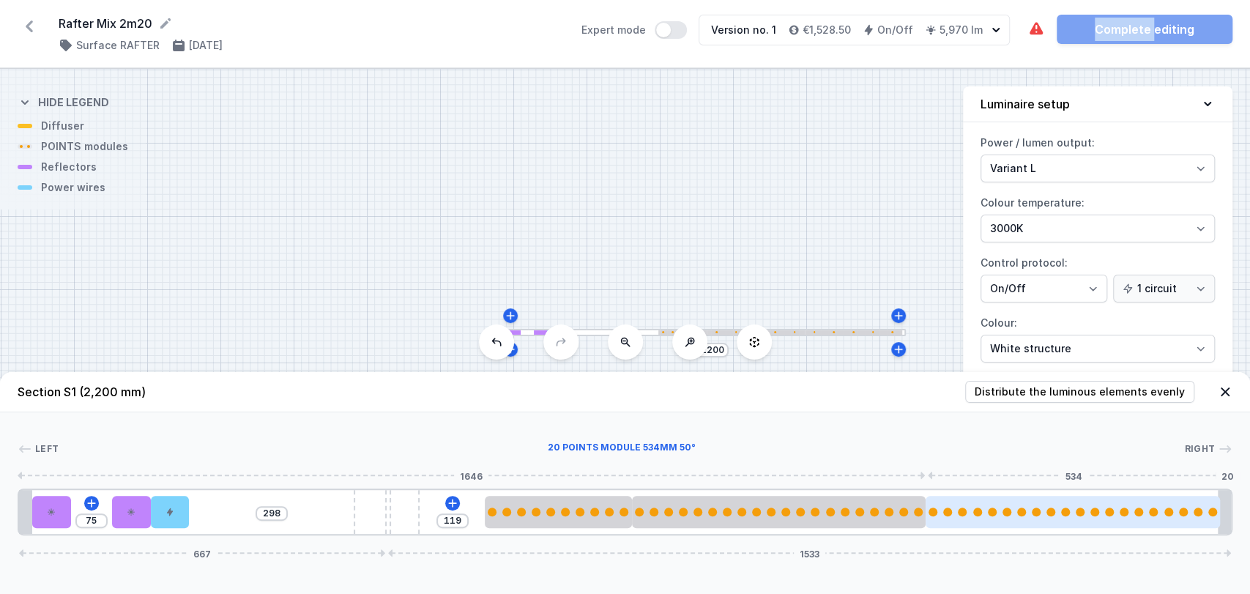
click at [960, 512] on div at bounding box center [961, 511] width 9 height 9
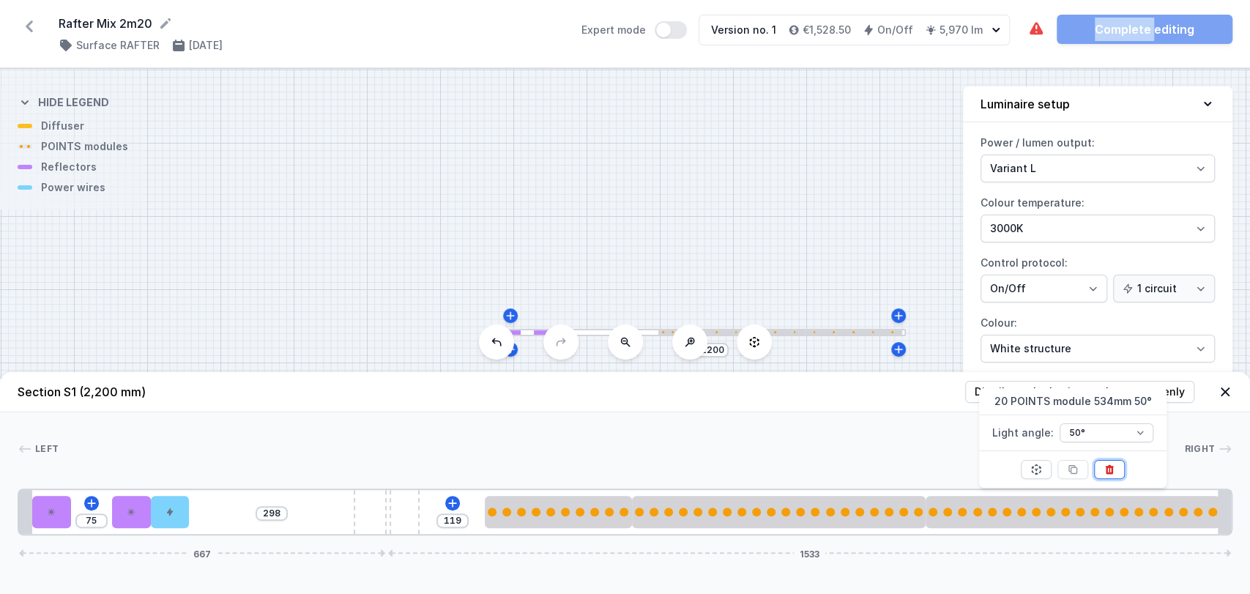
click at [1110, 469] on icon at bounding box center [1109, 470] width 8 height 10
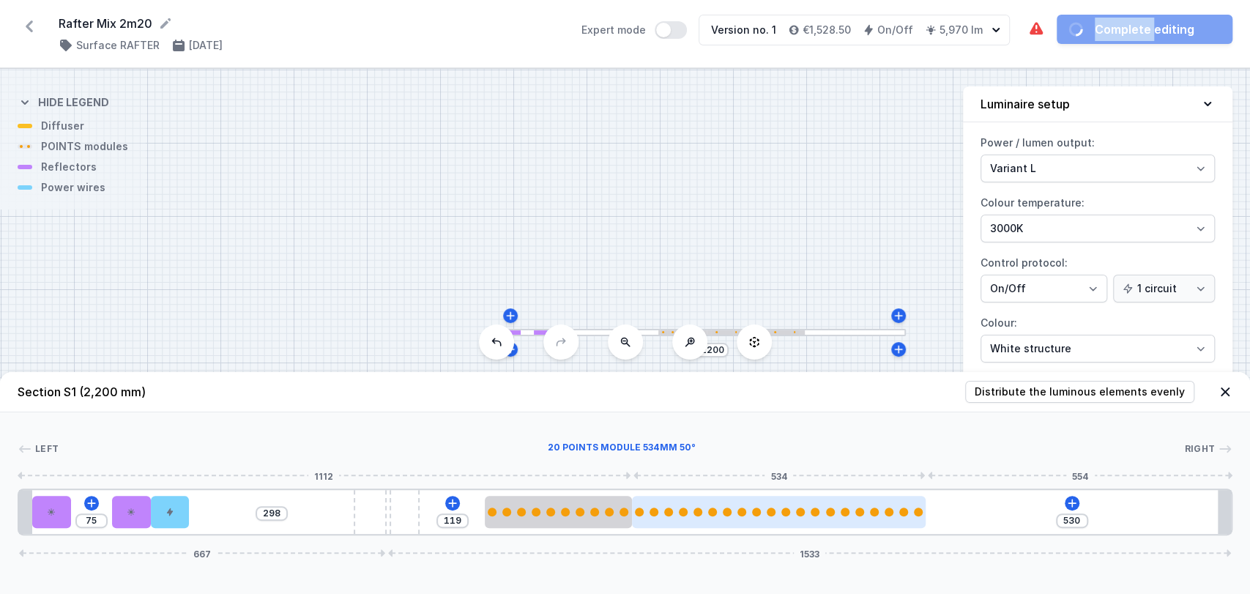
click at [897, 512] on div at bounding box center [779, 511] width 294 height 9
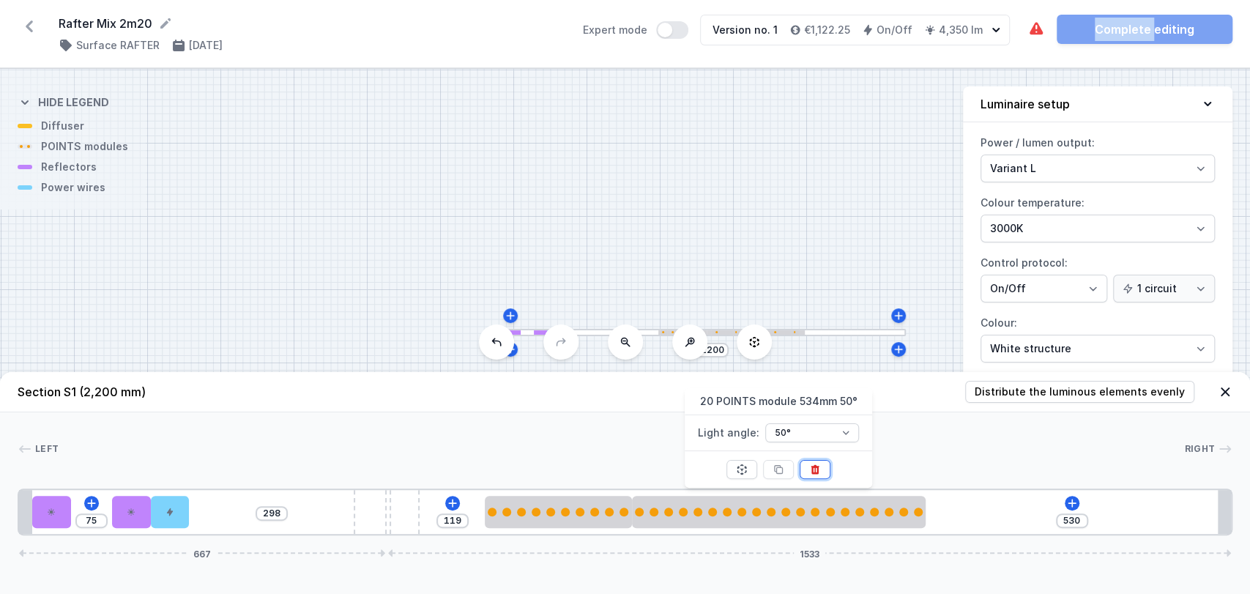
click at [821, 460] on button at bounding box center [814, 469] width 31 height 19
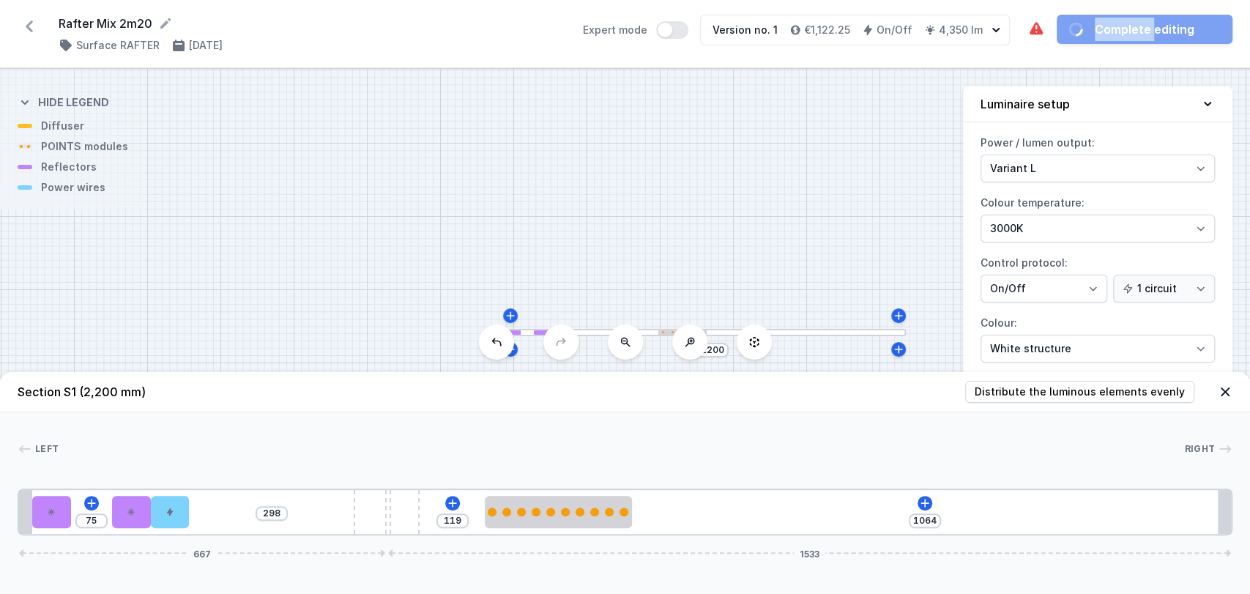
click at [540, 531] on div "75 298 119 1064 667 1533" at bounding box center [625, 511] width 1214 height 47
click at [540, 520] on div at bounding box center [558, 512] width 146 height 32
click at [598, 470] on icon at bounding box center [595, 469] width 12 height 12
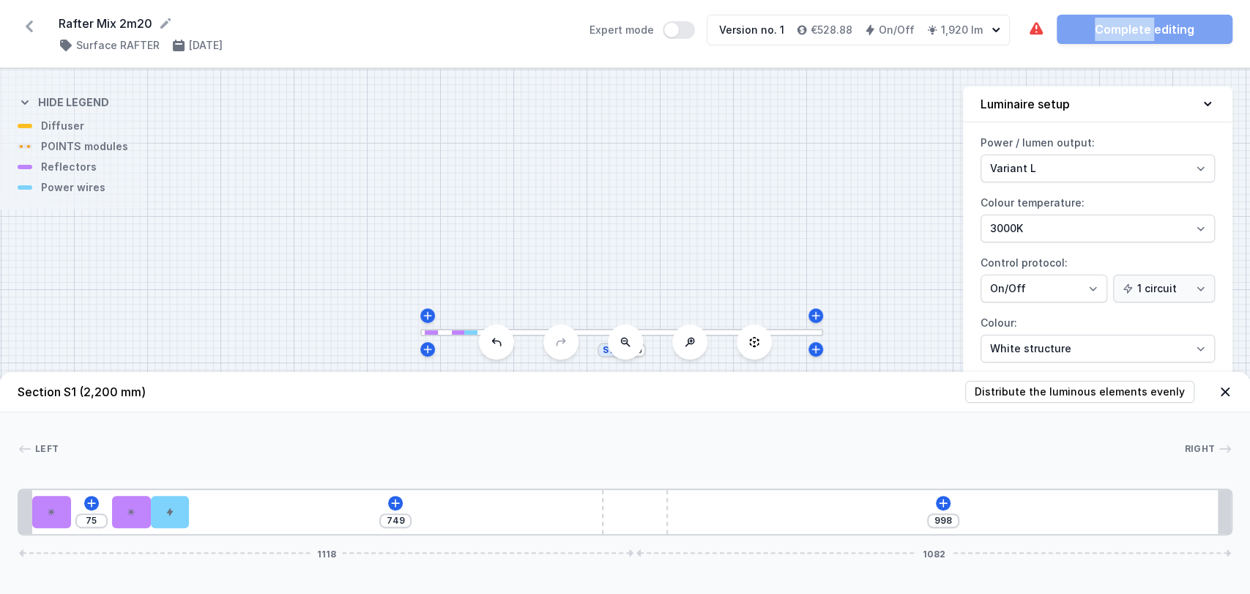
drag, startPoint x: 388, startPoint y: 508, endPoint x: 681, endPoint y: 469, distance: 296.1
click at [681, 469] on div "Left Right 1 2 2 3 4 1 75 749 998 1118 1082 24 70 75 70 70 1891 24 1034 120 998…" at bounding box center [625, 473] width 1250 height 123
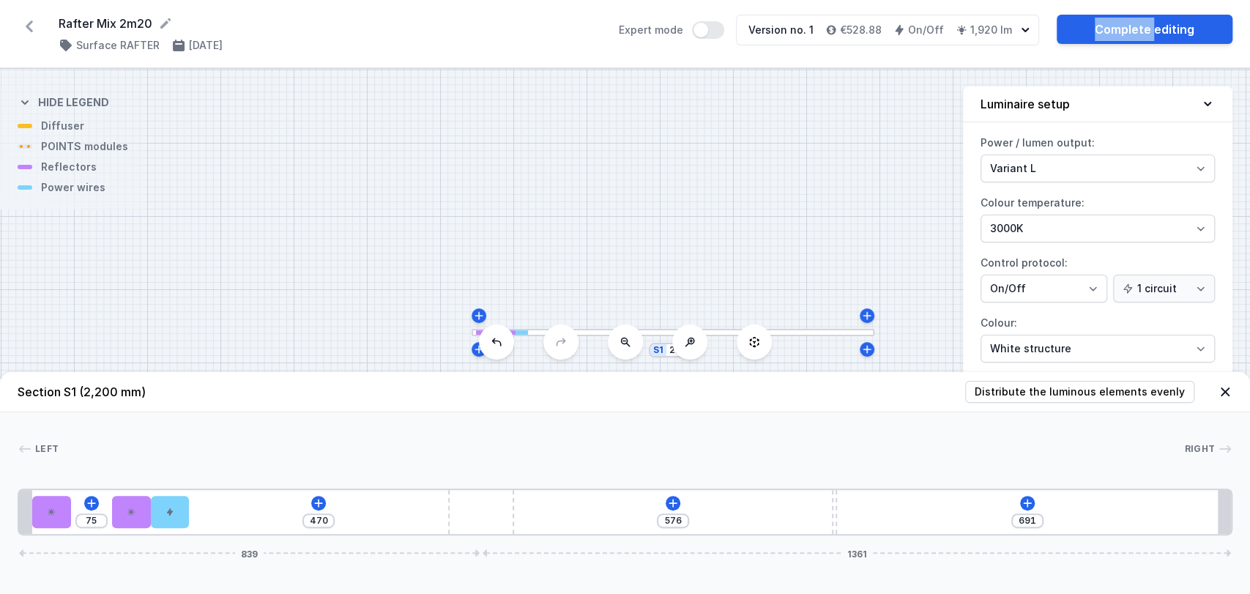
drag, startPoint x: 640, startPoint y: 518, endPoint x: 531, endPoint y: 469, distance: 119.3
click at [531, 469] on div "Left Right 1 2 2 3 4 5 1 75 470 576 691 839 1361 24 70 75 70 70 1166 10 715 24 …" at bounding box center [625, 473] width 1250 height 123
click at [1030, 502] on icon at bounding box center [1028, 502] width 8 height 8
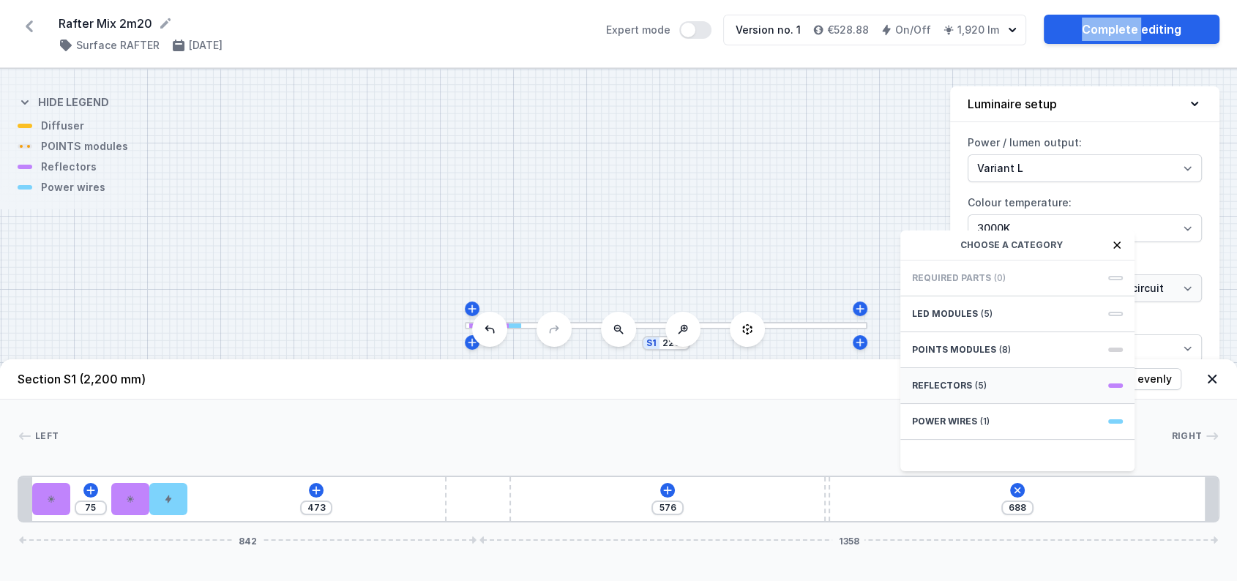
click at [985, 404] on div "Reflectors (5)" at bounding box center [1017, 386] width 234 height 36
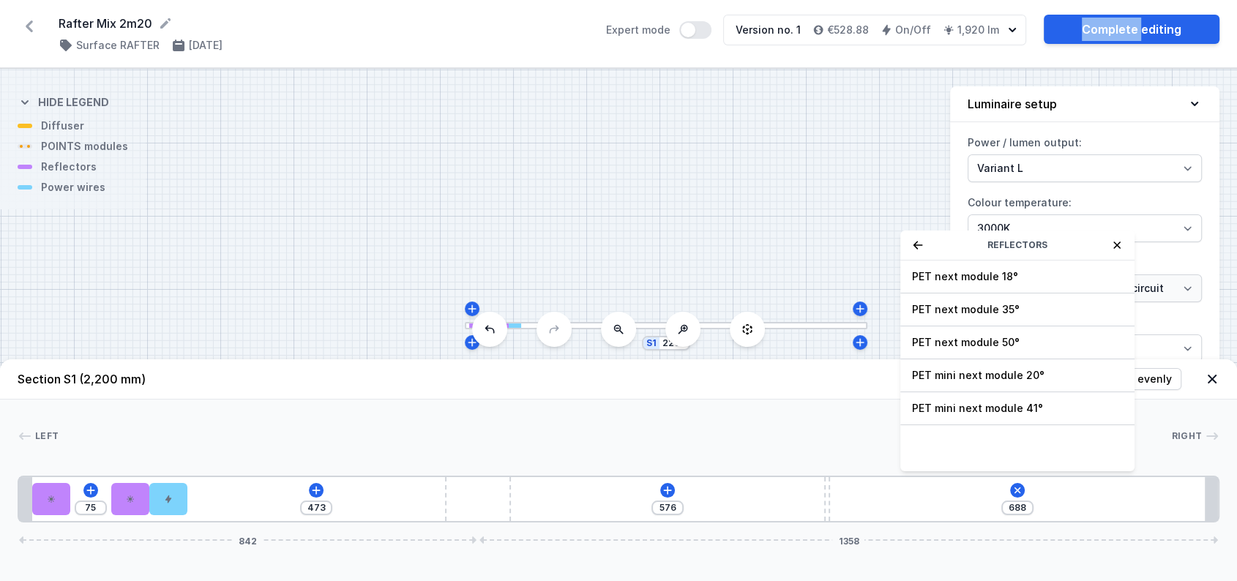
click at [920, 251] on icon at bounding box center [918, 245] width 12 height 12
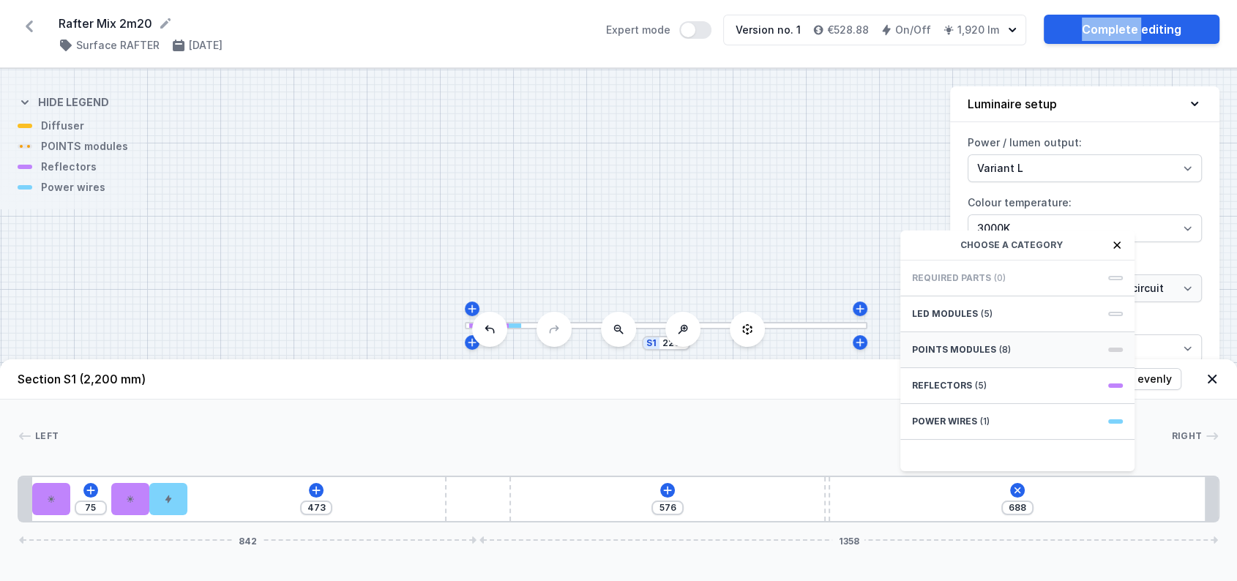
click at [931, 368] on div "POINTS modules (8)" at bounding box center [1017, 350] width 234 height 36
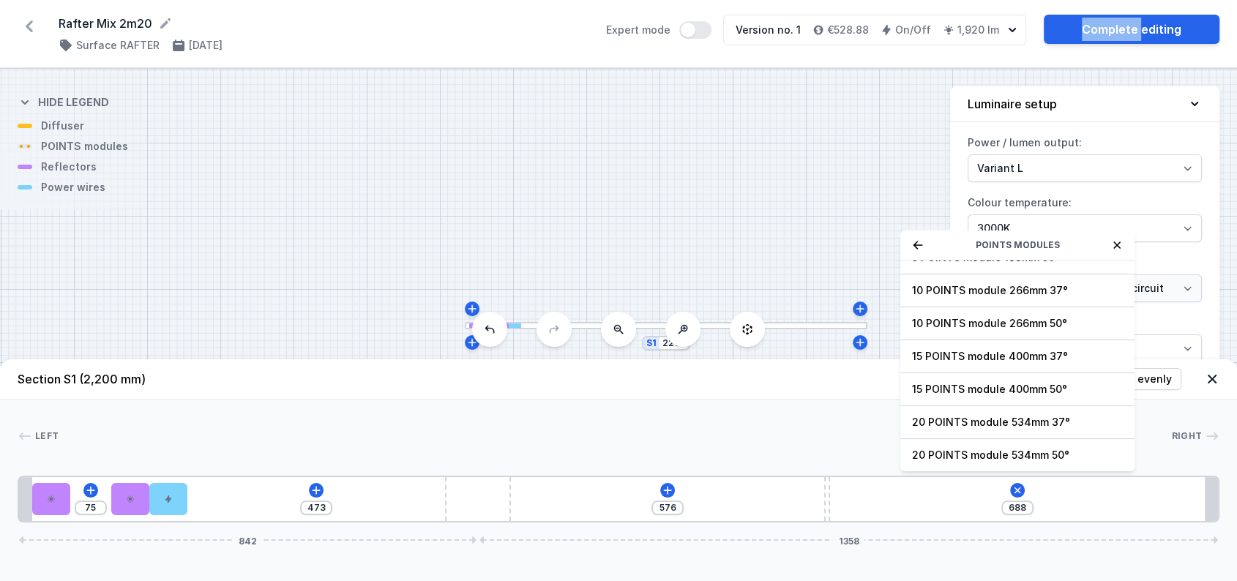
drag, startPoint x: 997, startPoint y: 467, endPoint x: 1036, endPoint y: 460, distance: 39.5
click at [1036, 460] on span "20 POINTS module 534mm 50°" at bounding box center [1017, 455] width 211 height 15
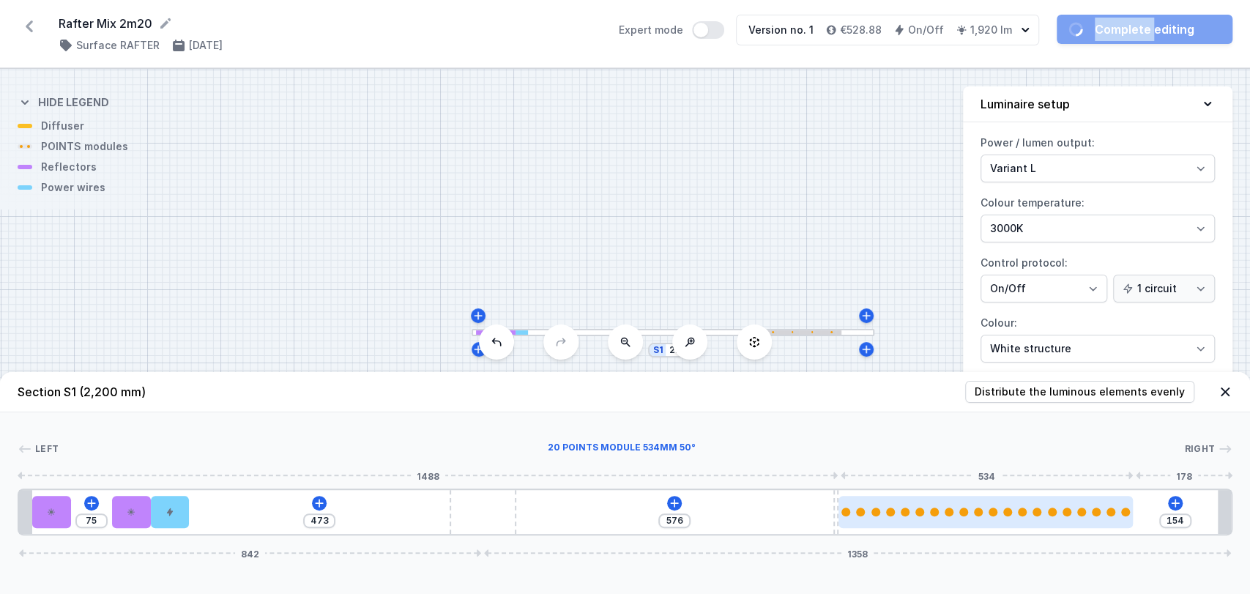
click at [996, 501] on div at bounding box center [985, 512] width 294 height 32
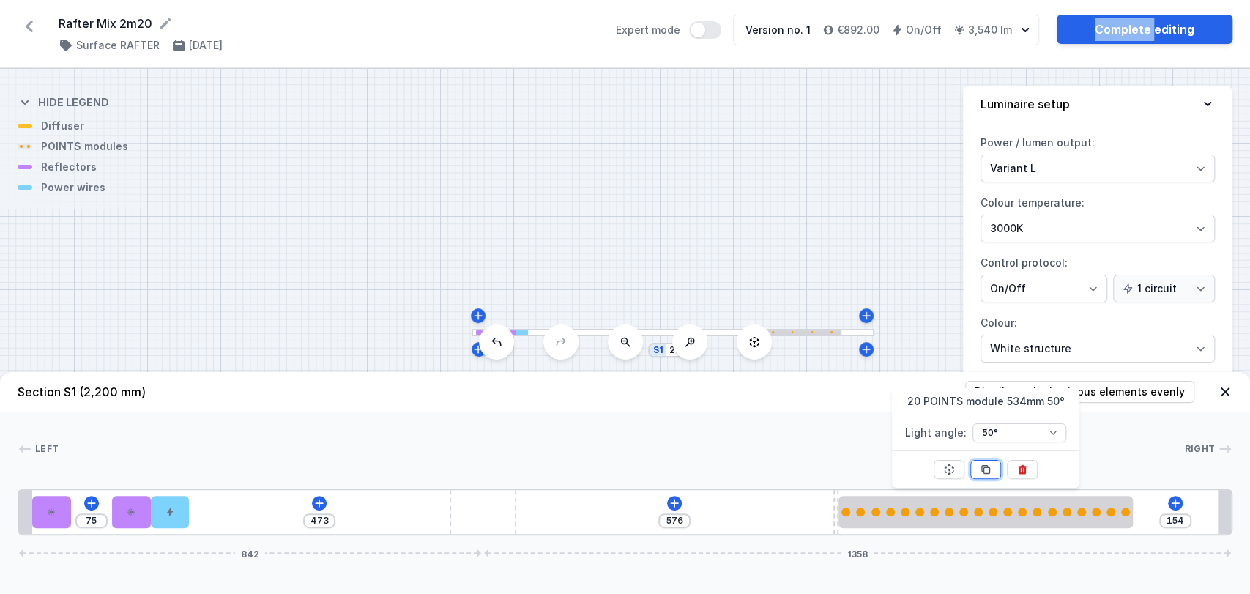
click at [990, 471] on icon at bounding box center [986, 470] width 8 height 8
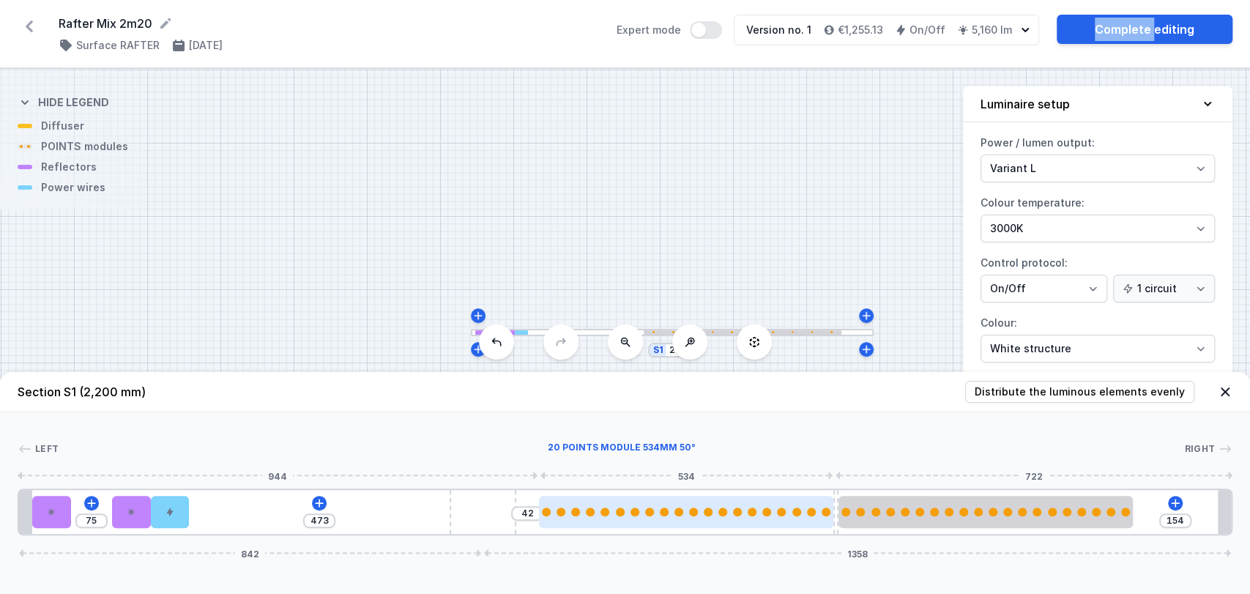
click at [807, 524] on div at bounding box center [686, 512] width 294 height 32
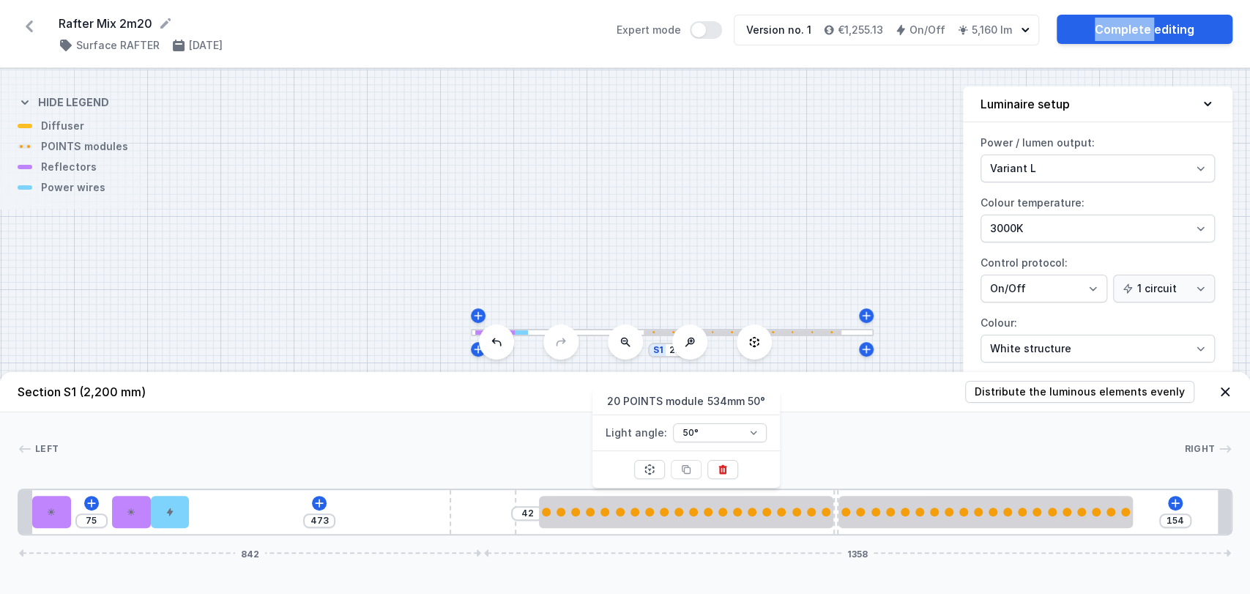
click at [327, 504] on div "75 473 42 154 842 1358" at bounding box center [625, 511] width 1214 height 47
click at [313, 501] on icon at bounding box center [319, 503] width 12 height 12
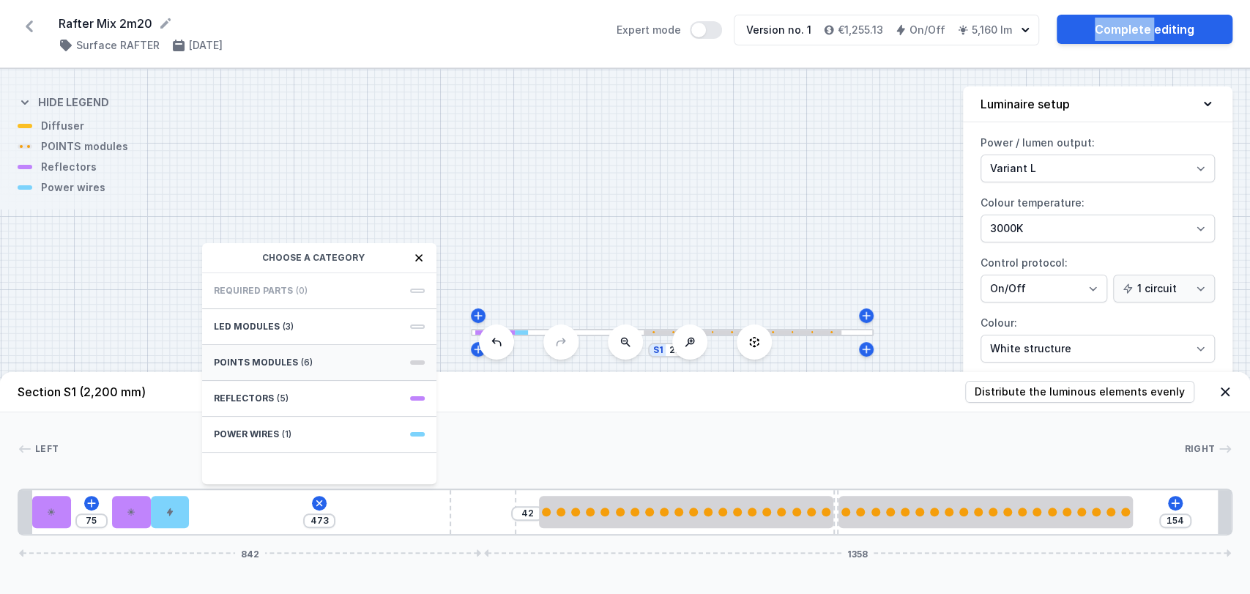
click at [350, 362] on div "POINTS modules (6)" at bounding box center [319, 363] width 234 height 36
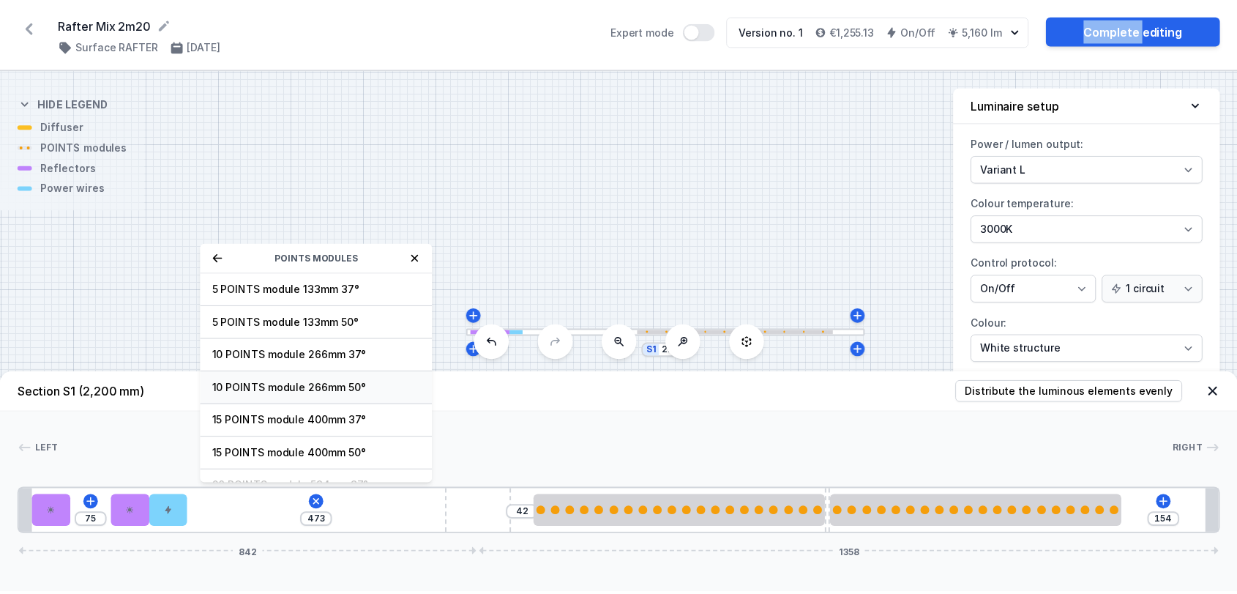
scroll to position [1, 0]
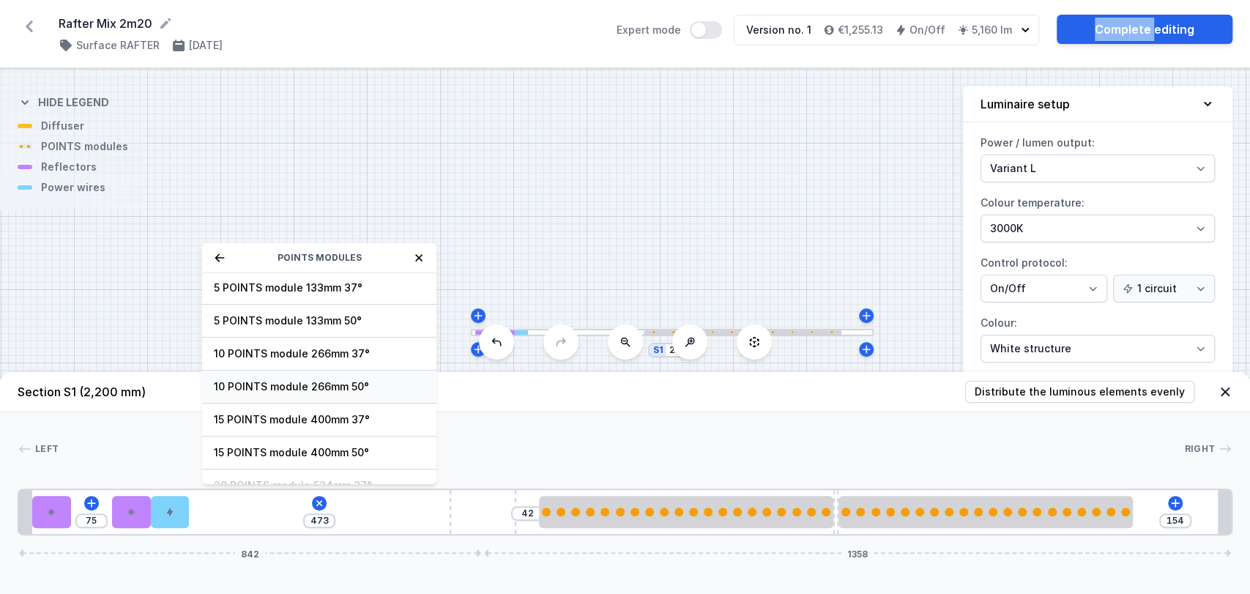
click at [335, 399] on div "10 POINTS module 266mm 50°" at bounding box center [319, 386] width 234 height 33
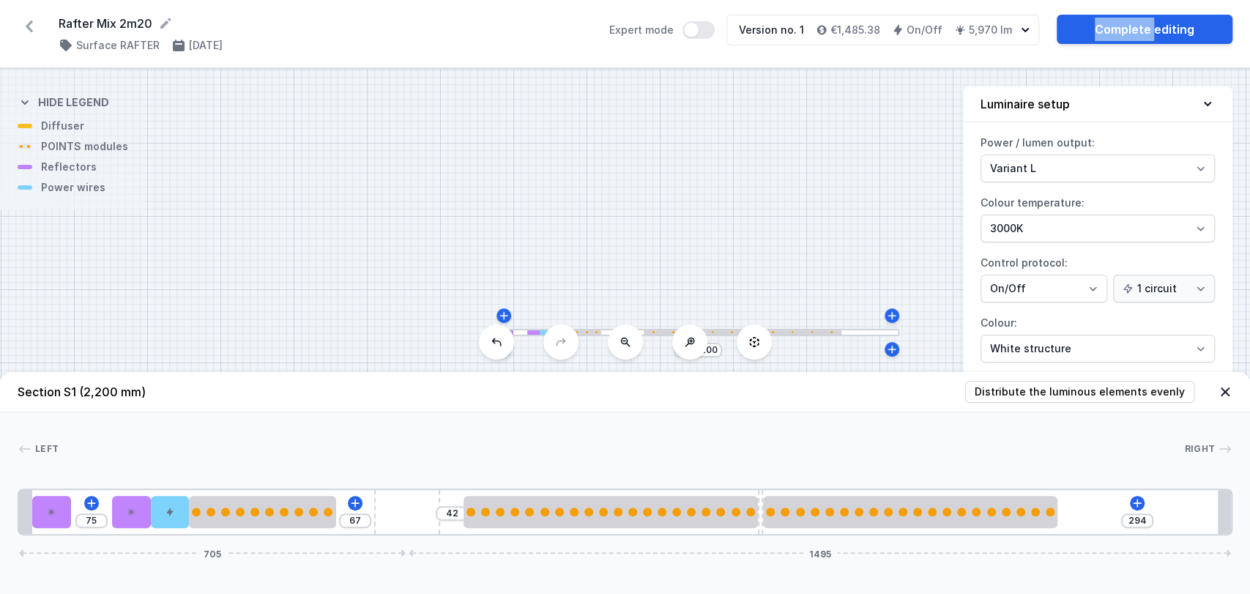
drag, startPoint x: 490, startPoint y: 504, endPoint x: 455, endPoint y: 504, distance: 35.9
click at [455, 504] on div "75 67 42 294 705 1495" at bounding box center [625, 511] width 1214 height 47
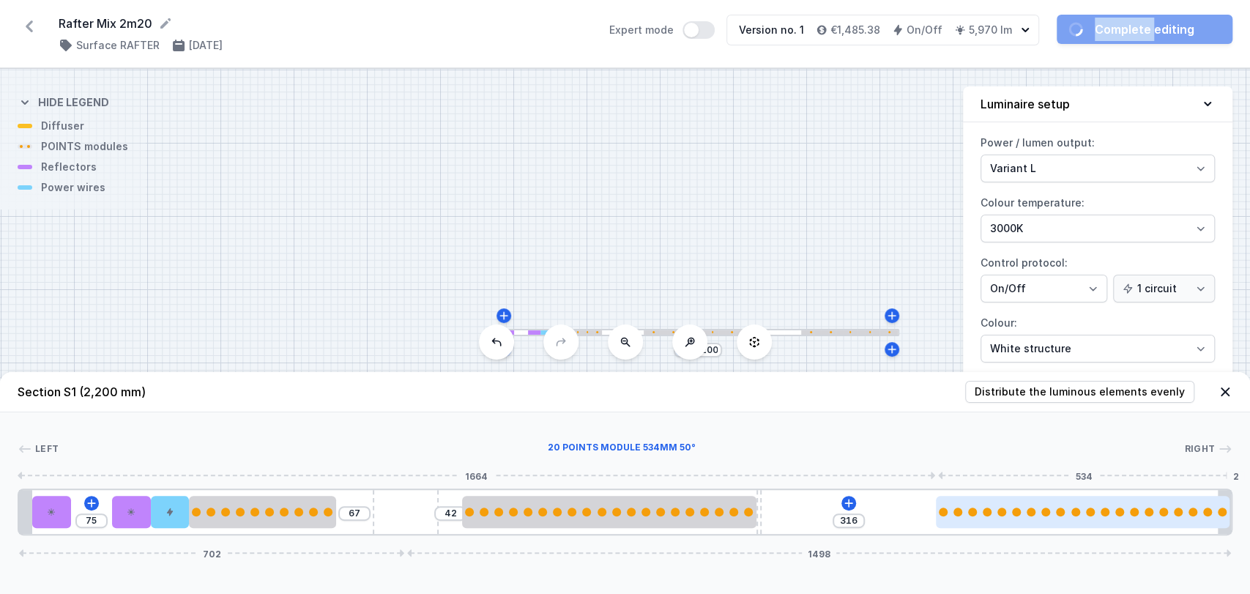
drag, startPoint x: 913, startPoint y: 507, endPoint x: 1087, endPoint y: 505, distance: 174.2
click at [1087, 505] on div at bounding box center [1083, 512] width 294 height 32
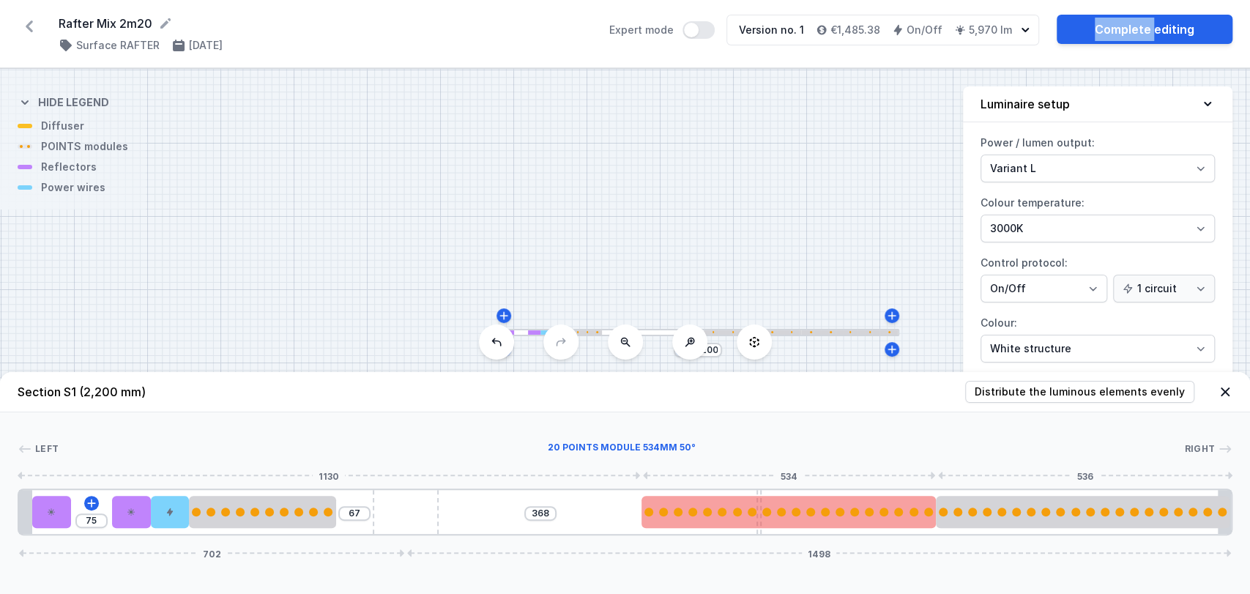
drag, startPoint x: 684, startPoint y: 515, endPoint x: 853, endPoint y: 520, distance: 169.2
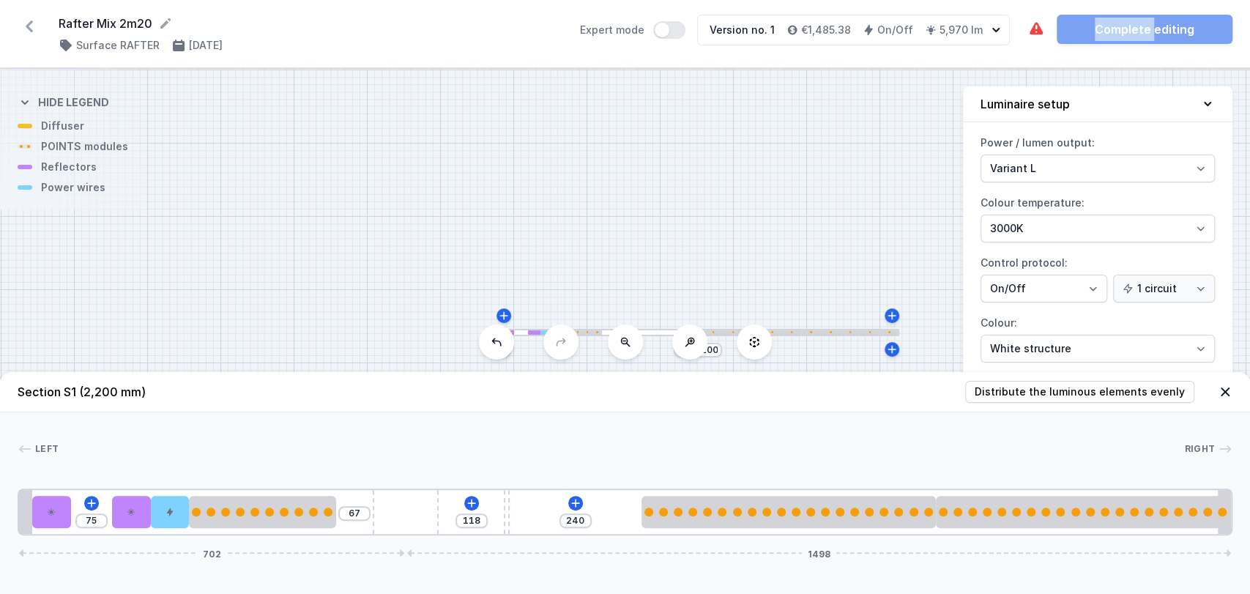
drag, startPoint x: 758, startPoint y: 491, endPoint x: 464, endPoint y: 476, distance: 294.7
click at [464, 476] on div "Left Right 1 2 2 3 4 5 6 7 7 1 75 67 118 240 702 1498 24 70 75 70 70 266 305 10…" at bounding box center [625, 473] width 1250 height 123
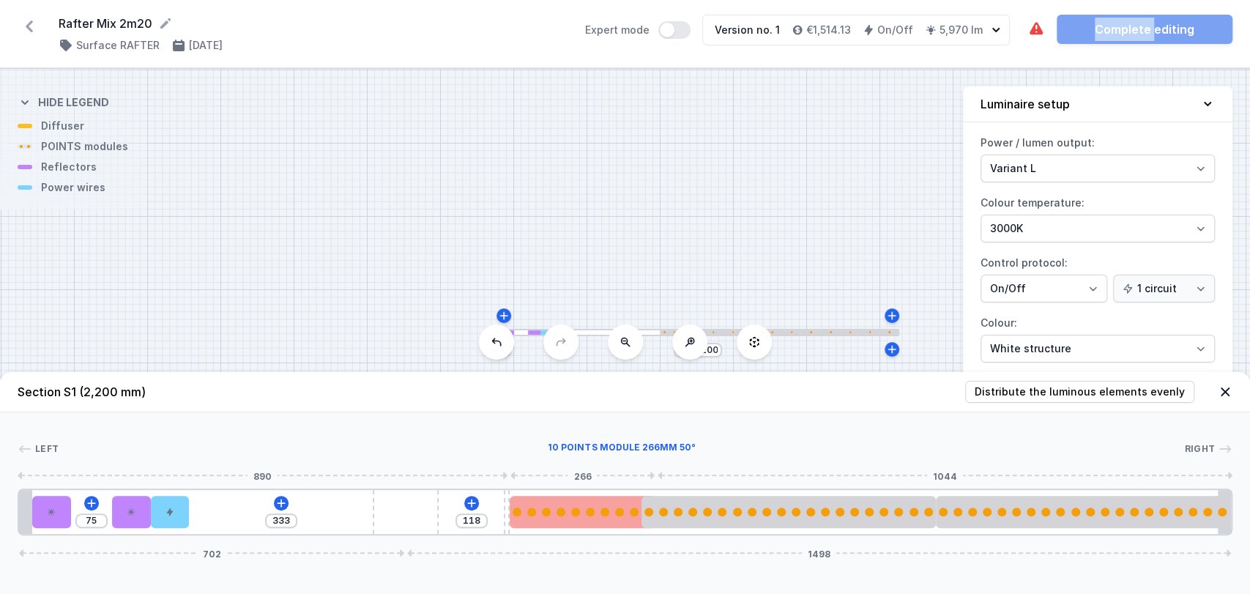
drag, startPoint x: 285, startPoint y: 513, endPoint x: 590, endPoint y: 507, distance: 304.6
drag, startPoint x: 617, startPoint y: 512, endPoint x: 591, endPoint y: 512, distance: 25.6
click at [591, 512] on div at bounding box center [568, 511] width 146 height 9
drag, startPoint x: 505, startPoint y: 490, endPoint x: 476, endPoint y: 489, distance: 29.3
click at [476, 489] on div "75 333 102 702 1498" at bounding box center [625, 511] width 1214 height 47
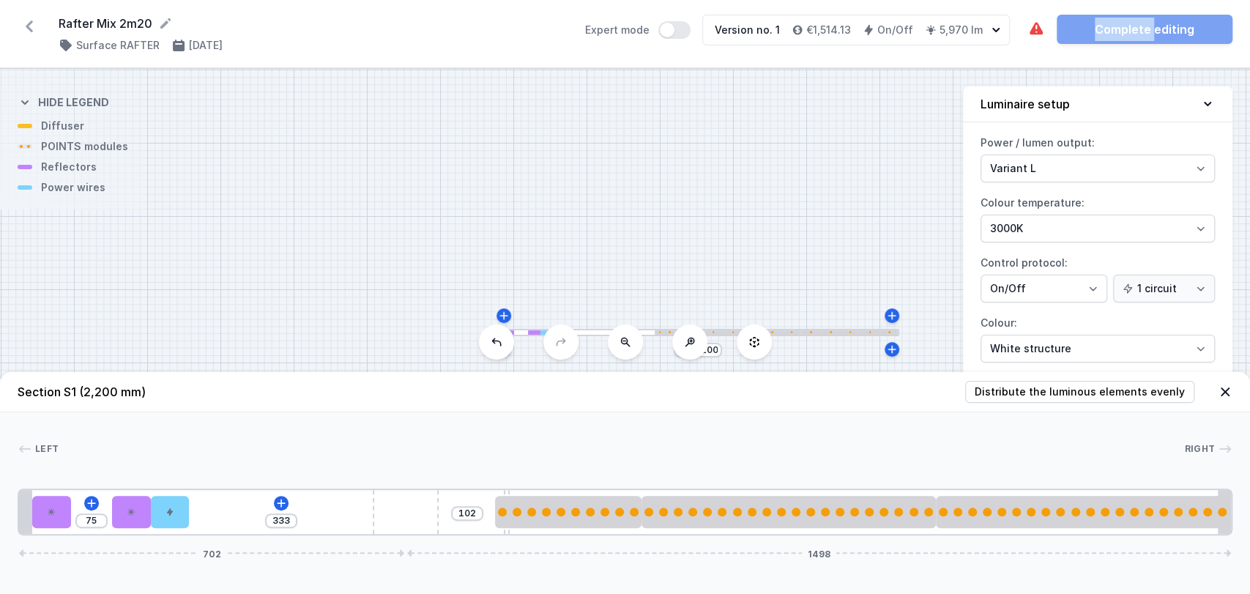
click at [450, 498] on div "75 333 102 702 1498" at bounding box center [625, 511] width 1214 height 47
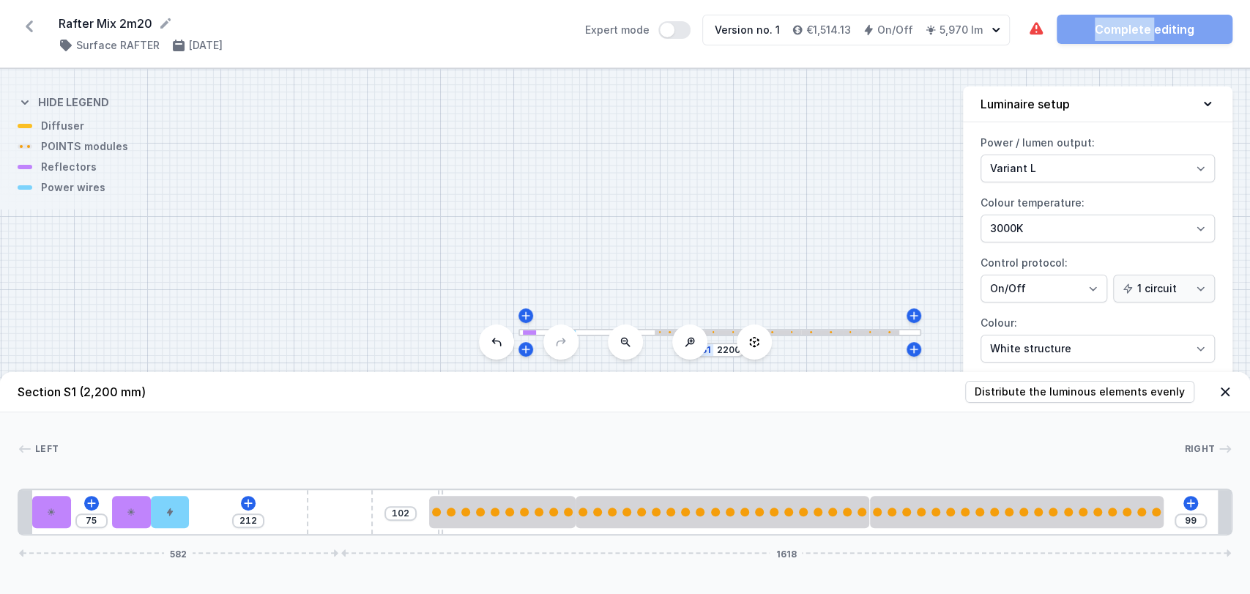
drag, startPoint x: 431, startPoint y: 505, endPoint x: 404, endPoint y: 508, distance: 27.2
click at [404, 508] on div "75 212 102 99 582 1618" at bounding box center [625, 511] width 1214 height 47
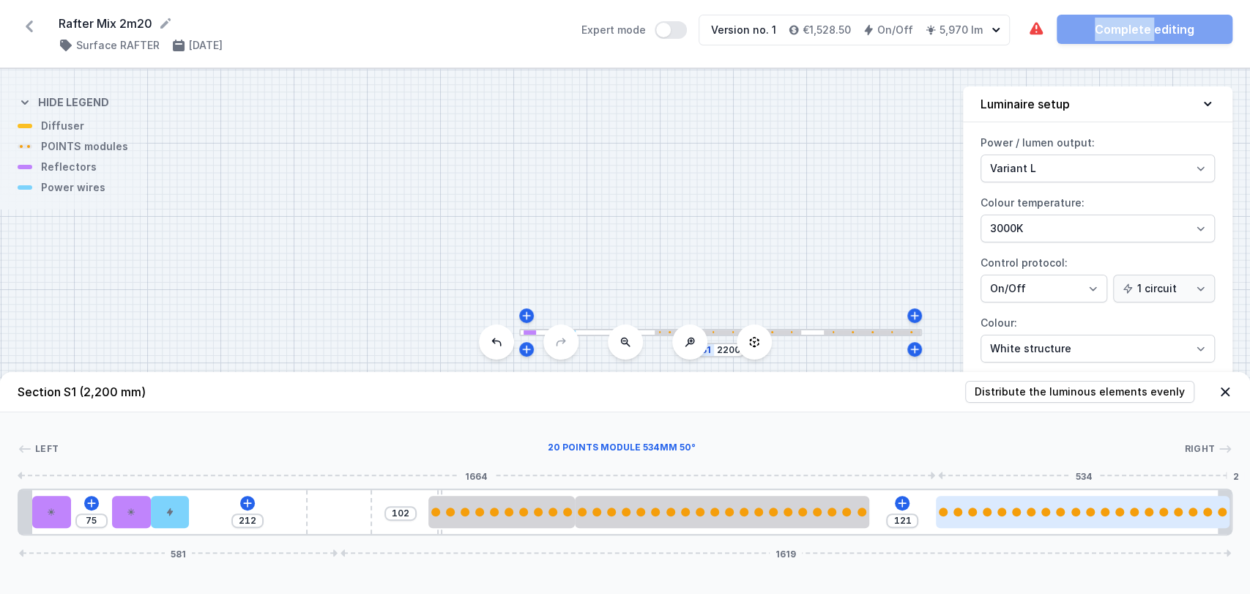
drag, startPoint x: 989, startPoint y: 514, endPoint x: 1061, endPoint y: 515, distance: 71.8
click at [1061, 515] on div at bounding box center [1083, 511] width 294 height 9
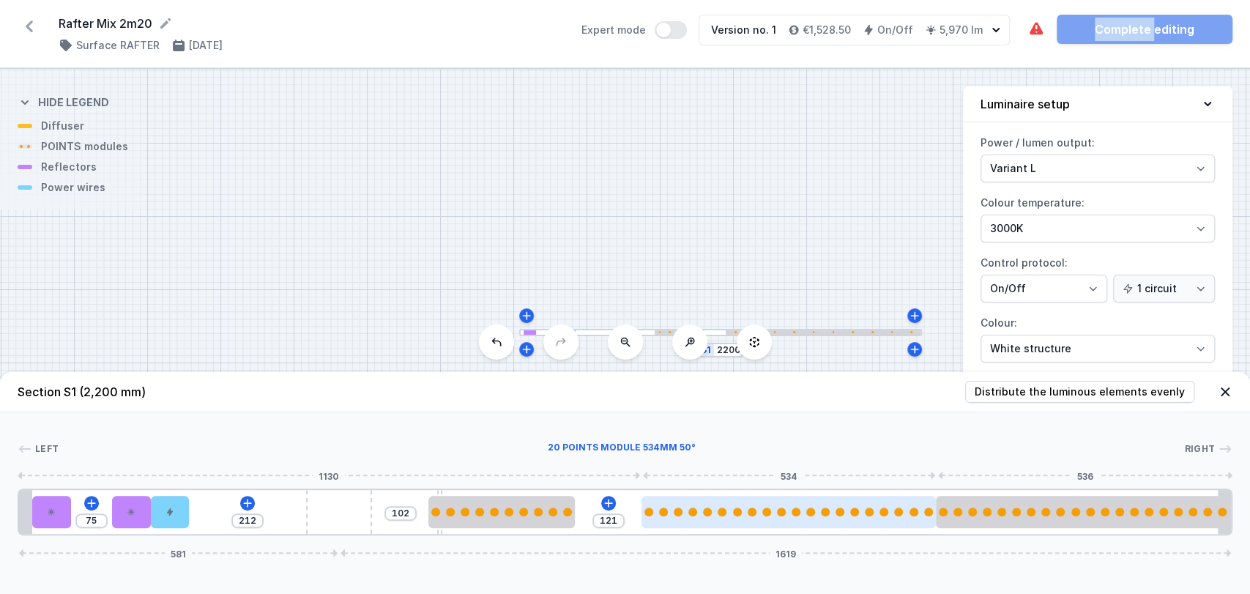
drag, startPoint x: 846, startPoint y: 513, endPoint x: 904, endPoint y: 511, distance: 57.9
click at [904, 511] on div at bounding box center [788, 511] width 294 height 9
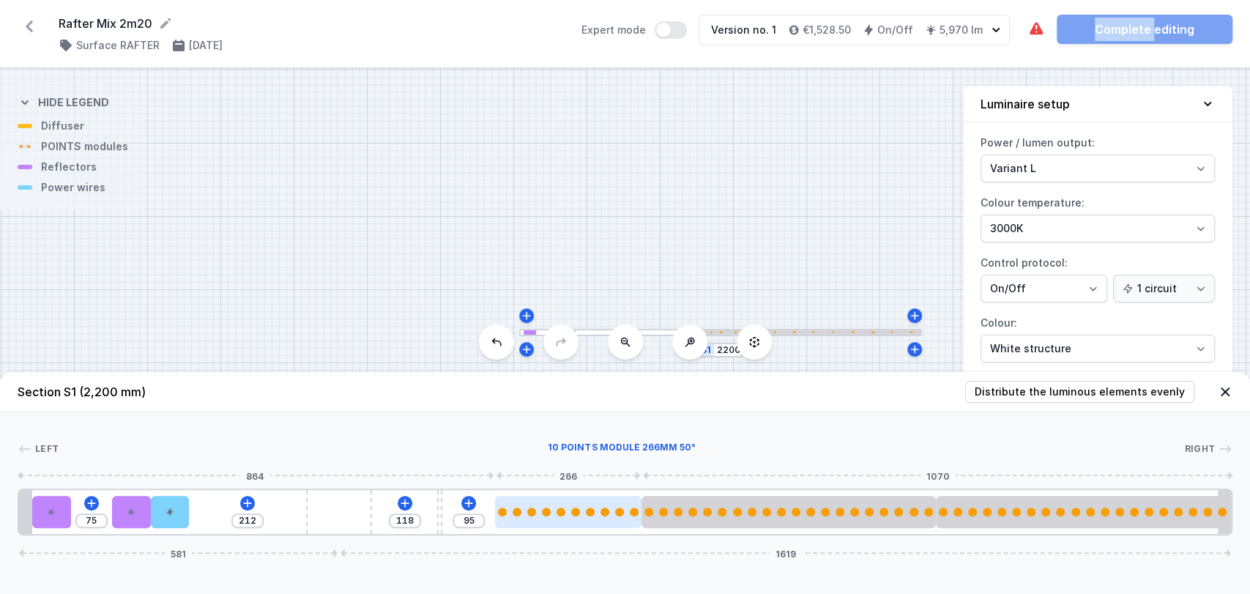
drag, startPoint x: 547, startPoint y: 514, endPoint x: 616, endPoint y: 519, distance: 69.0
click at [616, 519] on div at bounding box center [568, 512] width 146 height 32
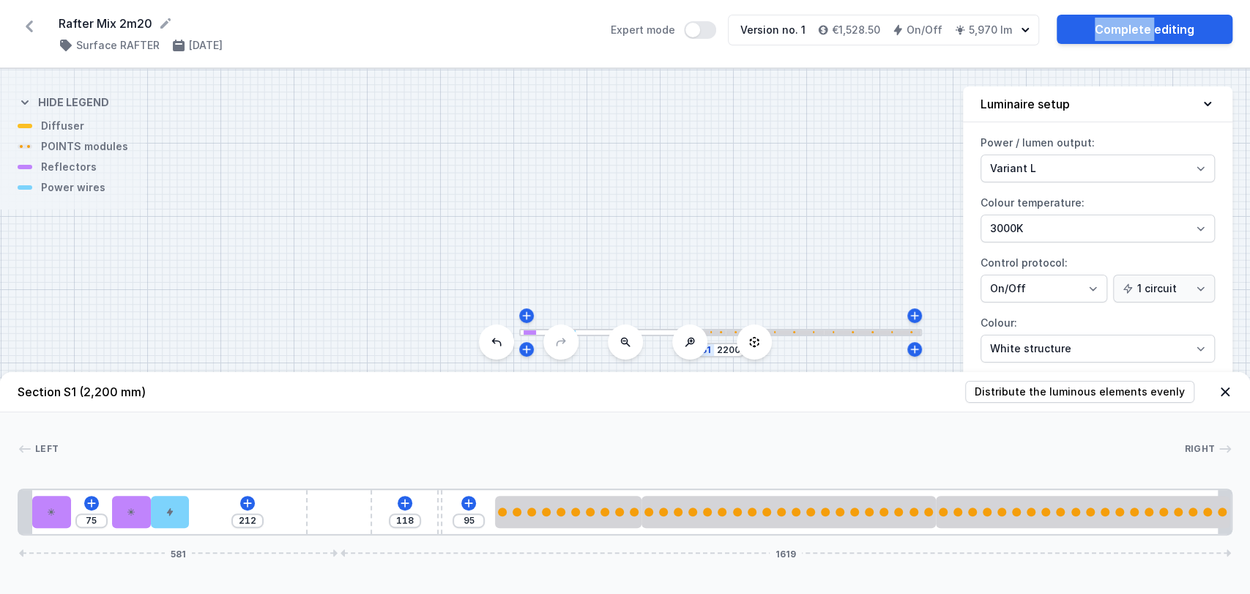
click at [457, 420] on div "Left Right 1 2 2 3 4 5 6 7 7 1 75 212 118 95 581 1619 24 70 75 70 70 450 10 95 …" at bounding box center [625, 473] width 1250 height 123
click at [1113, 34] on link "Complete editing" at bounding box center [1144, 29] width 176 height 29
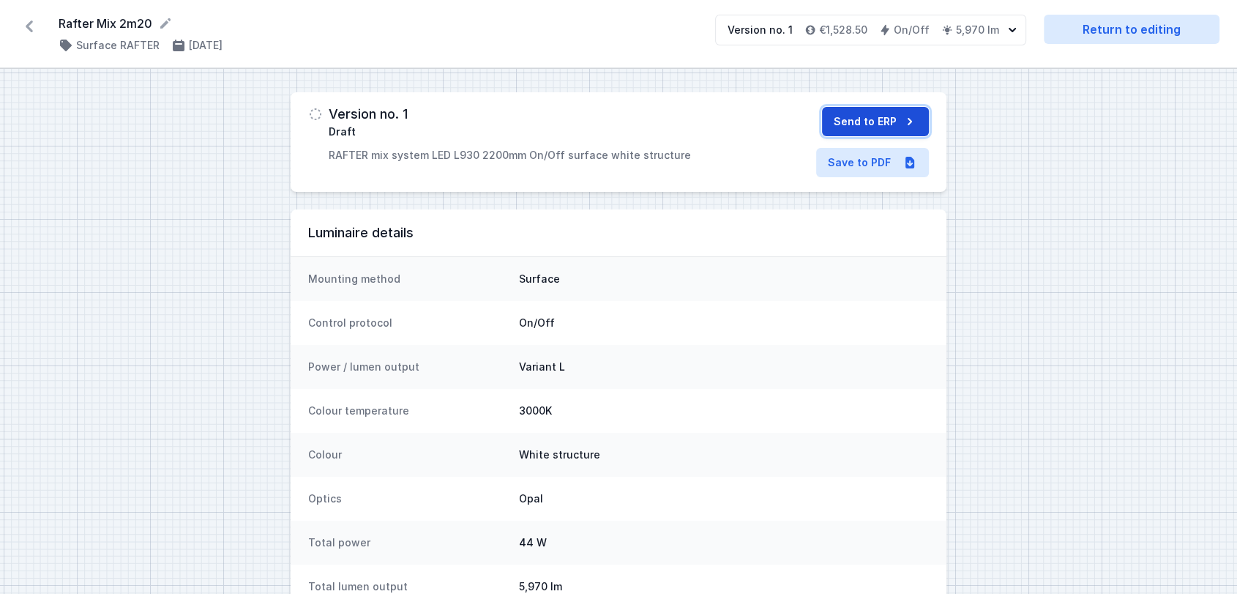
click at [863, 112] on button "Send to ERP" at bounding box center [875, 121] width 107 height 29
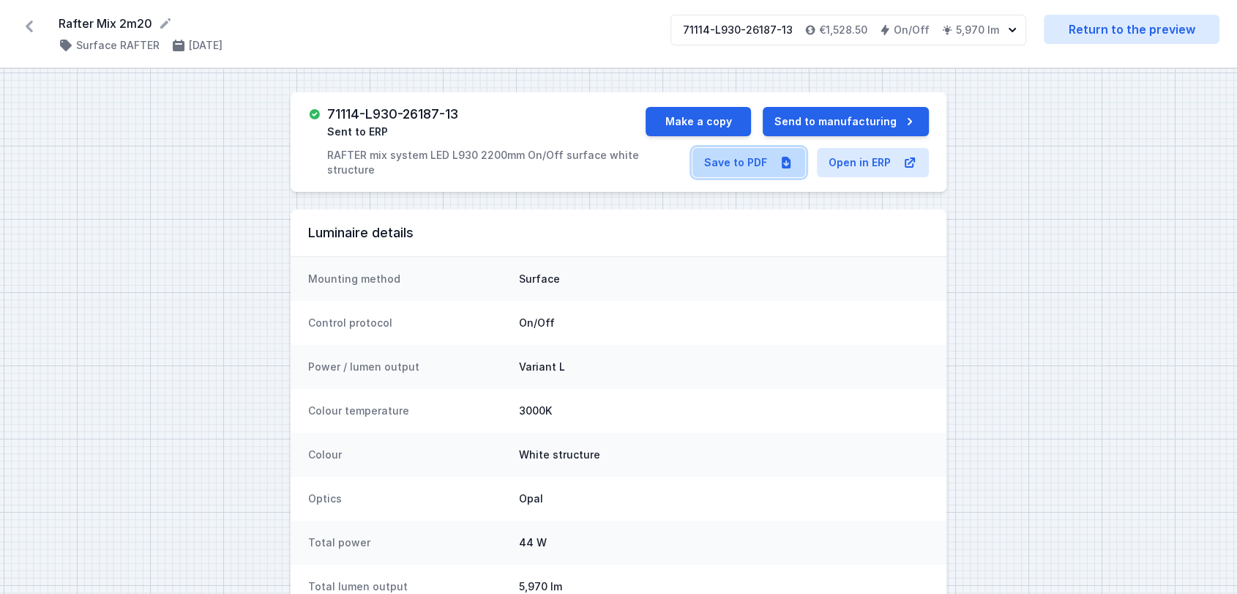
click at [767, 165] on link "Save to PDF" at bounding box center [748, 162] width 113 height 29
click at [712, 119] on button "Make a copy" at bounding box center [698, 121] width 105 height 29
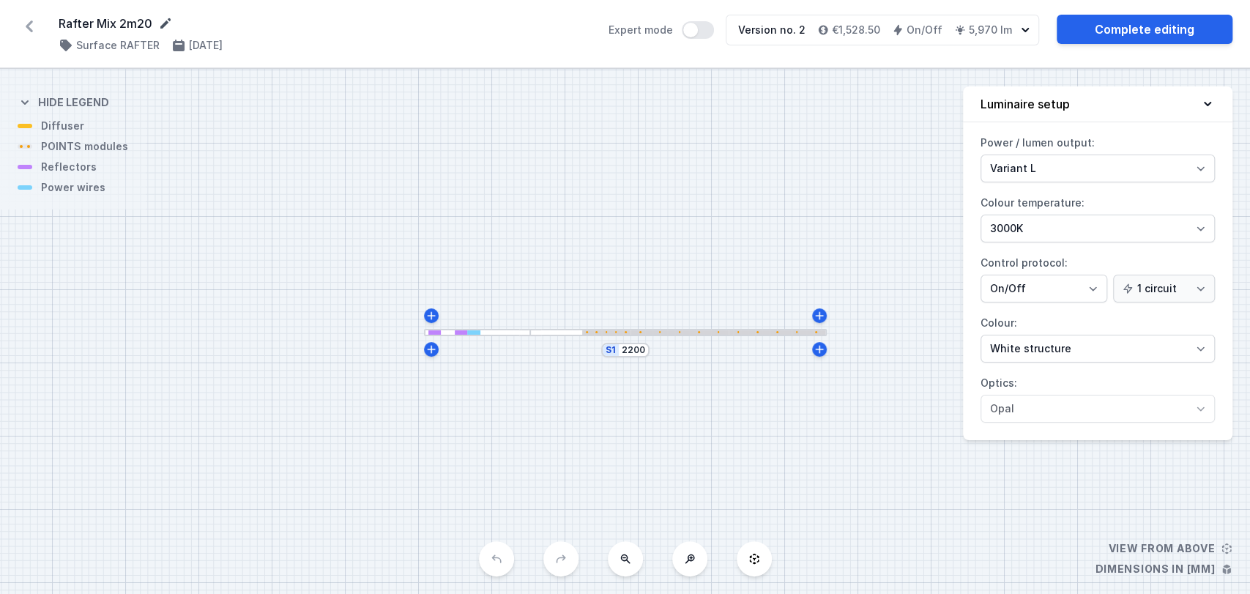
click at [164, 23] on icon at bounding box center [165, 23] width 10 height 10
click at [1036, 225] on select "2700K 3000K 4000K" at bounding box center [1097, 230] width 234 height 28
click at [980, 214] on select "2700K 3000K 4000K" at bounding box center [1097, 228] width 234 height 28
click at [1162, 35] on link "Complete editing" at bounding box center [1144, 29] width 176 height 29
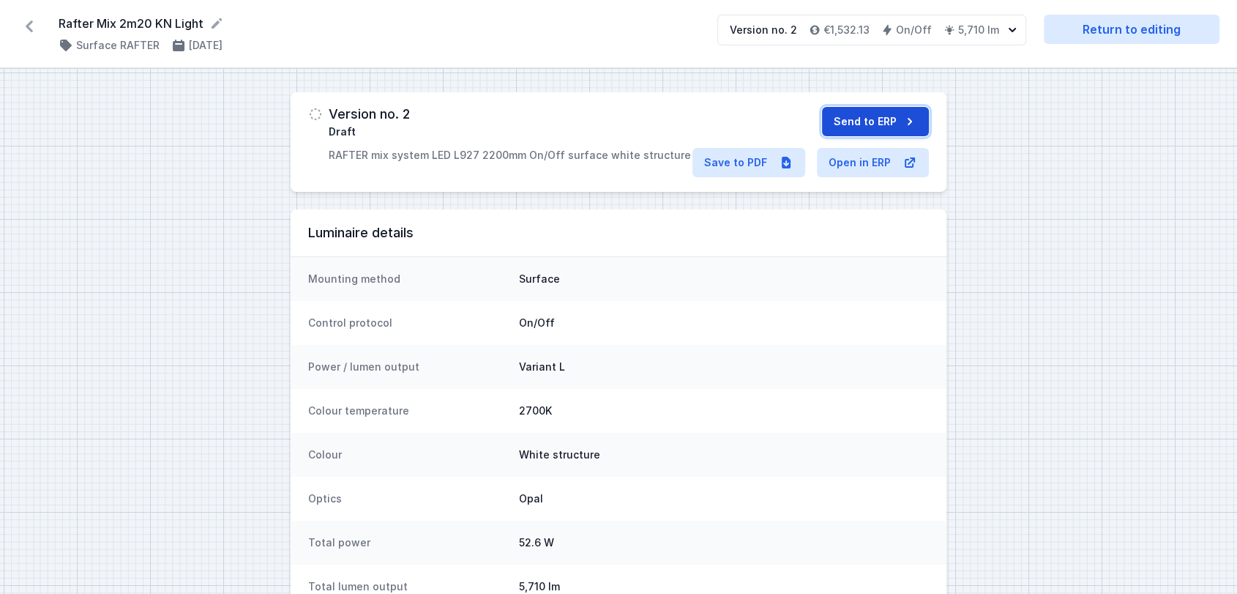
click at [846, 124] on button "Send to ERP" at bounding box center [875, 121] width 107 height 29
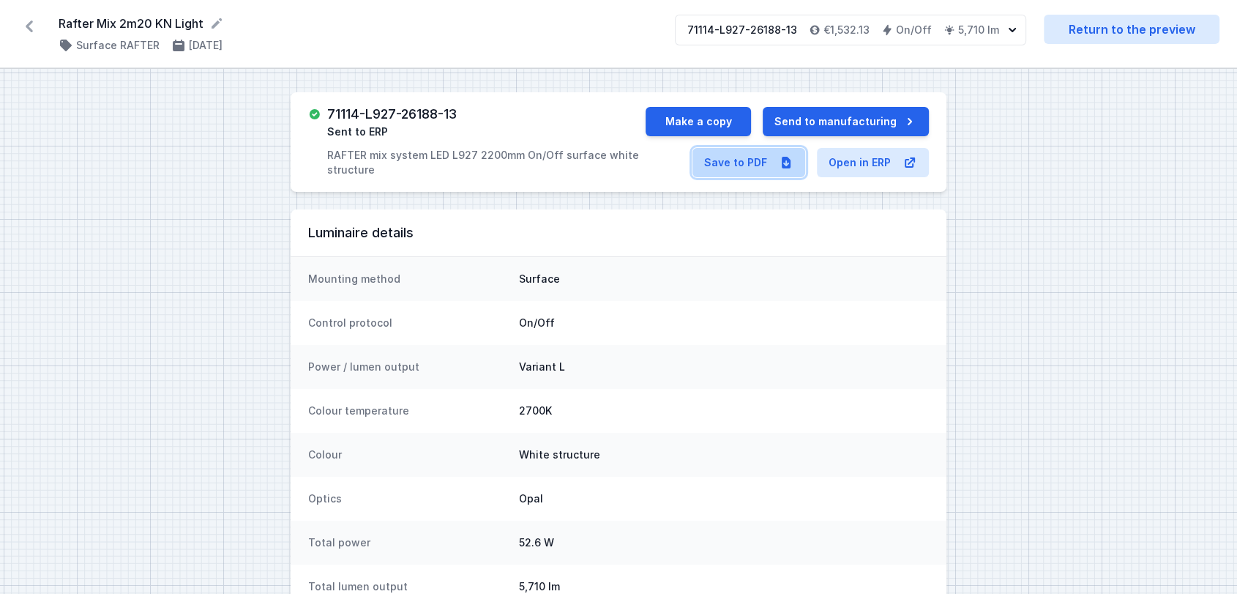
click at [731, 161] on link "Save to PDF" at bounding box center [748, 162] width 113 height 29
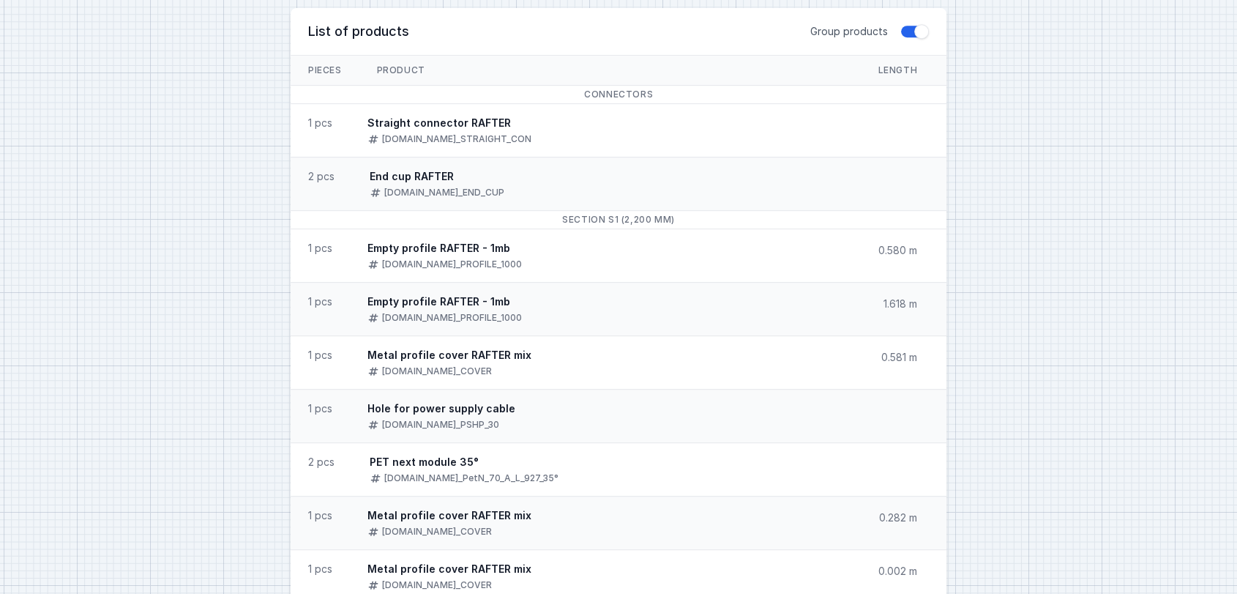
scroll to position [1031, 0]
